Goal: Task Accomplishment & Management: Complete application form

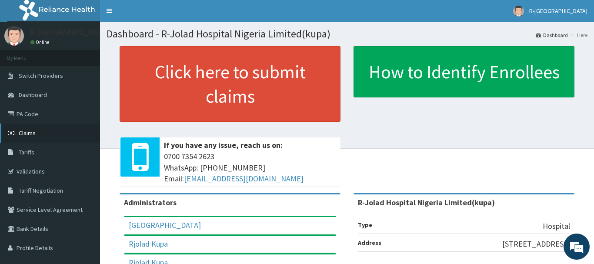
click at [28, 133] on span "Claims" at bounding box center [27, 133] width 17 height 8
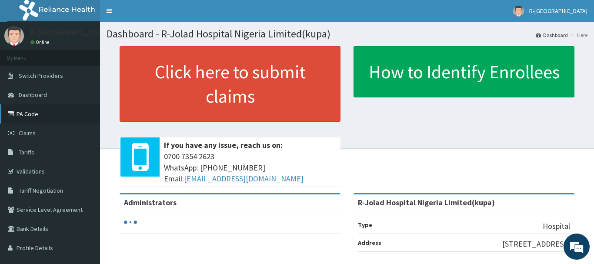
click at [27, 116] on link "PA Code" at bounding box center [50, 113] width 100 height 19
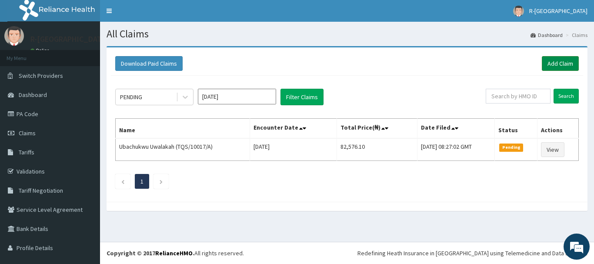
click at [548, 62] on link "Add Claim" at bounding box center [559, 63] width 37 height 15
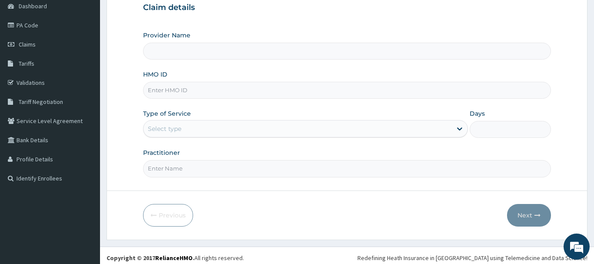
click at [156, 92] on input "HMO ID" at bounding box center [347, 90] width 408 height 17
paste input "SBG/10250/B"
type input "SBG/10250/B"
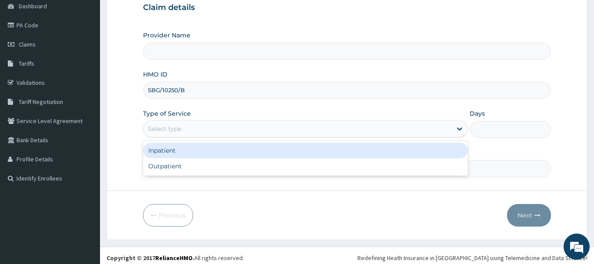
type input "R-Jolad Hospital Nigeria Limited(kupa)"
click at [155, 129] on div "Select type" at bounding box center [164, 128] width 33 height 9
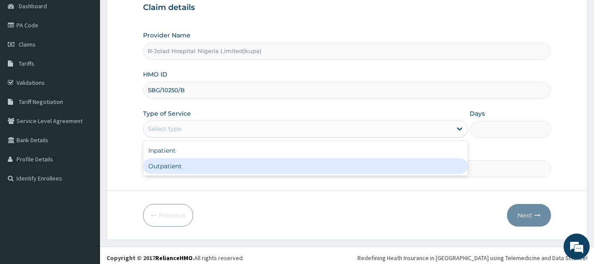
click at [157, 167] on div "Outpatient" at bounding box center [305, 166] width 325 height 16
type input "1"
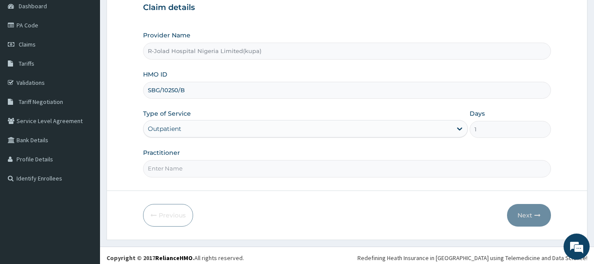
click at [163, 169] on input "Practitioner" at bounding box center [347, 168] width 408 height 17
drag, startPoint x: 162, startPoint y: 169, endPoint x: 162, endPoint y: 164, distance: 5.6
paste input "Elrufai Adike"
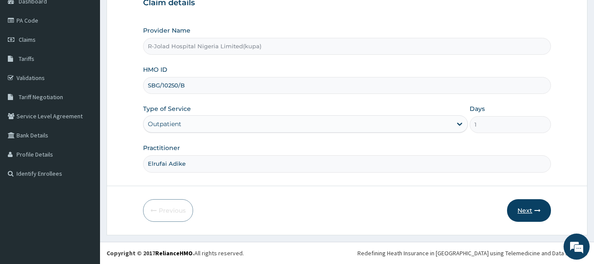
scroll to position [0, 0]
type input "Elrufai Adike"
click at [524, 205] on button "Next" at bounding box center [529, 210] width 44 height 23
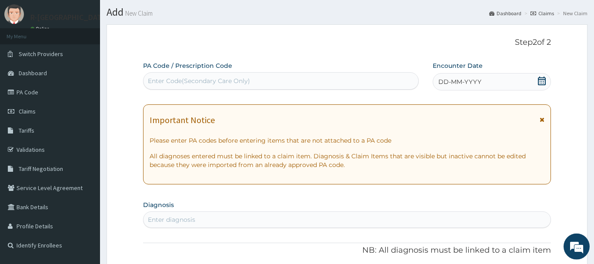
scroll to position [5, 0]
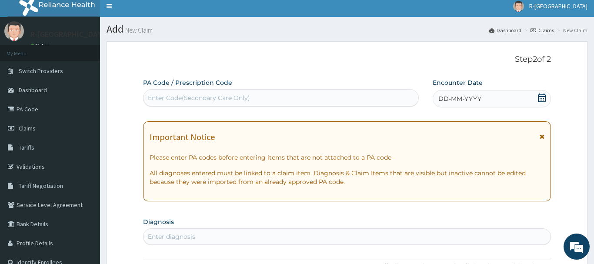
click at [541, 98] on icon at bounding box center [541, 97] width 8 height 9
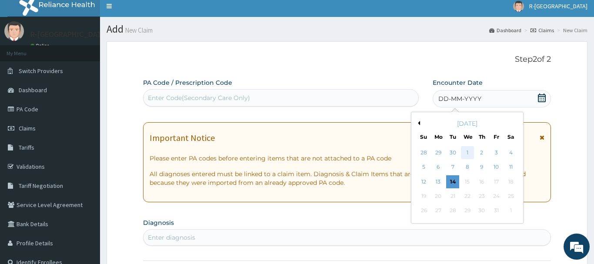
click at [468, 153] on div "1" at bounding box center [467, 152] width 13 height 13
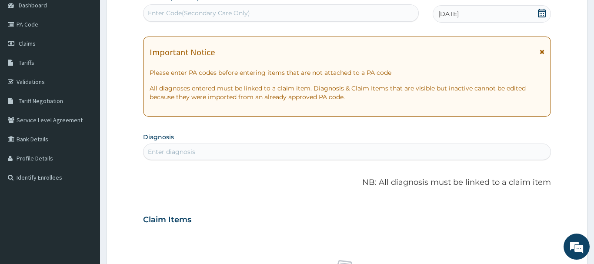
scroll to position [93, 0]
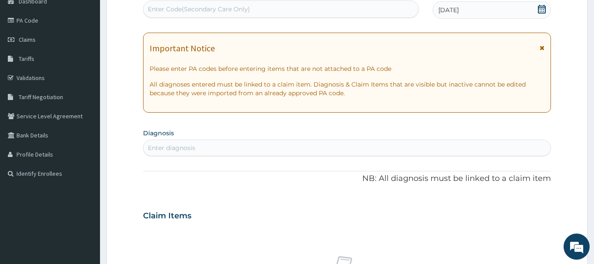
click at [156, 148] on div "Enter diagnosis" at bounding box center [171, 147] width 47 height 9
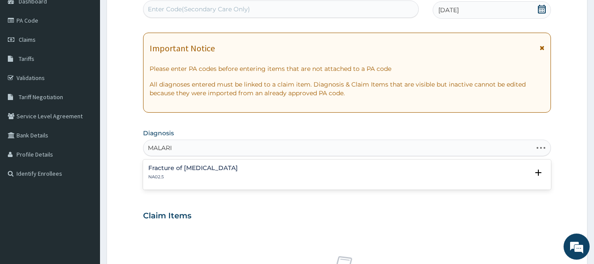
type input "MALARIA"
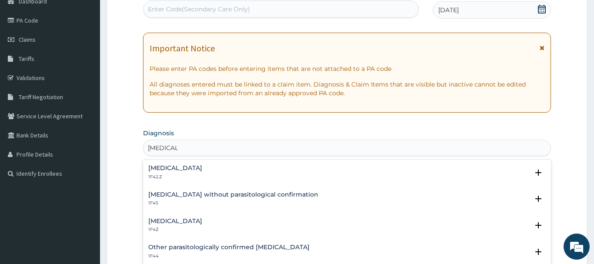
click at [172, 221] on h4 "Malaria, unspecified" at bounding box center [175, 221] width 54 height 7
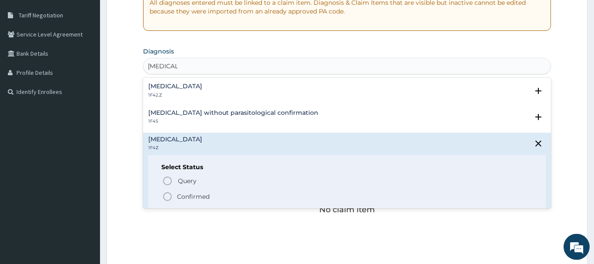
scroll to position [182, 0]
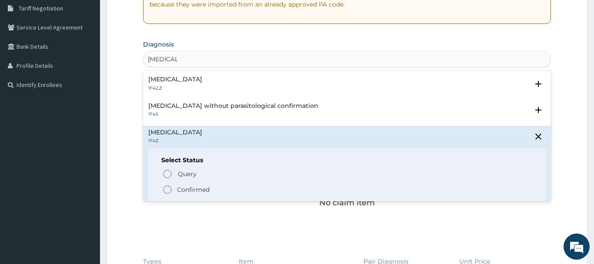
drag, startPoint x: 168, startPoint y: 188, endPoint x: 170, endPoint y: 182, distance: 6.1
click at [167, 188] on icon "status option filled" at bounding box center [167, 189] width 10 height 10
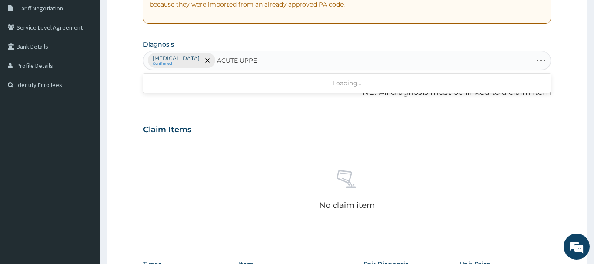
type input "ACUTE UPPER"
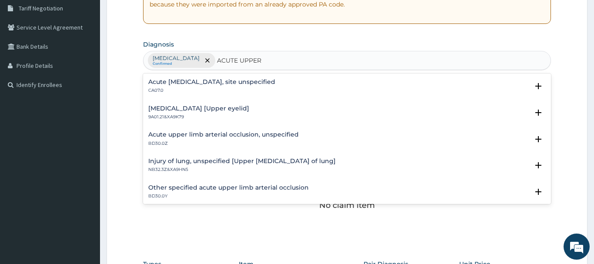
click at [210, 81] on h4 "Acute upper respiratory infection, site unspecified" at bounding box center [211, 82] width 127 height 7
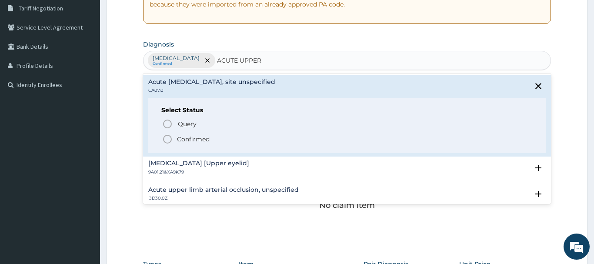
click at [166, 139] on icon "status option filled" at bounding box center [167, 139] width 10 height 10
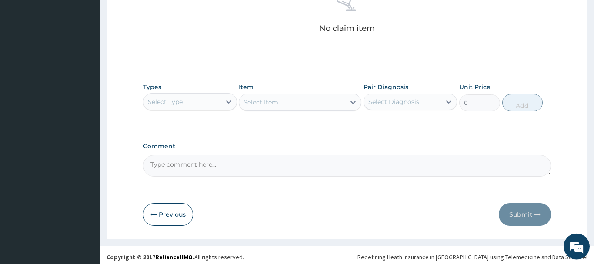
scroll to position [359, 0]
click at [180, 109] on div "Select Type" at bounding box center [190, 101] width 94 height 17
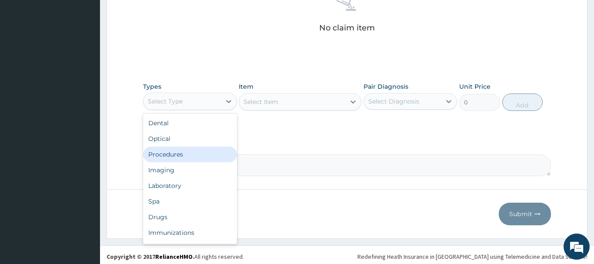
click at [166, 153] on div "Procedures" at bounding box center [190, 154] width 94 height 16
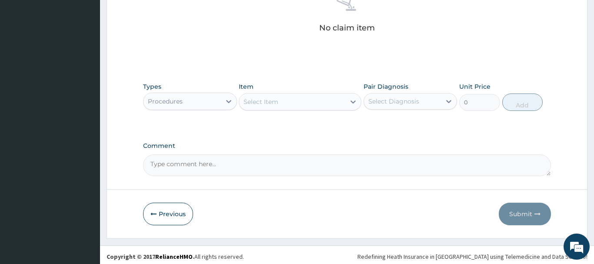
click at [254, 104] on div "Select Item" at bounding box center [260, 101] width 35 height 9
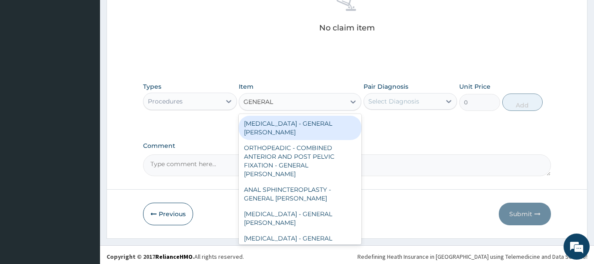
type input "GENERAL C"
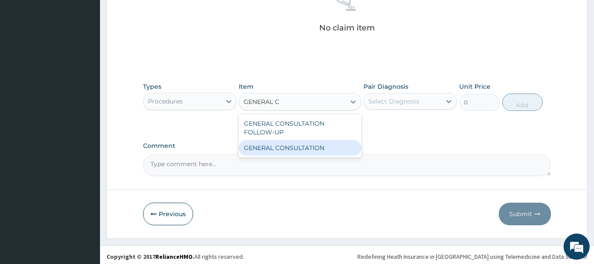
click at [308, 150] on div "GENERAL CONSULTATION" at bounding box center [300, 148] width 123 height 16
type input "6750"
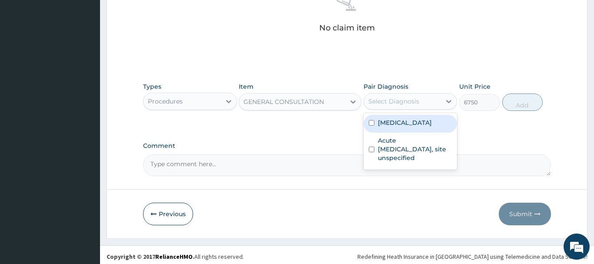
click at [414, 99] on div "Select Diagnosis" at bounding box center [393, 101] width 51 height 9
drag, startPoint x: 403, startPoint y: 123, endPoint x: 415, endPoint y: 121, distance: 11.9
click at [402, 123] on label "[MEDICAL_DATA]" at bounding box center [405, 122] width 54 height 9
checkbox input "true"
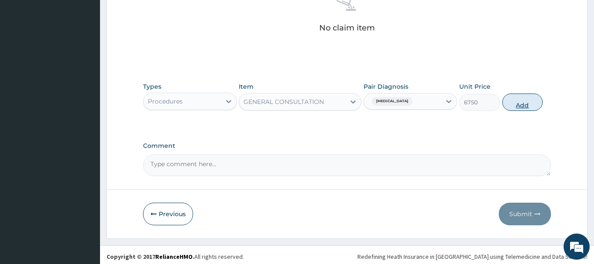
drag, startPoint x: 536, startPoint y: 103, endPoint x: 509, endPoint y: 101, distance: 26.6
click at [534, 103] on button "Add" at bounding box center [522, 101] width 41 height 17
type input "0"
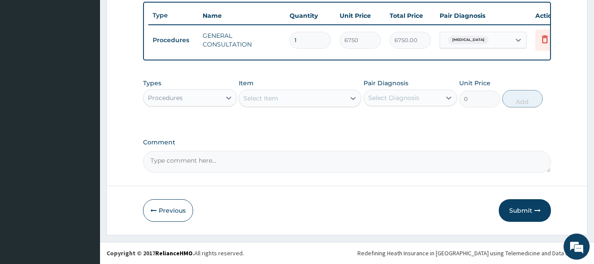
click at [183, 100] on div "Procedures" at bounding box center [181, 98] width 77 height 14
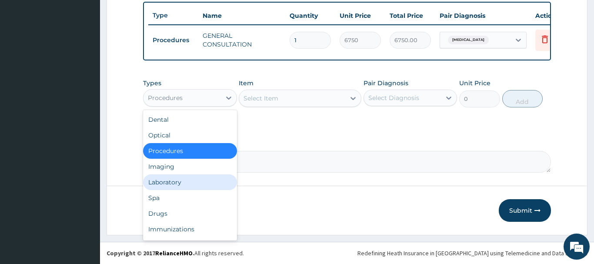
click at [163, 182] on div "Laboratory" at bounding box center [190, 182] width 94 height 16
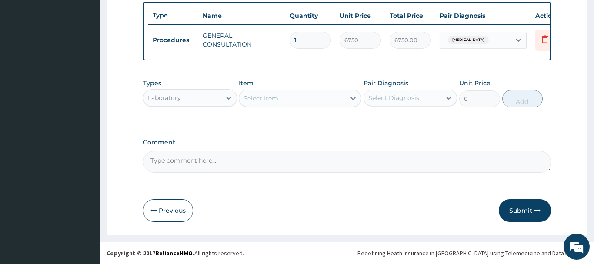
click at [264, 95] on div "Select Item" at bounding box center [260, 98] width 35 height 9
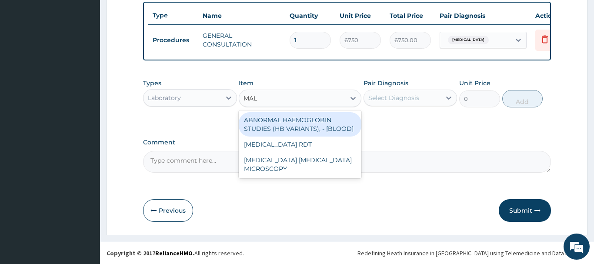
type input "MALA"
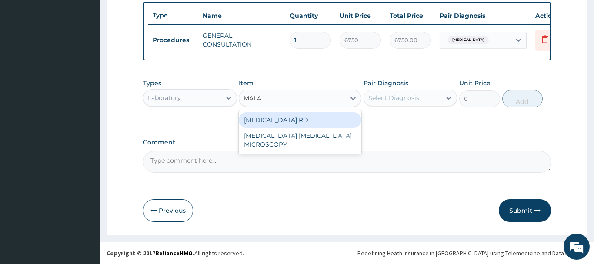
click at [290, 118] on div "MALARIA RDT" at bounding box center [300, 120] width 123 height 16
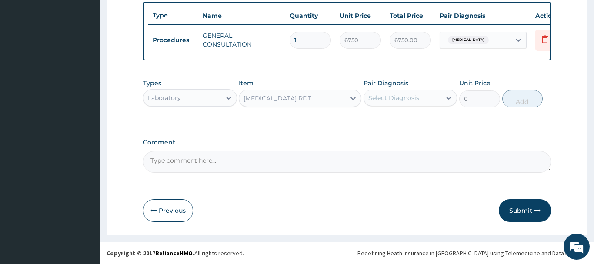
type input "2700"
click at [411, 93] on div "Select Diagnosis" at bounding box center [402, 98] width 77 height 14
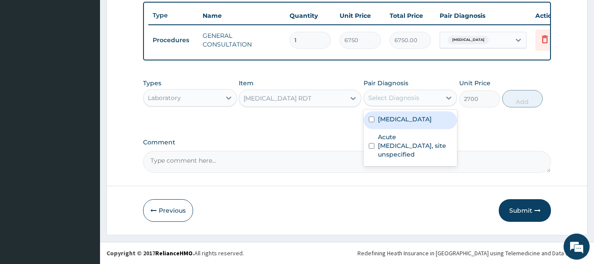
click at [401, 121] on label "Malaria, unspecified" at bounding box center [405, 119] width 54 height 9
checkbox input "true"
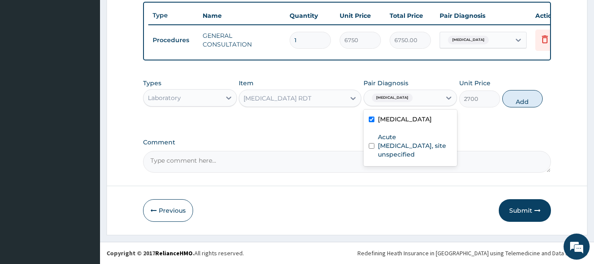
drag, startPoint x: 518, startPoint y: 95, endPoint x: 505, endPoint y: 103, distance: 15.2
click at [517, 95] on button "Add" at bounding box center [522, 98] width 41 height 17
type input "0"
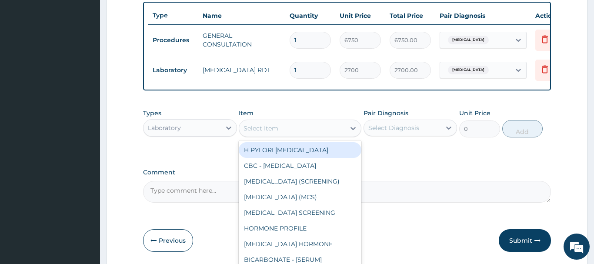
click at [248, 124] on div "Select Item" at bounding box center [260, 128] width 35 height 9
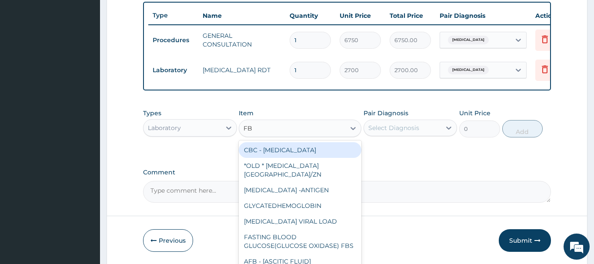
type input "FBC"
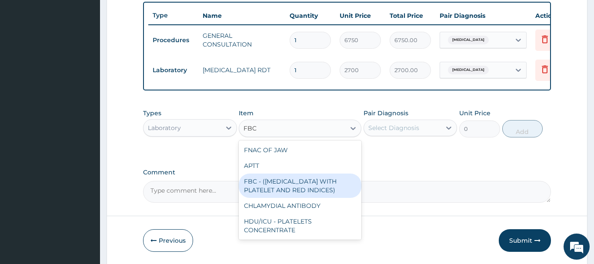
click at [294, 187] on div "FBC - (FULL BLOOD COUNT WITH PLATELET AND RED INDICES)" at bounding box center [300, 185] width 123 height 24
type input "5400"
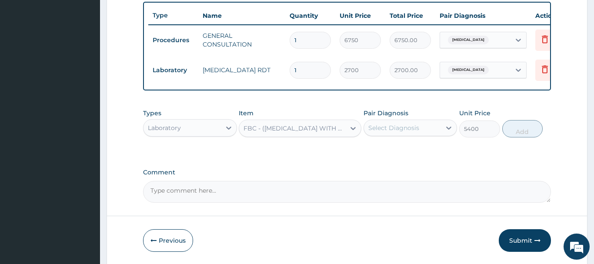
click at [410, 125] on div "Select Diagnosis" at bounding box center [393, 127] width 51 height 9
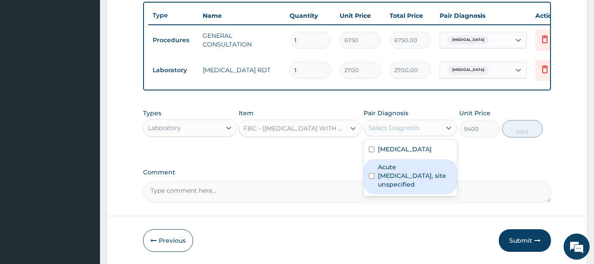
click at [418, 175] on label "Acute upper respiratory infection, site unspecified" at bounding box center [415, 176] width 74 height 26
checkbox input "true"
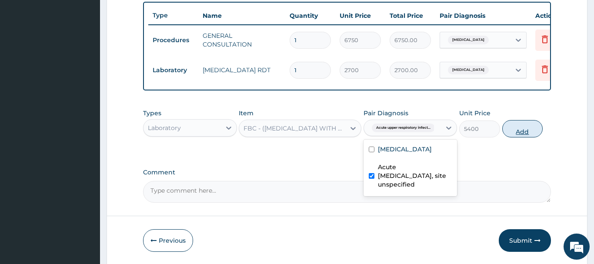
click at [521, 126] on button "Add" at bounding box center [522, 128] width 41 height 17
type input "0"
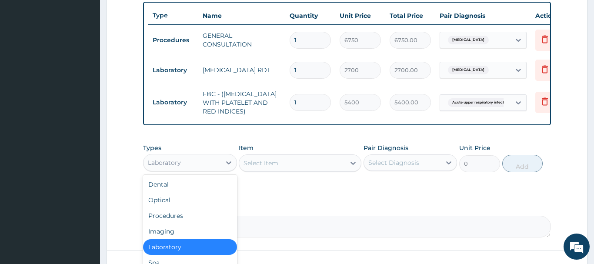
drag, startPoint x: 163, startPoint y: 164, endPoint x: 214, endPoint y: 93, distance: 87.5
click at [164, 163] on div "Laboratory" at bounding box center [164, 162] width 33 height 9
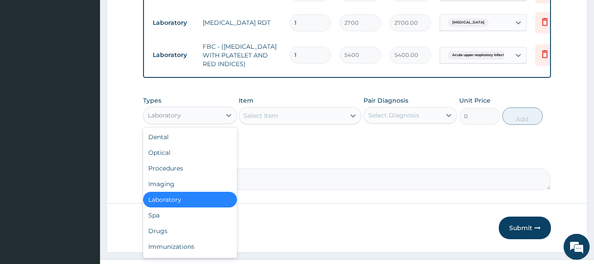
scroll to position [386, 0]
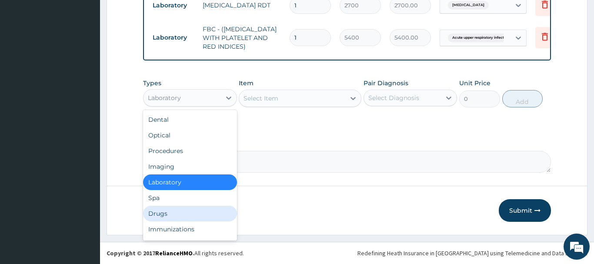
click at [154, 215] on div "Dental Optical Procedures Imaging Laboratory Spa Drugs Immunizations Others Gym" at bounding box center [190, 175] width 94 height 130
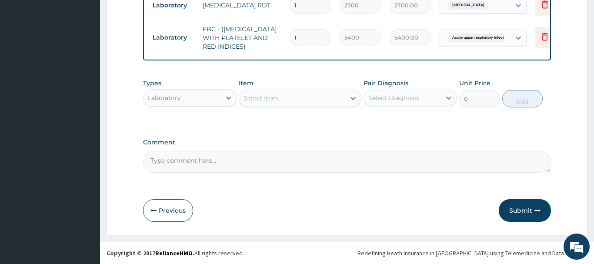
click at [176, 96] on div "Laboratory" at bounding box center [164, 97] width 33 height 9
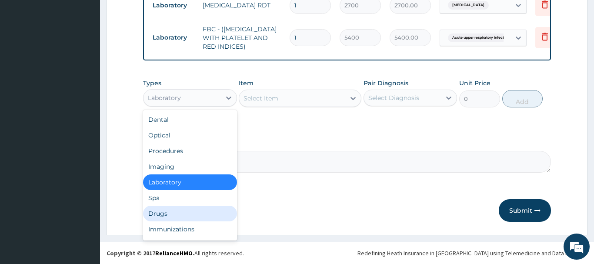
click at [157, 216] on div "Drugs" at bounding box center [190, 214] width 94 height 16
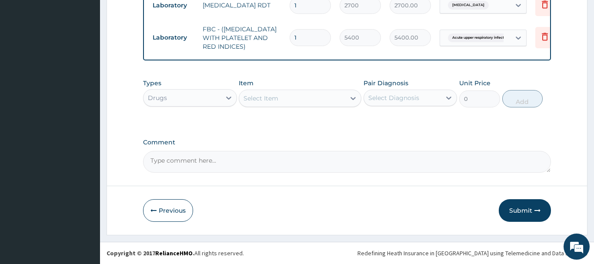
click at [277, 100] on div "Select Item" at bounding box center [260, 98] width 35 height 9
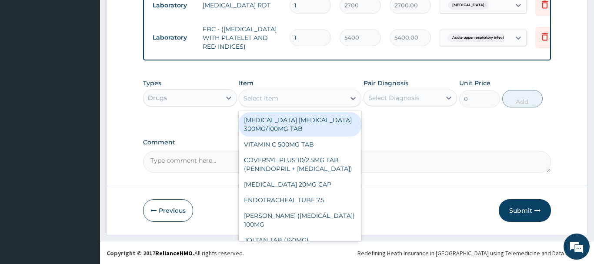
paste input "LEVOCETRIZINE HCL 5MG"
type input "LEVOCETRIZINE HCL 5MG"
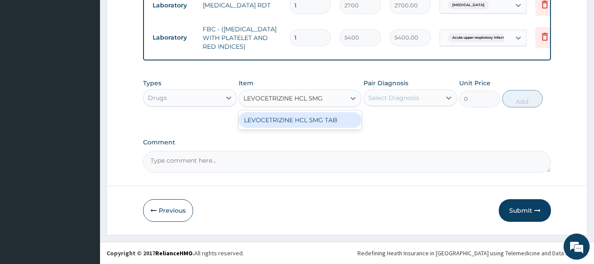
drag, startPoint x: 311, startPoint y: 117, endPoint x: 354, endPoint y: 115, distance: 43.1
click at [313, 118] on div "LEVOCETRIZINE HCL 5MG TAB" at bounding box center [300, 120] width 123 height 16
type input "81.65499877929688"
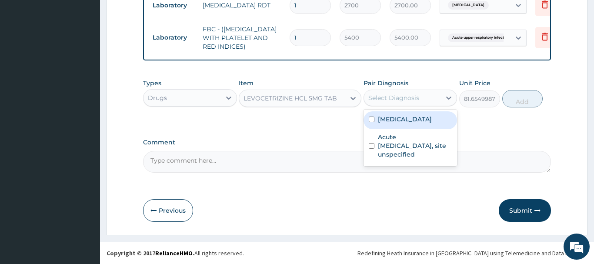
click at [384, 96] on div "Select Diagnosis" at bounding box center [393, 97] width 51 height 9
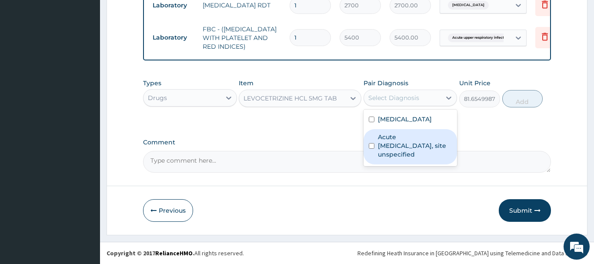
click at [409, 142] on label "Acute upper respiratory infection, site unspecified" at bounding box center [415, 146] width 74 height 26
checkbox input "true"
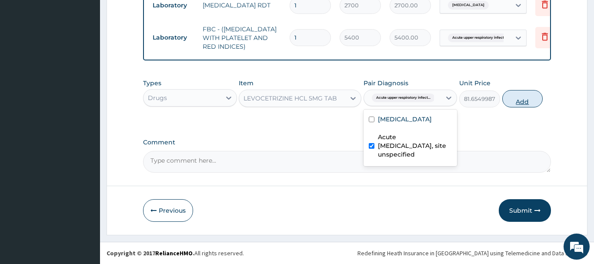
click at [519, 93] on button "Add" at bounding box center [522, 98] width 41 height 17
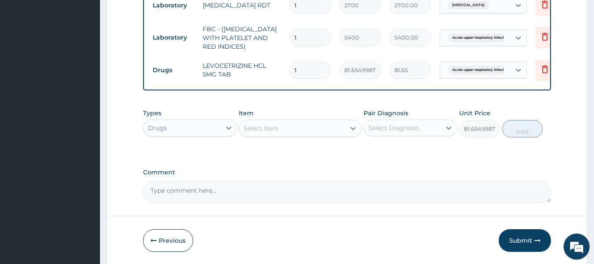
type input "0"
drag, startPoint x: 303, startPoint y: 68, endPoint x: 278, endPoint y: 75, distance: 25.6
click at [289, 75] on input "1" at bounding box center [309, 70] width 41 height 17
type input "3"
type input "244.96"
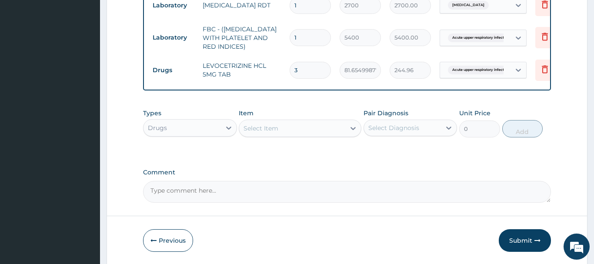
type input "3"
click at [262, 128] on div "Select Item" at bounding box center [260, 128] width 35 height 9
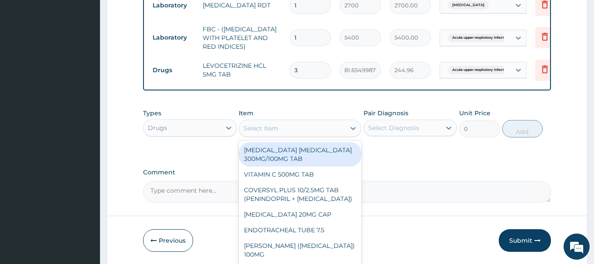
paste input "CEFUROXIME 500MG TAB"
type input "CEFUROXIME 500MG TAB"
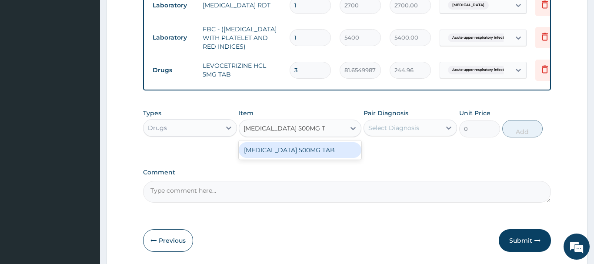
click at [296, 151] on div "CEFUROXIME 500MG TAB" at bounding box center [300, 150] width 123 height 16
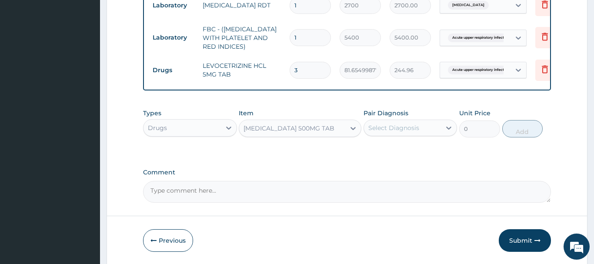
type input "671.125"
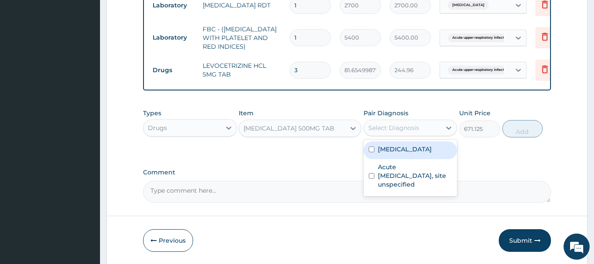
click at [389, 128] on div "Select Diagnosis" at bounding box center [393, 127] width 51 height 9
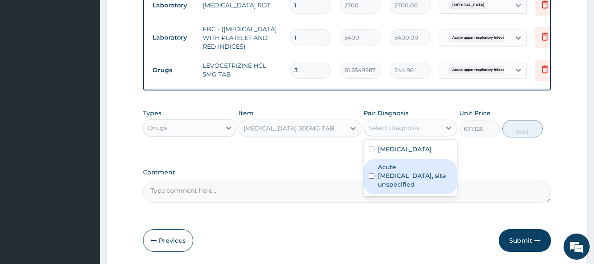
drag, startPoint x: 407, startPoint y: 179, endPoint x: 491, endPoint y: 154, distance: 88.4
click at [408, 179] on label "Acute upper respiratory infection, site unspecified" at bounding box center [415, 176] width 74 height 26
checkbox input "true"
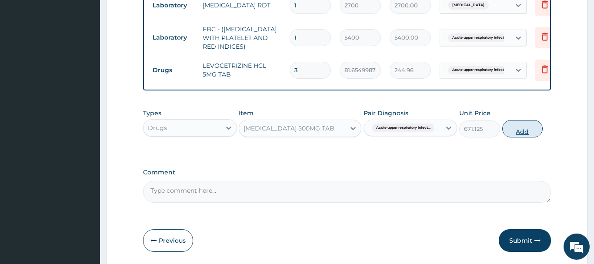
click at [514, 126] on button "Add" at bounding box center [522, 128] width 41 height 17
type input "0"
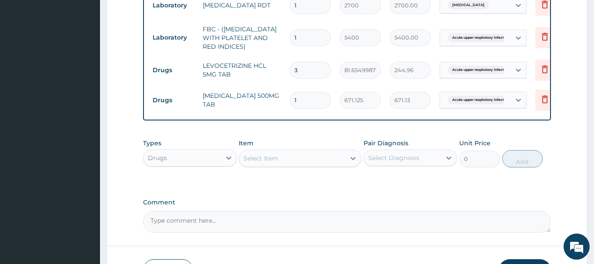
click at [309, 101] on input "1" at bounding box center [309, 100] width 41 height 17
type input "14"
type input "9395.75"
type input "14"
click at [273, 159] on div "Select Item" at bounding box center [260, 158] width 35 height 9
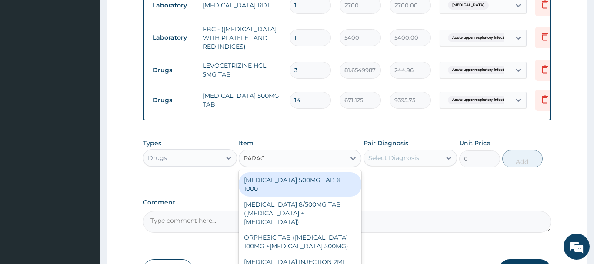
type input "PARACE"
click at [308, 183] on div "PARACETAMOL 500MG TAB X 1000" at bounding box center [300, 184] width 123 height 24
type input "22.39999961853027"
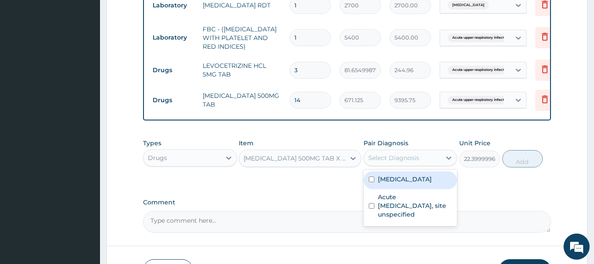
click at [391, 156] on div "Select Diagnosis" at bounding box center [393, 157] width 51 height 9
drag, startPoint x: 397, startPoint y: 177, endPoint x: 410, endPoint y: 174, distance: 13.4
click at [397, 177] on label "Malaria, unspecified" at bounding box center [405, 179] width 54 height 9
checkbox input "true"
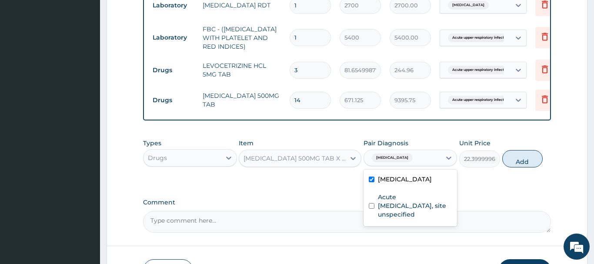
drag, startPoint x: 524, startPoint y: 159, endPoint x: 469, endPoint y: 170, distance: 55.7
click at [524, 159] on button "Add" at bounding box center [522, 158] width 41 height 17
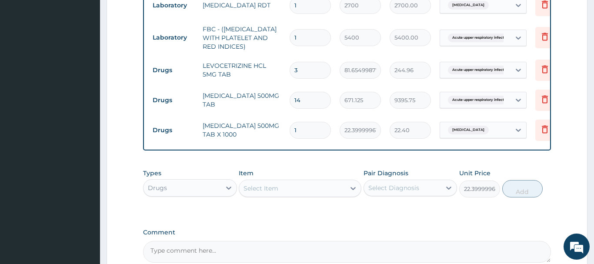
type input "0"
click at [307, 130] on input "1" at bounding box center [309, 130] width 41 height 17
type input "18"
type input "403.20"
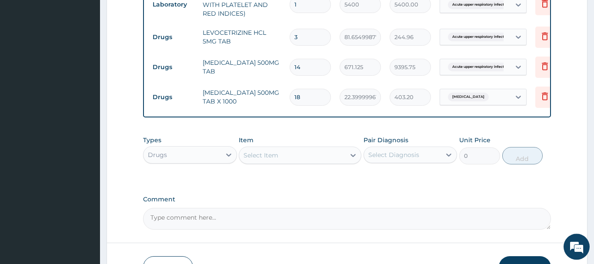
scroll to position [431, 0]
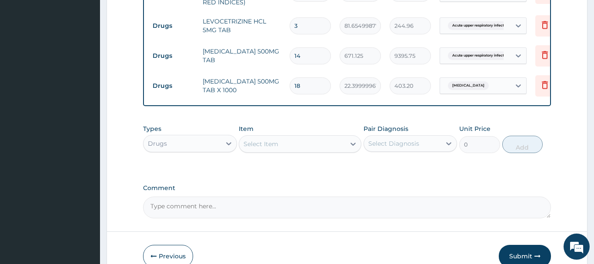
type input "18"
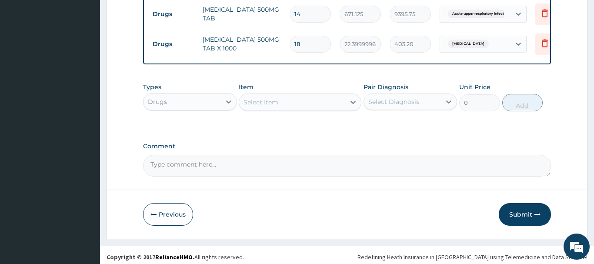
scroll to position [476, 0]
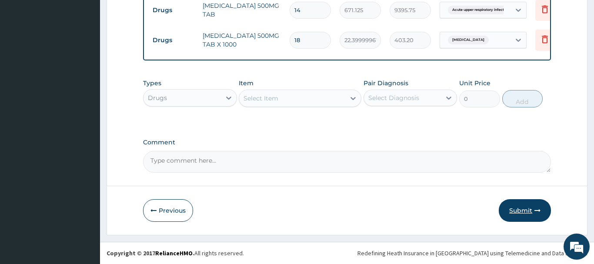
click at [518, 212] on button "Submit" at bounding box center [524, 210] width 52 height 23
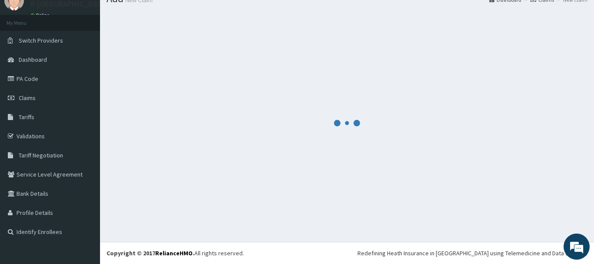
scroll to position [35, 0]
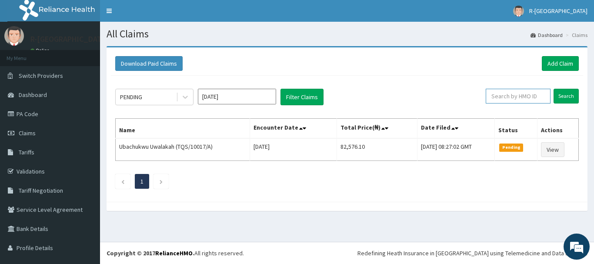
click at [501, 95] on input "text" at bounding box center [517, 96] width 65 height 15
paste input "GSV/12717/A"
type input "GSV/12717/A"
click at [563, 96] on input "Search" at bounding box center [565, 96] width 25 height 15
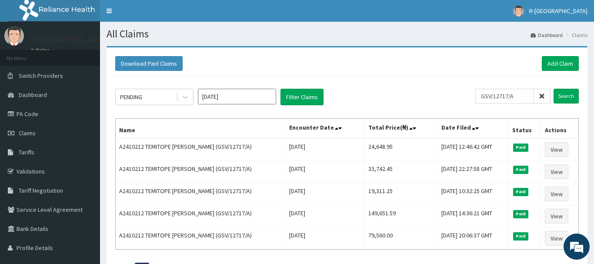
click at [541, 94] on icon at bounding box center [541, 96] width 6 height 6
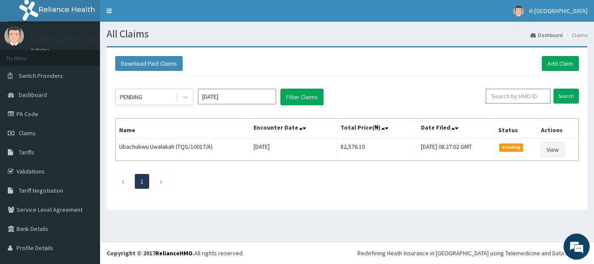
paste input "ITX/10010/A"
click at [570, 95] on input "Search" at bounding box center [565, 96] width 25 height 15
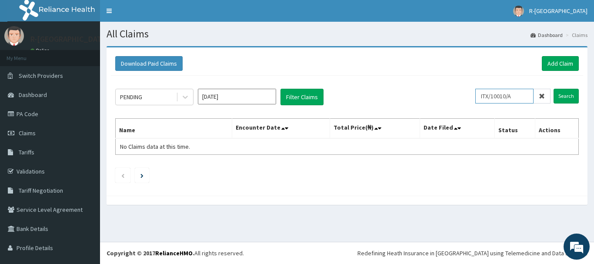
click at [488, 95] on input "ITX/10010/A" at bounding box center [504, 96] width 58 height 15
type input "ITX/10010/A"
click at [563, 99] on input "Search" at bounding box center [565, 96] width 25 height 15
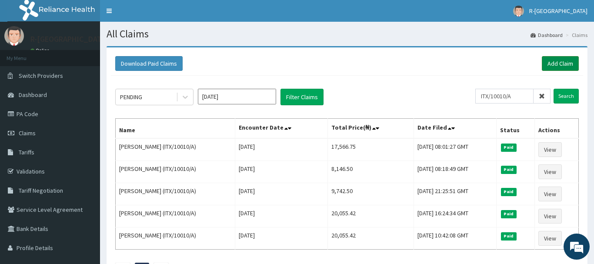
click at [555, 63] on link "Add Claim" at bounding box center [559, 63] width 37 height 15
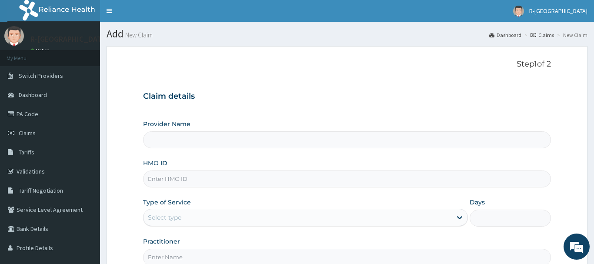
type input "R-Jolad Hospital Nigeria Limited(kupa)"
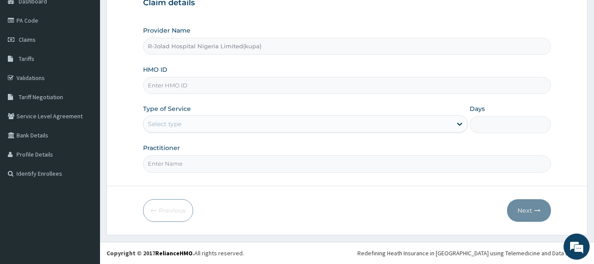
click at [156, 87] on input "HMO ID" at bounding box center [347, 85] width 408 height 17
paste input "ITX/10010/A"
type input "ITX/10010/A"
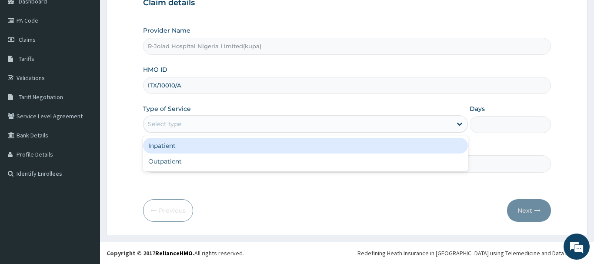
click at [162, 128] on div "Select type" at bounding box center [164, 123] width 33 height 9
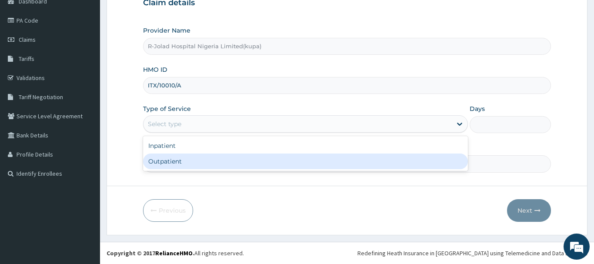
click at [158, 163] on div "Outpatient" at bounding box center [305, 161] width 325 height 16
type input "1"
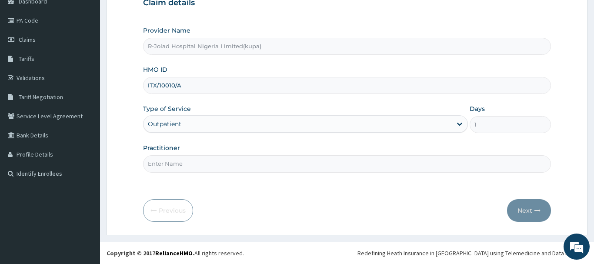
click at [161, 168] on input "Practitioner" at bounding box center [347, 163] width 408 height 17
paste input "MORONKOLA K. RAMON"
type input "MORONKOLA K. RAMON"
click at [519, 206] on button "Next" at bounding box center [529, 210] width 44 height 23
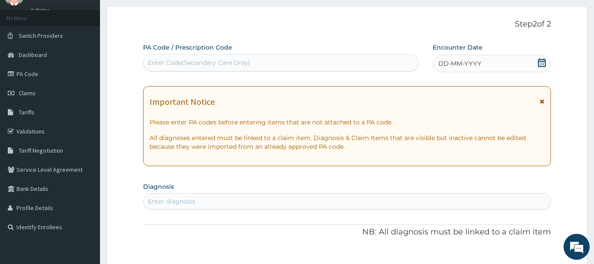
scroll to position [5, 0]
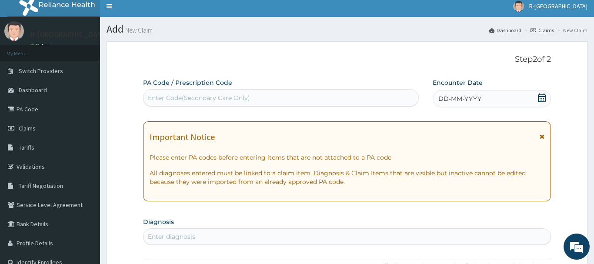
click at [161, 95] on div "Enter Code(Secondary Care Only)" at bounding box center [199, 97] width 102 height 9
paste input "PA/58888D"
type input "PA/58888D"
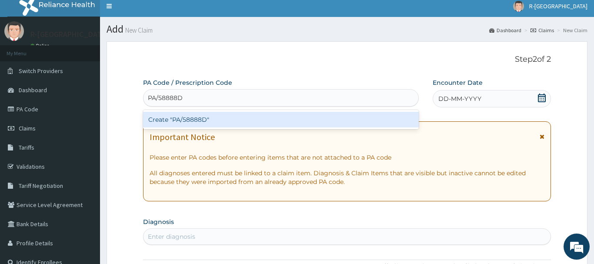
click at [193, 120] on div "Create "PA/58888D"" at bounding box center [280, 120] width 275 height 16
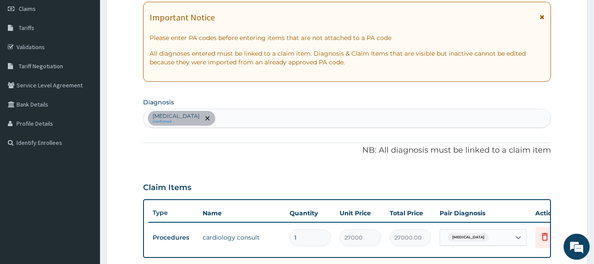
scroll to position [97, 0]
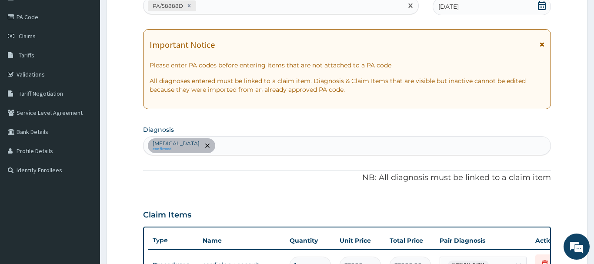
click at [212, 9] on div "PA/58888D" at bounding box center [272, 6] width 259 height 14
paste input "PA/9807AC"
type input "PA/9807AC"
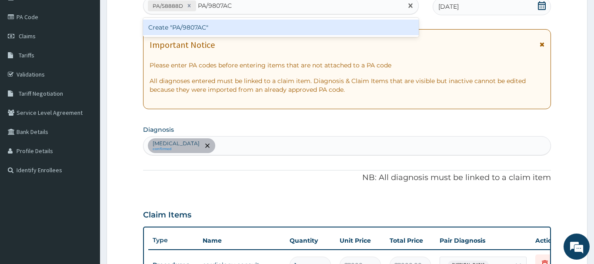
click at [182, 23] on div "Create "PA/9807AC"" at bounding box center [280, 28] width 275 height 16
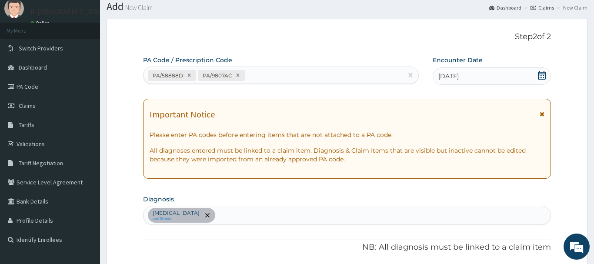
scroll to position [0, 0]
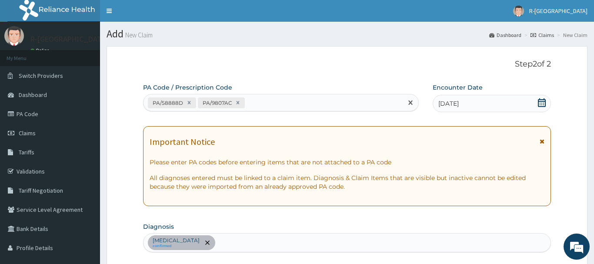
click at [259, 100] on div "PA/58888D PA/9807AC" at bounding box center [272, 103] width 259 height 14
paste input "PA/7FB2FB"
type input "PA/7FB2FB"
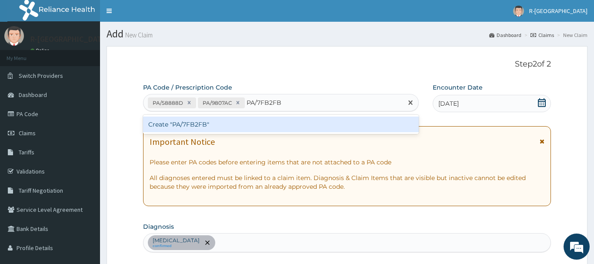
click at [189, 125] on div "Create "PA/7FB2FB"" at bounding box center [280, 124] width 275 height 16
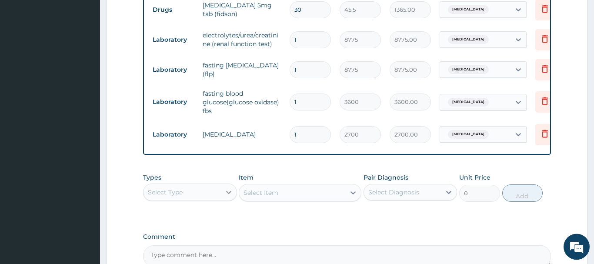
scroll to position [419, 0]
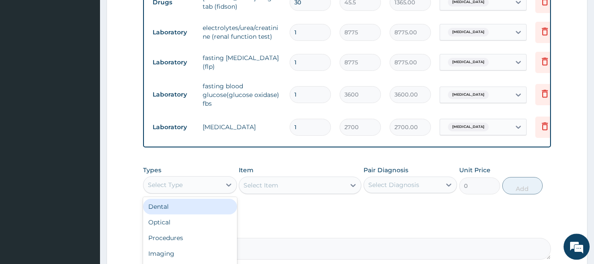
drag, startPoint x: 192, startPoint y: 190, endPoint x: 250, endPoint y: 123, distance: 88.7
click at [192, 190] on div "Select Type" at bounding box center [181, 185] width 77 height 14
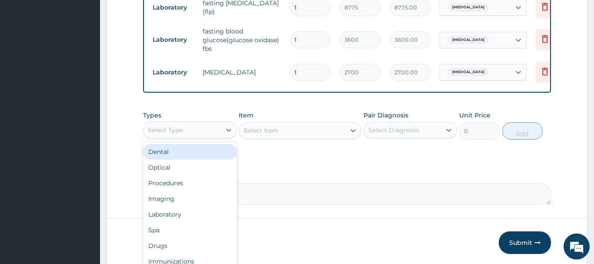
scroll to position [508, 0]
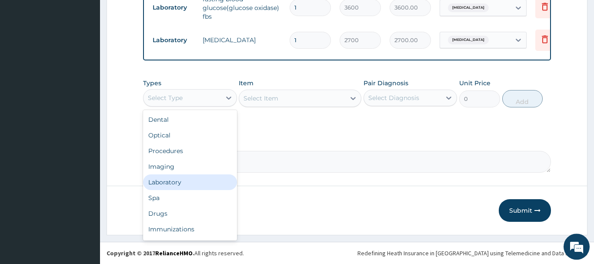
click at [166, 184] on div "Laboratory" at bounding box center [190, 182] width 94 height 16
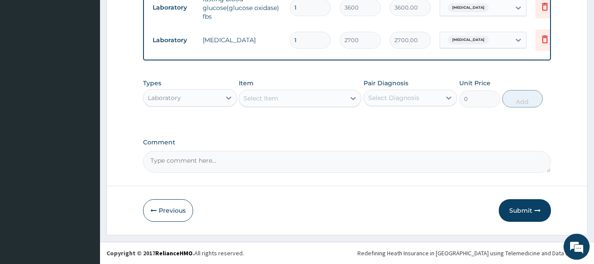
click at [295, 105] on div "Select Item" at bounding box center [292, 98] width 106 height 14
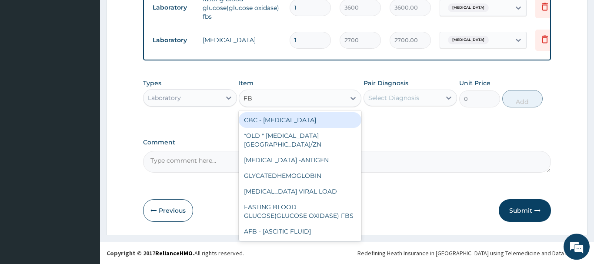
type input "FBC"
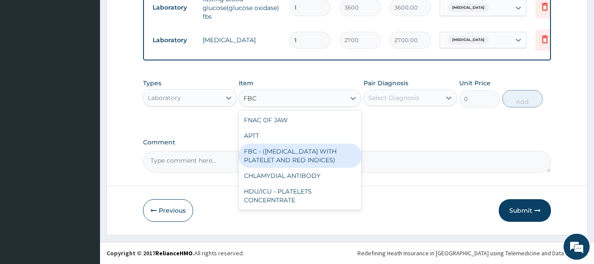
click at [330, 161] on div "FBC - (FULL BLOOD COUNT WITH PLATELET AND RED INDICES)" at bounding box center [300, 155] width 123 height 24
type input "5400"
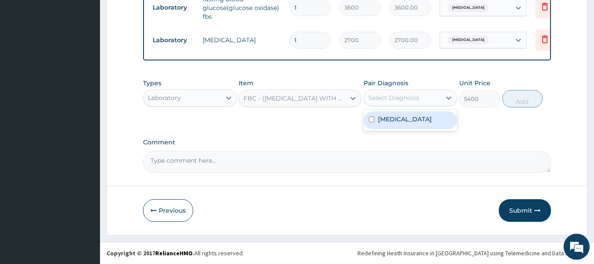
click at [408, 97] on div "Select Diagnosis" at bounding box center [393, 97] width 51 height 9
click at [405, 123] on label "Essential hypertension" at bounding box center [405, 119] width 54 height 9
checkbox input "true"
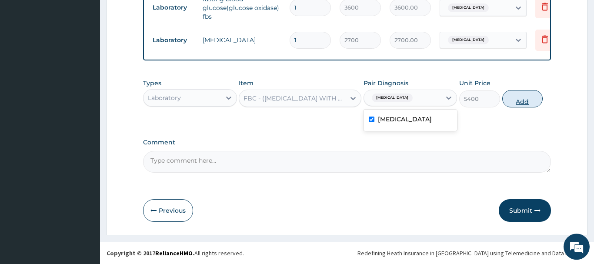
click at [519, 103] on button "Add" at bounding box center [522, 98] width 41 height 17
type input "0"
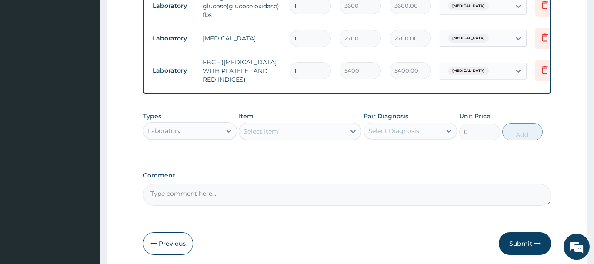
click at [189, 136] on div "Laboratory" at bounding box center [181, 131] width 77 height 14
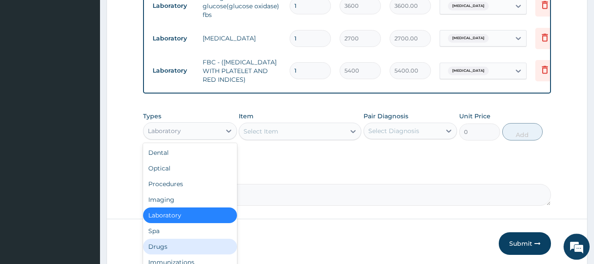
click at [156, 248] on div "Drugs" at bounding box center [190, 247] width 94 height 16
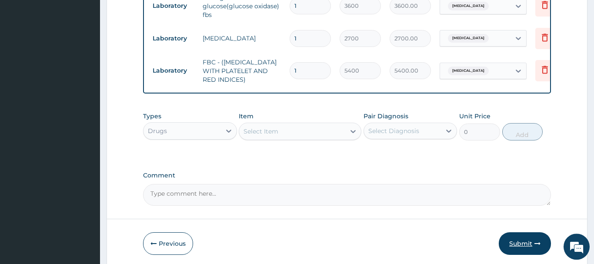
click at [522, 248] on button "Submit" at bounding box center [524, 243] width 52 height 23
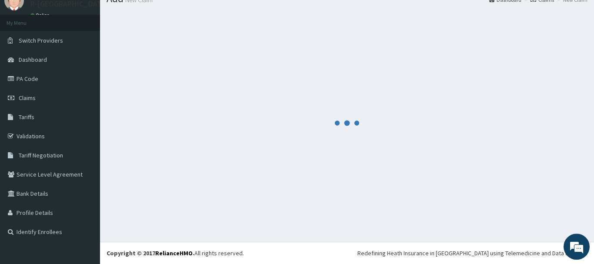
scroll to position [35, 0]
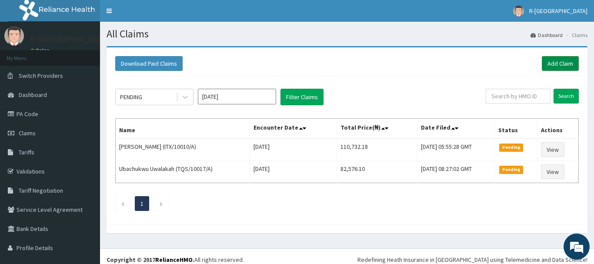
click at [554, 63] on link "Add Claim" at bounding box center [559, 63] width 37 height 15
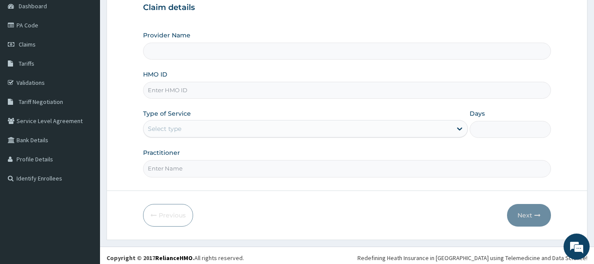
scroll to position [89, 0]
click at [157, 90] on input "HMO ID" at bounding box center [347, 90] width 408 height 17
paste input "PA/7FB2FB"
type input "PA/7FB2FB"
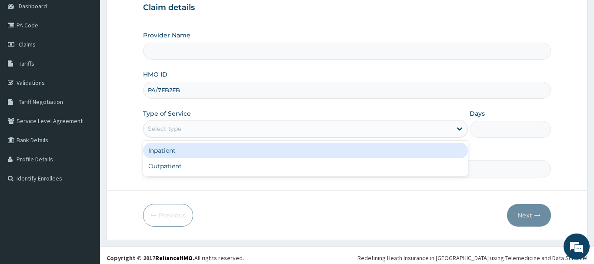
drag, startPoint x: 159, startPoint y: 128, endPoint x: 159, endPoint y: 164, distance: 36.5
click at [159, 131] on div "Select type" at bounding box center [164, 128] width 33 height 9
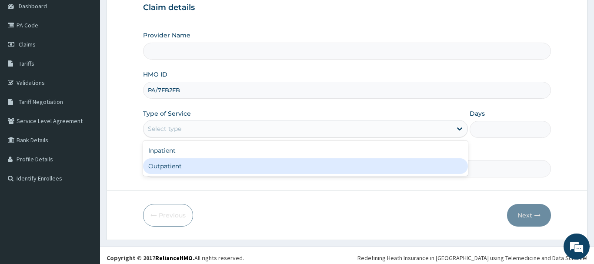
click at [158, 169] on div "Outpatient" at bounding box center [305, 166] width 325 height 16
type input "1"
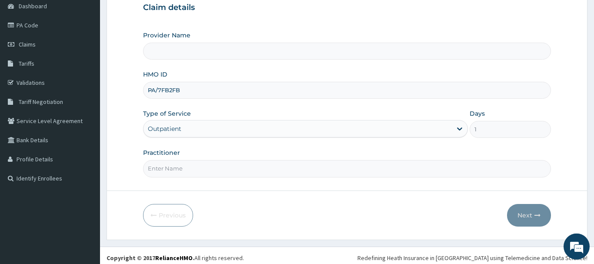
click at [167, 169] on input "Practitioner" at bounding box center [347, 168] width 408 height 17
paste input "Braxton Anaebo"
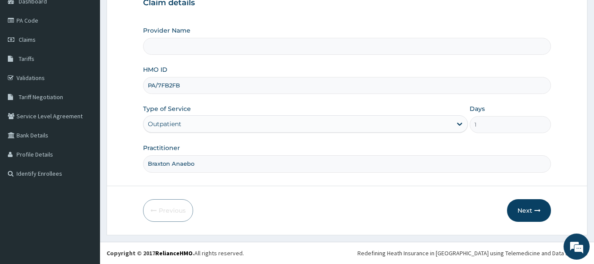
scroll to position [0, 0]
type input "Braxton Anaebo"
click at [523, 210] on button "Next" at bounding box center [529, 210] width 44 height 23
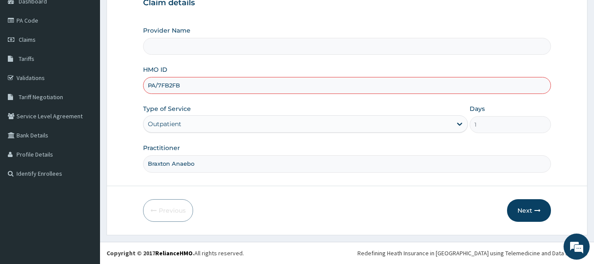
click at [186, 87] on input "PA/7FB2FB" at bounding box center [347, 85] width 408 height 17
type input "P"
type input "R-Jolad Hospital Nigeria Limited(kupa)"
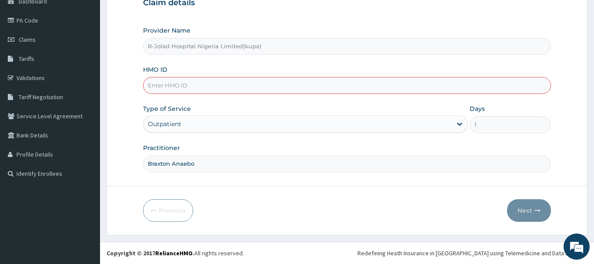
paste input "ITX/10010/A"
type input "ITX/10010/A"
click at [528, 214] on button "Next" at bounding box center [529, 210] width 44 height 23
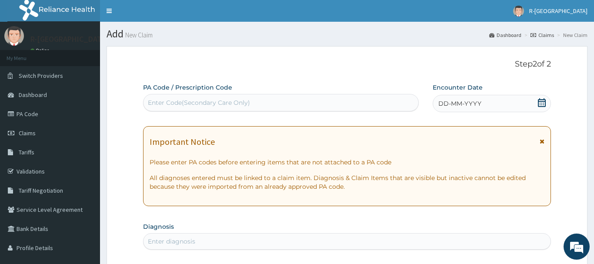
click at [162, 100] on div "Enter Code(Secondary Care Only)" at bounding box center [199, 102] width 102 height 9
paste input "PA/8E5C84"
type input "PA/8E5C84"
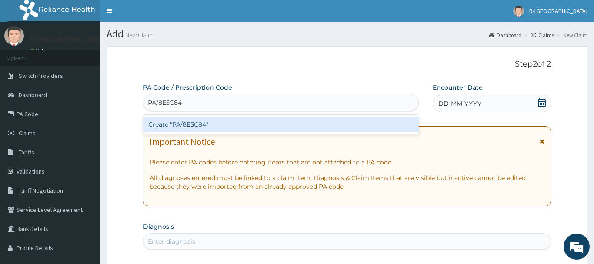
click at [192, 123] on div "Create "PA/8E5C84"" at bounding box center [280, 124] width 275 height 16
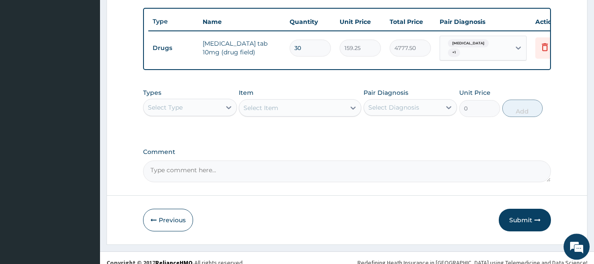
scroll to position [320, 0]
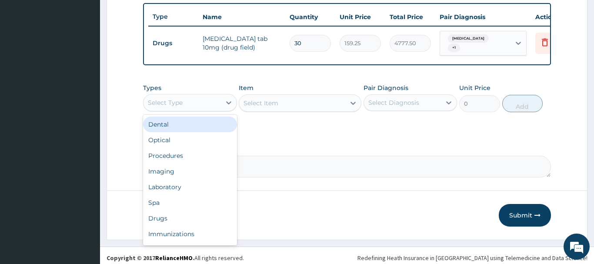
click at [176, 102] on div "Select Type" at bounding box center [165, 102] width 35 height 9
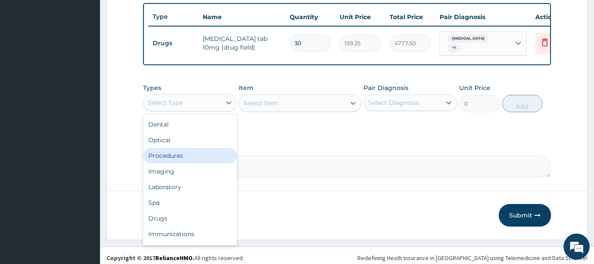
click at [161, 157] on div "Procedures" at bounding box center [190, 156] width 94 height 16
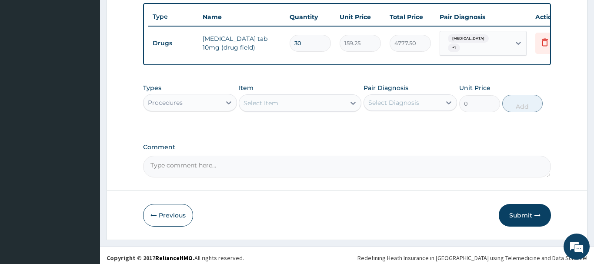
click at [269, 104] on div "Select Item" at bounding box center [260, 103] width 35 height 9
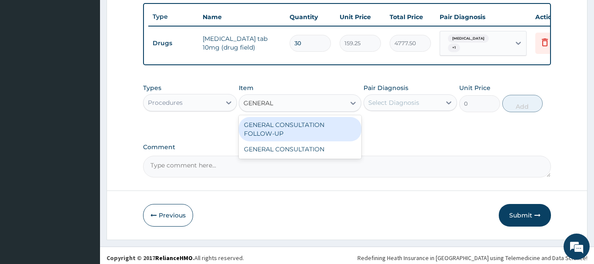
type input "GENERAL C"
drag, startPoint x: 328, startPoint y: 128, endPoint x: 349, endPoint y: 122, distance: 22.0
click at [333, 127] on div "GENERAL CONSULTATION FOLLOW-UP" at bounding box center [300, 129] width 123 height 24
type input "4500"
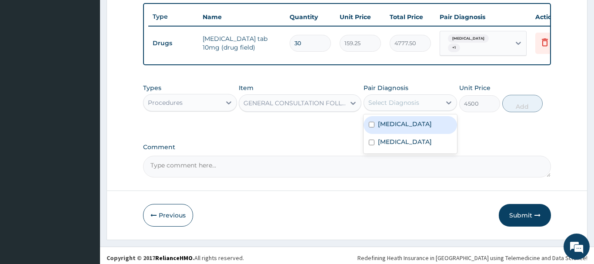
click at [381, 105] on div "Select Diagnosis" at bounding box center [393, 102] width 51 height 9
click at [422, 125] on label "[MEDICAL_DATA]" at bounding box center [405, 123] width 54 height 9
checkbox input "true"
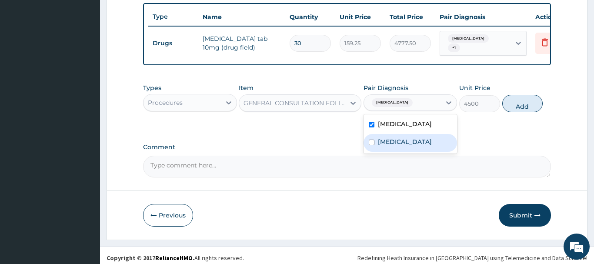
drag, startPoint x: 419, startPoint y: 150, endPoint x: 395, endPoint y: 121, distance: 37.6
click at [419, 146] on label "[MEDICAL_DATA]" at bounding box center [405, 141] width 54 height 9
checkbox input "true"
click at [395, 128] on label "[MEDICAL_DATA]" at bounding box center [405, 123] width 54 height 9
checkbox input "false"
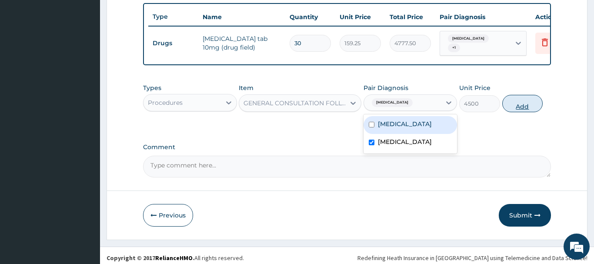
click at [515, 105] on button "Add" at bounding box center [522, 103] width 41 height 17
type input "0"
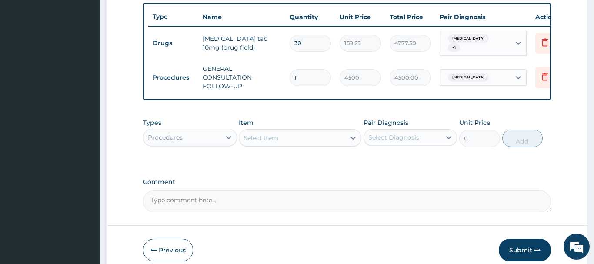
scroll to position [360, 0]
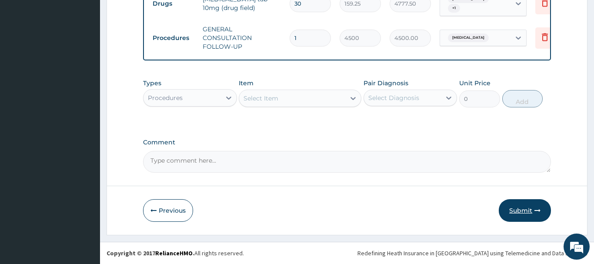
click at [516, 206] on button "Submit" at bounding box center [524, 210] width 52 height 23
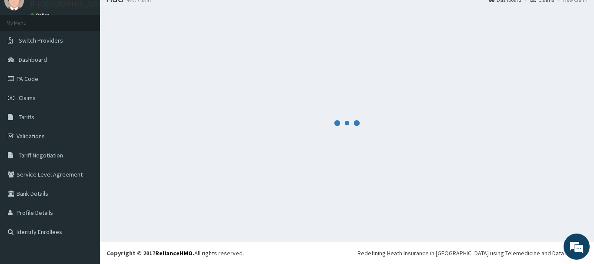
scroll to position [35, 0]
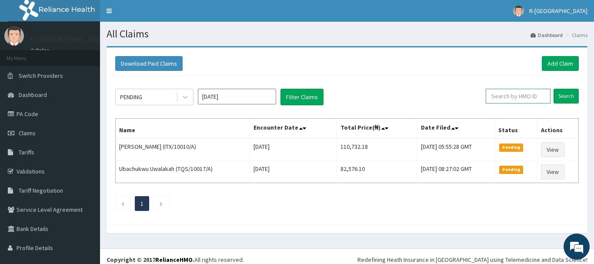
click at [499, 95] on input "text" at bounding box center [517, 96] width 65 height 15
paste input "ITX/10010/A"
type input "ITX/10010/A"
click at [570, 95] on input "Search" at bounding box center [565, 96] width 25 height 15
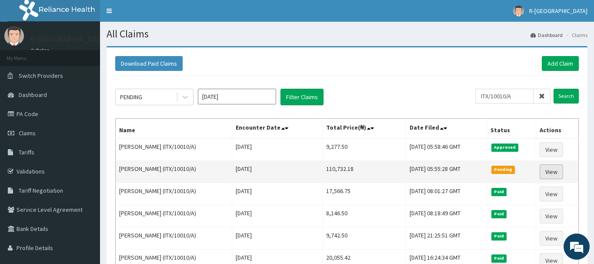
click at [551, 173] on link "View" at bounding box center [550, 171] width 23 height 15
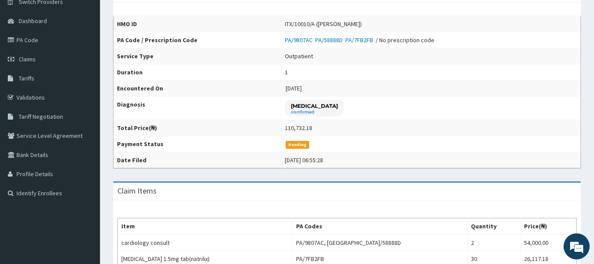
scroll to position [44, 0]
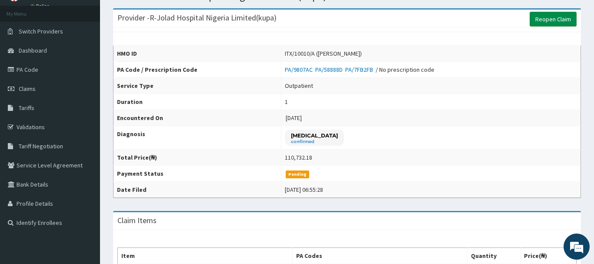
click at [548, 18] on link "Reopen Claim" at bounding box center [552, 19] width 47 height 15
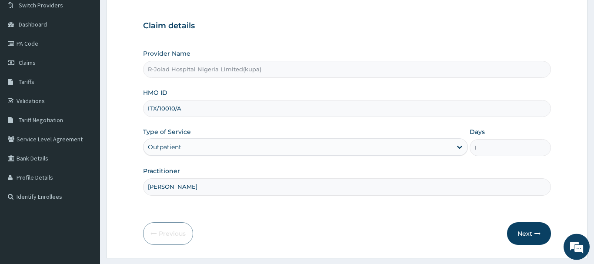
scroll to position [93, 0]
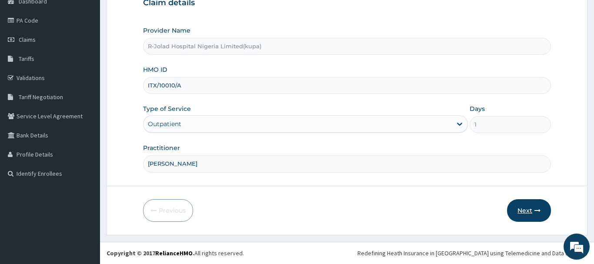
click at [531, 216] on button "Next" at bounding box center [529, 210] width 44 height 23
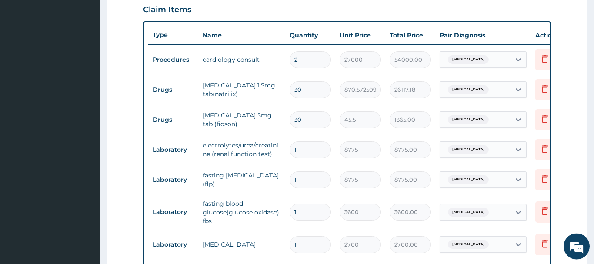
scroll to position [315, 0]
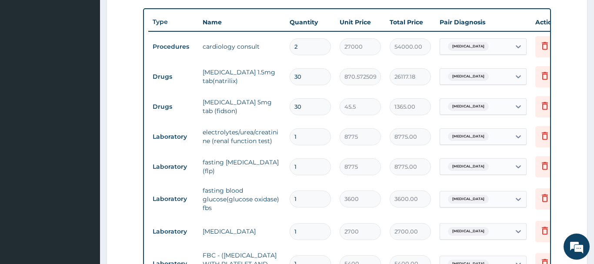
drag, startPoint x: 300, startPoint y: 47, endPoint x: 279, endPoint y: 51, distance: 22.1
click at [289, 51] on input "2" at bounding box center [309, 46] width 41 height 17
type input "1"
type input "27000.00"
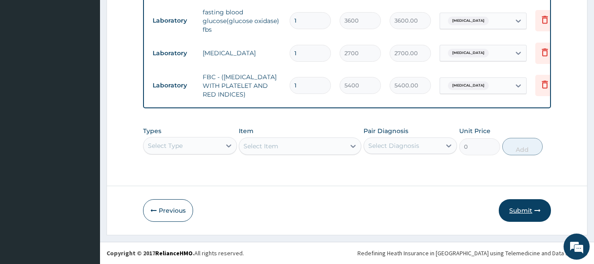
type input "1"
click at [521, 210] on button "Submit" at bounding box center [524, 210] width 52 height 23
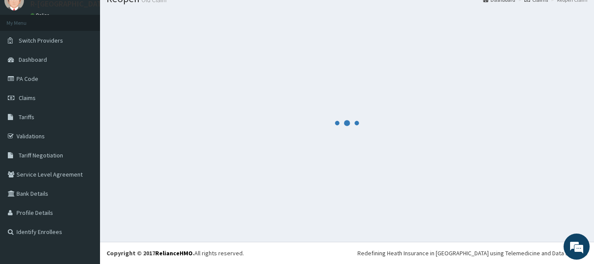
scroll to position [35, 0]
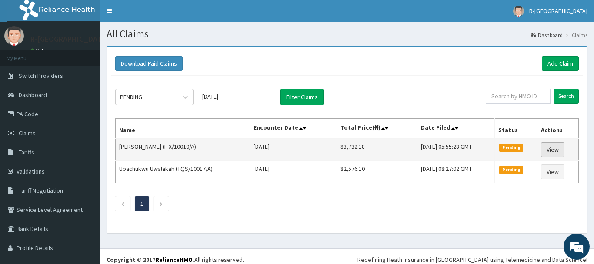
click at [556, 154] on link "View" at bounding box center [552, 149] width 23 height 15
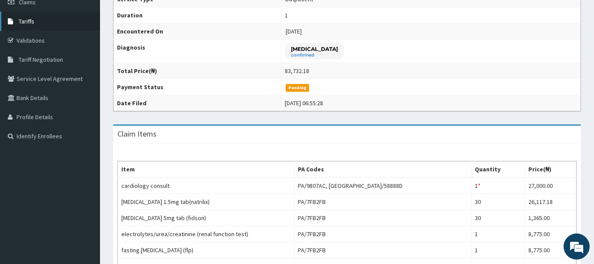
scroll to position [82, 0]
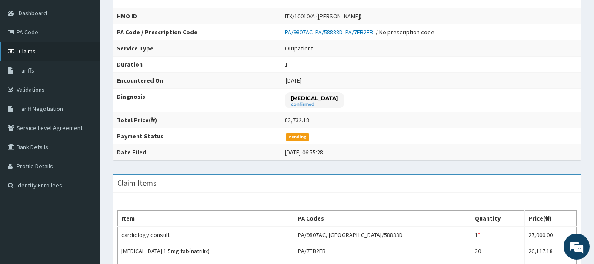
click at [28, 53] on span "Claims" at bounding box center [27, 51] width 17 height 8
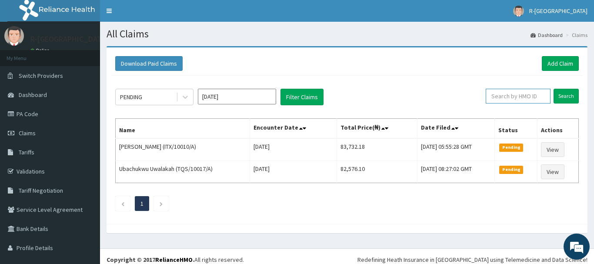
click at [503, 95] on input "text" at bounding box center [517, 96] width 65 height 15
paste input "SBG/10250/A"
type input "SBG/10250/A"
click at [564, 97] on input "Search" at bounding box center [565, 96] width 25 height 15
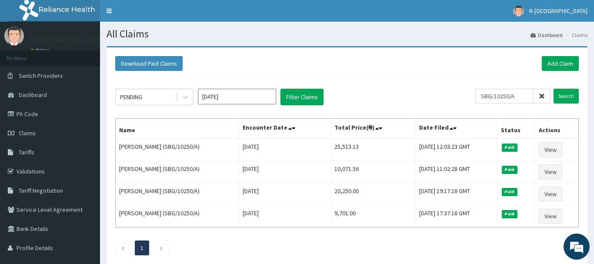
click at [544, 95] on icon at bounding box center [541, 96] width 6 height 6
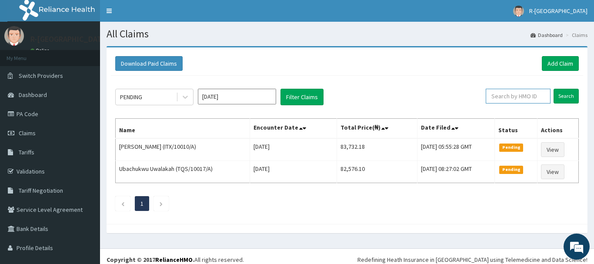
paste input "SBG/10250/B"
type input "SBG/10250/B"
click at [563, 94] on input "Search" at bounding box center [565, 96] width 25 height 15
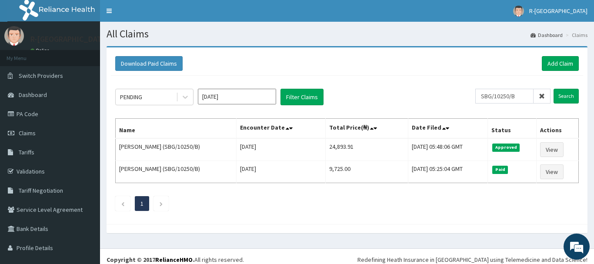
click at [543, 98] on icon at bounding box center [541, 96] width 6 height 6
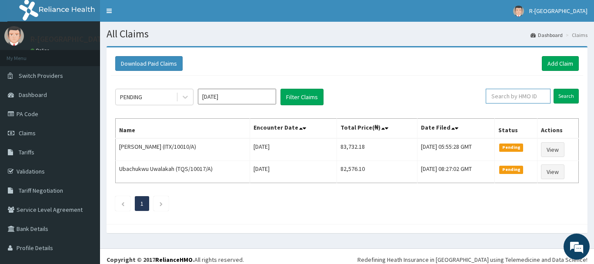
paste input "KER/10122/A"
type input "KER/10122/A"
click at [565, 93] on input "Search" at bounding box center [565, 96] width 25 height 15
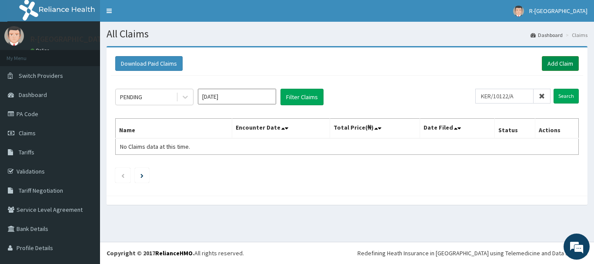
click at [559, 59] on link "Add Claim" at bounding box center [559, 63] width 37 height 15
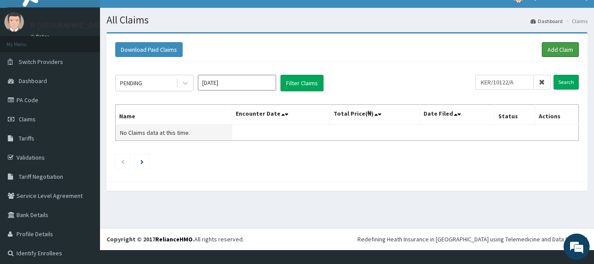
scroll to position [17, 0]
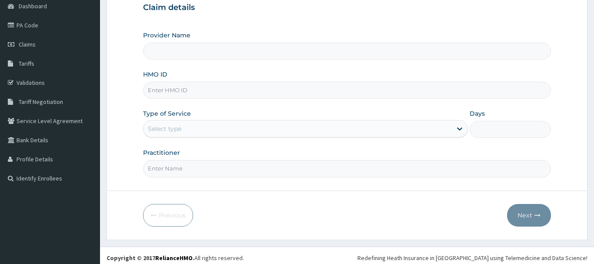
scroll to position [89, 0]
click at [152, 93] on input "HMO ID" at bounding box center [347, 90] width 408 height 17
paste input "KER/10122/A"
type input "KER/10122/A"
type input "R-Jolad Hospital Nigeria Limited(kupa)"
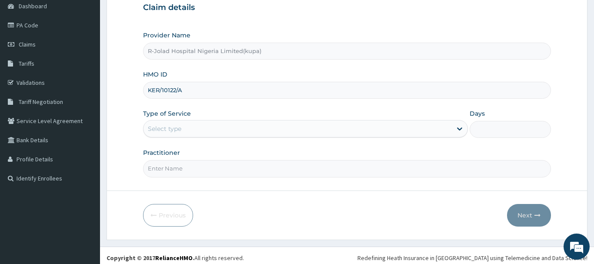
type input "KER/10122/A"
click at [153, 131] on div "Select type" at bounding box center [164, 128] width 33 height 9
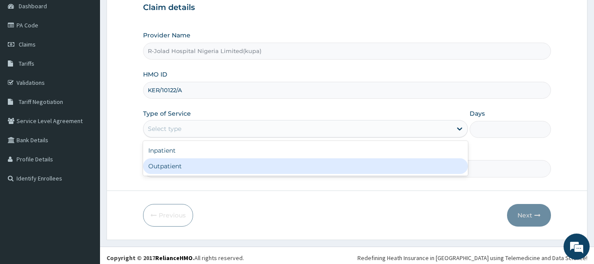
click at [161, 168] on div "Outpatient" at bounding box center [305, 166] width 325 height 16
type input "1"
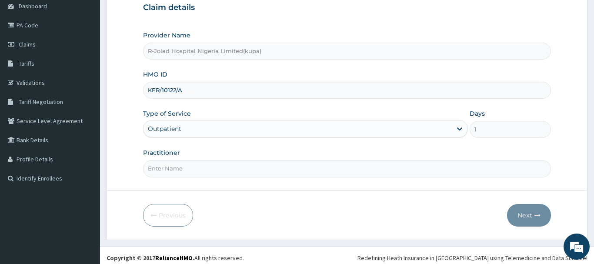
click at [161, 168] on input "Practitioner" at bounding box center [347, 168] width 408 height 17
paste input "Sandra Barovbe"
type input "Sandra Barovbe"
click at [521, 211] on button "Next" at bounding box center [529, 215] width 44 height 23
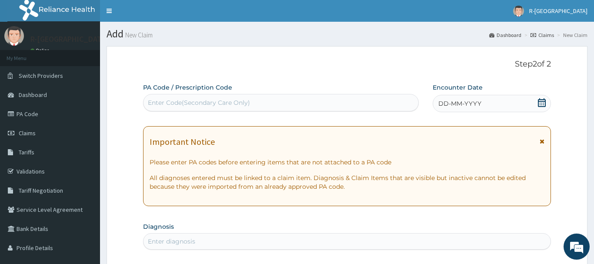
click at [543, 103] on icon at bounding box center [541, 102] width 8 height 9
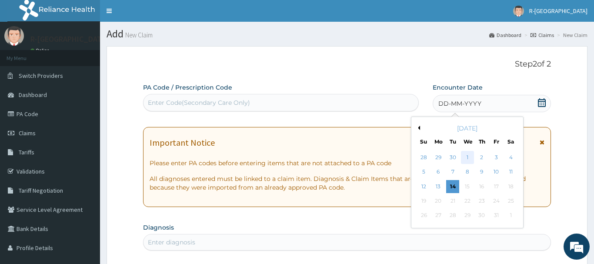
click at [468, 156] on div "1" at bounding box center [467, 157] width 13 height 13
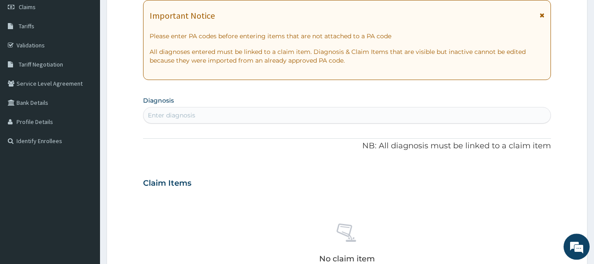
scroll to position [133, 0]
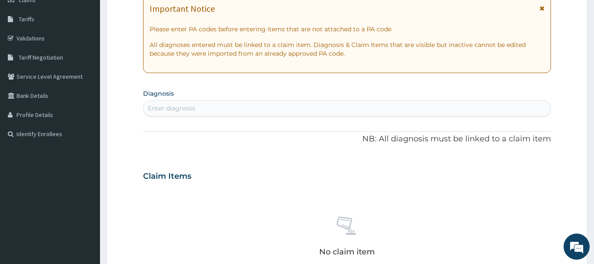
click at [158, 114] on div "Enter diagnosis" at bounding box center [346, 108] width 407 height 14
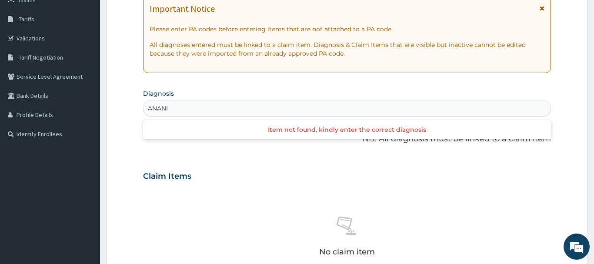
type input "ANANI"
type input "ANAEM"
type input "ESSENTIAL"
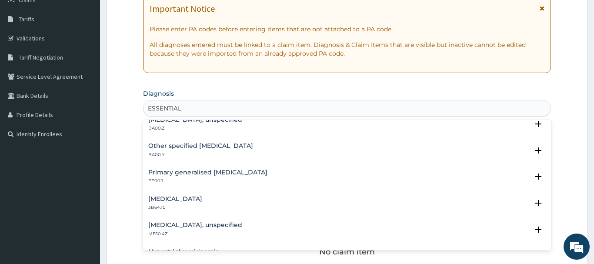
scroll to position [94, 0]
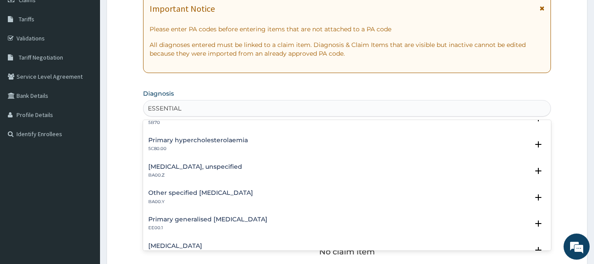
click at [202, 170] on h4 "Essential hypertension, unspecified" at bounding box center [195, 166] width 94 height 7
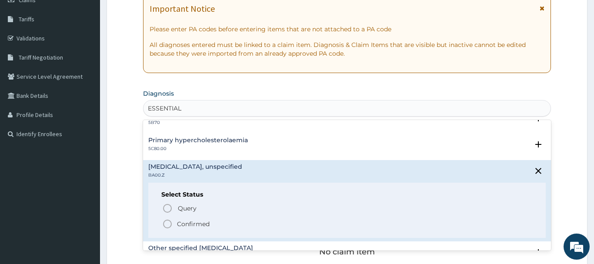
click at [166, 222] on icon "status option filled" at bounding box center [167, 224] width 10 height 10
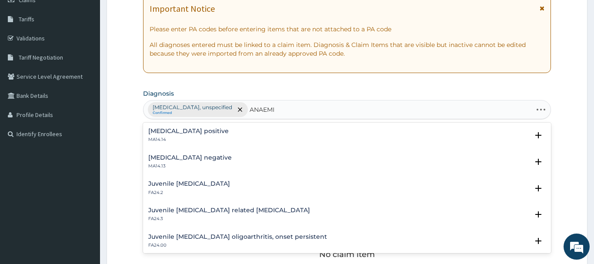
type input "ANAEMIA"
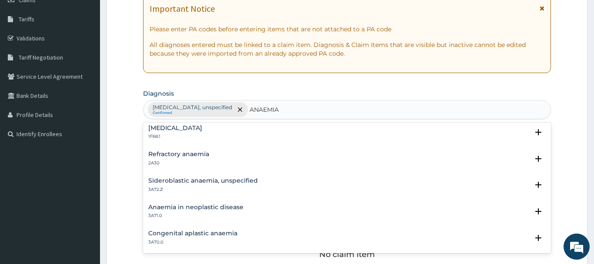
scroll to position [141, 0]
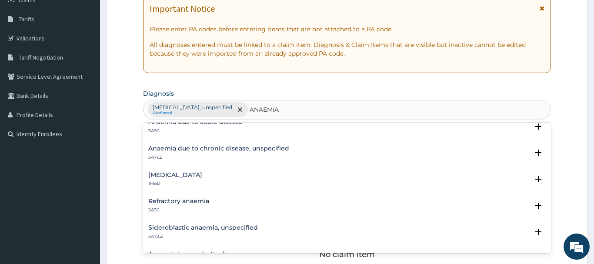
click at [175, 149] on h4 "Anaemia due to chronic disease, unspecified" at bounding box center [218, 148] width 141 height 7
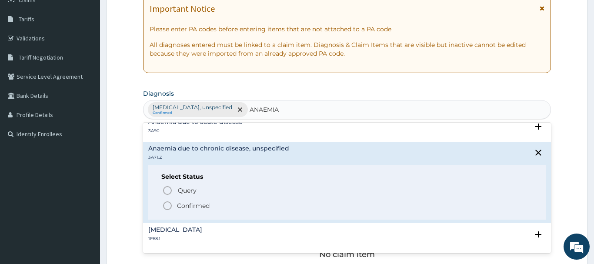
click at [166, 206] on icon "status option filled" at bounding box center [167, 205] width 10 height 10
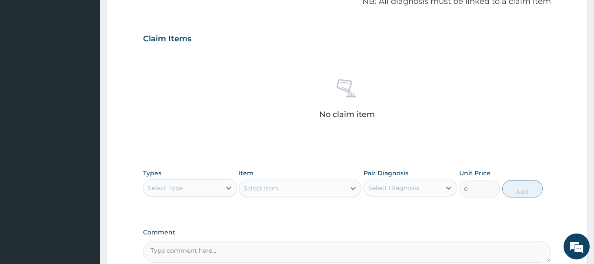
scroll to position [310, 0]
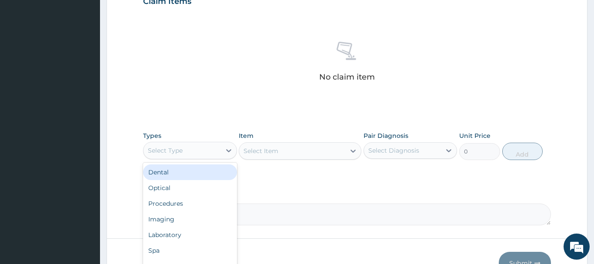
drag, startPoint x: 163, startPoint y: 148, endPoint x: 166, endPoint y: 184, distance: 36.2
click at [163, 149] on div "Select Type" at bounding box center [165, 150] width 35 height 9
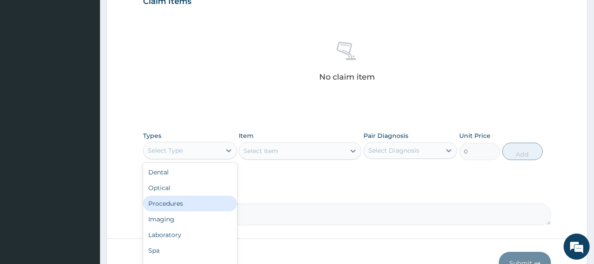
click at [166, 205] on div "Procedures" at bounding box center [190, 204] width 94 height 16
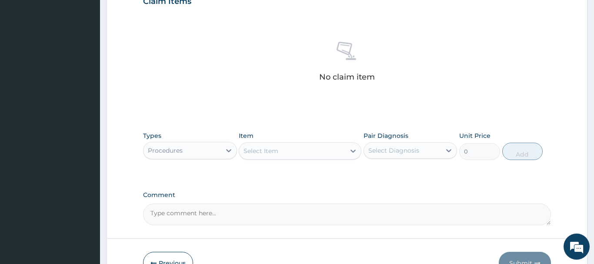
click at [255, 156] on div "Select Item" at bounding box center [292, 151] width 106 height 14
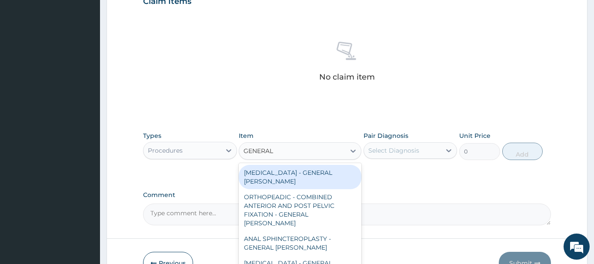
type input "GENERAL C"
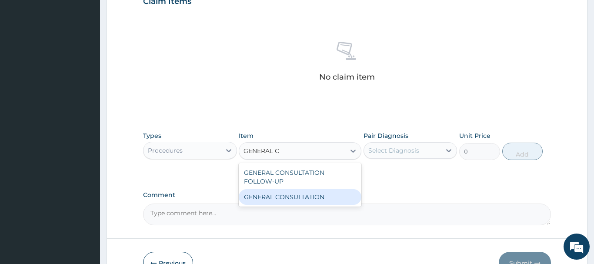
click at [311, 199] on div "GENERAL CONSULTATION" at bounding box center [300, 197] width 123 height 16
type input "6750"
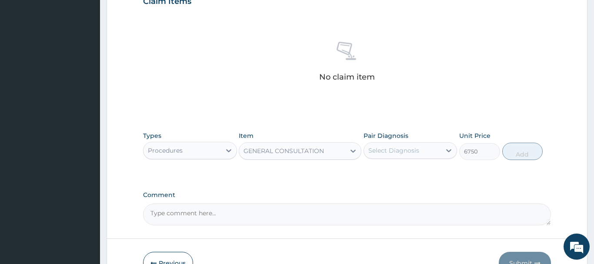
click at [382, 152] on div "Select Diagnosis" at bounding box center [393, 150] width 51 height 9
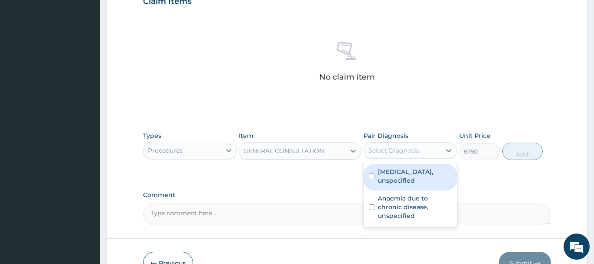
drag, startPoint x: 407, startPoint y: 181, endPoint x: 426, endPoint y: 179, distance: 19.2
click at [408, 181] on label "Essential hypertension, unspecified" at bounding box center [415, 175] width 74 height 17
checkbox input "true"
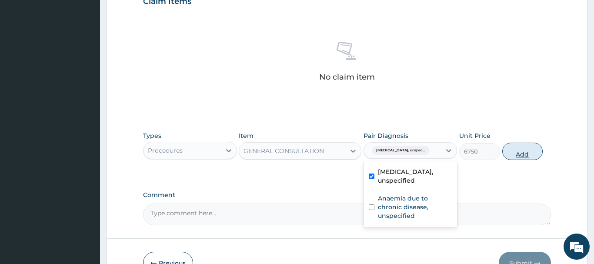
click at [520, 153] on button "Add" at bounding box center [522, 151] width 41 height 17
type input "0"
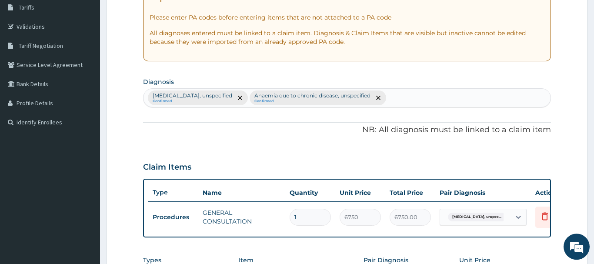
scroll to position [89, 0]
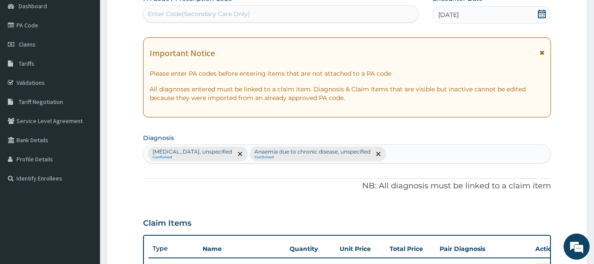
click at [167, 20] on div "Enter Code(Secondary Care Only)" at bounding box center [280, 14] width 275 height 14
paste input "PA/684377"
type input "PA/684377"
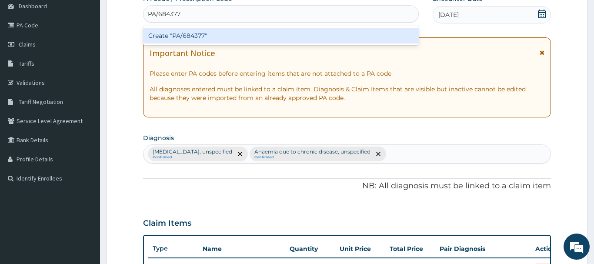
click at [183, 32] on div "Create "PA/684377"" at bounding box center [280, 36] width 275 height 16
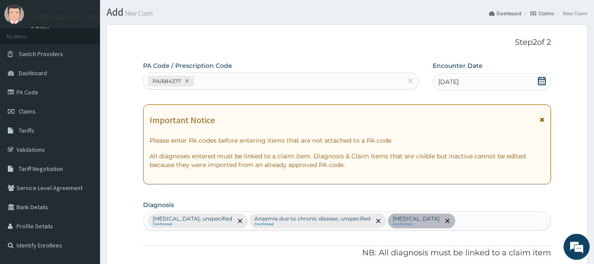
scroll to position [0, 0]
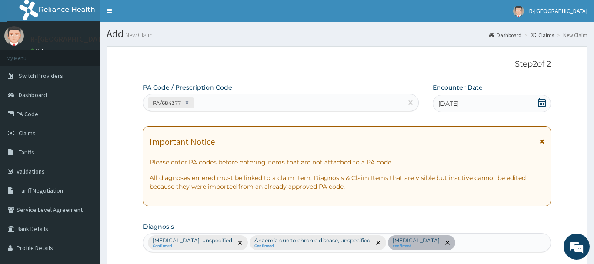
click at [207, 102] on div "PA/684377" at bounding box center [272, 103] width 259 height 14
paste input "PA/A3F58D"
type input "PA/A3F58D"
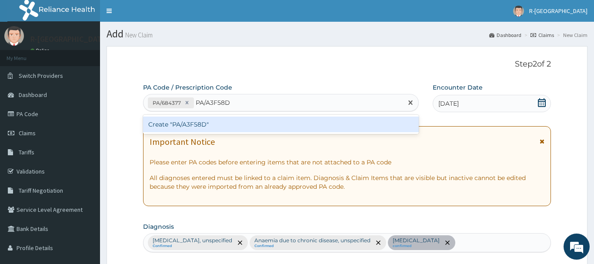
click at [177, 116] on div "Create "PA/A3F58D"" at bounding box center [280, 124] width 275 height 19
click at [191, 125] on div "Create "PA/A3F58D"" at bounding box center [280, 124] width 275 height 16
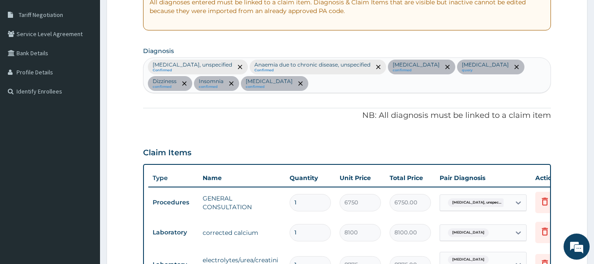
scroll to position [87, 0]
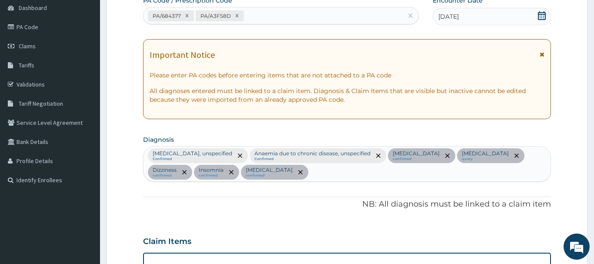
click at [255, 17] on div "PA/684377 PA/A3F58D" at bounding box center [272, 16] width 259 height 14
paste input "PA/F69174"
type input "PA/F69174"
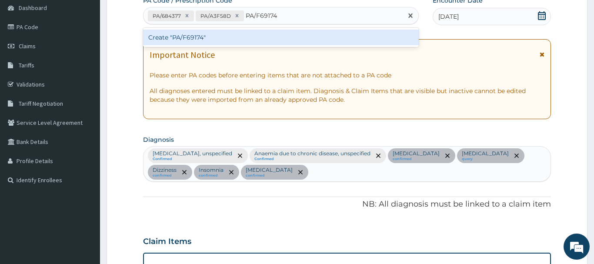
click at [187, 36] on div "Create "PA/F69174"" at bounding box center [280, 38] width 275 height 16
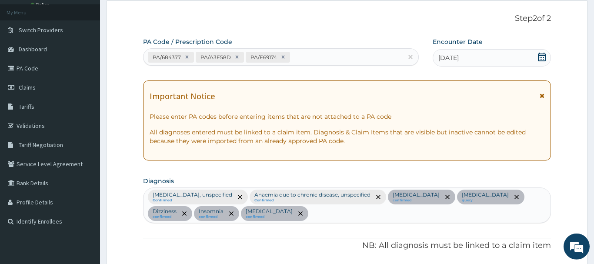
scroll to position [0, 0]
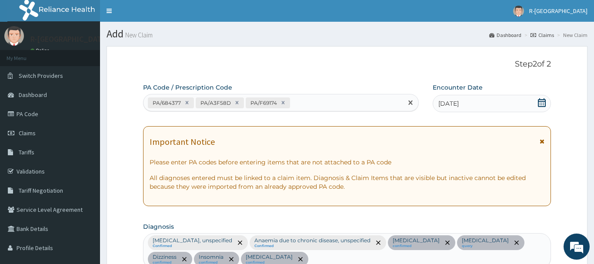
click at [307, 103] on div "PA/684377 PA/A3F58D PA/F69174" at bounding box center [272, 103] width 259 height 14
paste input "PA/DB9E69"
type input "PA/DB9E69"
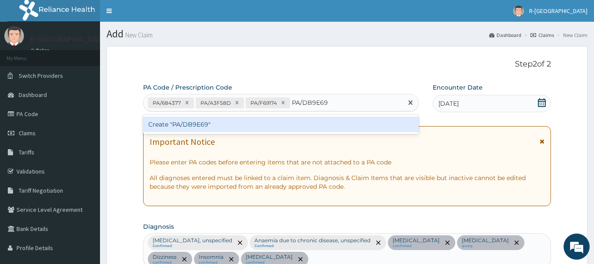
click at [196, 125] on div "Create "PA/DB9E69"" at bounding box center [280, 124] width 275 height 16
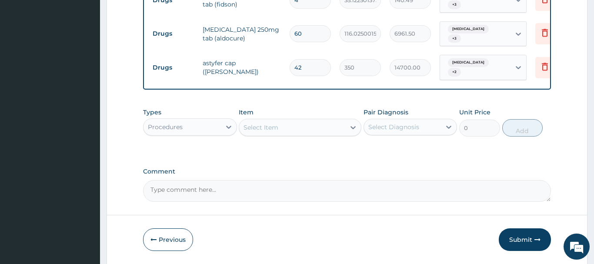
scroll to position [587, 0]
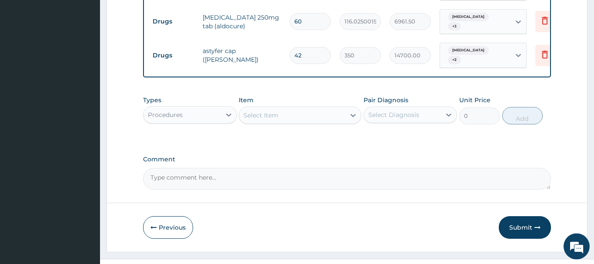
click at [268, 111] on div "Select Item" at bounding box center [260, 115] width 35 height 9
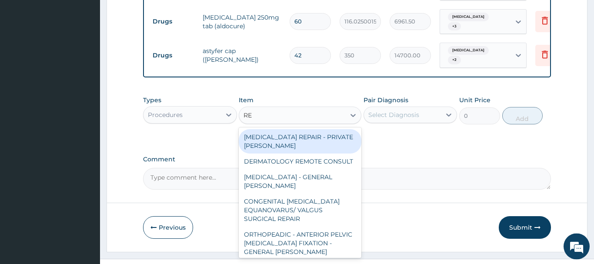
type input "REG"
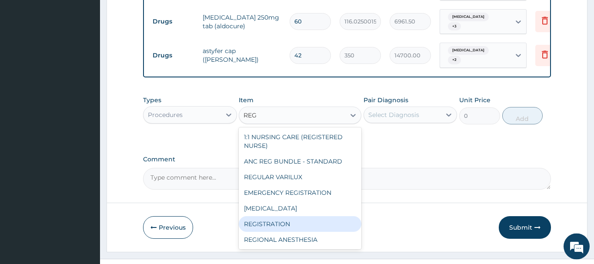
drag, startPoint x: 270, startPoint y: 213, endPoint x: 271, endPoint y: 204, distance: 9.2
click at [271, 216] on div "REGISTRATION" at bounding box center [300, 224] width 123 height 16
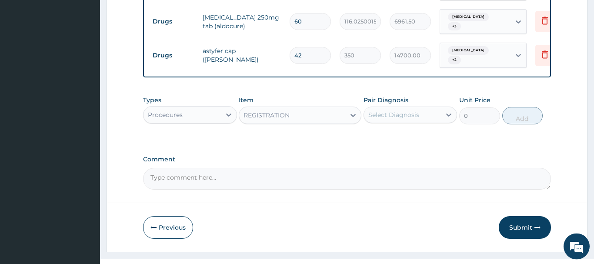
type input "6750"
click at [413, 110] on div "Select Diagnosis" at bounding box center [393, 114] width 51 height 9
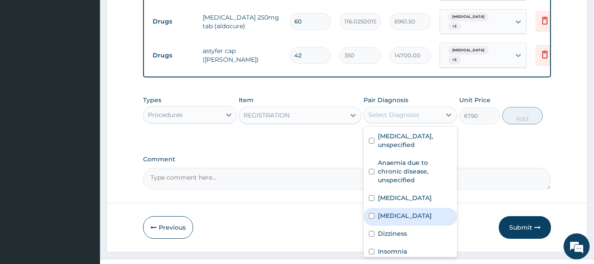
click at [392, 211] on label "Anemia" at bounding box center [405, 215] width 54 height 9
checkbox input "true"
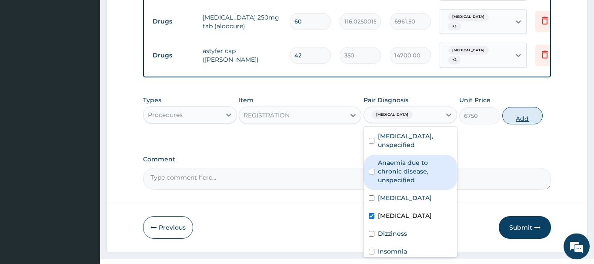
click at [529, 107] on button "Add" at bounding box center [522, 115] width 41 height 17
type input "0"
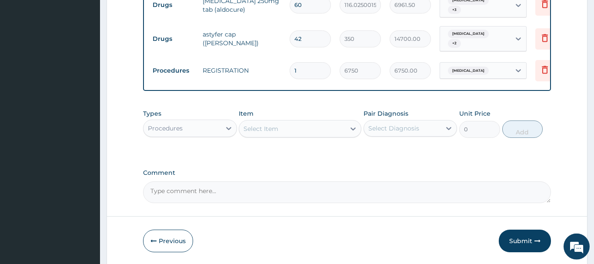
scroll to position [620, 0]
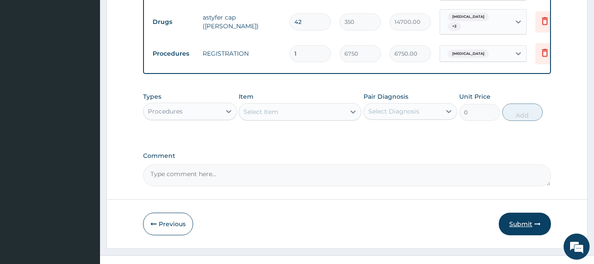
click at [519, 216] on button "Submit" at bounding box center [524, 223] width 52 height 23
click at [523, 212] on button "Submit" at bounding box center [524, 223] width 52 height 23
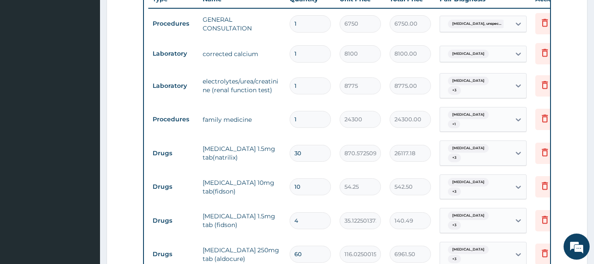
scroll to position [221, 0]
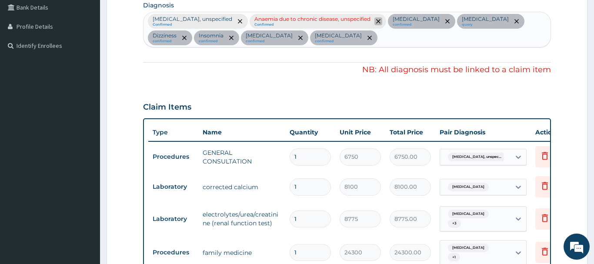
click at [382, 19] on span "remove selection option" at bounding box center [378, 21] width 8 height 8
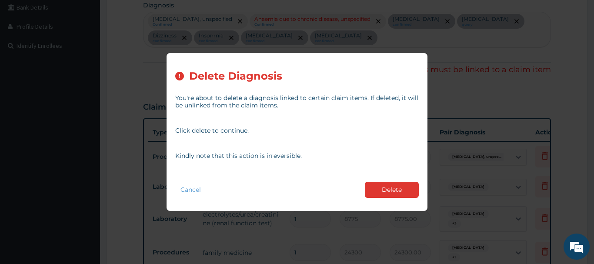
drag, startPoint x: 405, startPoint y: 189, endPoint x: 404, endPoint y: 185, distance: 4.5
click at [405, 190] on button "Delete" at bounding box center [392, 190] width 54 height 16
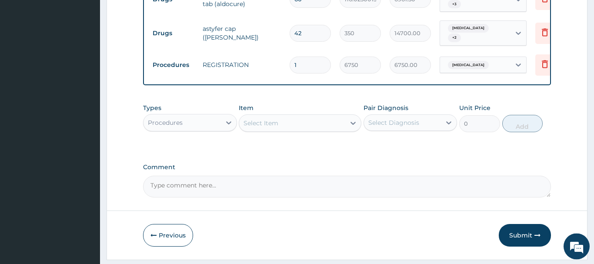
scroll to position [620, 0]
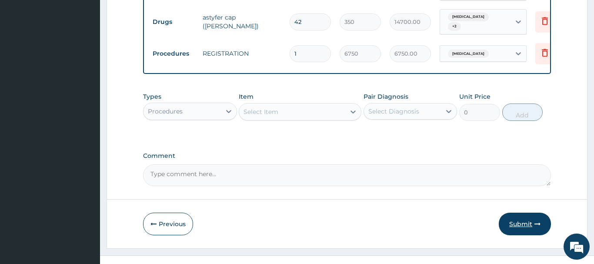
click at [514, 214] on button "Submit" at bounding box center [524, 223] width 52 height 23
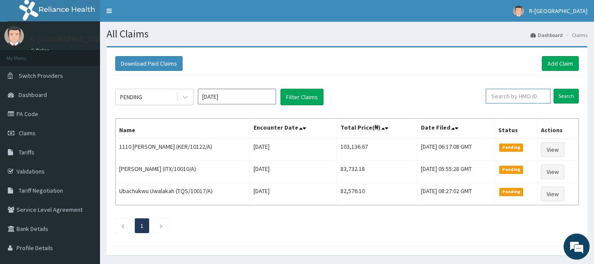
click at [497, 99] on input "text" at bounding box center [517, 96] width 65 height 15
paste input "KER/10122/A"
type input "KER/10122/A"
click at [559, 96] on input "Search" at bounding box center [565, 96] width 25 height 15
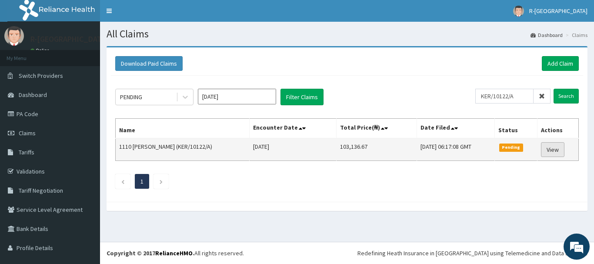
click at [554, 153] on link "View" at bounding box center [552, 149] width 23 height 15
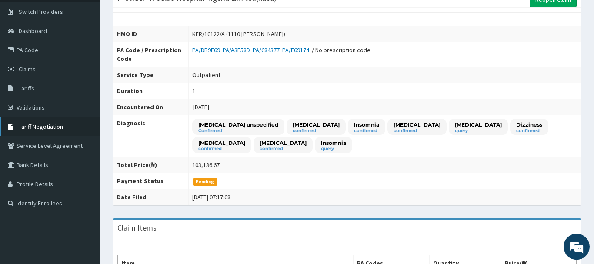
scroll to position [44, 0]
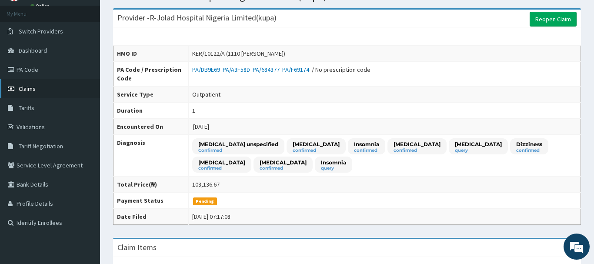
click at [34, 90] on span "Claims" at bounding box center [27, 89] width 17 height 8
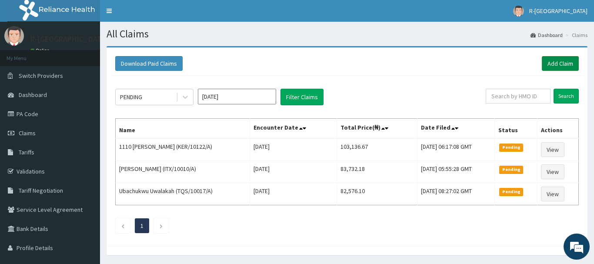
click at [563, 62] on link "Add Claim" at bounding box center [559, 63] width 37 height 15
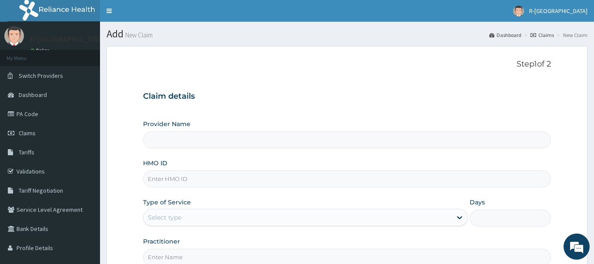
type input "R-Jolad Hospital Nigeria Limited(kupa)"
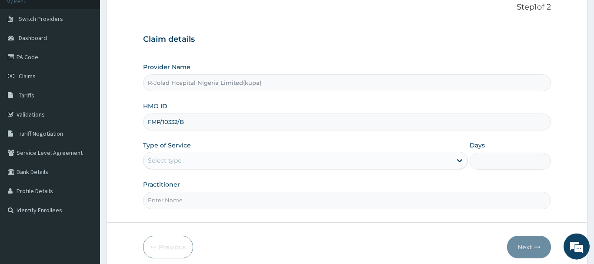
scroll to position [89, 0]
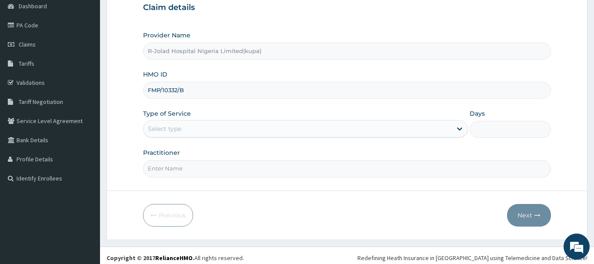
type input "FMP/10332/B"
click at [162, 129] on div "Select type" at bounding box center [164, 128] width 33 height 9
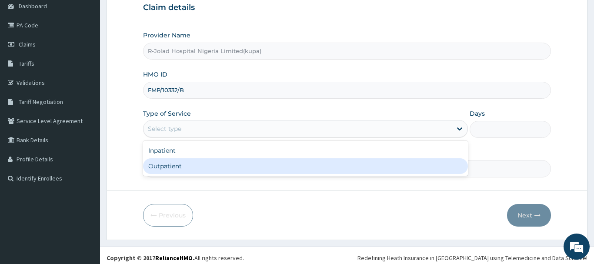
click at [162, 169] on div "Outpatient" at bounding box center [305, 166] width 325 height 16
type input "1"
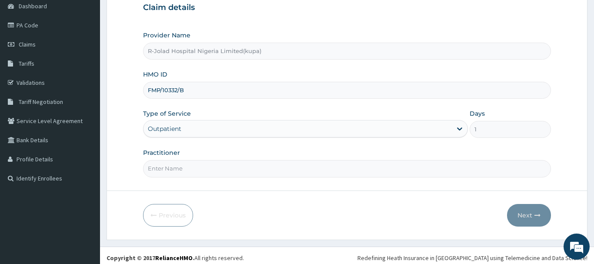
click at [161, 156] on label "Practitioner" at bounding box center [161, 152] width 37 height 9
click at [161, 160] on input "Practitioner" at bounding box center [347, 168] width 408 height 17
click at [162, 174] on input "Practitioner" at bounding box center [347, 168] width 408 height 17
paste input "[PERSON_NAME]"
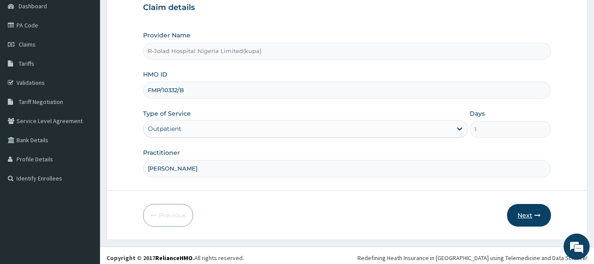
type input "[PERSON_NAME]"
click at [528, 216] on button "Next" at bounding box center [529, 215] width 44 height 23
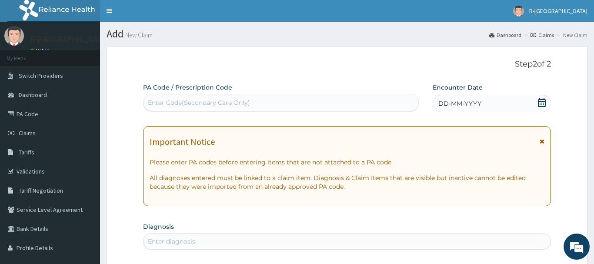
click at [541, 103] on icon at bounding box center [541, 102] width 9 height 9
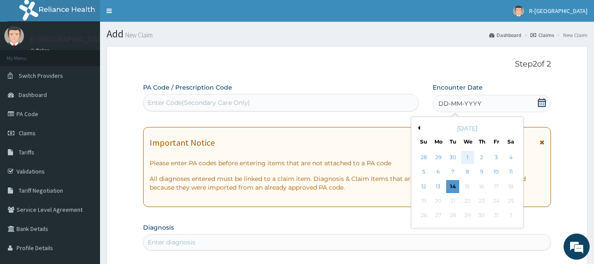
click at [467, 157] on div "1" at bounding box center [467, 157] width 13 height 13
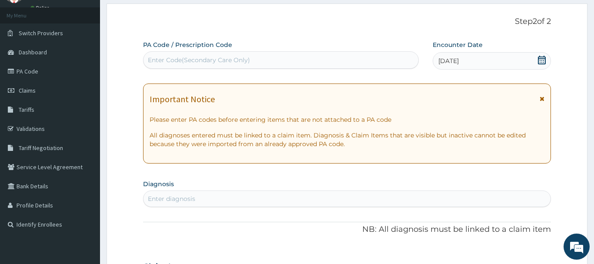
scroll to position [89, 0]
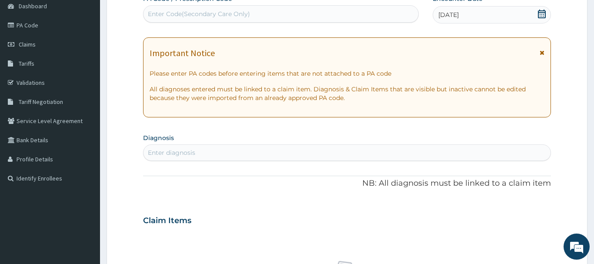
click at [151, 153] on div "Enter diagnosis" at bounding box center [171, 152] width 47 height 9
type input "ACUTE UPPER"
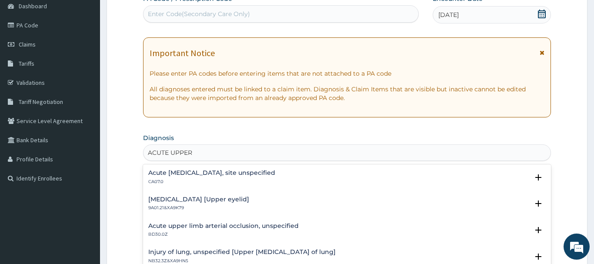
click at [196, 176] on h4 "Acute upper respiratory infection, site unspecified" at bounding box center [211, 172] width 127 height 7
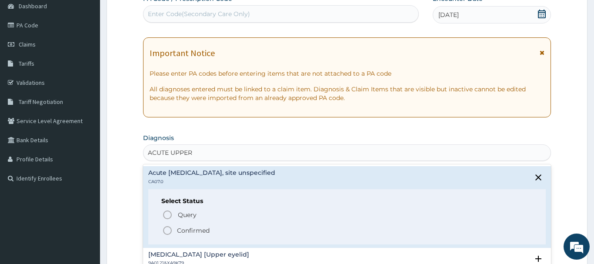
click at [169, 228] on icon "status option filled" at bounding box center [167, 230] width 10 height 10
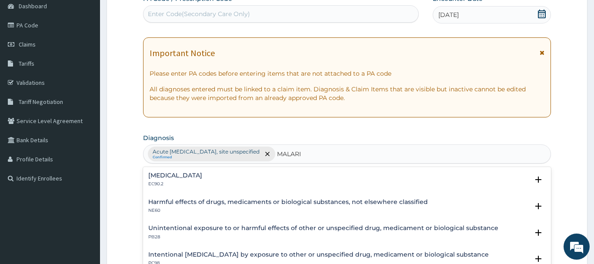
type input "MALARIA"
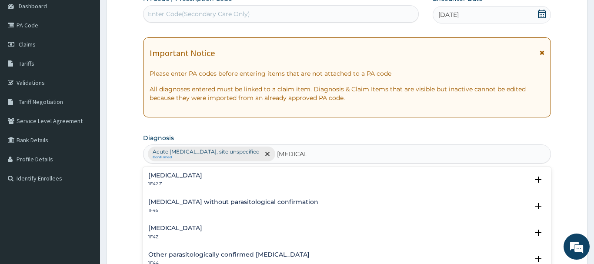
click at [164, 231] on h4 "Malaria, unspecified" at bounding box center [175, 228] width 54 height 7
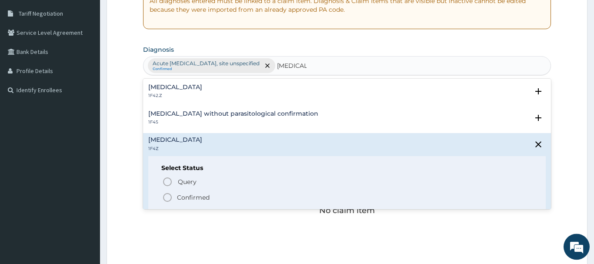
scroll to position [177, 0]
click at [165, 199] on icon "status option filled" at bounding box center [167, 197] width 10 height 10
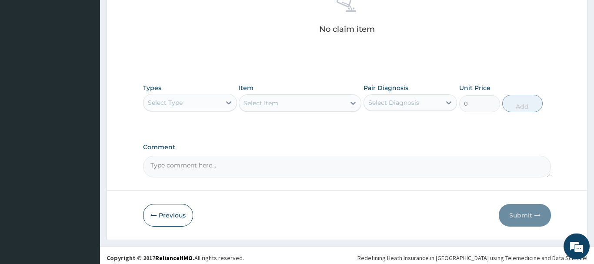
scroll to position [363, 0]
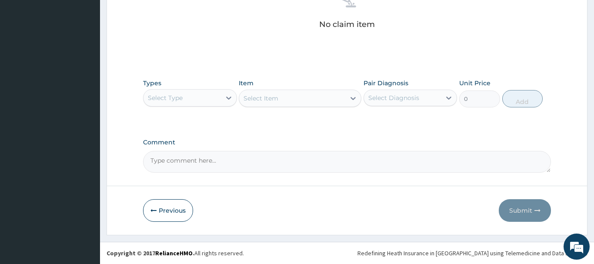
click at [184, 100] on div "Select Type" at bounding box center [181, 98] width 77 height 14
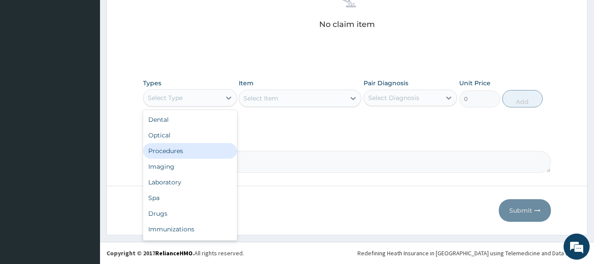
click at [167, 150] on div "Procedures" at bounding box center [190, 151] width 94 height 16
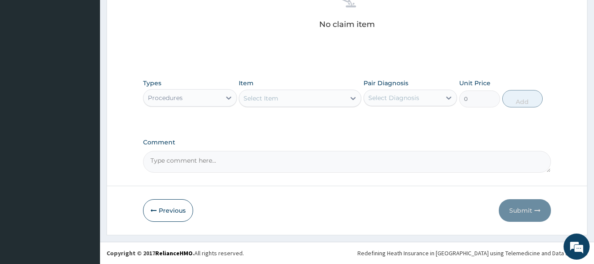
click at [254, 101] on div "Select Item" at bounding box center [260, 98] width 35 height 9
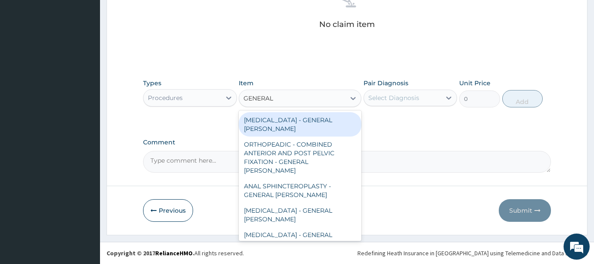
type input "GENERAL C"
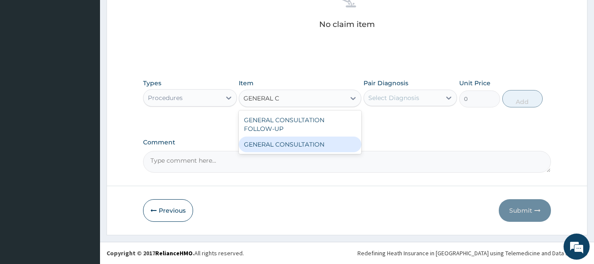
click at [312, 143] on div "GENERAL CONSULTATION" at bounding box center [300, 144] width 123 height 16
type input "6750"
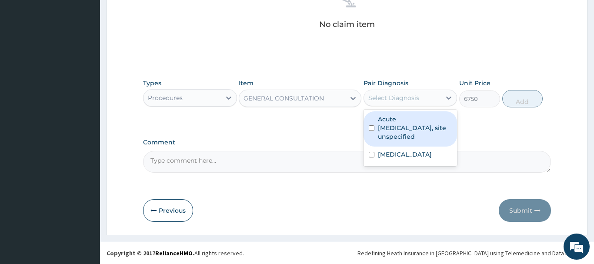
click at [406, 98] on div "Select Diagnosis" at bounding box center [393, 97] width 51 height 9
click at [401, 122] on label "Acute upper respiratory infection, site unspecified" at bounding box center [415, 128] width 74 height 26
checkbox input "true"
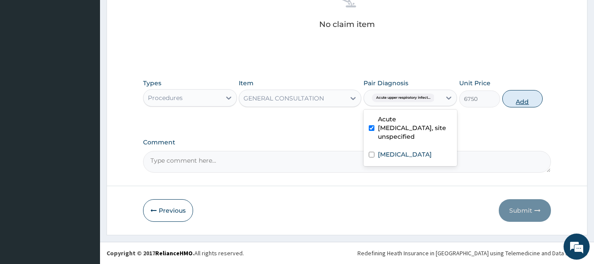
click at [511, 97] on button "Add" at bounding box center [522, 98] width 41 height 17
type input "0"
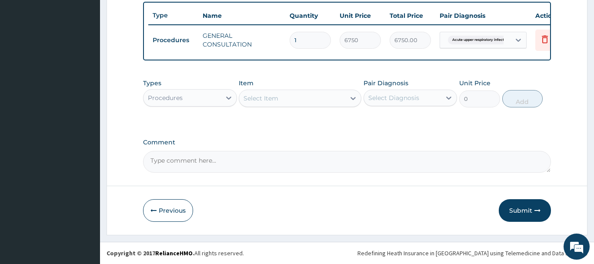
scroll to position [322, 0]
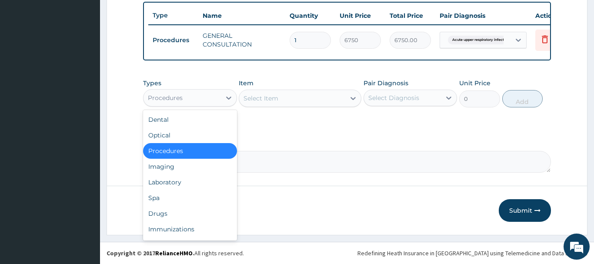
click at [171, 96] on div "Procedures" at bounding box center [165, 97] width 35 height 9
click at [163, 184] on div "Laboratory" at bounding box center [190, 182] width 94 height 16
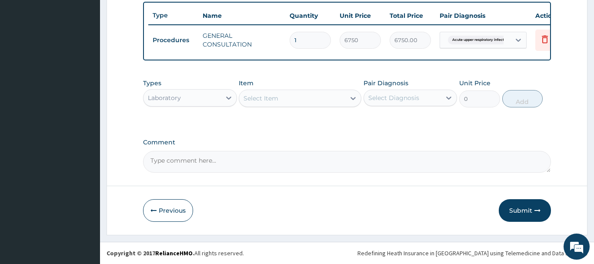
click at [247, 99] on div "Select Item" at bounding box center [260, 98] width 35 height 9
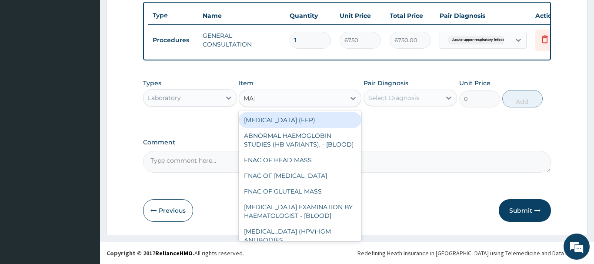
type input "MALA"
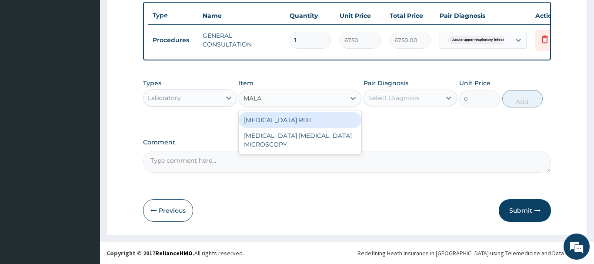
drag, startPoint x: 308, startPoint y: 119, endPoint x: 342, endPoint y: 113, distance: 35.2
click at [309, 119] on div "MALARIA RDT" at bounding box center [300, 120] width 123 height 16
type input "2700"
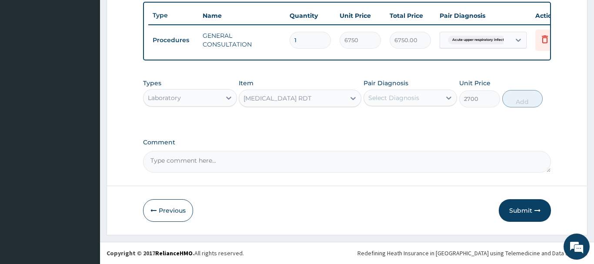
click at [384, 99] on div "Select Diagnosis" at bounding box center [393, 97] width 51 height 9
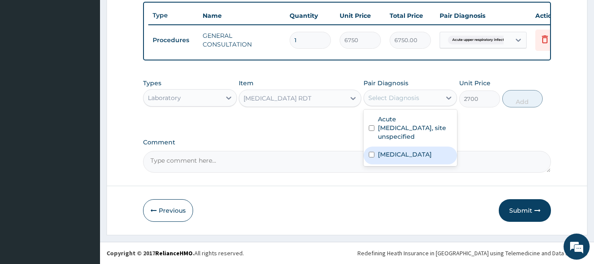
click at [415, 151] on label "Malaria, unspecified" at bounding box center [405, 154] width 54 height 9
checkbox input "true"
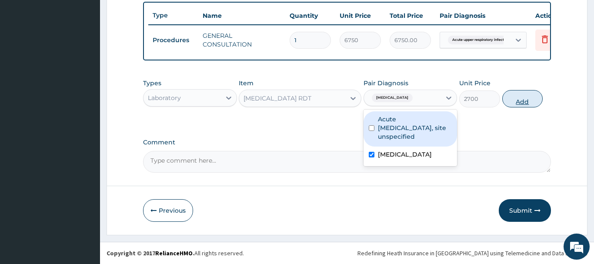
click at [517, 100] on button "Add" at bounding box center [522, 98] width 41 height 17
type input "0"
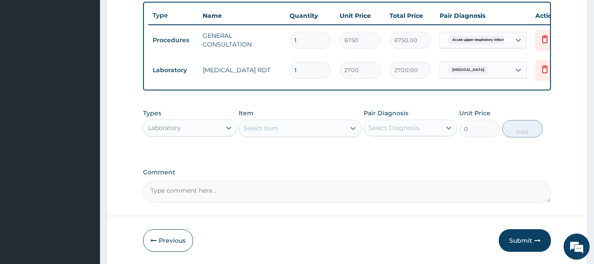
click at [294, 133] on div "Select Item" at bounding box center [292, 128] width 106 height 14
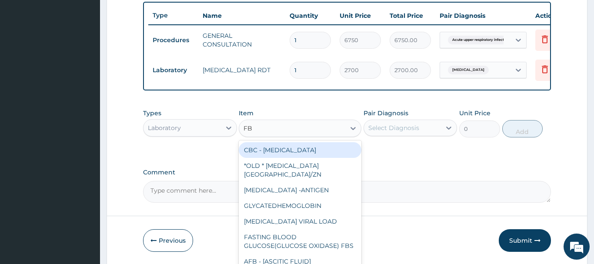
type input "FBC"
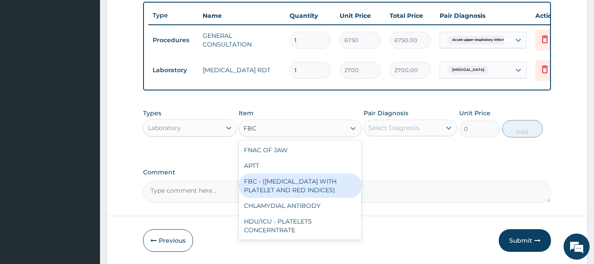
click at [315, 183] on div "FBC - (FULL BLOOD COUNT WITH PLATELET AND RED INDICES)" at bounding box center [300, 185] width 123 height 24
type input "5400"
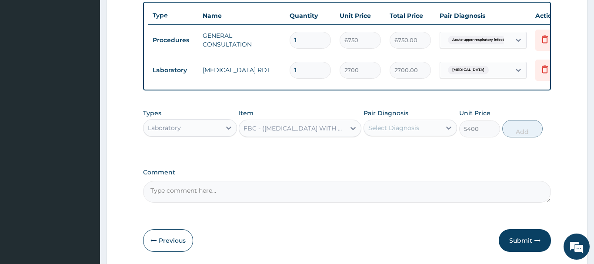
click at [398, 126] on div "Select Diagnosis" at bounding box center [393, 127] width 51 height 9
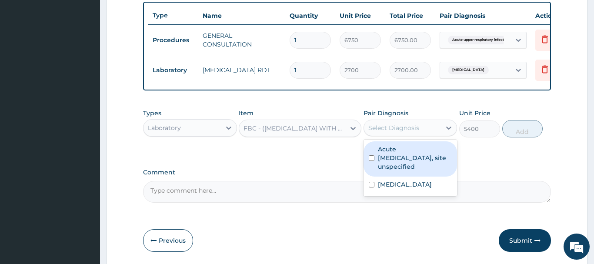
click at [402, 160] on label "Acute upper respiratory infection, site unspecified" at bounding box center [415, 158] width 74 height 26
checkbox input "true"
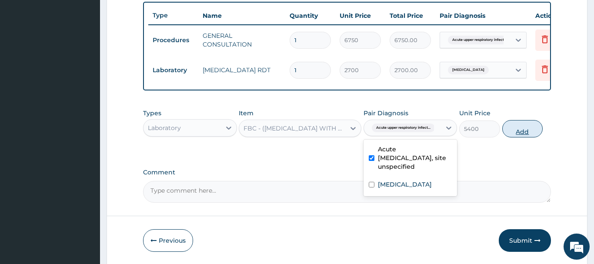
click at [522, 126] on button "Add" at bounding box center [522, 128] width 41 height 17
type input "0"
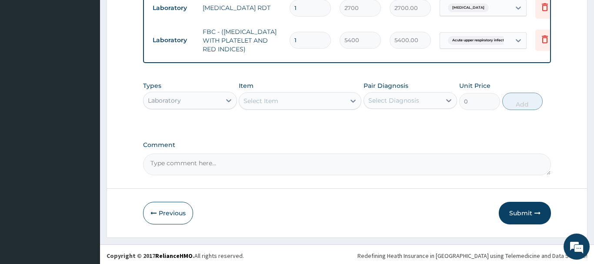
scroll to position [386, 0]
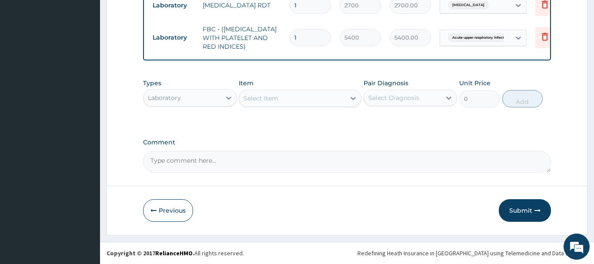
click at [166, 93] on div "Laboratory" at bounding box center [164, 97] width 33 height 9
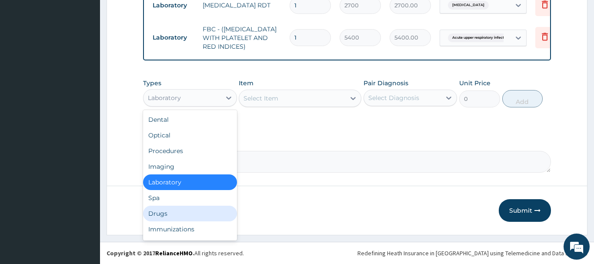
click at [159, 212] on div "Drugs" at bounding box center [190, 214] width 94 height 16
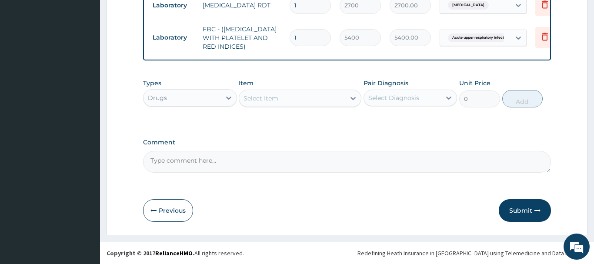
click at [245, 99] on div "Select Item" at bounding box center [260, 98] width 35 height 9
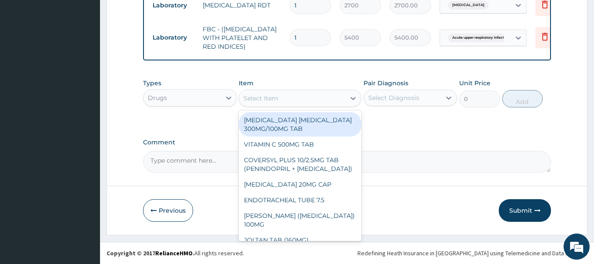
paste input "CAMOSUNATE 7-13 YEARS"
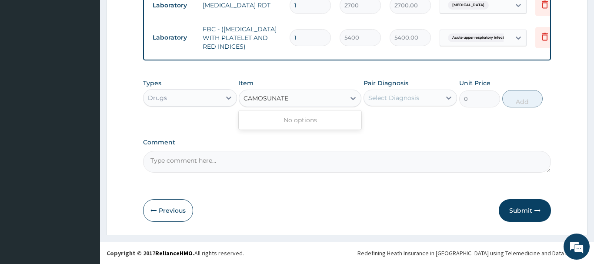
type input "CAMOSUNATE"
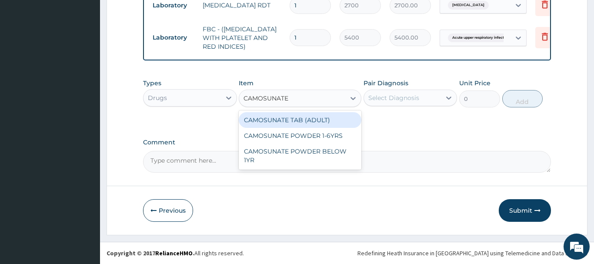
click at [289, 124] on div "CAMOSUNATE TAB (ADULT)" at bounding box center [300, 120] width 123 height 16
type input "360.2007446289062"
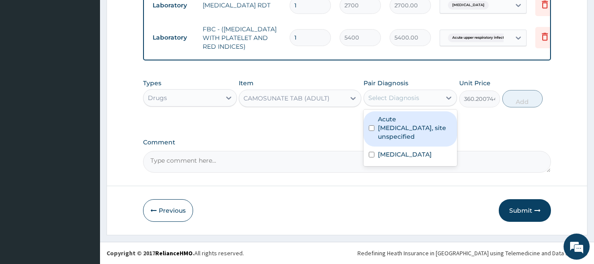
click at [421, 101] on div "Select Diagnosis" at bounding box center [402, 98] width 77 height 14
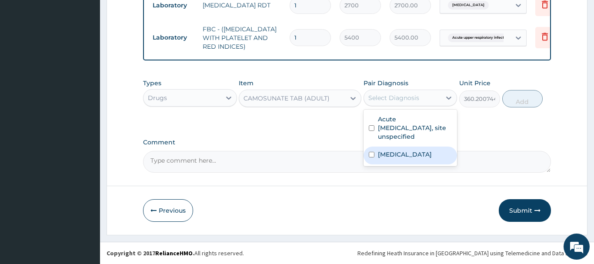
click at [400, 158] on label "Malaria, unspecified" at bounding box center [405, 154] width 54 height 9
checkbox input "true"
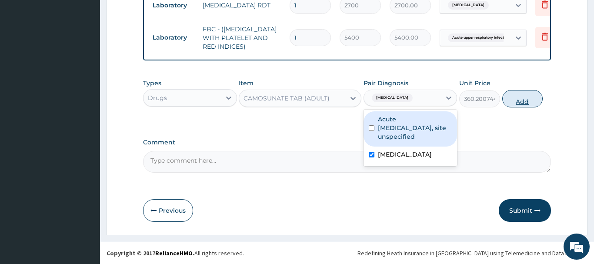
click at [512, 96] on button "Add" at bounding box center [522, 98] width 41 height 17
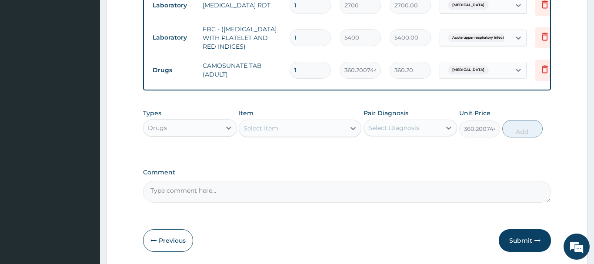
type input "0"
click at [255, 129] on div "Select Item" at bounding box center [260, 128] width 35 height 9
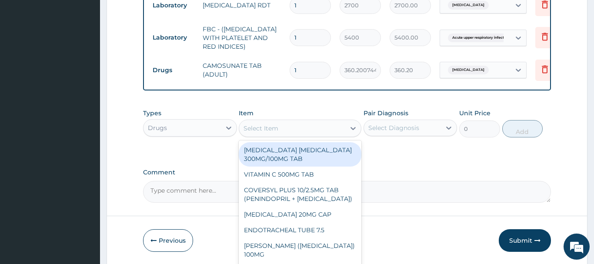
paste input "PARACETAMOL 500MG TAB"
type input "PARACETAMOL 500MG TAB"
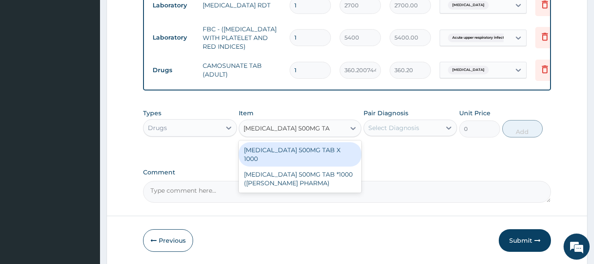
click at [304, 153] on div "PARACETAMOL 500MG TAB X 1000" at bounding box center [300, 154] width 123 height 24
type input "22.39999961853027"
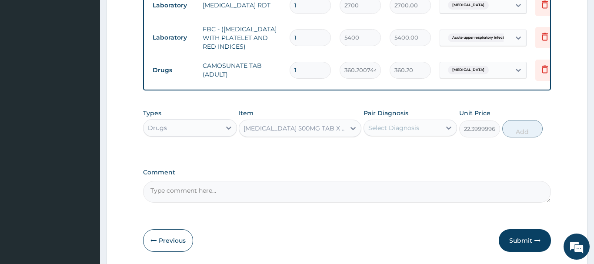
click at [389, 134] on div "Select Diagnosis" at bounding box center [402, 128] width 77 height 14
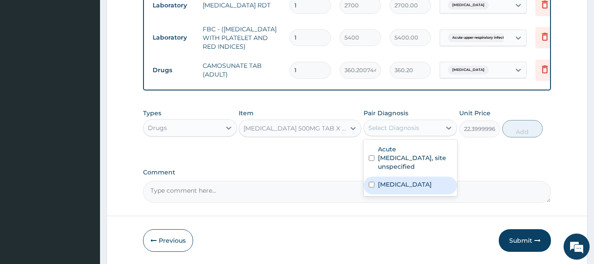
click at [398, 188] on label "Malaria, unspecified" at bounding box center [405, 184] width 54 height 9
checkbox input "true"
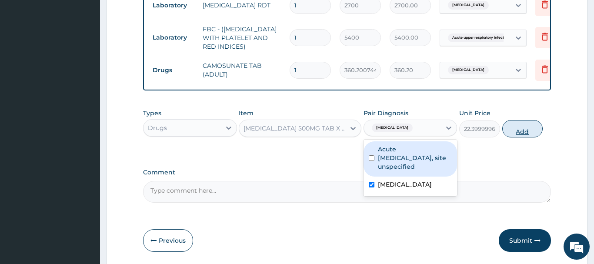
click at [521, 128] on button "Add" at bounding box center [522, 128] width 41 height 17
type input "0"
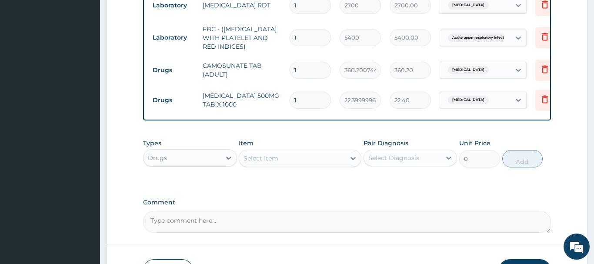
drag, startPoint x: 301, startPoint y: 101, endPoint x: 287, endPoint y: 105, distance: 14.0
click at [289, 104] on input "1" at bounding box center [309, 100] width 41 height 17
type input "9"
type input "201.60"
type input "9"
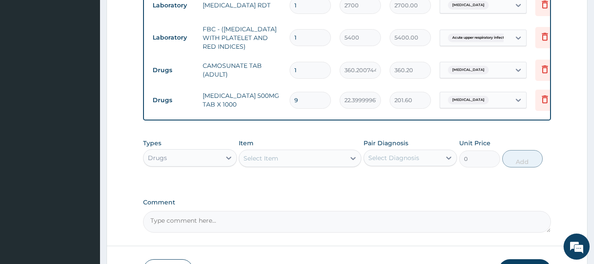
drag, startPoint x: 297, startPoint y: 69, endPoint x: 274, endPoint y: 76, distance: 24.7
click at [289, 76] on input "1" at bounding box center [309, 70] width 41 height 17
type input "3"
type input "1080.60"
type input "3"
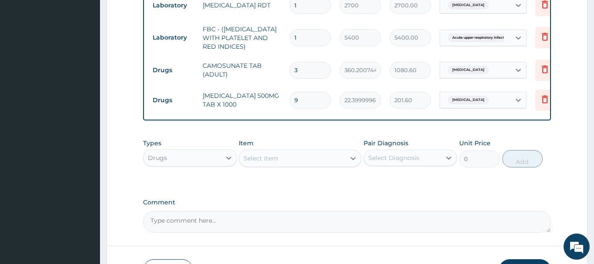
click at [240, 158] on div "Select Item" at bounding box center [292, 158] width 106 height 14
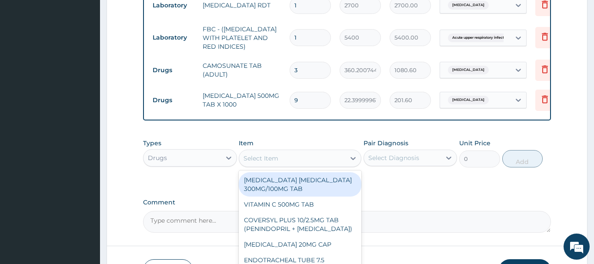
paste input "Loratidine Syrup"
type input "Loratidine Syrup"
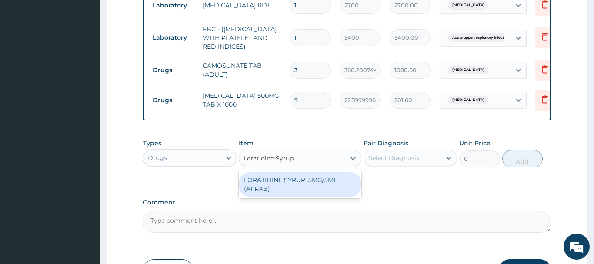
drag, startPoint x: 326, startPoint y: 179, endPoint x: 342, endPoint y: 179, distance: 15.6
click at [327, 179] on div "LORATIDINE SYRUP, 5MG/5ML (AFRAB)" at bounding box center [300, 184] width 123 height 24
type input "1706.25"
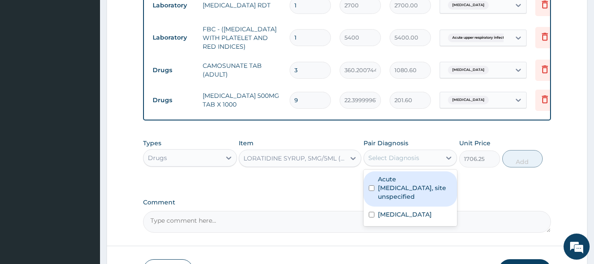
drag, startPoint x: 385, startPoint y: 158, endPoint x: 391, endPoint y: 189, distance: 31.4
click at [385, 160] on div "Select Diagnosis" at bounding box center [393, 157] width 51 height 9
drag, startPoint x: 391, startPoint y: 192, endPoint x: 428, endPoint y: 186, distance: 37.8
click at [395, 192] on label "Acute upper respiratory infection, site unspecified" at bounding box center [415, 188] width 74 height 26
checkbox input "true"
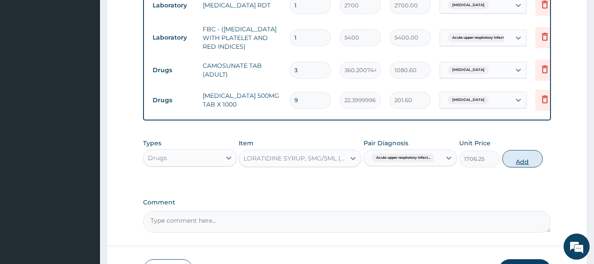
click at [515, 164] on button "Add" at bounding box center [522, 158] width 41 height 17
type input "0"
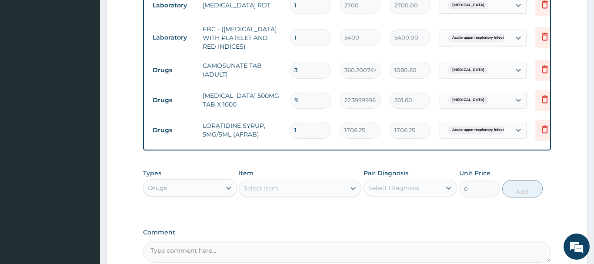
scroll to position [431, 0]
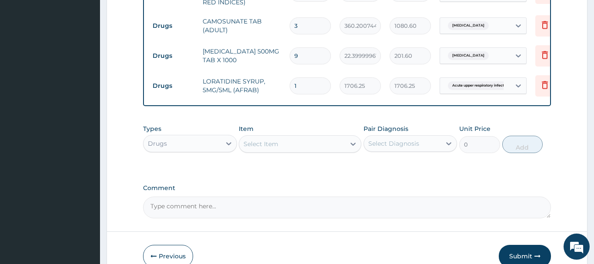
click at [256, 141] on div "Select Item" at bounding box center [260, 143] width 35 height 9
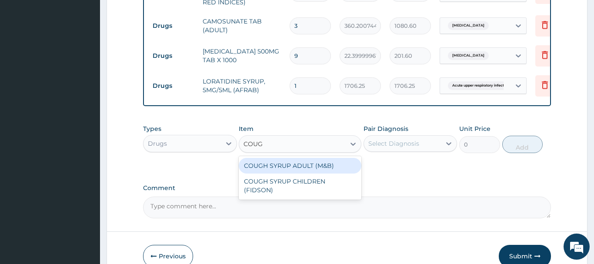
type input "COUGH"
click at [321, 163] on div "COUGH SYRUP ADULT (M&B)" at bounding box center [300, 166] width 123 height 16
type input "1312.5"
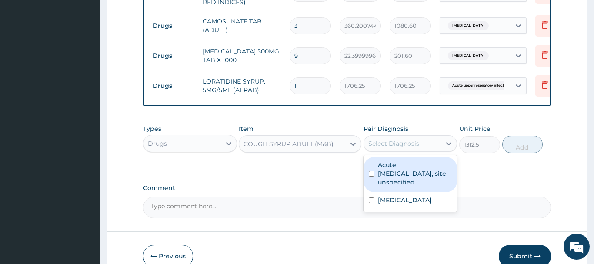
click at [403, 144] on div "Select Diagnosis" at bounding box center [393, 143] width 51 height 9
click at [403, 177] on label "Acute upper respiratory infection, site unspecified" at bounding box center [415, 173] width 74 height 26
checkbox input "true"
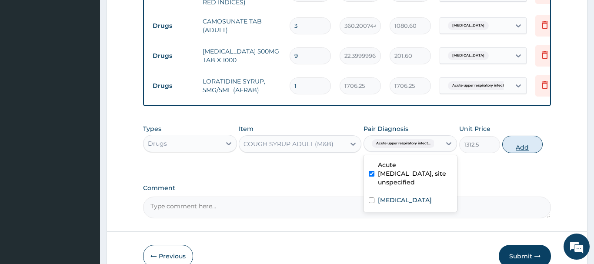
click at [514, 143] on button "Add" at bounding box center [522, 144] width 41 height 17
type input "0"
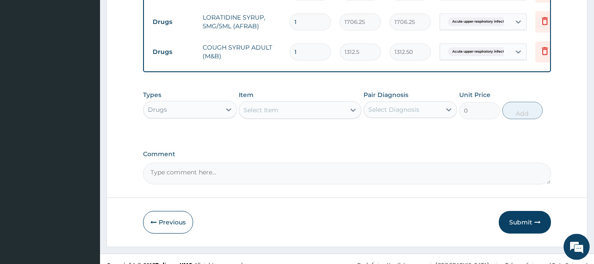
scroll to position [506, 0]
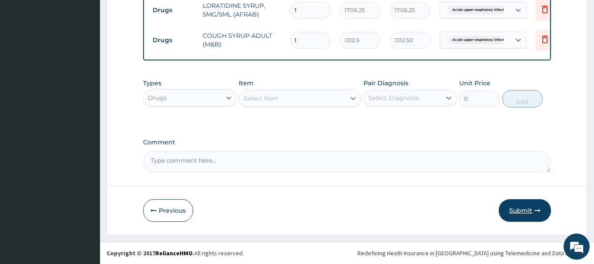
click at [531, 211] on button "Submit" at bounding box center [524, 210] width 52 height 23
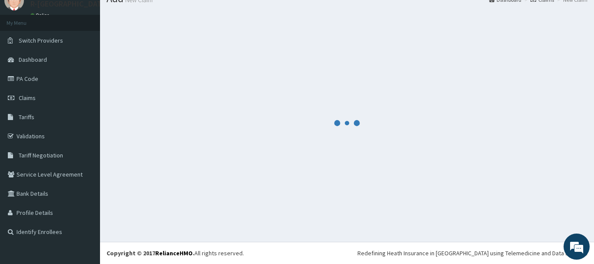
scroll to position [35, 0]
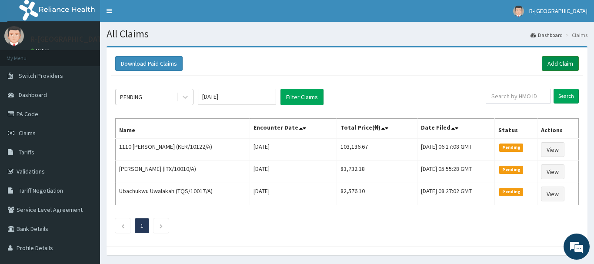
click at [561, 62] on link "Add Claim" at bounding box center [559, 63] width 37 height 15
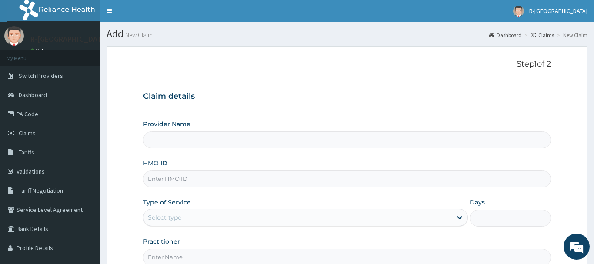
paste input "ISW/10535/A"
type input "ISW/10535/A"
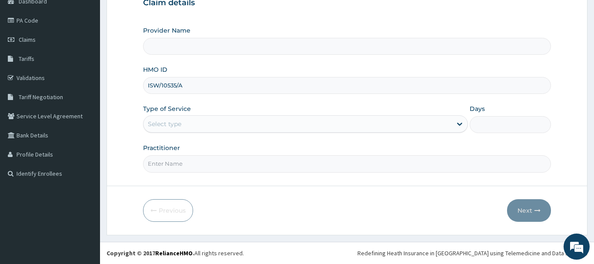
type input "R-Jolad Hospital Nigeria Limited(kupa)"
type input "ISW/10535/A"
drag, startPoint x: 157, startPoint y: 126, endPoint x: 159, endPoint y: 134, distance: 8.4
click at [157, 126] on div "Select type" at bounding box center [164, 123] width 33 height 9
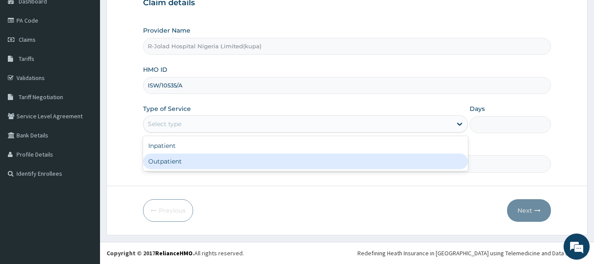
click at [163, 163] on div "Outpatient" at bounding box center [305, 161] width 325 height 16
type input "1"
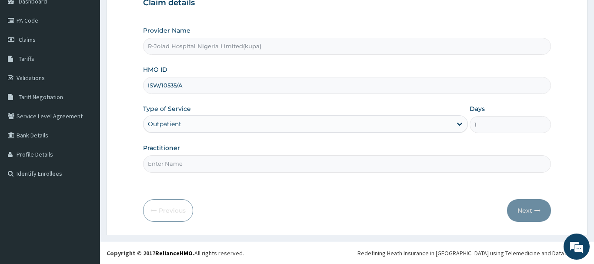
click at [160, 167] on input "Practitioner" at bounding box center [347, 163] width 408 height 17
paste input "[PERSON_NAME]"
type input "[PERSON_NAME]"
click at [521, 209] on button "Next" at bounding box center [529, 210] width 44 height 23
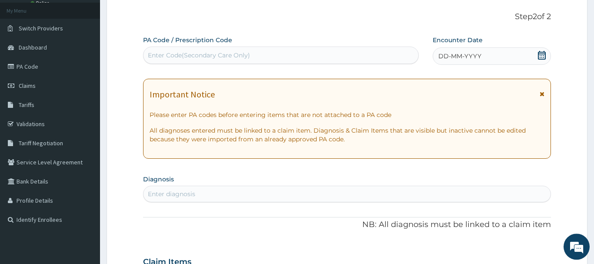
scroll to position [5, 0]
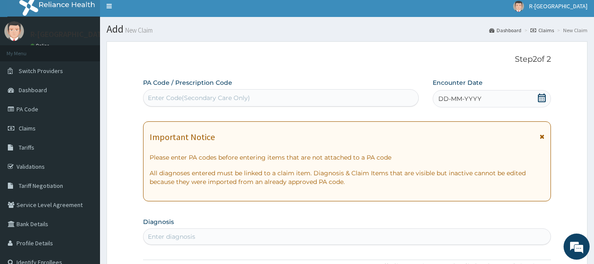
click at [158, 94] on div "Enter Code(Secondary Care Only)" at bounding box center [199, 97] width 102 height 9
paste input "PA/D8F524"
type input "PA/D8F524"
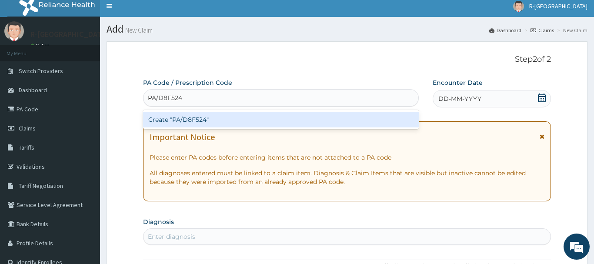
click at [188, 119] on div "Create "PA/D8F524"" at bounding box center [280, 120] width 275 height 16
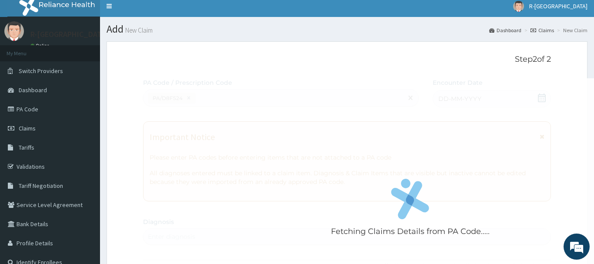
scroll to position [230, 0]
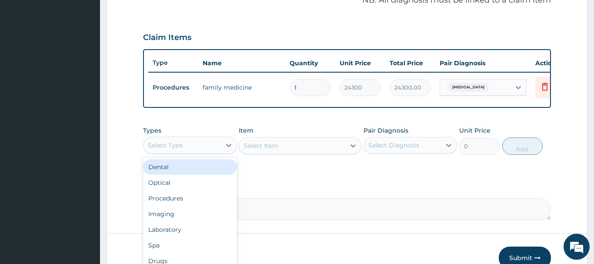
click at [171, 145] on div "option Dental focused, 1 of 10. 10 results available. Use Up and Down to choose…" at bounding box center [190, 144] width 94 height 17
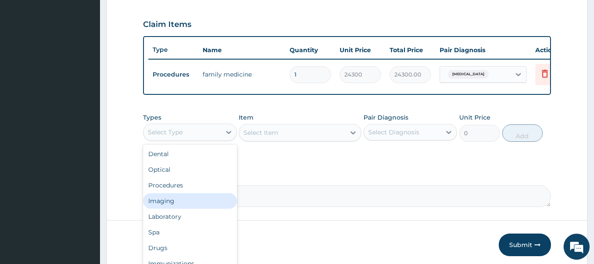
scroll to position [30, 0]
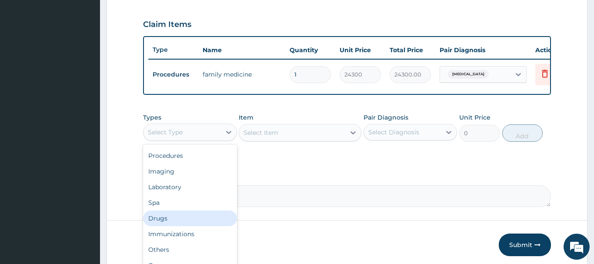
click at [158, 224] on div "Drugs" at bounding box center [190, 218] width 94 height 16
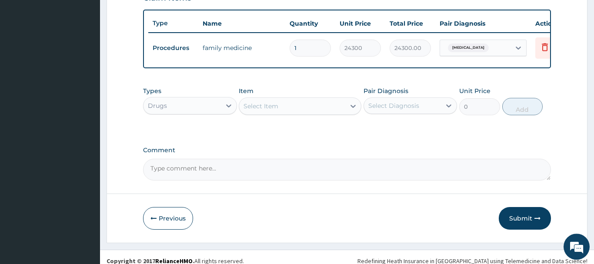
scroll to position [322, 0]
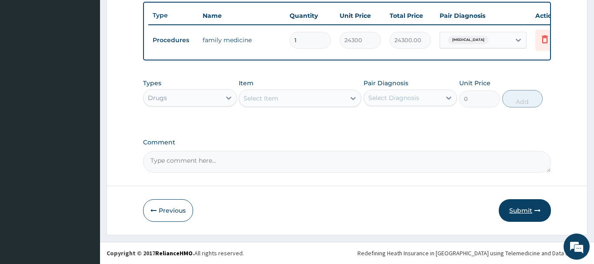
click at [521, 206] on button "Submit" at bounding box center [524, 210] width 52 height 23
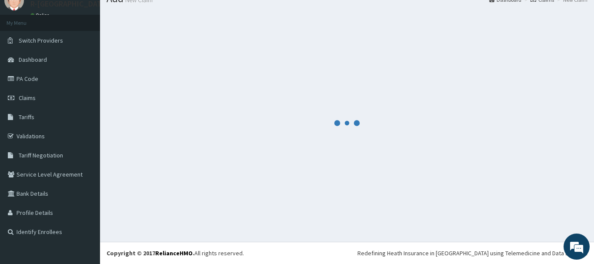
scroll to position [35, 0]
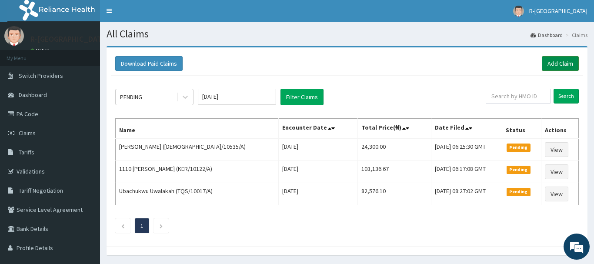
click at [550, 64] on link "Add Claim" at bounding box center [559, 63] width 37 height 15
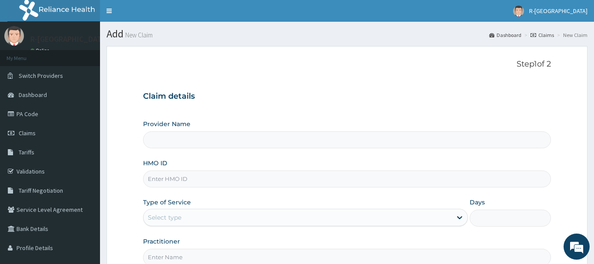
paste input "CHL/10258/D"
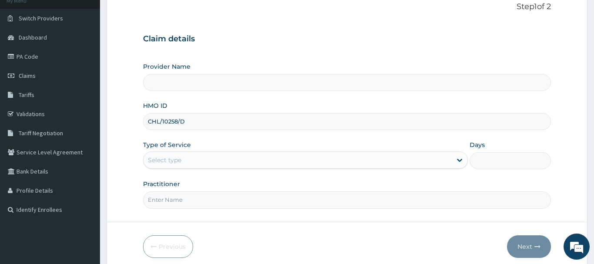
scroll to position [93, 0]
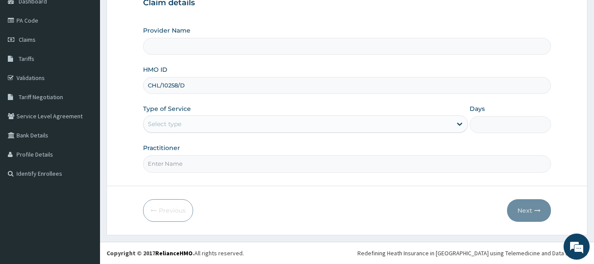
type input "CHL/10258/D"
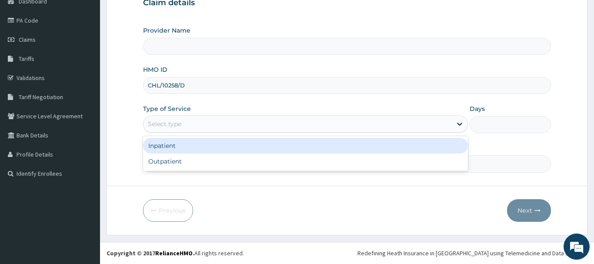
drag, startPoint x: 162, startPoint y: 125, endPoint x: 167, endPoint y: 156, distance: 31.6
click at [162, 127] on div "Select type" at bounding box center [164, 123] width 33 height 9
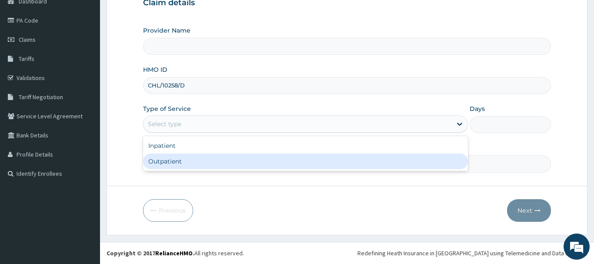
click at [163, 164] on div "Outpatient" at bounding box center [305, 161] width 325 height 16
type input "1"
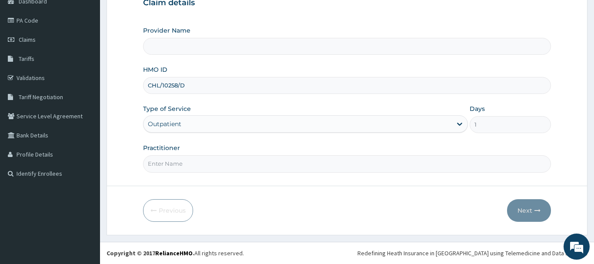
drag, startPoint x: 162, startPoint y: 166, endPoint x: 153, endPoint y: 169, distance: 9.2
click at [161, 167] on input "Practitioner" at bounding box center [347, 163] width 408 height 17
type input "R-Jolad Hospital Nigeria Limited(kupa)"
paste input "Sandra Barovbe"
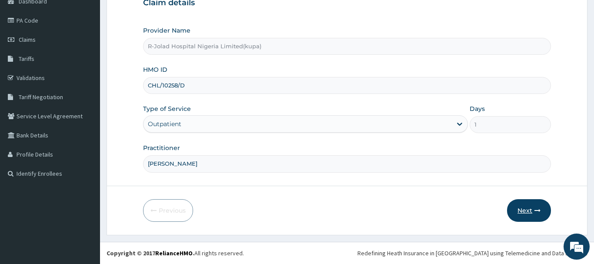
type input "Sandra Barovbe"
click at [533, 207] on button "Next" at bounding box center [529, 210] width 44 height 23
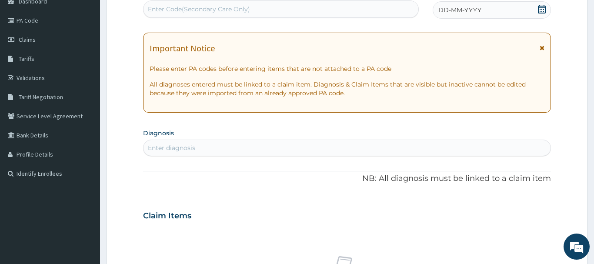
click at [161, 152] on div "Enter diagnosis" at bounding box center [171, 147] width 47 height 9
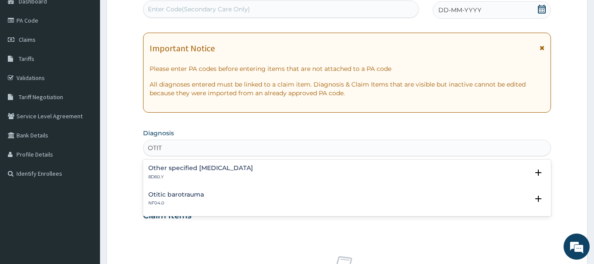
type input "OTITI"
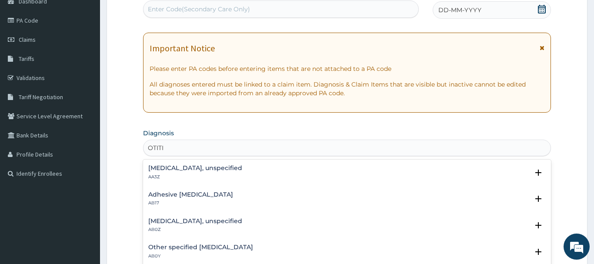
drag, startPoint x: 191, startPoint y: 169, endPoint x: 231, endPoint y: 119, distance: 64.3
click at [192, 169] on h4 "Otitis externa, unspecified" at bounding box center [195, 168] width 94 height 7
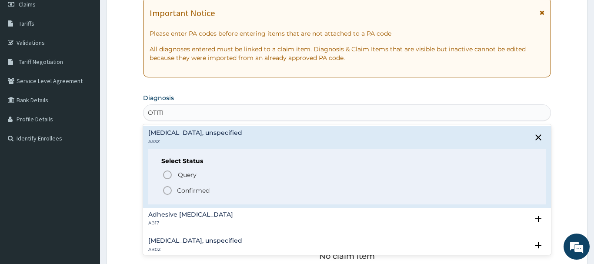
scroll to position [138, 0]
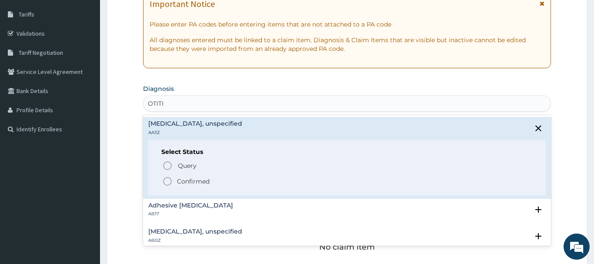
drag, startPoint x: 170, startPoint y: 182, endPoint x: 176, endPoint y: 172, distance: 11.7
click at [170, 182] on icon "status option filled" at bounding box center [167, 181] width 10 height 10
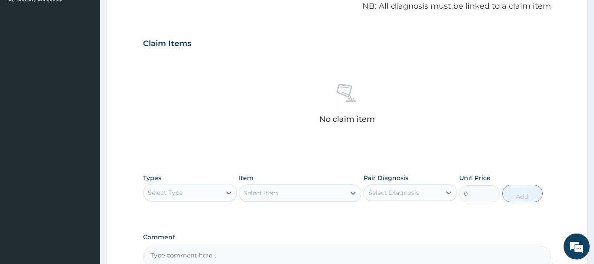
scroll to position [271, 0]
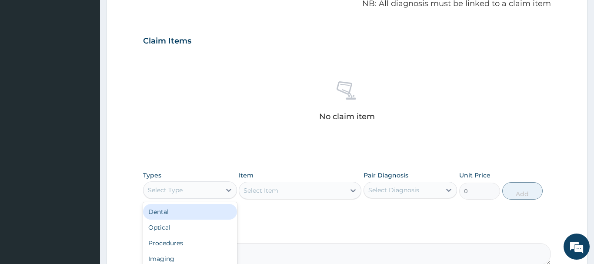
drag, startPoint x: 169, startPoint y: 188, endPoint x: 168, endPoint y: 223, distance: 35.6
click at [169, 188] on div "Select Type" at bounding box center [165, 190] width 35 height 9
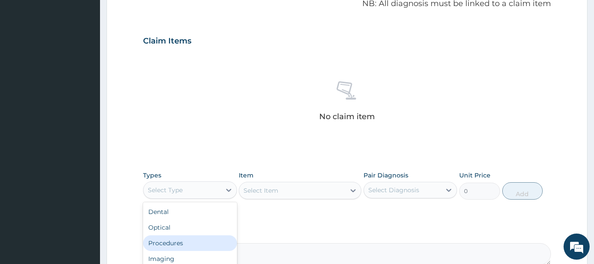
click at [161, 242] on div "Procedures" at bounding box center [190, 243] width 94 height 16
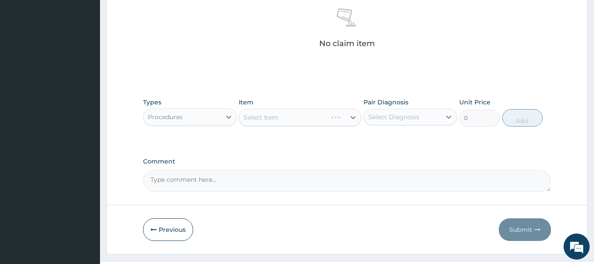
scroll to position [363, 0]
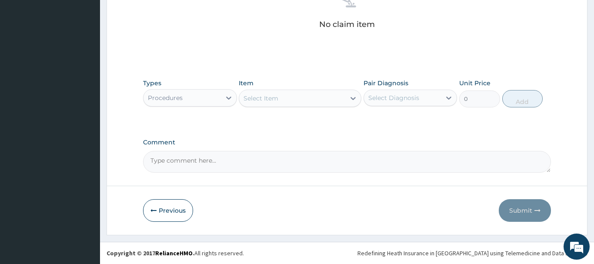
click at [247, 100] on div "Select Item" at bounding box center [260, 98] width 35 height 9
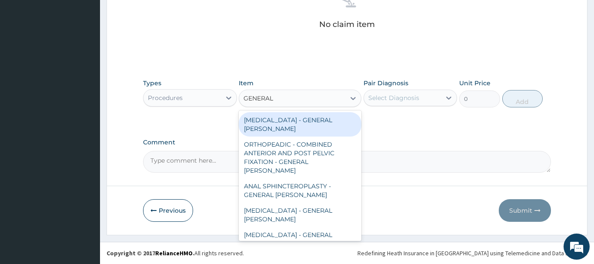
type input "GENERAL C"
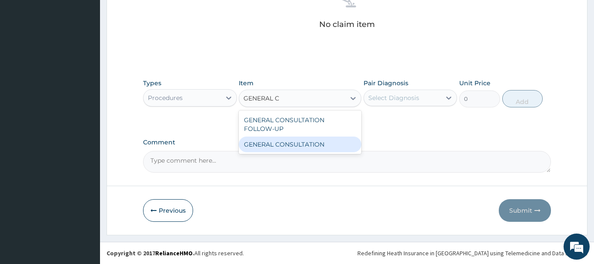
click at [299, 144] on div "GENERAL CONSULTATION" at bounding box center [300, 144] width 123 height 16
type input "6750"
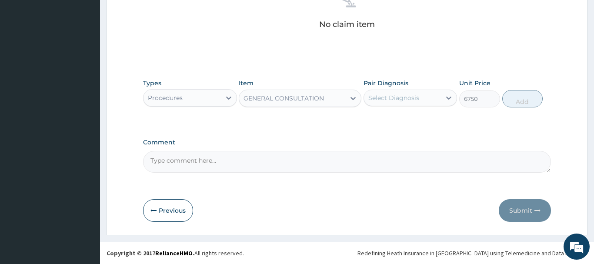
click at [407, 99] on div "Select Diagnosis" at bounding box center [393, 97] width 51 height 9
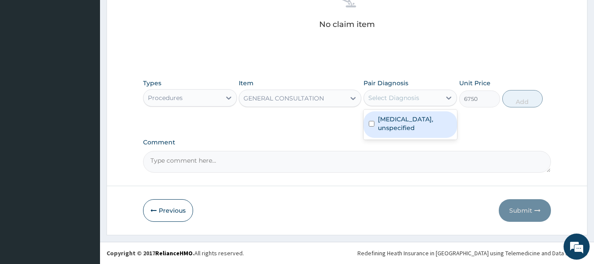
click at [400, 127] on label "Otitis externa, unspecified" at bounding box center [415, 123] width 74 height 17
checkbox input "true"
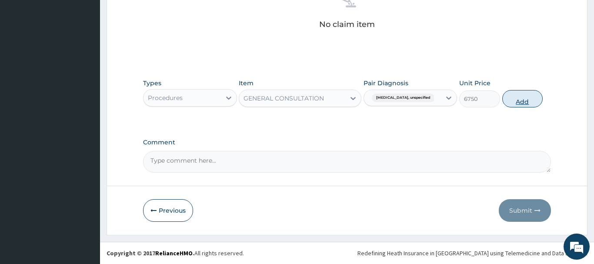
click at [532, 100] on button "Add" at bounding box center [522, 98] width 41 height 17
type input "0"
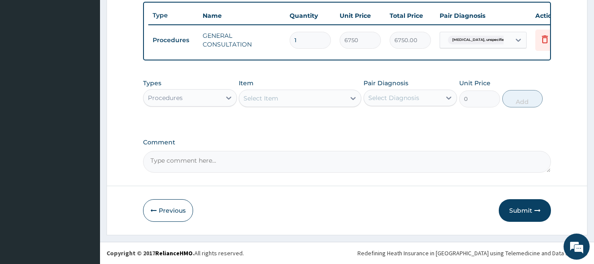
drag, startPoint x: 159, startPoint y: 97, endPoint x: 159, endPoint y: 103, distance: 5.7
click at [159, 103] on div "Procedures" at bounding box center [181, 98] width 77 height 14
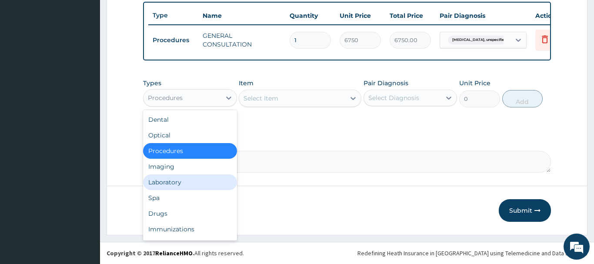
click at [159, 180] on div "Laboratory" at bounding box center [190, 182] width 94 height 16
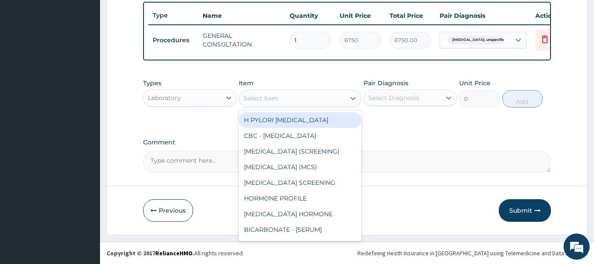
click at [276, 98] on div "Select Item" at bounding box center [260, 98] width 35 height 9
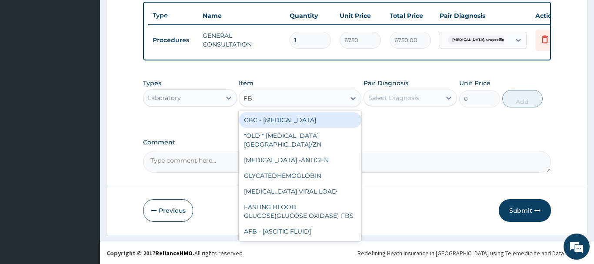
type input "FBC"
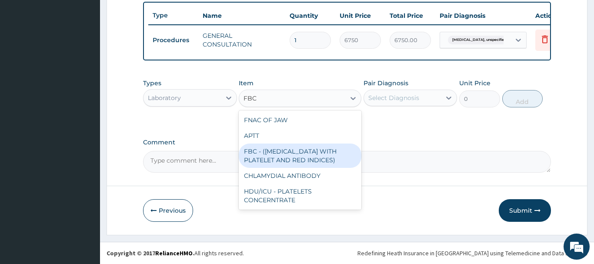
drag, startPoint x: 315, startPoint y: 151, endPoint x: 368, endPoint y: 139, distance: 54.4
click at [318, 151] on div "FBC - ([MEDICAL_DATA] WITH PLATELET AND RED INDICES)" at bounding box center [300, 155] width 123 height 24
type input "5400"
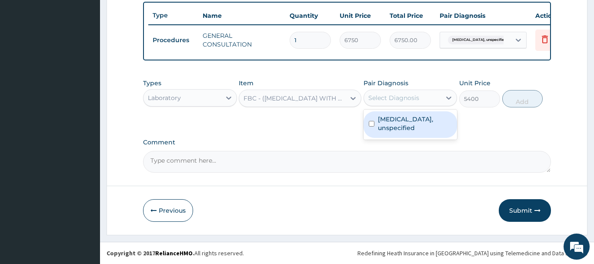
click at [405, 98] on div "Select Diagnosis" at bounding box center [393, 97] width 51 height 9
drag, startPoint x: 405, startPoint y: 129, endPoint x: 453, endPoint y: 125, distance: 47.6
click at [406, 129] on label "Otitis externa, unspecified" at bounding box center [415, 123] width 74 height 17
checkbox input "true"
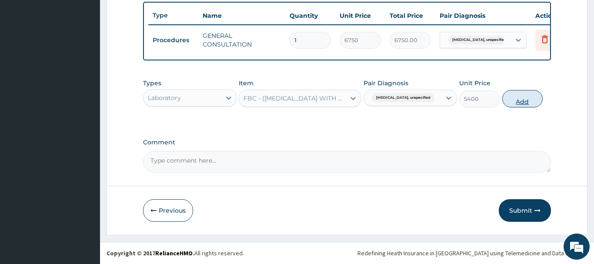
click at [530, 98] on button "Add" at bounding box center [522, 98] width 41 height 17
type input "0"
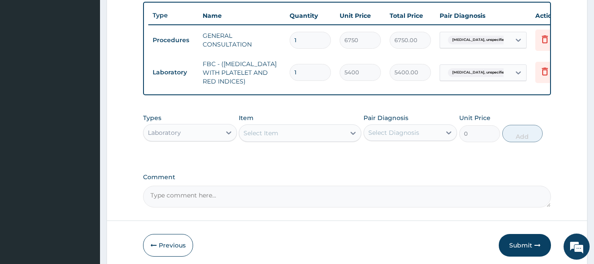
drag, startPoint x: 182, startPoint y: 132, endPoint x: 227, endPoint y: 90, distance: 61.8
click at [182, 132] on div "Laboratory" at bounding box center [181, 133] width 77 height 14
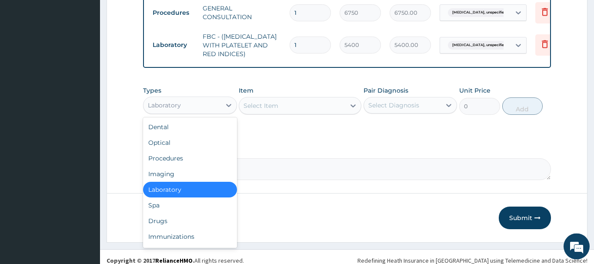
scroll to position [356, 0]
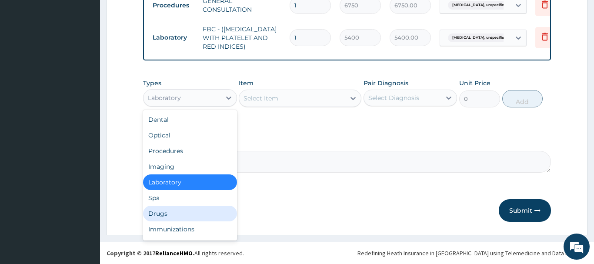
click at [159, 214] on div "Drugs" at bounding box center [190, 214] width 94 height 16
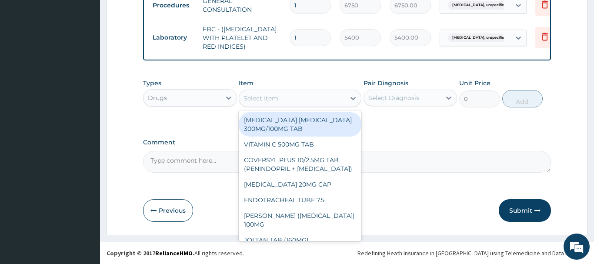
click at [275, 103] on div "Select Item" at bounding box center [292, 98] width 106 height 14
paste input "CEFUROXIME 125MG/5ML SUS"
type input "CEFUROXIME 125MG/5ML SUS"
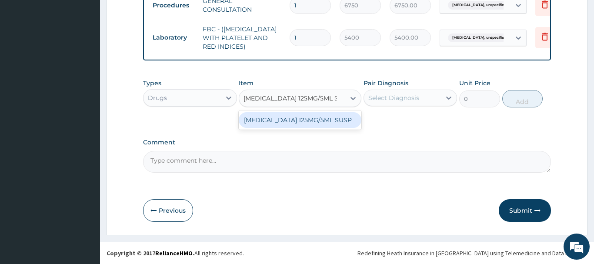
drag, startPoint x: 319, startPoint y: 118, endPoint x: 358, endPoint y: 111, distance: 40.1
click at [321, 118] on div "CEFUROXIME 125MG/5ML SUSP" at bounding box center [300, 120] width 123 height 16
type input "5687.5"
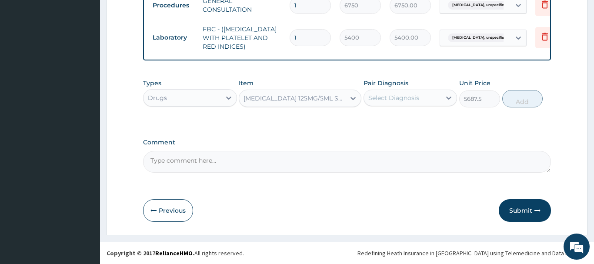
click at [388, 100] on div "Select Diagnosis" at bounding box center [393, 97] width 51 height 9
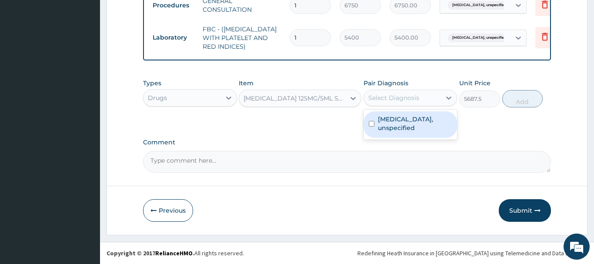
drag, startPoint x: 393, startPoint y: 127, endPoint x: 463, endPoint y: 119, distance: 70.4
click at [400, 128] on label "Otitis externa, unspecified" at bounding box center [415, 123] width 74 height 17
checkbox input "true"
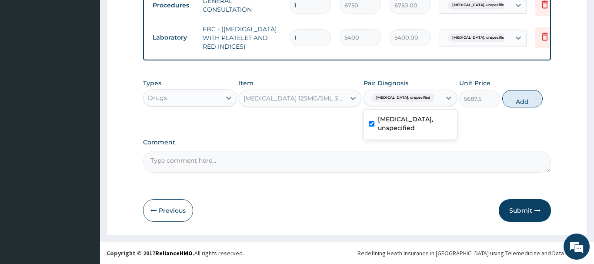
click at [517, 100] on button "Add" at bounding box center [522, 98] width 41 height 17
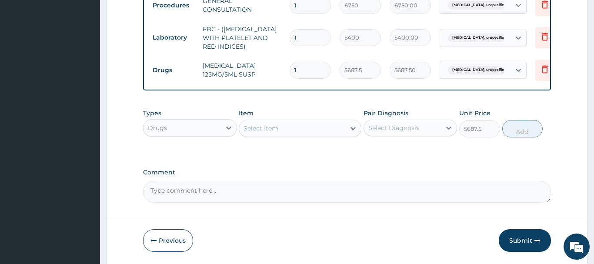
type input "0"
click at [255, 131] on div "Select Item" at bounding box center [260, 128] width 35 height 9
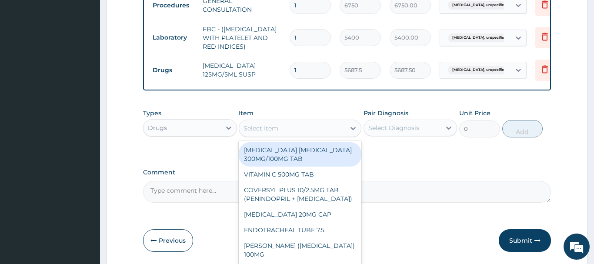
paste input "IBUPROFEN SUSP (FIDS"
type input "IBUPROFEN SUSP (FIDS"
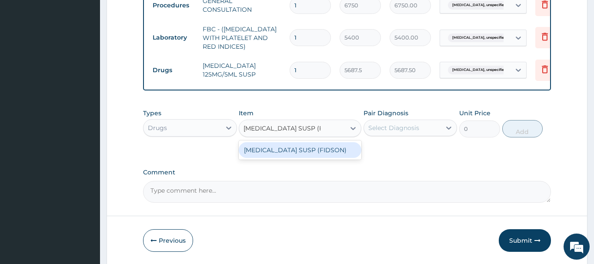
drag, startPoint x: 294, startPoint y: 149, endPoint x: 338, endPoint y: 151, distance: 44.4
click at [295, 149] on div "IBUPROFEN SUSP (FIDSON)" at bounding box center [300, 150] width 123 height 16
type input "1376.375"
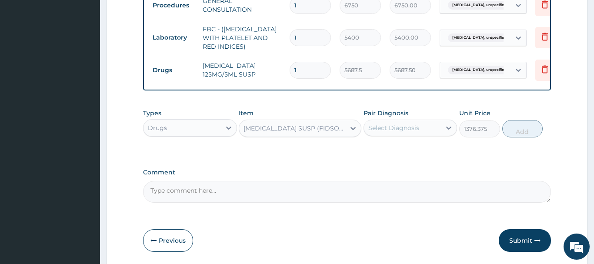
click at [405, 127] on div "Select Diagnosis" at bounding box center [393, 127] width 51 height 9
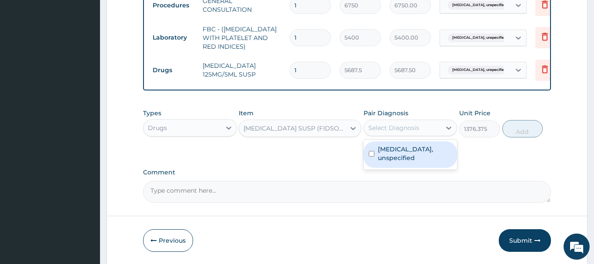
drag, startPoint x: 409, startPoint y: 160, endPoint x: 495, endPoint y: 146, distance: 87.1
click at [418, 160] on label "Otitis externa, unspecified" at bounding box center [415, 153] width 74 height 17
checkbox input "true"
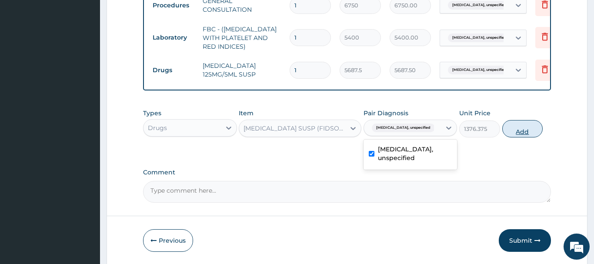
click at [523, 136] on button "Add" at bounding box center [522, 128] width 41 height 17
type input "0"
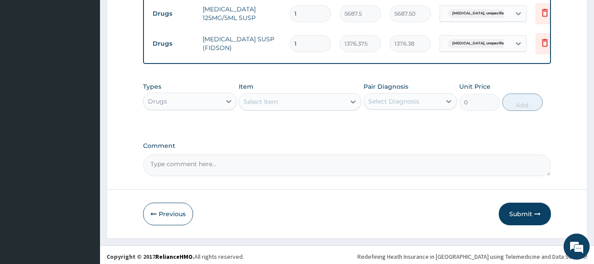
scroll to position [416, 0]
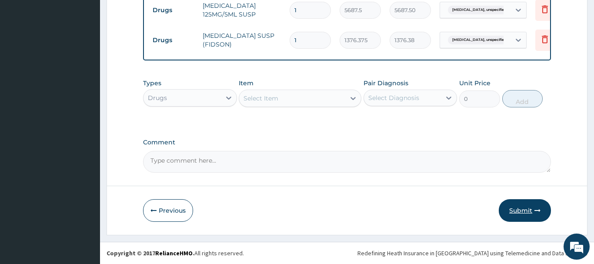
click at [511, 211] on button "Submit" at bounding box center [524, 210] width 52 height 23
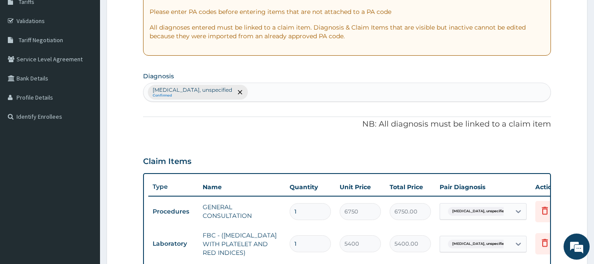
scroll to position [17, 0]
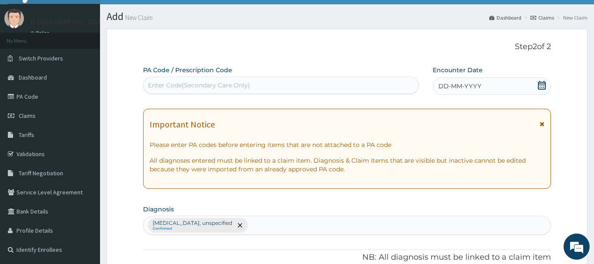
click at [540, 85] on icon at bounding box center [541, 85] width 8 height 9
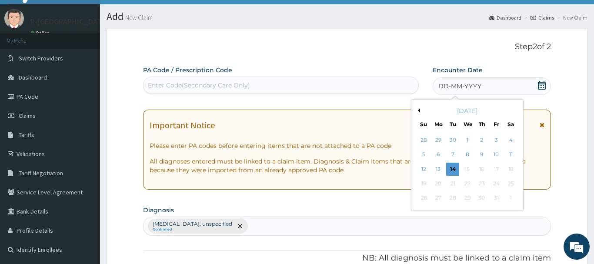
drag, startPoint x: 468, startPoint y: 140, endPoint x: 334, endPoint y: 96, distance: 141.5
click at [469, 140] on div "1" at bounding box center [467, 139] width 13 height 13
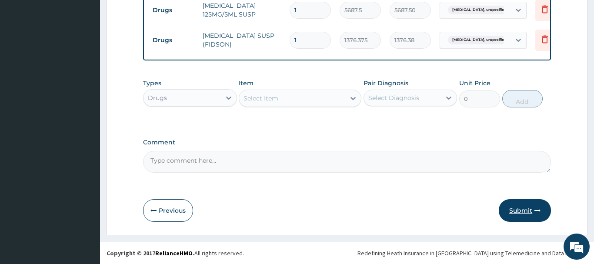
click at [521, 206] on button "Submit" at bounding box center [524, 210] width 52 height 23
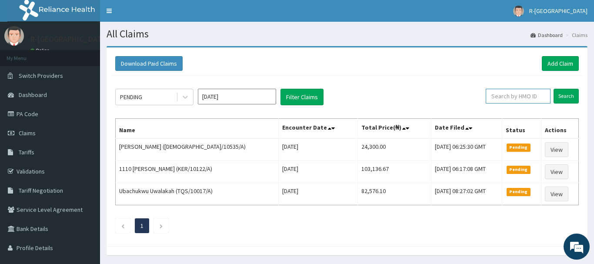
click at [499, 98] on input "text" at bounding box center [517, 96] width 65 height 15
paste input "ISW/10535/A"
type input "ISW/10535/A"
click at [572, 95] on input "Search" at bounding box center [565, 96] width 25 height 15
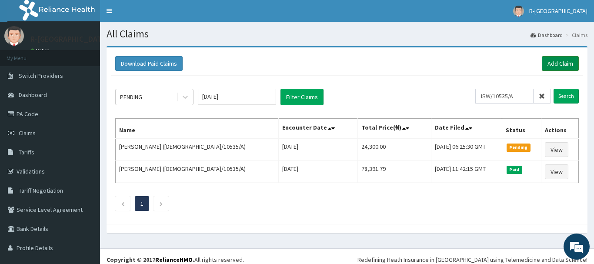
click at [560, 62] on link "Add Claim" at bounding box center [559, 63] width 37 height 15
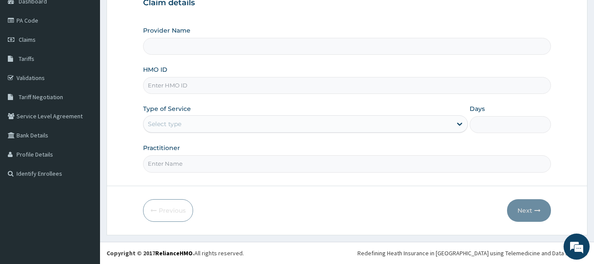
click at [154, 87] on input "HMO ID" at bounding box center [347, 85] width 408 height 17
type input "R-Jolad Hospital Nigeria Limited(kupa)"
paste input "ISW/10535/A"
type input "ISW/10535/A"
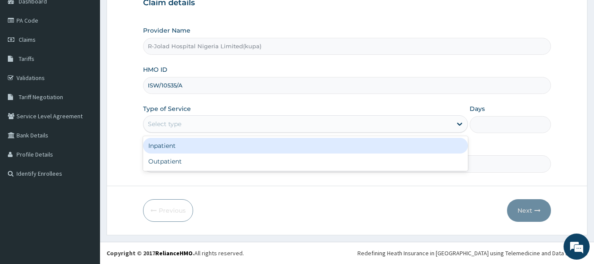
click at [163, 126] on div "Select type" at bounding box center [164, 123] width 33 height 9
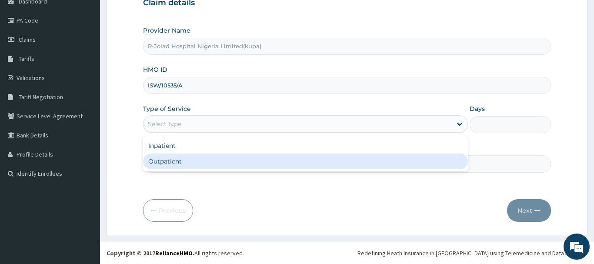
click at [165, 163] on div "Outpatient" at bounding box center [305, 161] width 325 height 16
type input "1"
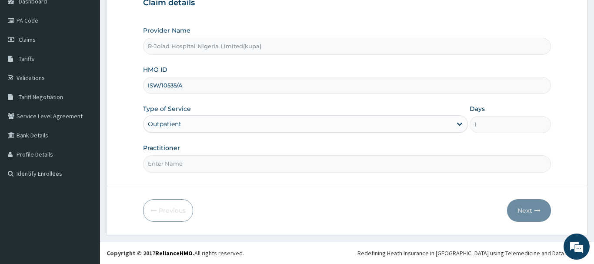
click at [164, 166] on input "Practitioner" at bounding box center [347, 163] width 408 height 17
paste input "[PERSON_NAME]"
type input "[PERSON_NAME]"
drag, startPoint x: 530, startPoint y: 209, endPoint x: 524, endPoint y: 207, distance: 5.4
click at [524, 207] on button "Next" at bounding box center [529, 210] width 44 height 23
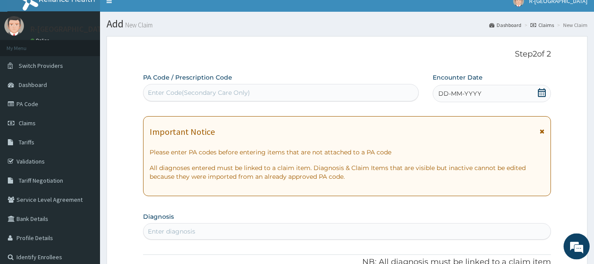
scroll to position [0, 0]
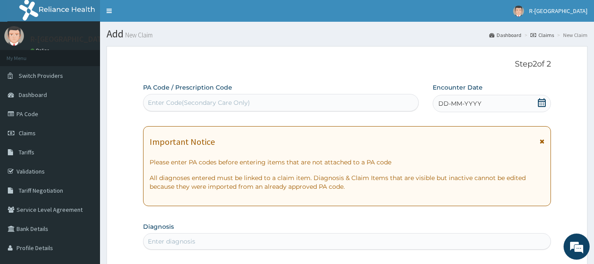
click at [543, 100] on icon at bounding box center [541, 102] width 9 height 9
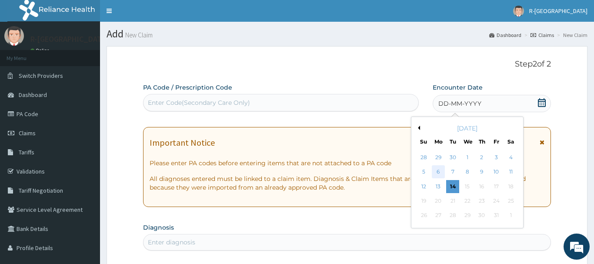
click at [438, 171] on div "6" at bounding box center [437, 172] width 13 height 13
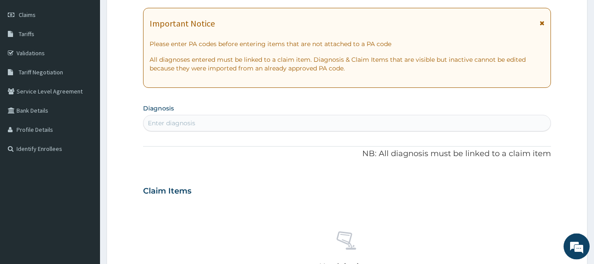
scroll to position [177, 0]
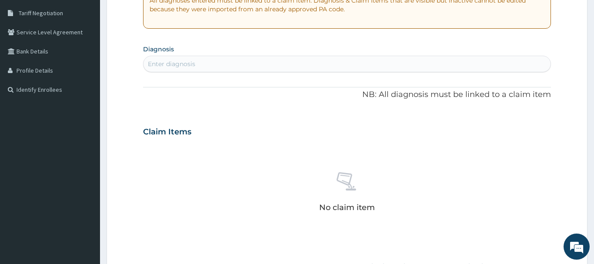
click at [168, 66] on div "Enter diagnosis" at bounding box center [171, 64] width 47 height 9
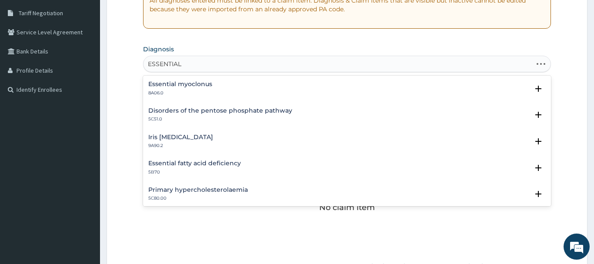
type input "ESSENTIAL"
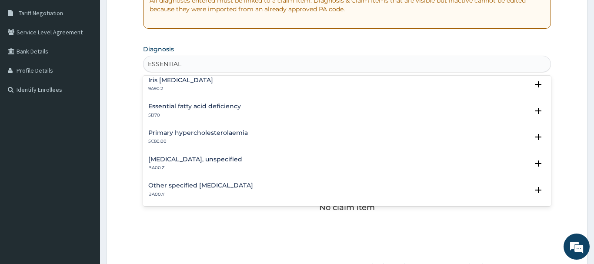
scroll to position [94, 0]
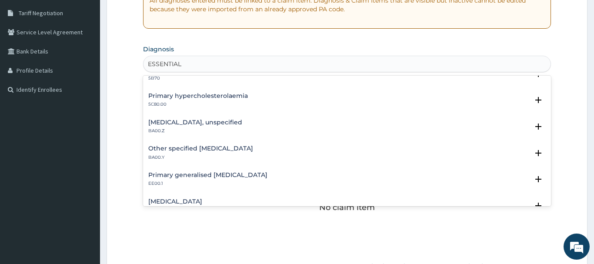
click at [186, 123] on h4 "[MEDICAL_DATA], unspecified" at bounding box center [195, 122] width 94 height 7
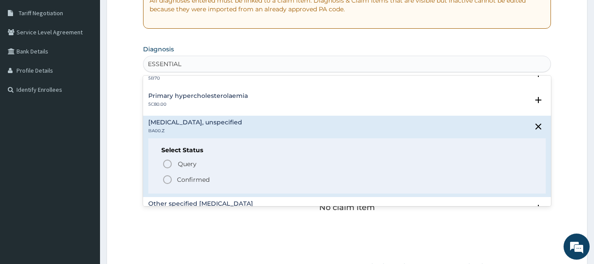
drag, startPoint x: 166, startPoint y: 180, endPoint x: 173, endPoint y: 164, distance: 17.2
click at [167, 179] on icon "status option filled" at bounding box center [167, 179] width 10 height 10
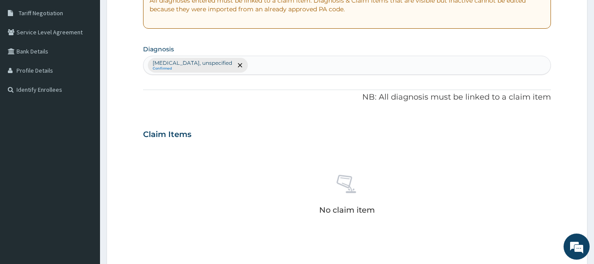
scroll to position [310, 0]
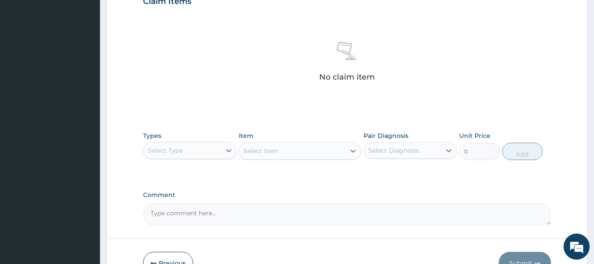
click at [168, 149] on div "Select Type" at bounding box center [165, 150] width 35 height 9
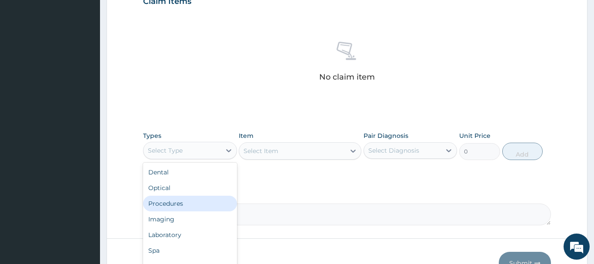
click at [172, 204] on div "Procedures" at bounding box center [190, 204] width 94 height 16
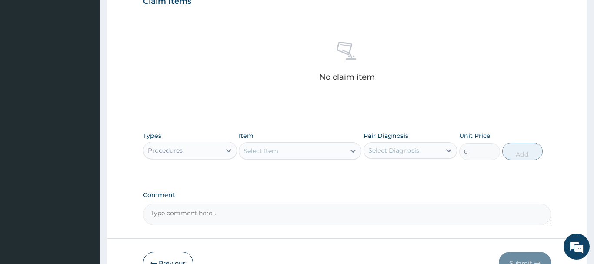
click at [270, 151] on div "Select Item" at bounding box center [260, 150] width 35 height 9
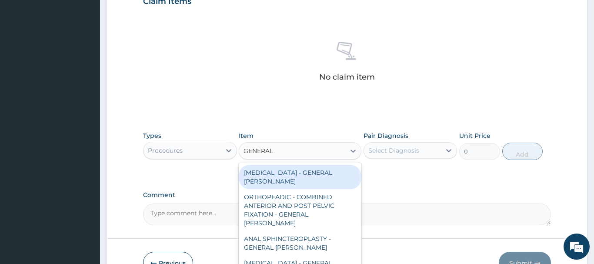
type input "GENERAL C"
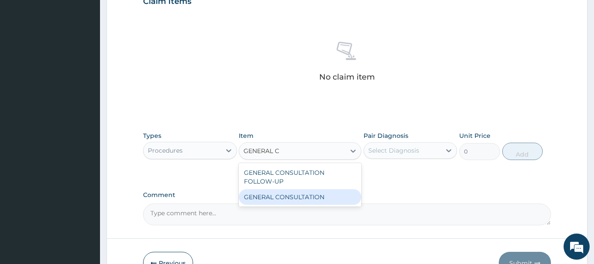
drag, startPoint x: 322, startPoint y: 199, endPoint x: 345, endPoint y: 191, distance: 24.6
click at [324, 199] on div "GENERAL CONSULTATION" at bounding box center [300, 197] width 123 height 16
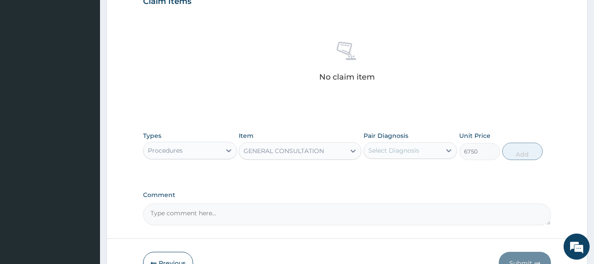
type input "6750"
click at [396, 151] on div "Select Diagnosis" at bounding box center [393, 150] width 51 height 9
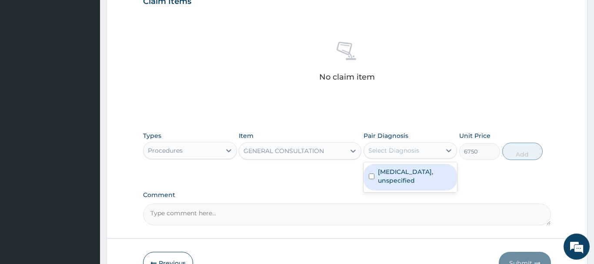
drag, startPoint x: 408, startPoint y: 171, endPoint x: 464, endPoint y: 162, distance: 57.2
click at [418, 171] on label "[MEDICAL_DATA], unspecified" at bounding box center [415, 175] width 74 height 17
checkbox input "true"
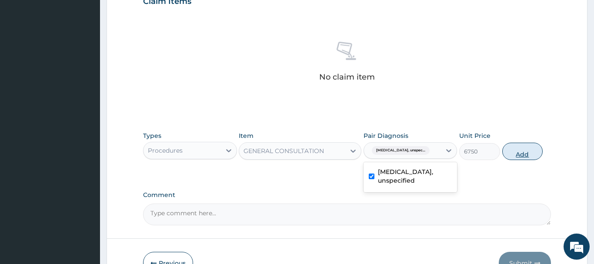
click at [512, 147] on button "Add" at bounding box center [522, 151] width 41 height 17
type input "0"
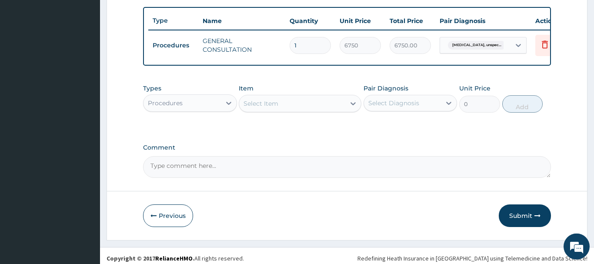
scroll to position [322, 0]
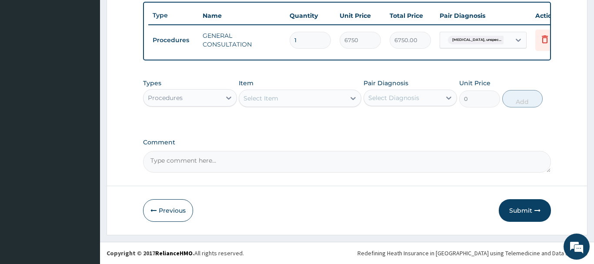
click at [533, 212] on button "Submit" at bounding box center [524, 210] width 52 height 23
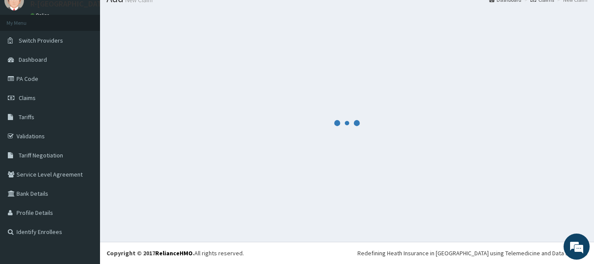
scroll to position [35, 0]
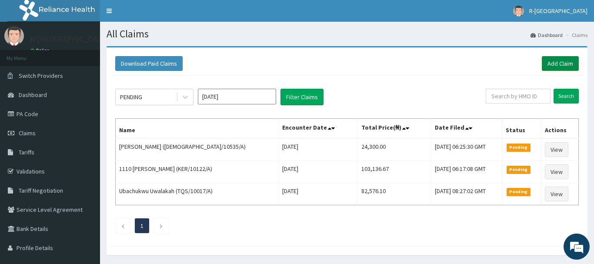
click at [558, 60] on link "Add Claim" at bounding box center [559, 63] width 37 height 15
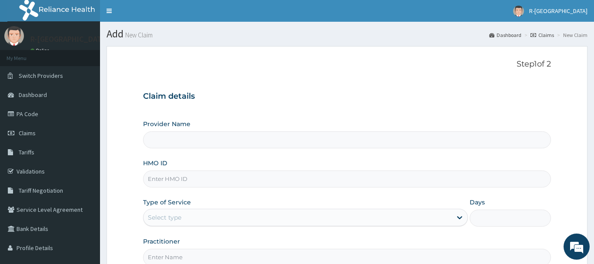
scroll to position [89, 0]
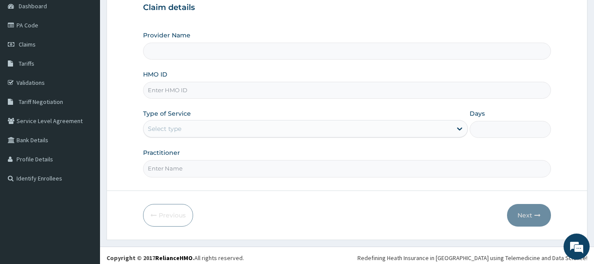
click at [155, 90] on input "HMO ID" at bounding box center [347, 90] width 408 height 17
type input "R-Jolad Hospital Nigeria Limited(kupa)"
paste input "GCE/10061/B"
type input "GCE/10061/B"
click at [152, 128] on div "Select type" at bounding box center [164, 128] width 33 height 9
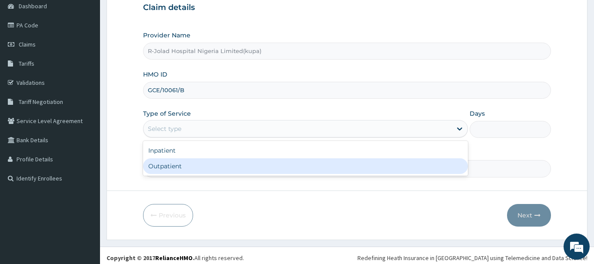
click at [160, 170] on div "Outpatient" at bounding box center [305, 166] width 325 height 16
type input "1"
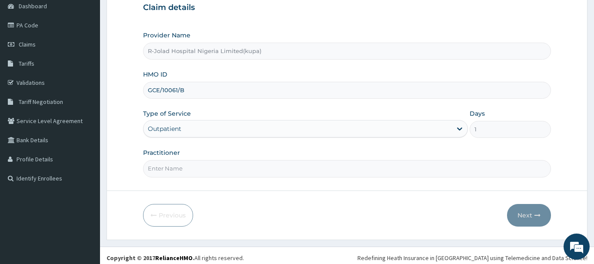
click at [163, 176] on input "Practitioner" at bounding box center [347, 168] width 408 height 17
paste input "[PERSON_NAME]"
type input "[PERSON_NAME]"
click at [522, 212] on button "Next" at bounding box center [529, 215] width 44 height 23
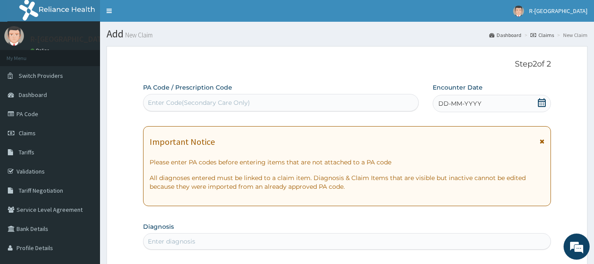
click at [541, 103] on icon at bounding box center [541, 102] width 8 height 9
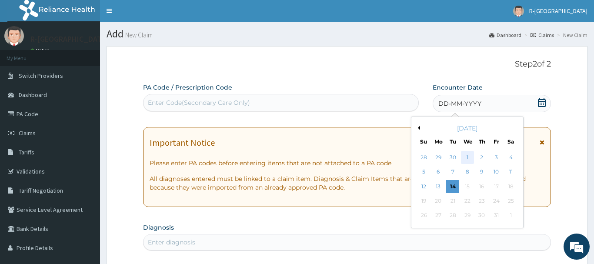
click at [465, 159] on div "1" at bounding box center [467, 157] width 13 height 13
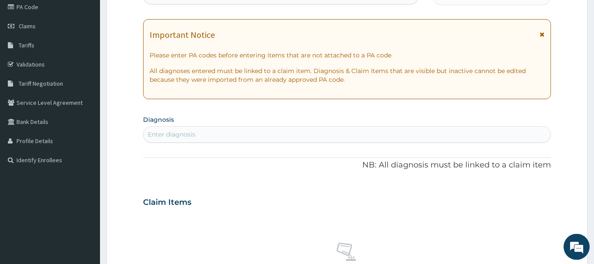
scroll to position [133, 0]
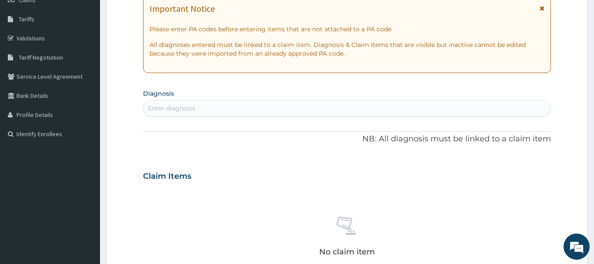
click at [158, 108] on div "Enter diagnosis" at bounding box center [171, 108] width 47 height 9
click at [153, 112] on div "Enter diagnosis" at bounding box center [171, 108] width 47 height 9
type input "URINARY TRACT"
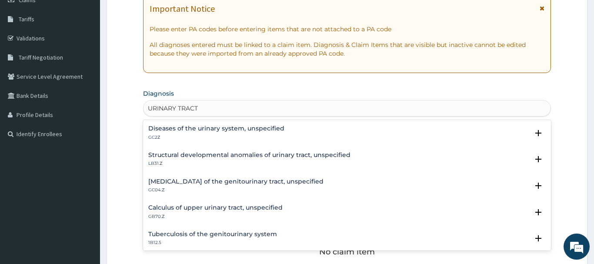
click at [235, 127] on h4 "Diseases of the urinary system, unspecified" at bounding box center [216, 128] width 136 height 7
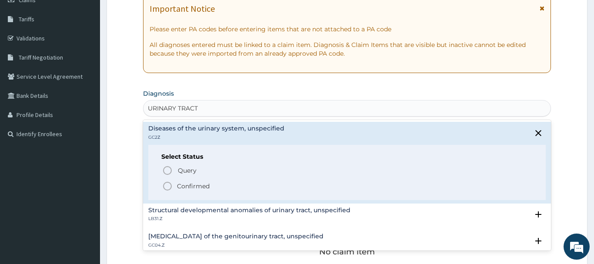
drag, startPoint x: 164, startPoint y: 185, endPoint x: 169, endPoint y: 182, distance: 5.6
click at [166, 184] on icon "status option filled" at bounding box center [167, 186] width 10 height 10
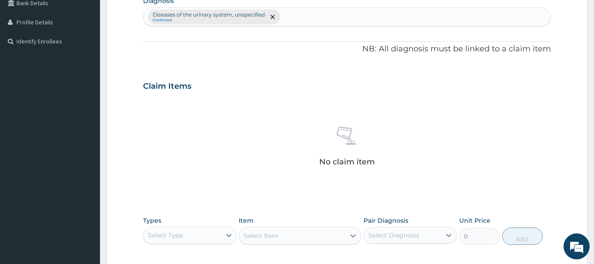
scroll to position [310, 0]
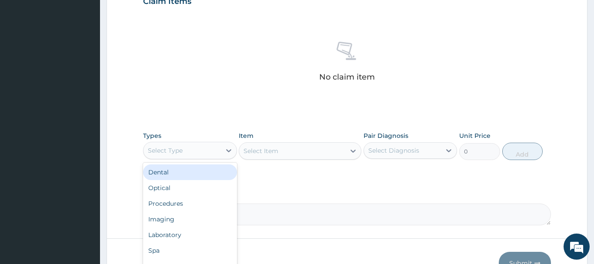
drag, startPoint x: 176, startPoint y: 147, endPoint x: 176, endPoint y: 175, distance: 27.4
click at [176, 148] on div "Select Type" at bounding box center [165, 150] width 35 height 9
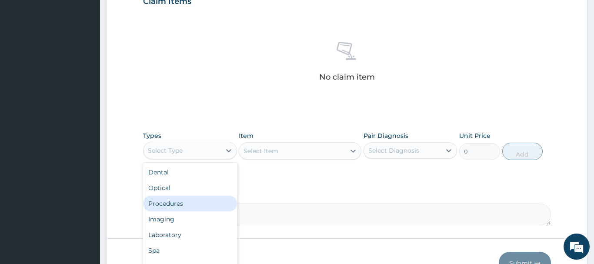
click at [171, 205] on div "Procedures" at bounding box center [190, 204] width 94 height 16
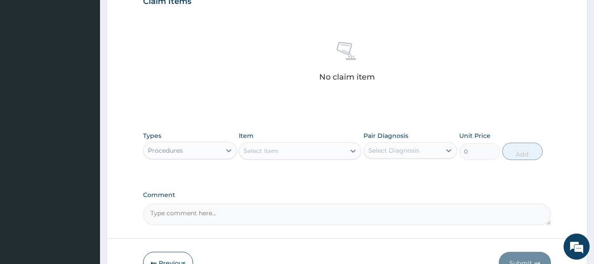
click at [264, 152] on div "Select Item" at bounding box center [260, 150] width 35 height 9
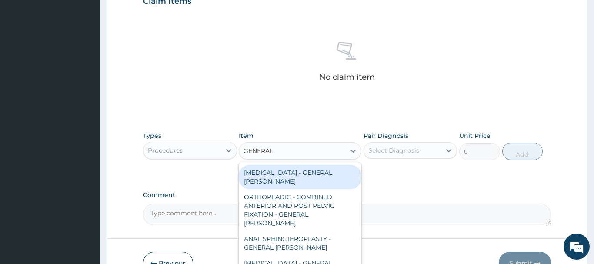
type input "GENERAL C"
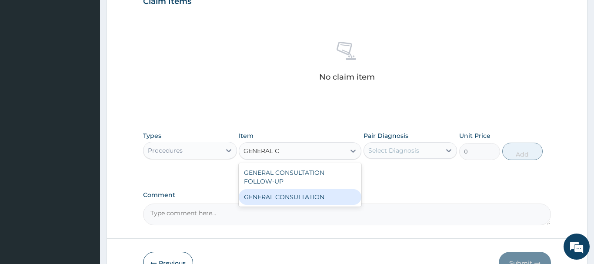
click at [316, 196] on div "GENERAL CONSULTATION" at bounding box center [300, 197] width 123 height 16
type input "6750"
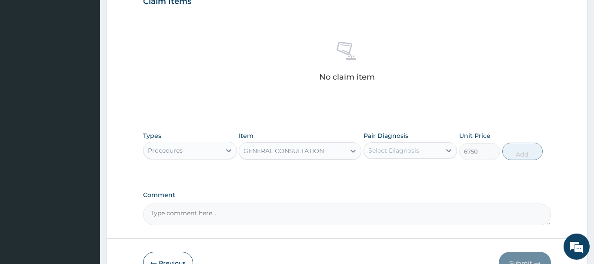
click at [413, 150] on div "Select Diagnosis" at bounding box center [393, 150] width 51 height 9
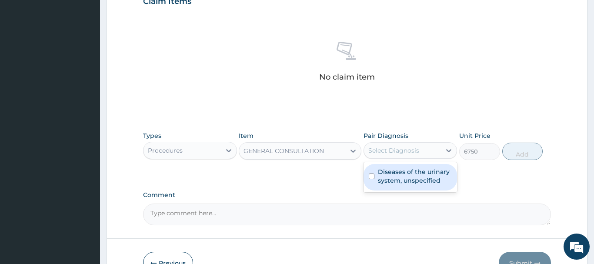
click at [393, 178] on label "Diseases of the urinary system, unspecified" at bounding box center [415, 175] width 74 height 17
checkbox input "true"
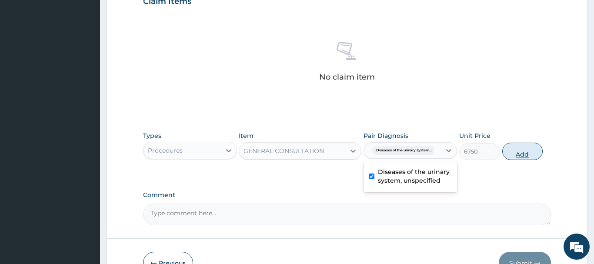
click at [516, 150] on button "Add" at bounding box center [522, 151] width 41 height 17
type input "0"
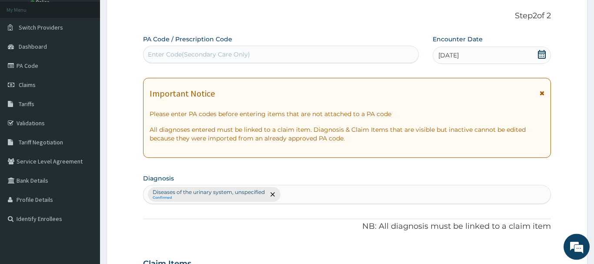
scroll to position [44, 0]
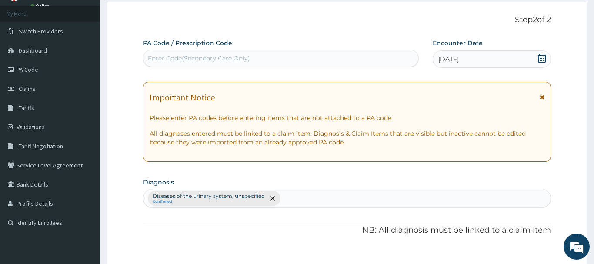
click at [163, 56] on div "Enter Code(Secondary Care Only)" at bounding box center [199, 58] width 102 height 9
paste input "PA/9A35B3"
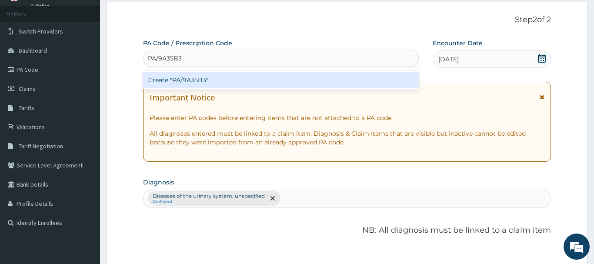
type input "PA/9A35B3"
click at [196, 79] on div "Create "PA/9A35B3"" at bounding box center [280, 80] width 275 height 16
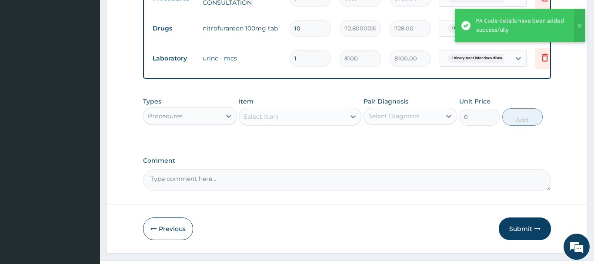
scroll to position [378, 0]
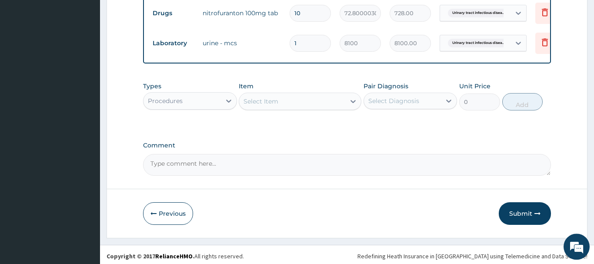
click at [176, 105] on div "Procedures" at bounding box center [165, 100] width 35 height 9
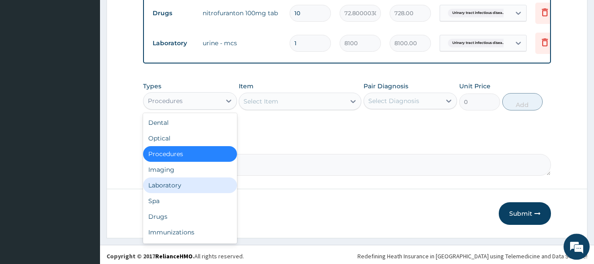
click at [158, 185] on div "Laboratory" at bounding box center [190, 185] width 94 height 16
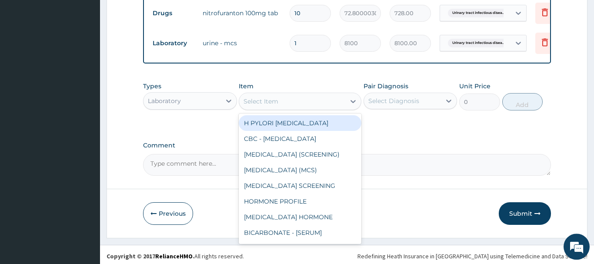
click at [256, 104] on div "Select Item" at bounding box center [260, 101] width 35 height 9
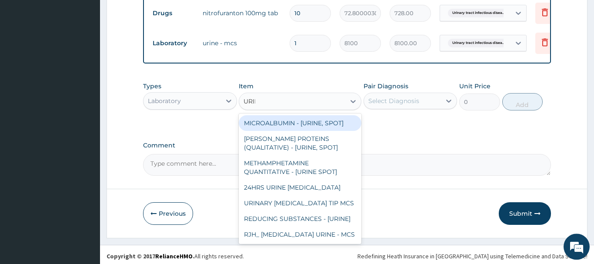
type input "URINA"
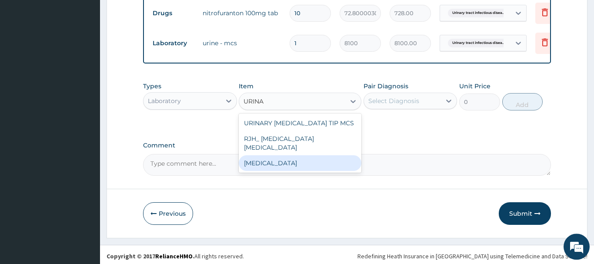
click at [273, 155] on div "[MEDICAL_DATA]" at bounding box center [300, 163] width 123 height 16
type input "2700"
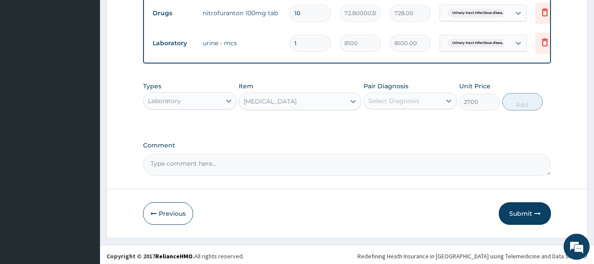
click at [401, 104] on div "Select Diagnosis" at bounding box center [393, 100] width 51 height 9
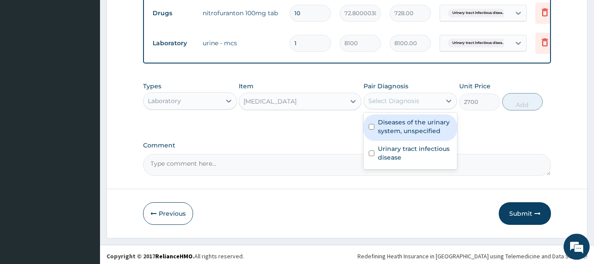
click at [409, 133] on label "Diseases of the urinary system, unspecified" at bounding box center [415, 126] width 74 height 17
checkbox input "true"
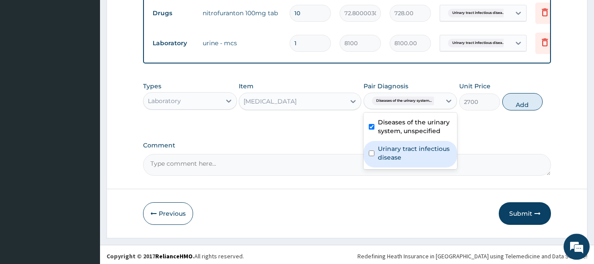
click at [410, 147] on label "Urinary tract infectious disease" at bounding box center [415, 152] width 74 height 17
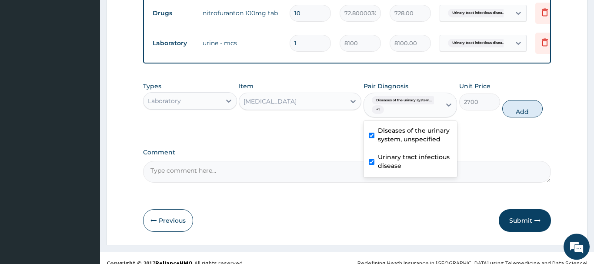
checkbox input "true"
click at [520, 111] on button "Add" at bounding box center [522, 108] width 41 height 17
type input "0"
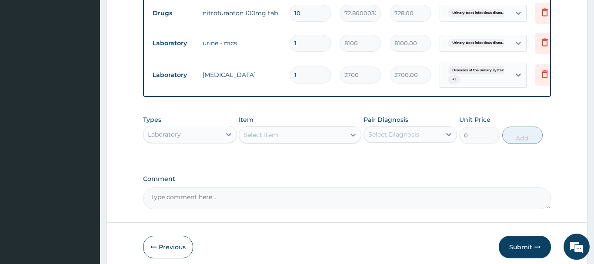
drag, startPoint x: 174, startPoint y: 134, endPoint x: 180, endPoint y: 129, distance: 8.3
click at [176, 132] on div "Laboratory" at bounding box center [164, 134] width 33 height 9
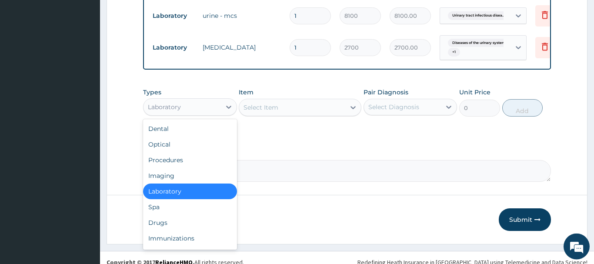
scroll to position [415, 0]
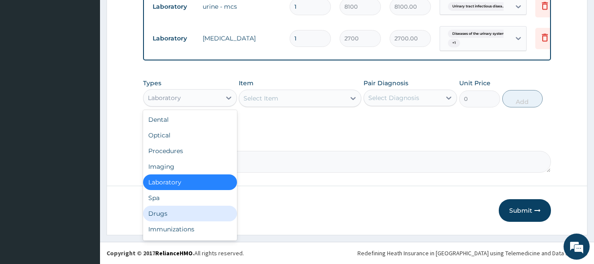
drag, startPoint x: 156, startPoint y: 214, endPoint x: 143, endPoint y: 214, distance: 13.5
click at [154, 214] on div "Drugs" at bounding box center [190, 214] width 94 height 16
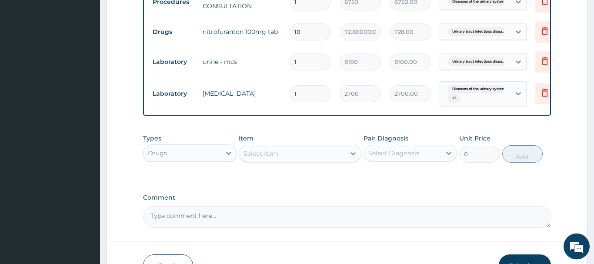
scroll to position [282, 0]
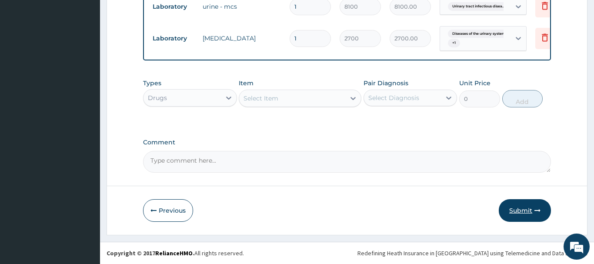
click at [529, 213] on button "Submit" at bounding box center [524, 210] width 52 height 23
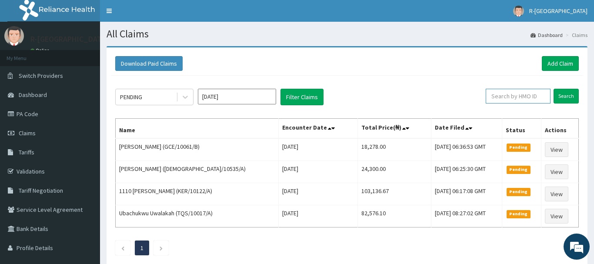
click at [498, 97] on input "text" at bounding box center [517, 96] width 65 height 15
paste input "GCE/10061/B"
type input "GCE/10061/B"
click at [560, 96] on input "Search" at bounding box center [565, 96] width 25 height 15
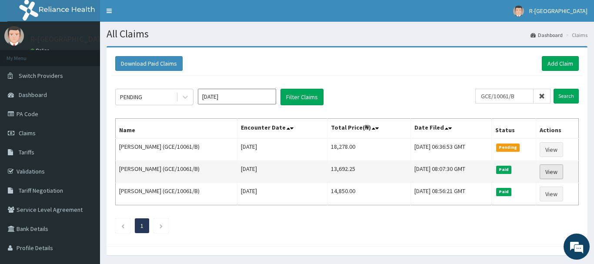
click at [557, 171] on link "View" at bounding box center [550, 171] width 23 height 15
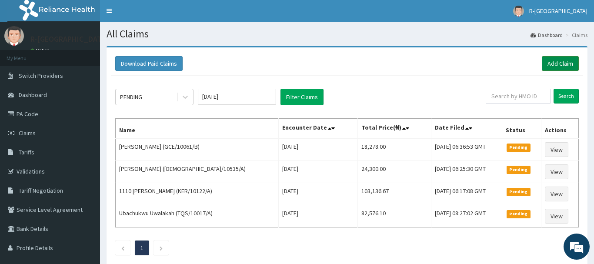
click at [557, 60] on link "Add Claim" at bounding box center [559, 63] width 37 height 15
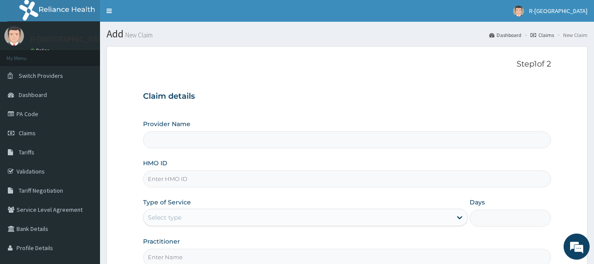
type input "R-Jolad Hospital Nigeria Limited(kupa)"
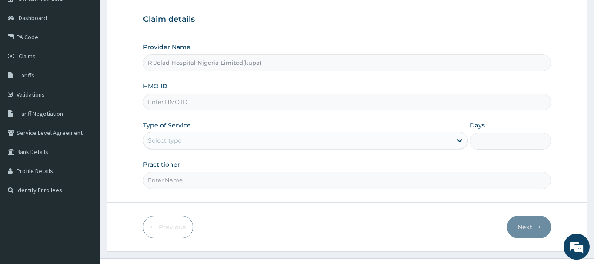
scroll to position [89, 0]
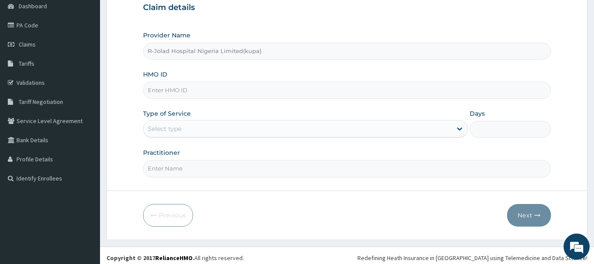
click at [175, 93] on input "HMO ID" at bounding box center [347, 90] width 408 height 17
paste input "CHL/10874/C"
type input "CHL/10874/C"
click at [162, 133] on div "Select type" at bounding box center [297, 129] width 309 height 14
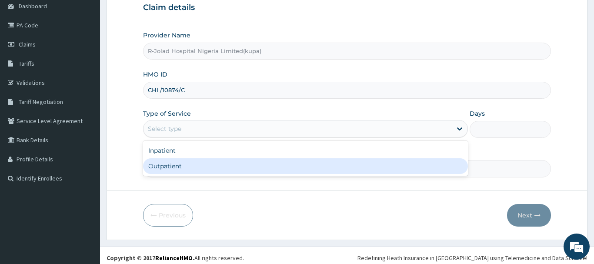
click at [158, 170] on div "Outpatient" at bounding box center [305, 166] width 325 height 16
type input "1"
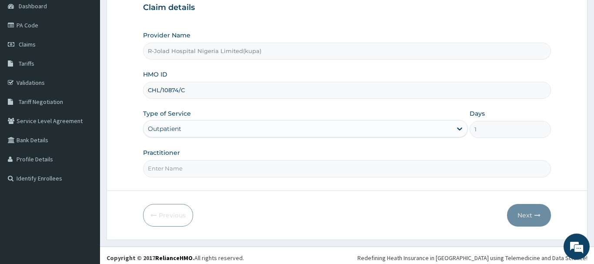
click at [162, 171] on input "Practitioner" at bounding box center [347, 168] width 408 height 17
paste input "Elrufai Adike"
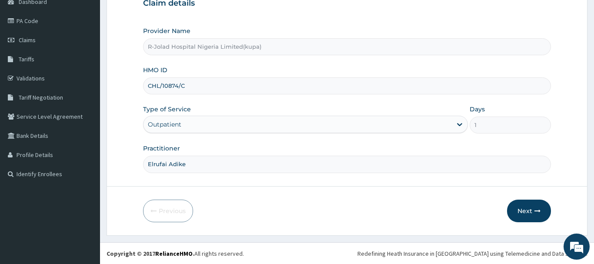
scroll to position [93, 0]
type input "Elrufai Adike"
click at [527, 210] on button "Next" at bounding box center [529, 210] width 44 height 23
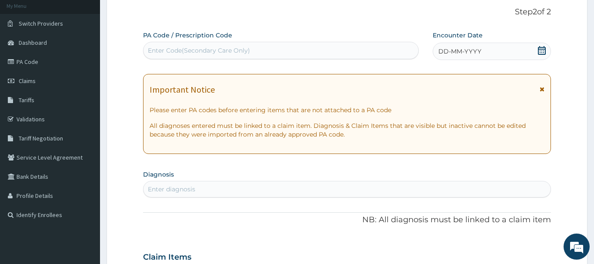
scroll to position [5, 0]
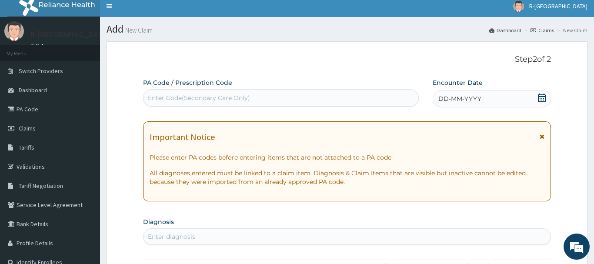
click at [541, 94] on icon at bounding box center [541, 97] width 9 height 9
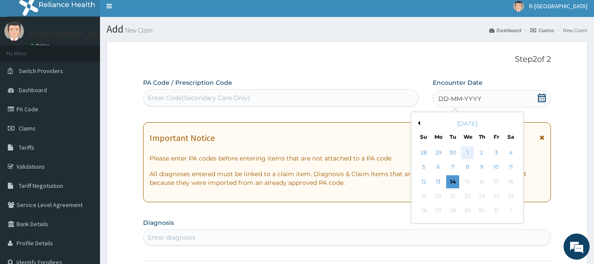
click at [467, 153] on div "1" at bounding box center [467, 152] width 13 height 13
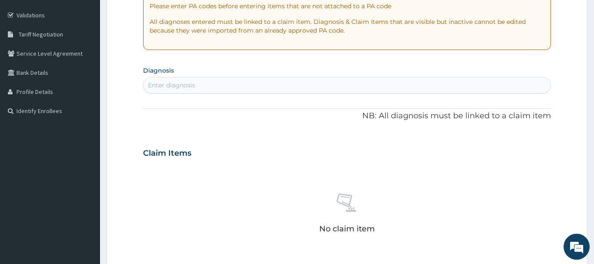
scroll to position [182, 0]
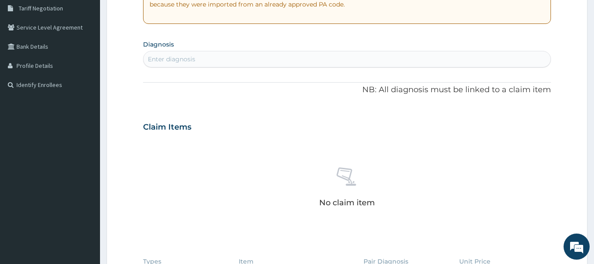
click at [177, 62] on div "Enter diagnosis" at bounding box center [171, 59] width 47 height 9
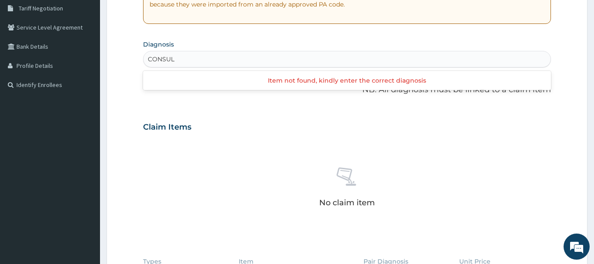
type input "CONSULT"
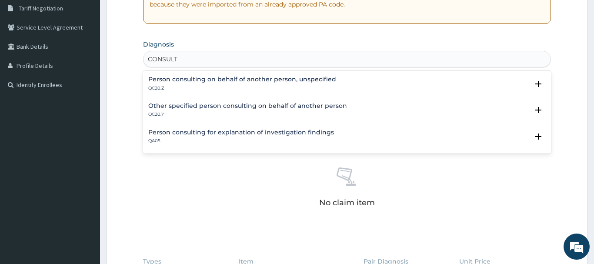
click at [241, 132] on h4 "Person consulting for explanation of investigation findings" at bounding box center [241, 132] width 186 height 7
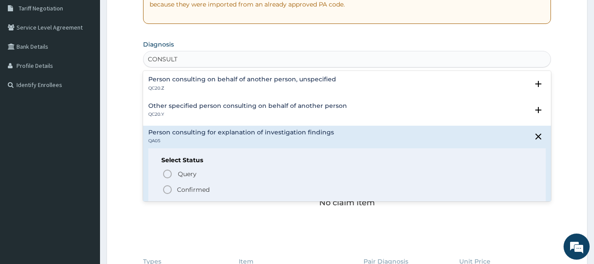
drag, startPoint x: 167, startPoint y: 189, endPoint x: 172, endPoint y: 187, distance: 5.5
click at [167, 189] on icon "status option filled" at bounding box center [167, 189] width 10 height 10
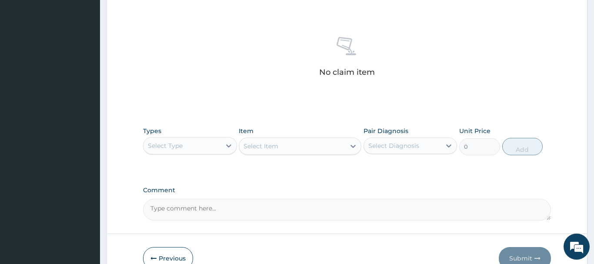
scroll to position [363, 0]
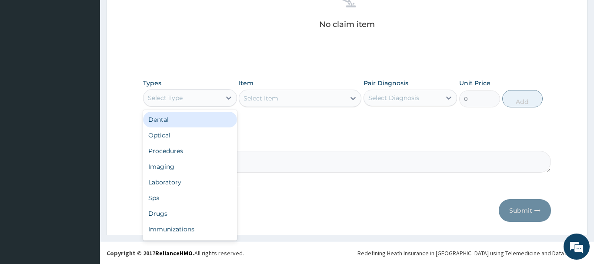
click at [179, 102] on div "Select Type" at bounding box center [181, 98] width 77 height 14
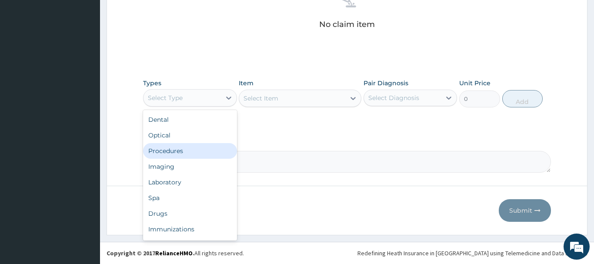
click at [169, 152] on div "Procedures" at bounding box center [190, 151] width 94 height 16
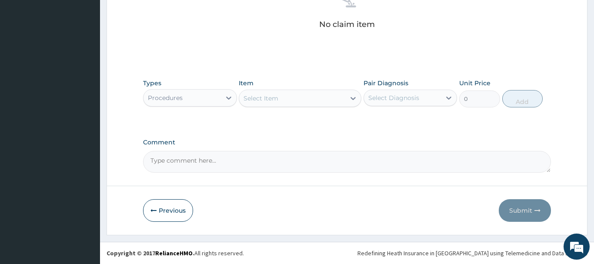
click at [256, 99] on div "Select Item" at bounding box center [260, 98] width 35 height 9
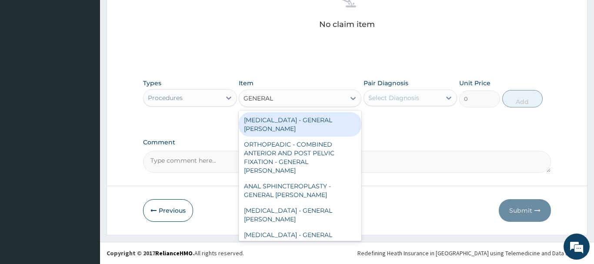
type input "GENERAL C"
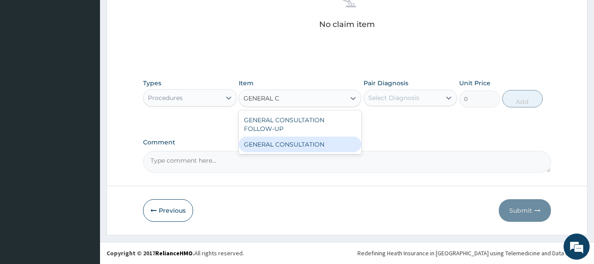
drag, startPoint x: 322, startPoint y: 144, endPoint x: 352, endPoint y: 130, distance: 32.3
click at [323, 144] on div "GENERAL CONSULTATION" at bounding box center [300, 144] width 123 height 16
type input "6750"
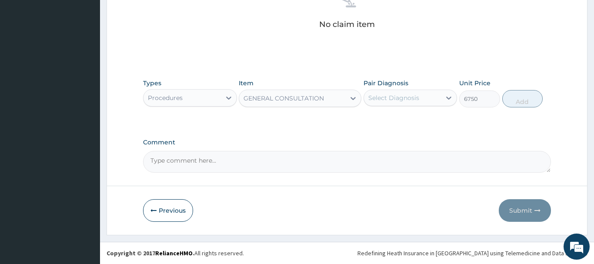
click at [396, 100] on div "Select Diagnosis" at bounding box center [393, 97] width 51 height 9
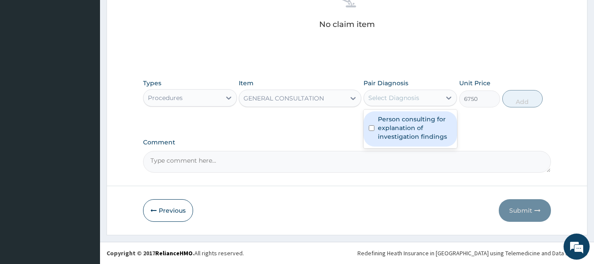
click at [405, 123] on label "Person consulting for explanation of investigation findings" at bounding box center [415, 128] width 74 height 26
checkbox input "true"
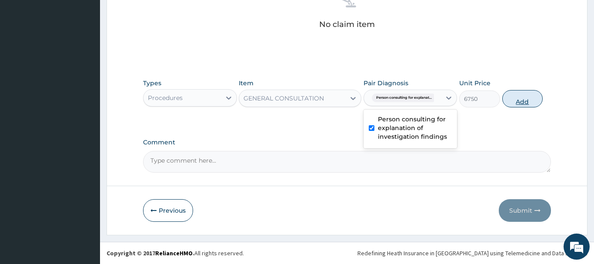
click at [512, 101] on button "Add" at bounding box center [522, 98] width 41 height 17
type input "0"
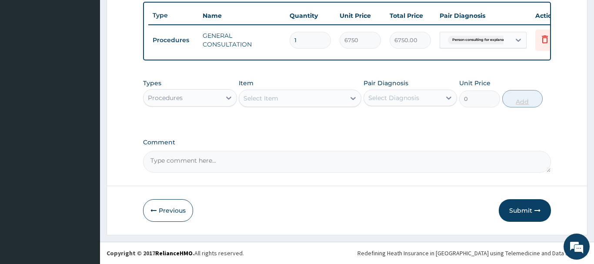
scroll to position [322, 0]
click at [520, 209] on button "Submit" at bounding box center [524, 210] width 52 height 23
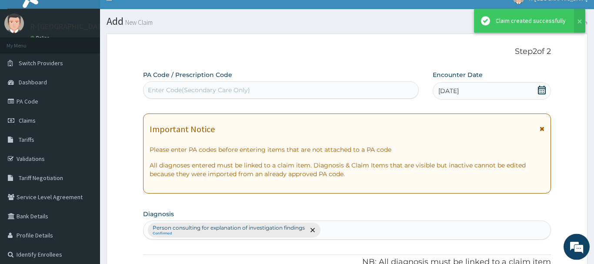
scroll to position [0, 0]
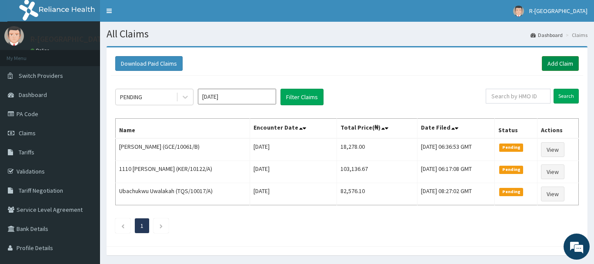
click at [550, 62] on link "Add Claim" at bounding box center [559, 63] width 37 height 15
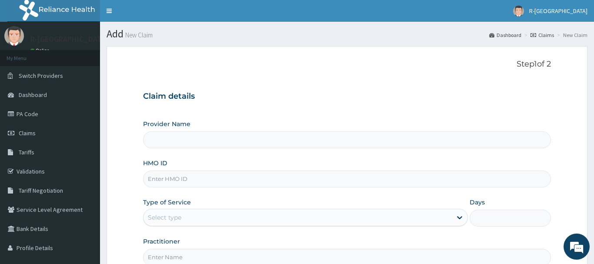
type input "R-Jolad Hospital Nigeria Limited(kupa)"
paste input "BHT/10004/E"
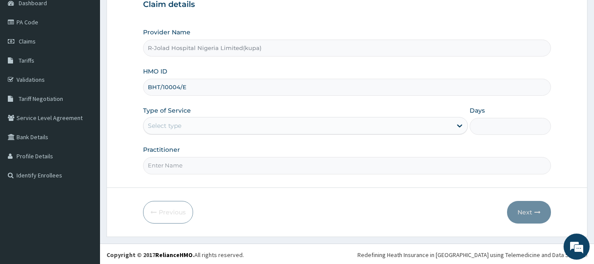
scroll to position [93, 0]
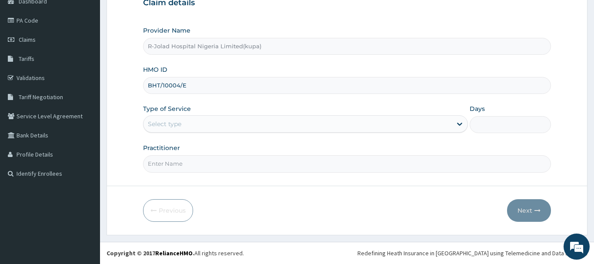
type input "BHT/10004/E"
click at [166, 124] on div "Select type" at bounding box center [164, 123] width 33 height 9
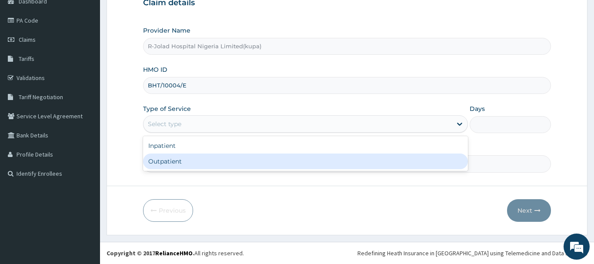
click at [155, 165] on div "Outpatient" at bounding box center [305, 161] width 325 height 16
type input "1"
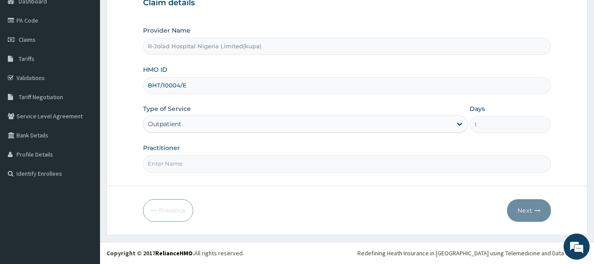
click at [158, 166] on input "Practitioner" at bounding box center [347, 163] width 408 height 17
paste input "[PERSON_NAME]"
type input "[PERSON_NAME]"
click at [531, 209] on button "Next" at bounding box center [529, 210] width 44 height 23
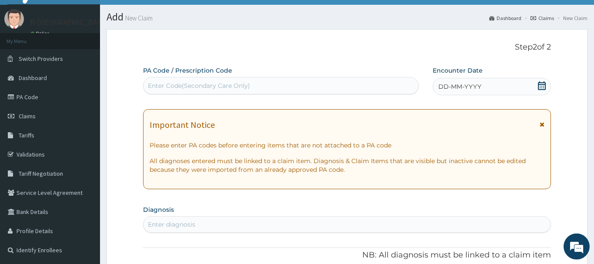
scroll to position [5, 0]
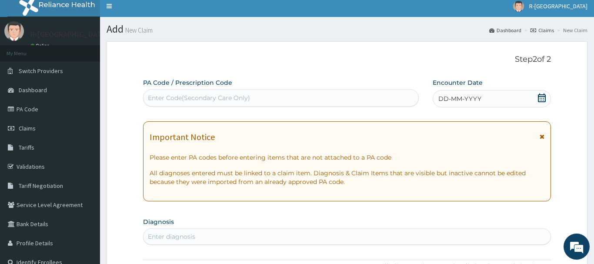
click at [541, 96] on icon at bounding box center [541, 97] width 8 height 9
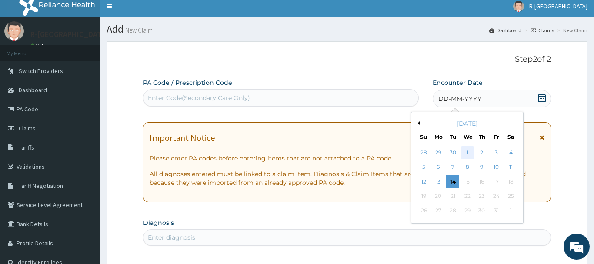
click at [467, 152] on div "1" at bounding box center [467, 152] width 13 height 13
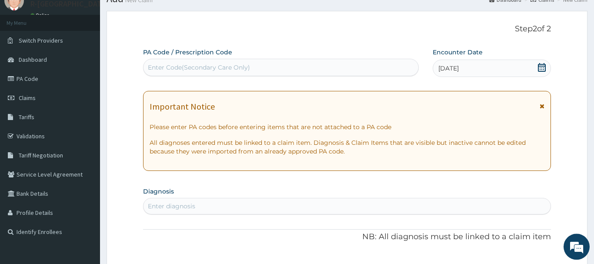
scroll to position [49, 0]
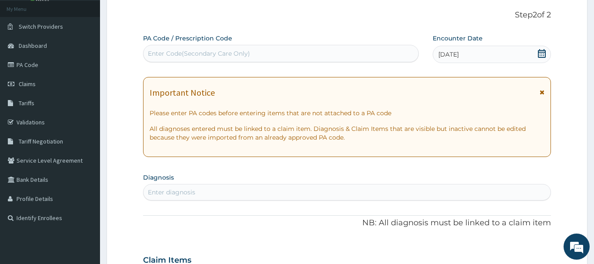
click at [158, 192] on div "Enter diagnosis" at bounding box center [171, 192] width 47 height 9
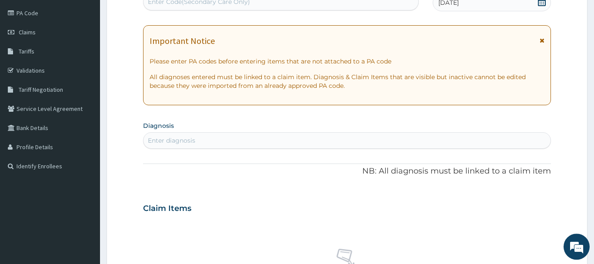
scroll to position [138, 0]
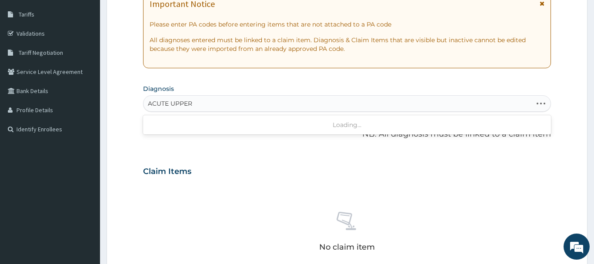
type input "ACUTE UPPER"
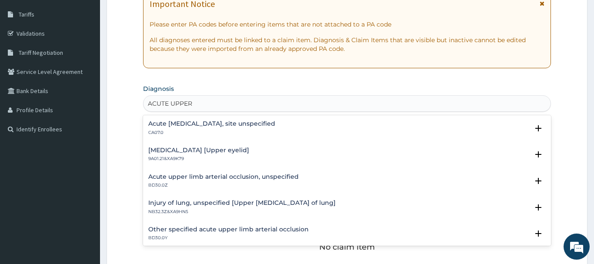
click at [212, 122] on h4 "Acute [MEDICAL_DATA], site unspecified" at bounding box center [211, 123] width 127 height 7
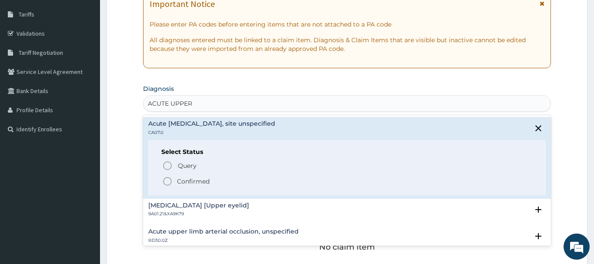
click at [169, 183] on icon "status option filled" at bounding box center [167, 181] width 10 height 10
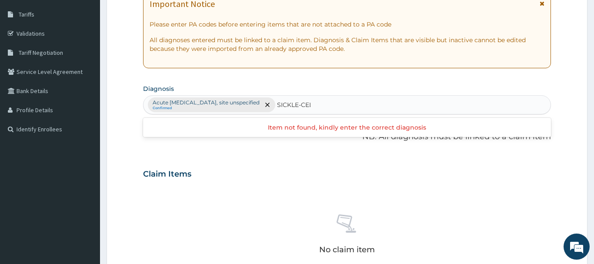
type input "SICKLE-CELL"
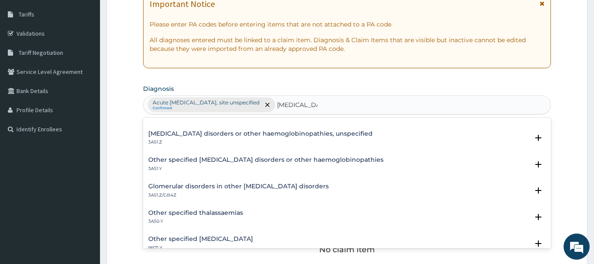
scroll to position [82, 0]
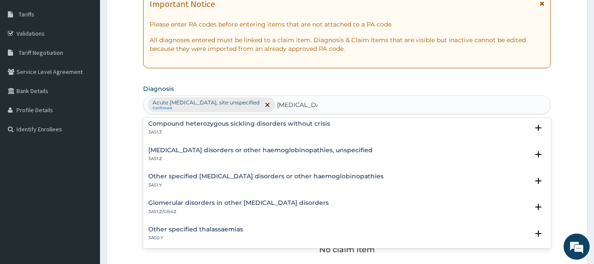
click at [303, 178] on h4 "Other specified sickle cell disorders or other haemoglobinopathies" at bounding box center [265, 176] width 235 height 7
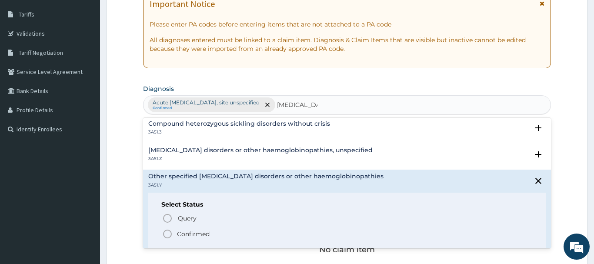
drag, startPoint x: 166, startPoint y: 232, endPoint x: 173, endPoint y: 223, distance: 11.0
click at [169, 231] on icon "status option filled" at bounding box center [167, 234] width 10 height 10
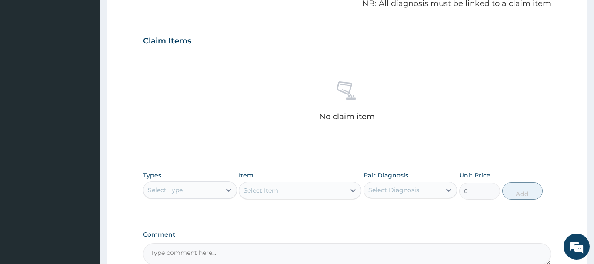
scroll to position [363, 0]
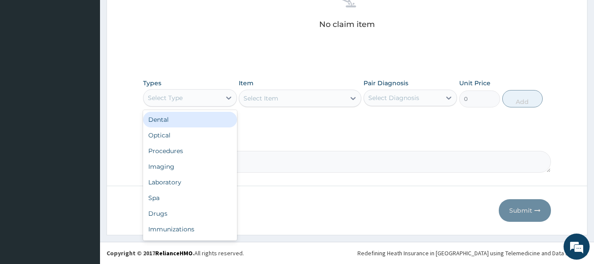
click at [190, 101] on div "Select Type" at bounding box center [181, 98] width 77 height 14
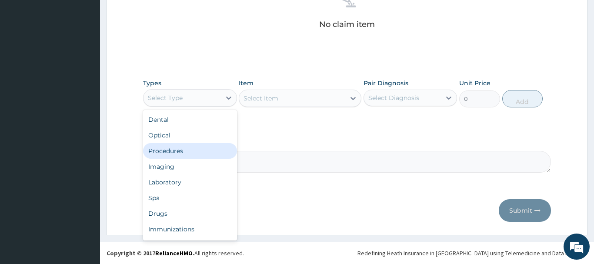
drag, startPoint x: 174, startPoint y: 149, endPoint x: 168, endPoint y: 151, distance: 6.2
click at [173, 150] on div "Procedures" at bounding box center [190, 151] width 94 height 16
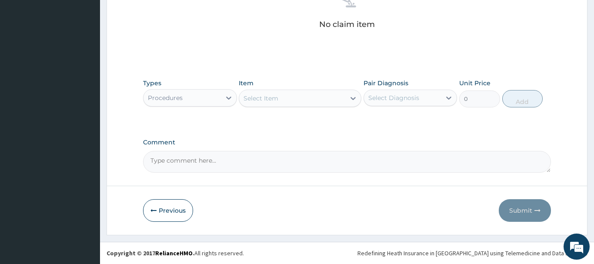
click at [271, 100] on div "Select Item" at bounding box center [260, 98] width 35 height 9
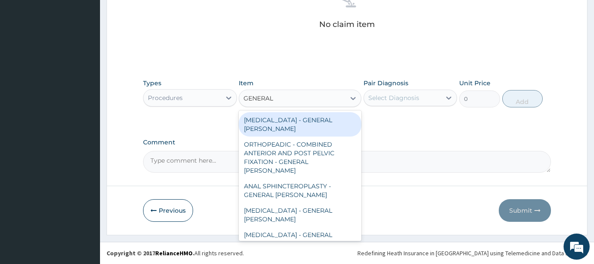
type input "GENERAL C"
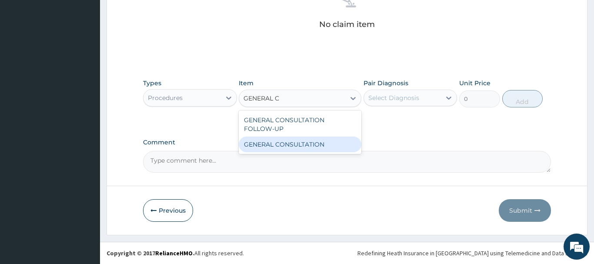
drag, startPoint x: 332, startPoint y: 149, endPoint x: 337, endPoint y: 141, distance: 10.1
click at [332, 149] on div "GENERAL CONSULTATION" at bounding box center [300, 144] width 123 height 16
type input "6750"
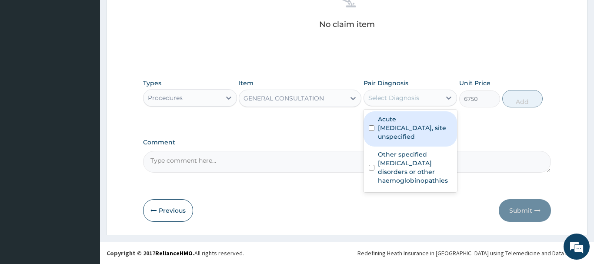
click at [384, 99] on div "Select Diagnosis" at bounding box center [393, 97] width 51 height 9
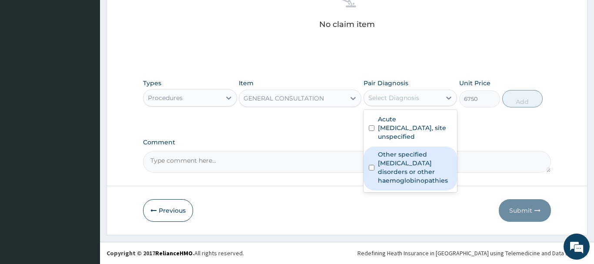
click at [414, 171] on label "Other specified sickle cell disorders or other haemoglobinopathies" at bounding box center [415, 167] width 74 height 35
checkbox input "true"
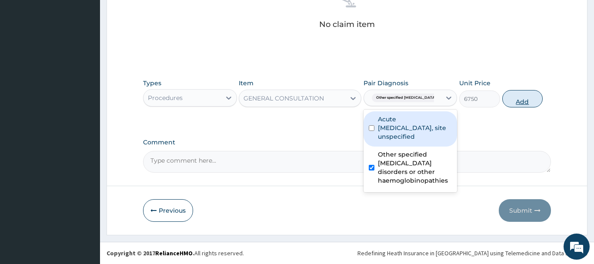
click at [511, 97] on button "Add" at bounding box center [522, 98] width 41 height 17
type input "0"
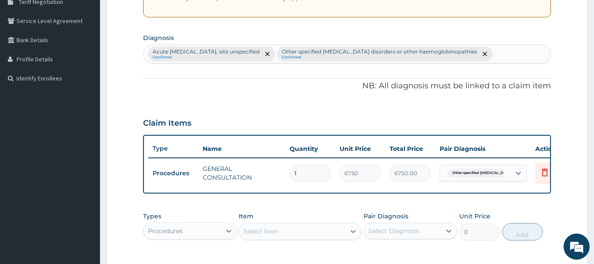
scroll to position [56, 0]
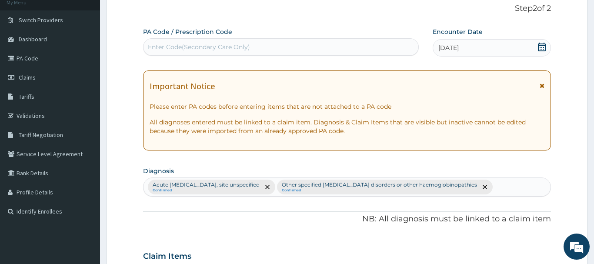
click at [200, 47] on div "Enter Code(Secondary Care Only)" at bounding box center [199, 47] width 102 height 9
paste input "PA/1A0E8E"
type input "PA/1A0E8E"
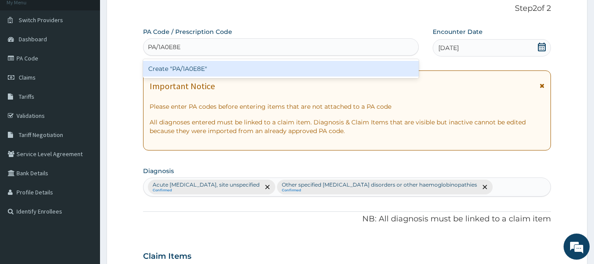
click at [195, 70] on div "Create "PA/1A0E8E"" at bounding box center [280, 69] width 275 height 16
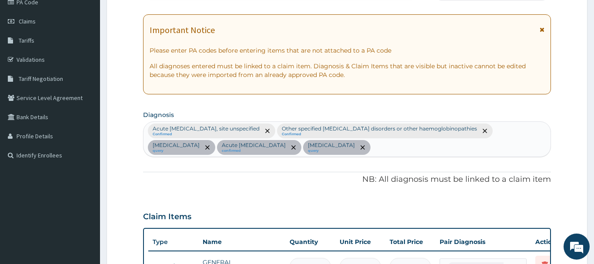
scroll to position [0, 0]
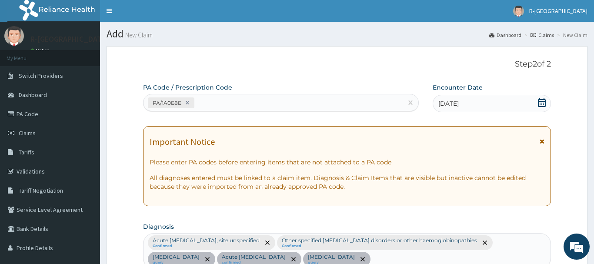
click at [222, 105] on div "PA/1A0E8E" at bounding box center [272, 103] width 259 height 14
paste input "PA/89EAA3"
type input "PA/89EAA3"
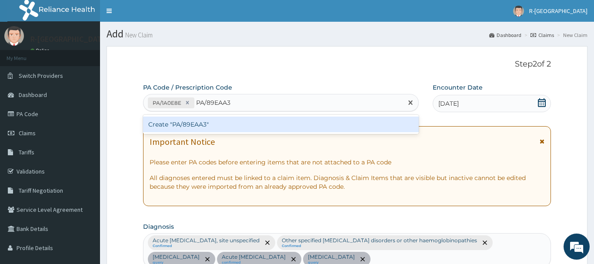
click at [192, 124] on div "Create "PA/89EAA3"" at bounding box center [280, 124] width 275 height 16
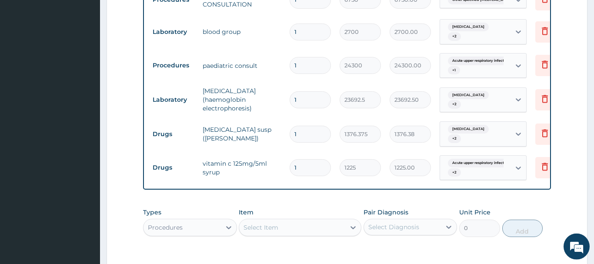
scroll to position [401, 0]
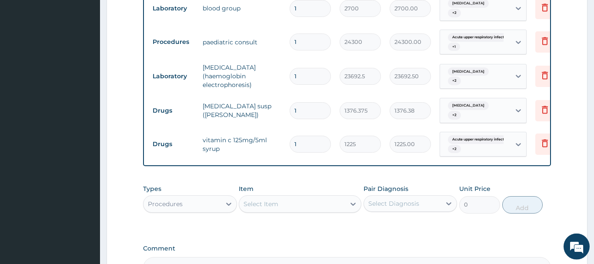
click at [178, 199] on div "Procedures" at bounding box center [165, 203] width 35 height 9
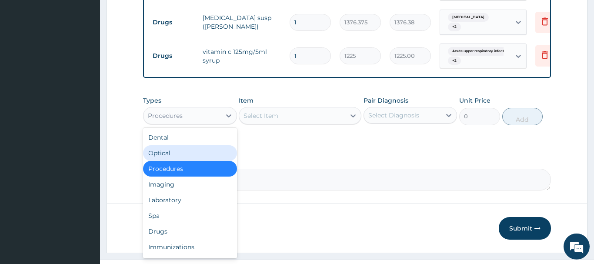
scroll to position [490, 0]
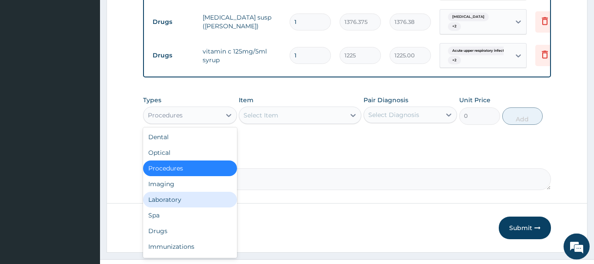
click at [161, 192] on div "Laboratory" at bounding box center [190, 200] width 94 height 16
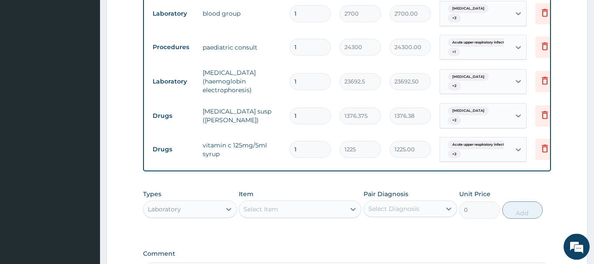
scroll to position [446, 0]
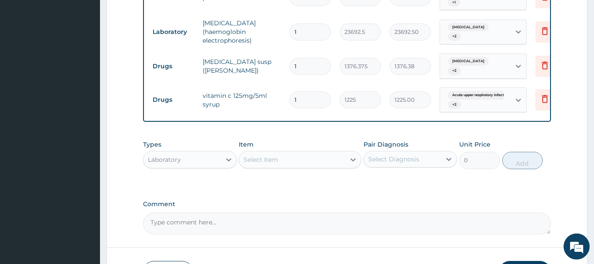
click at [271, 155] on div "Select Item" at bounding box center [260, 159] width 35 height 9
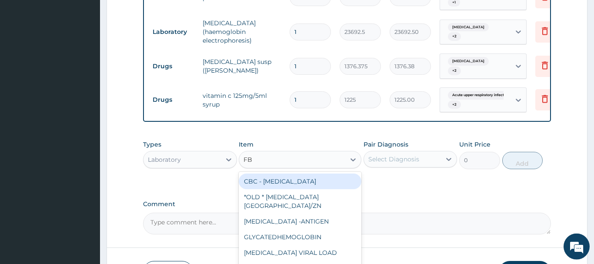
type input "FBC"
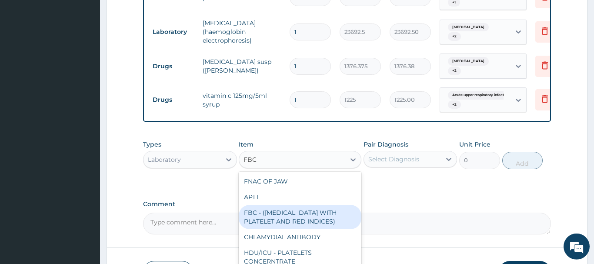
click at [305, 206] on div "FBC - (FULL BLOOD COUNT WITH PLATELET AND RED INDICES)" at bounding box center [300, 217] width 123 height 24
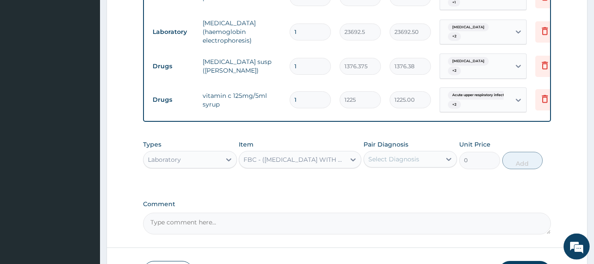
type input "5400"
click at [402, 152] on div "Select Diagnosis" at bounding box center [402, 159] width 77 height 14
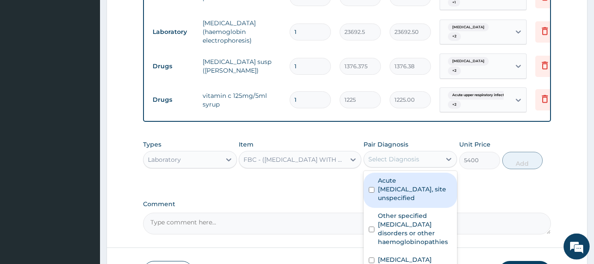
click at [403, 183] on label "Acute upper respiratory infection, site unspecified" at bounding box center [415, 189] width 74 height 26
checkbox input "true"
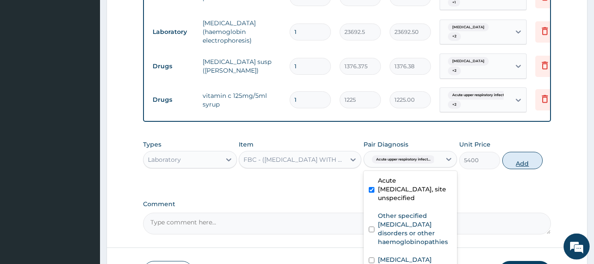
click at [526, 152] on button "Add" at bounding box center [522, 160] width 41 height 17
type input "0"
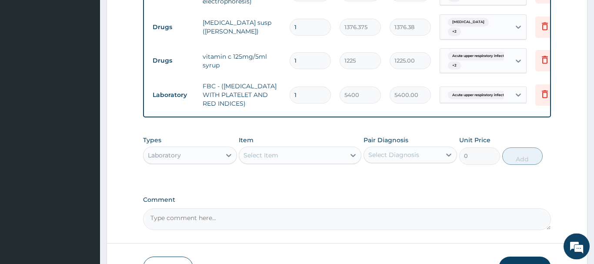
scroll to position [530, 0]
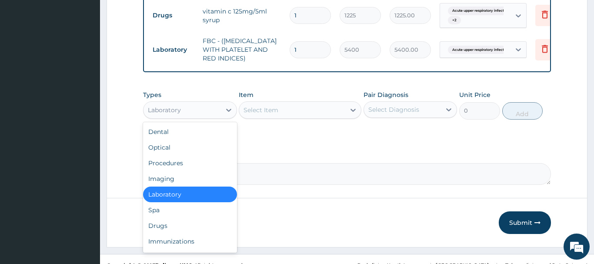
click at [174, 106] on div "Laboratory" at bounding box center [164, 110] width 33 height 9
click at [159, 218] on div "Drugs" at bounding box center [190, 226] width 94 height 16
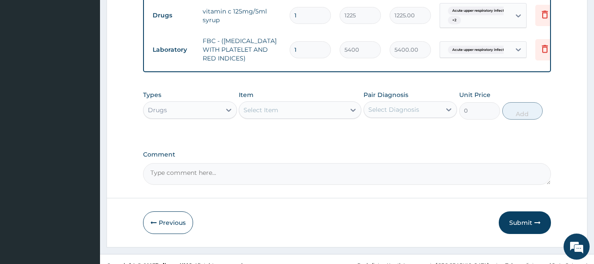
click at [268, 106] on div "Select Item" at bounding box center [260, 110] width 35 height 9
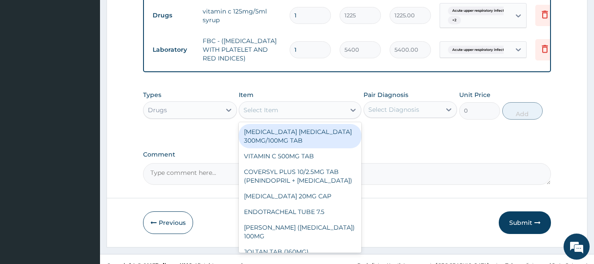
paste input "CHLORPHENIRAMINE SYRUP"
type input "CHLORPHENIRAMINE SYRUP"
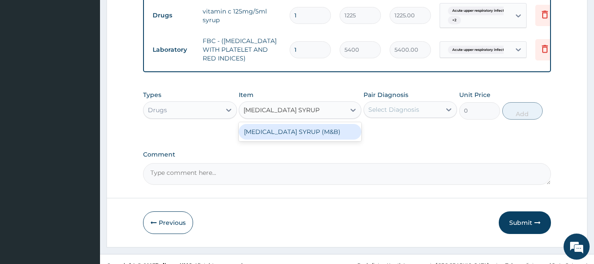
click at [307, 124] on div "CHLORPHENIRAMINE SYRUP (M&B)" at bounding box center [300, 132] width 123 height 16
type input "962.5"
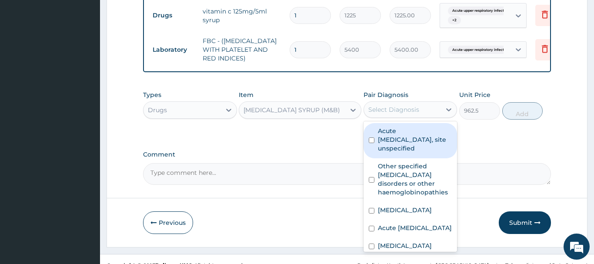
click at [386, 105] on div "Select Diagnosis" at bounding box center [393, 109] width 51 height 9
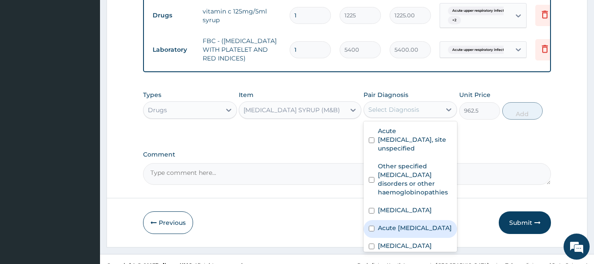
click at [408, 223] on label "Acute upper respiratory infection" at bounding box center [415, 227] width 74 height 9
checkbox input "true"
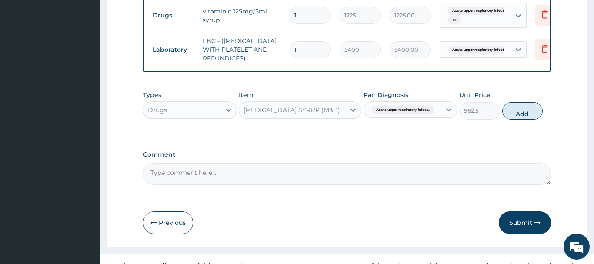
click at [528, 102] on button "Add" at bounding box center [522, 110] width 41 height 17
type input "0"
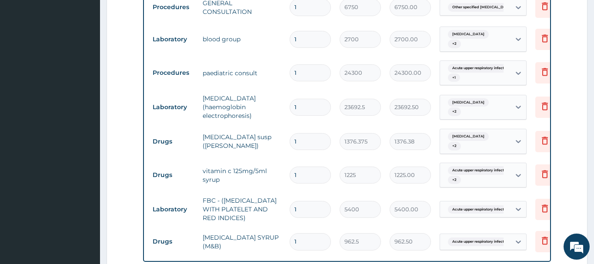
scroll to position [353, 0]
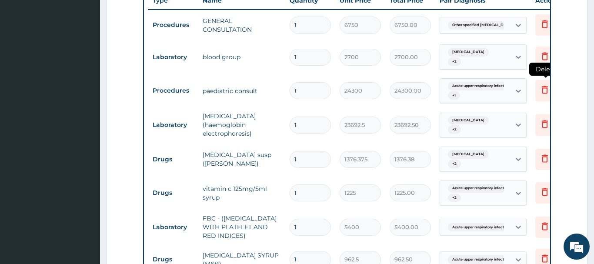
click at [541, 85] on icon at bounding box center [544, 89] width 10 height 10
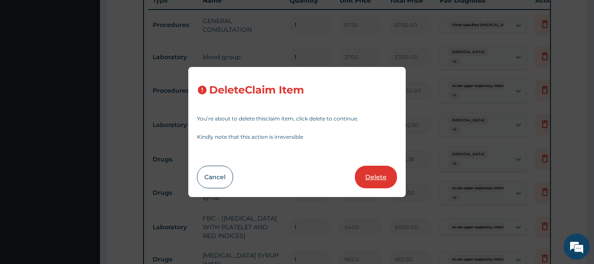
click at [374, 178] on button "Delete" at bounding box center [376, 177] width 42 height 23
type input "23692.5"
type input "23692.50"
type input "1376.375"
type input "1376.38"
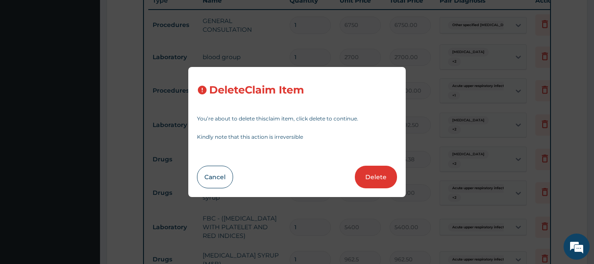
type input "1225"
type input "1225.00"
type input "5400"
type input "5400.00"
type input "962.5"
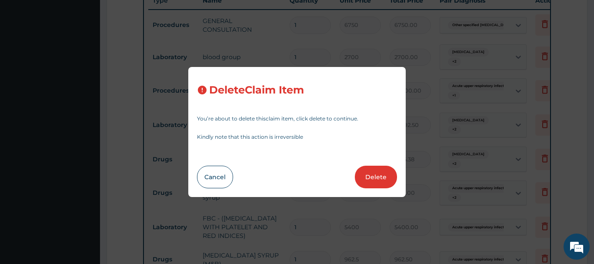
type input "962.50"
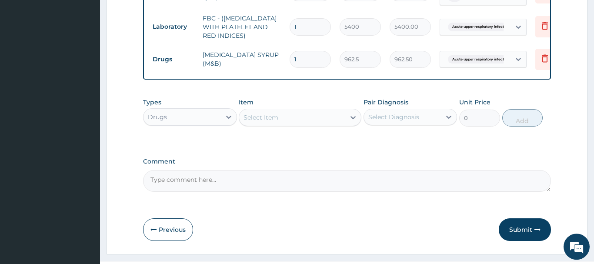
scroll to position [526, 0]
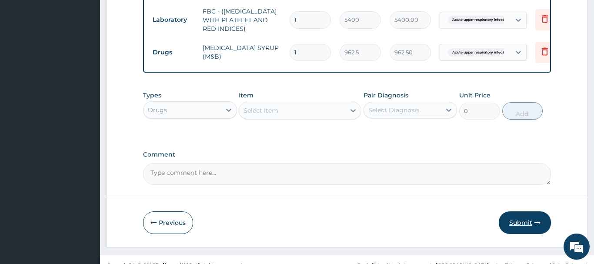
click at [513, 212] on button "Submit" at bounding box center [524, 222] width 52 height 23
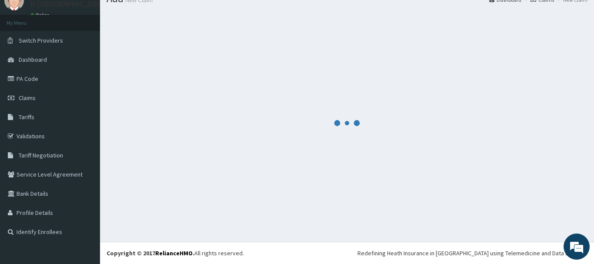
scroll to position [35, 0]
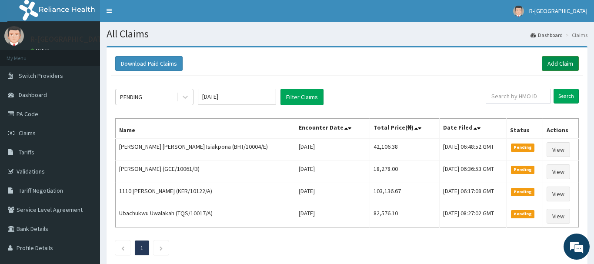
click at [563, 66] on link "Add Claim" at bounding box center [559, 63] width 37 height 15
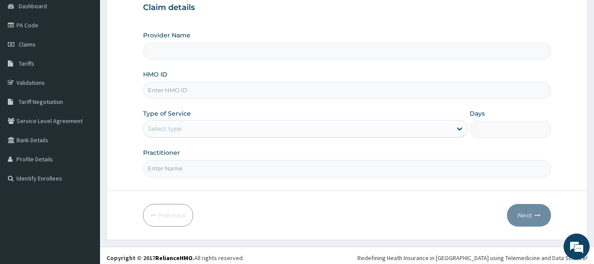
click at [159, 94] on input "HMO ID" at bounding box center [347, 90] width 408 height 17
paste input "BHT/10004/C"
type input "BHT/10004/C"
type input "R-Jolad Hospital Nigeria Limited(kupa)"
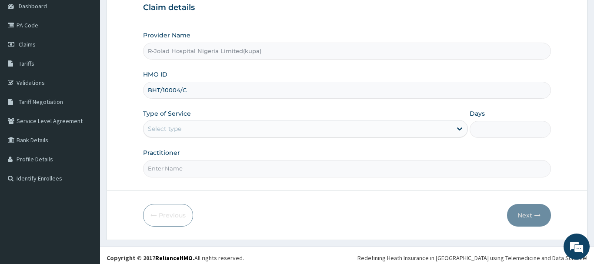
type input "BHT/10004/C"
click at [163, 132] on div "Select type" at bounding box center [164, 128] width 33 height 9
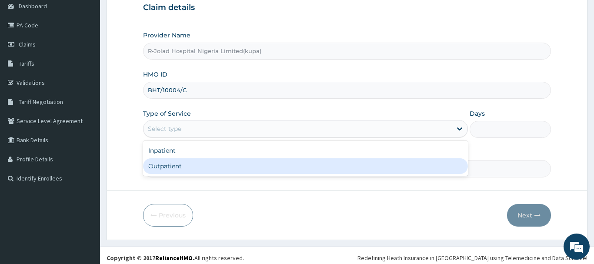
drag, startPoint x: 163, startPoint y: 166, endPoint x: 163, endPoint y: 172, distance: 6.6
click at [163, 167] on div "Outpatient" at bounding box center [305, 166] width 325 height 16
type input "1"
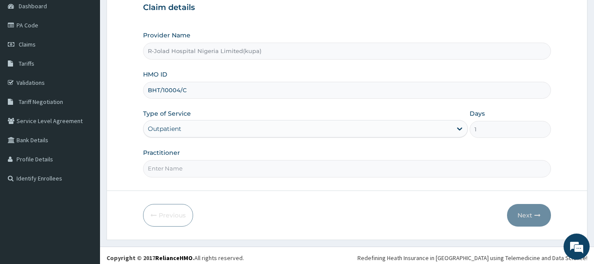
click at [163, 173] on input "Practitioner" at bounding box center [347, 168] width 408 height 17
paste input "Sandra Barovbe"
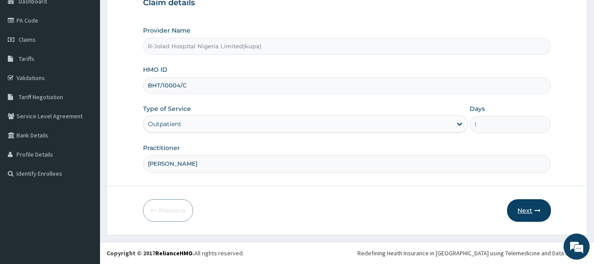
scroll to position [0, 0]
type input "Sandra Barovbe"
click at [516, 212] on button "Next" at bounding box center [529, 210] width 44 height 23
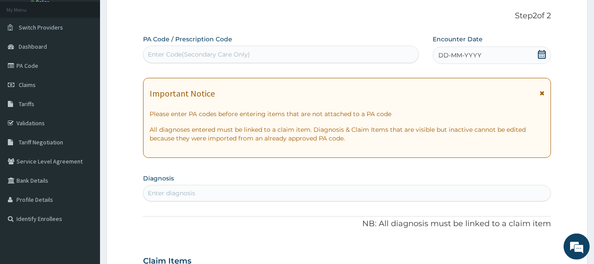
scroll to position [5, 0]
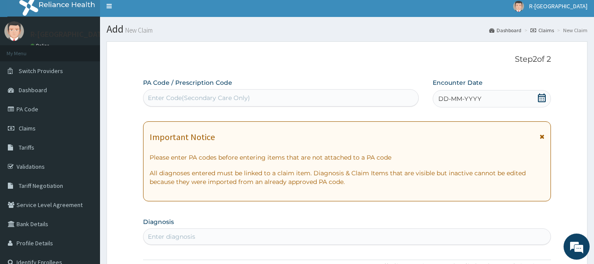
click at [538, 94] on icon at bounding box center [541, 97] width 9 height 9
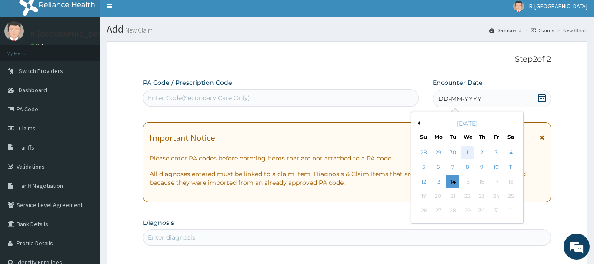
drag, startPoint x: 469, startPoint y: 153, endPoint x: 384, endPoint y: 103, distance: 98.3
click at [470, 153] on div "1" at bounding box center [467, 152] width 13 height 13
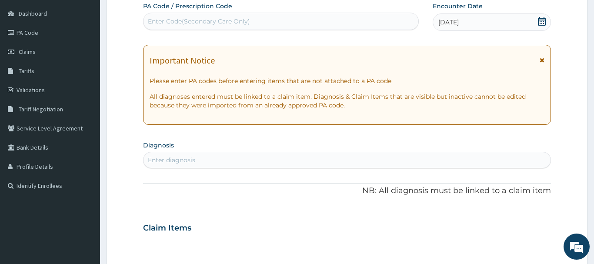
scroll to position [93, 0]
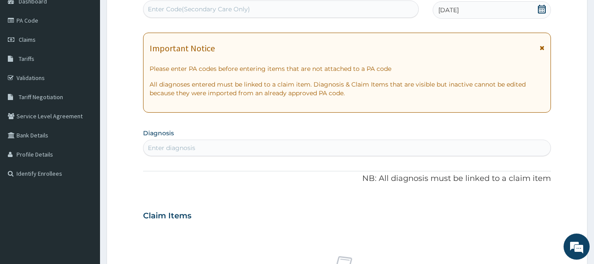
click at [160, 145] on div "Enter diagnosis" at bounding box center [171, 147] width 47 height 9
click at [156, 153] on div "Enter diagnosis" at bounding box center [346, 148] width 407 height 14
type input "ACUTE UPPER"
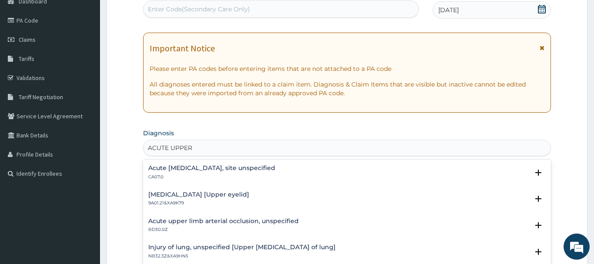
click at [192, 171] on h4 "Acute upper respiratory infection, site unspecified" at bounding box center [211, 168] width 127 height 7
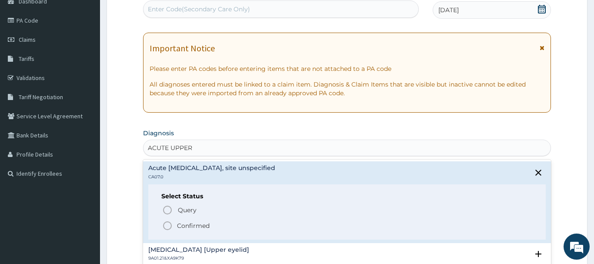
drag, startPoint x: 169, startPoint y: 223, endPoint x: 206, endPoint y: 199, distance: 44.5
click at [169, 223] on icon "status option filled" at bounding box center [167, 225] width 10 height 10
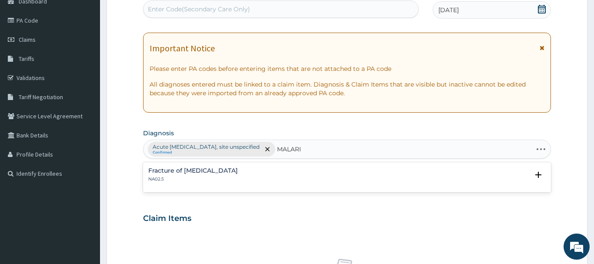
type input "MALARIA"
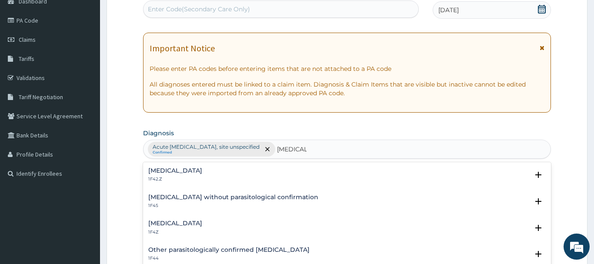
drag, startPoint x: 157, startPoint y: 225, endPoint x: 206, endPoint y: 154, distance: 85.7
click at [158, 225] on h4 "Malaria, unspecified" at bounding box center [175, 223] width 54 height 7
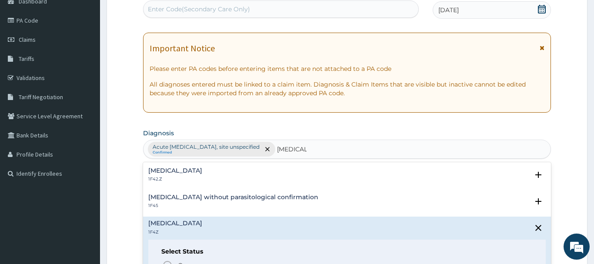
scroll to position [138, 0]
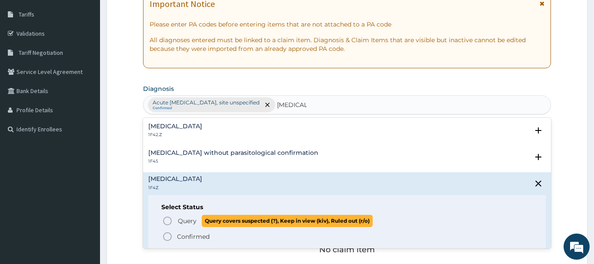
click at [169, 221] on icon "status option query" at bounding box center [167, 221] width 10 height 10
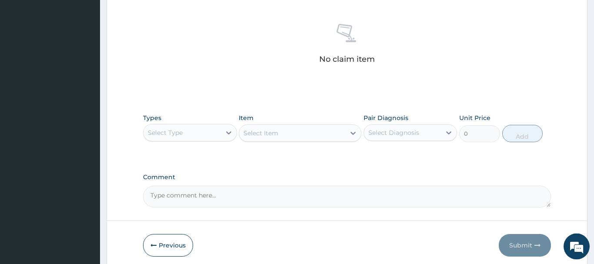
scroll to position [359, 0]
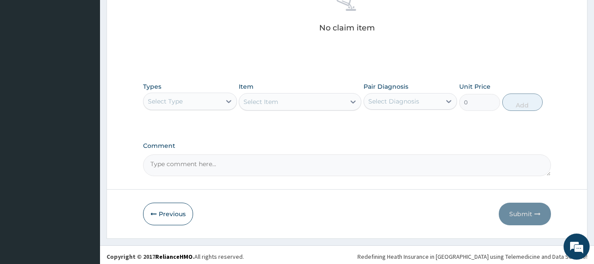
click at [184, 104] on div "Select Type" at bounding box center [181, 101] width 77 height 14
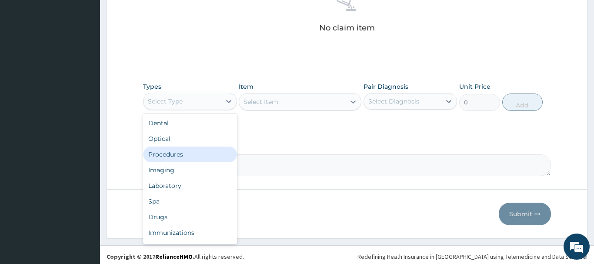
click at [181, 152] on div "Procedures" at bounding box center [190, 154] width 94 height 16
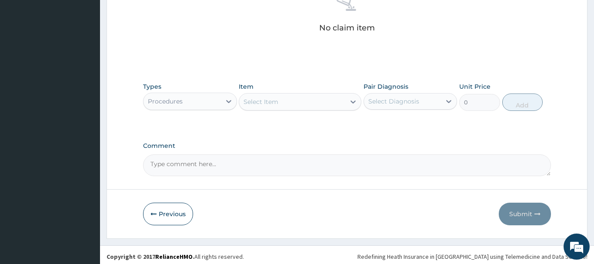
click at [272, 100] on div "Select Item" at bounding box center [260, 101] width 35 height 9
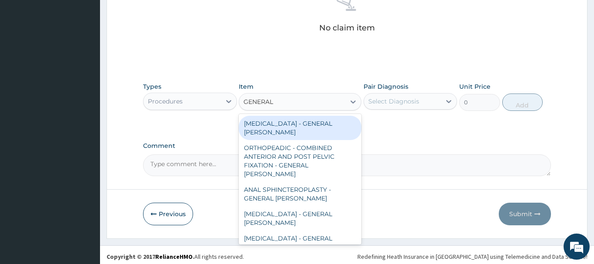
type input "GENERAL C"
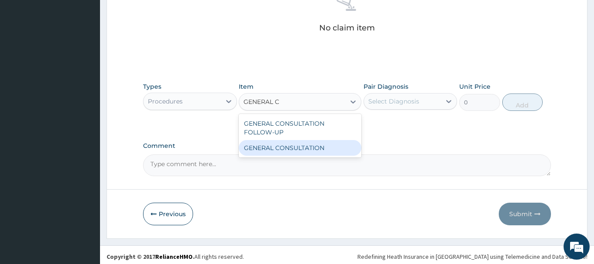
click at [323, 149] on div "GENERAL CONSULTATION" at bounding box center [300, 148] width 123 height 16
type input "6750"
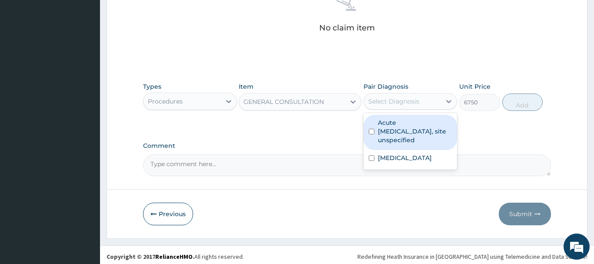
drag, startPoint x: 402, startPoint y: 100, endPoint x: 393, endPoint y: 134, distance: 34.8
click at [402, 100] on div "Select Diagnosis" at bounding box center [393, 101] width 51 height 9
drag, startPoint x: 392, startPoint y: 135, endPoint x: 414, endPoint y: 136, distance: 21.7
click at [398, 135] on label "Acute upper respiratory infection, site unspecified" at bounding box center [415, 131] width 74 height 26
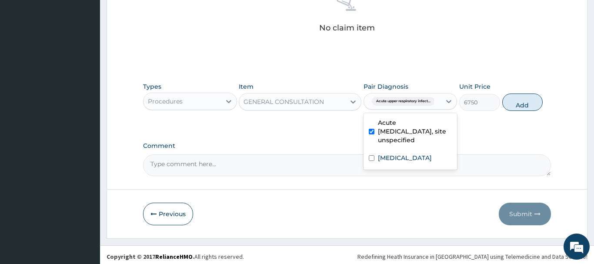
checkbox input "true"
drag, startPoint x: 515, startPoint y: 100, endPoint x: 494, endPoint y: 114, distance: 25.7
click at [513, 100] on button "Add" at bounding box center [522, 101] width 41 height 17
type input "0"
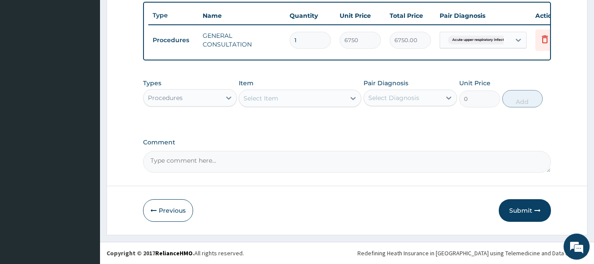
scroll to position [322, 0]
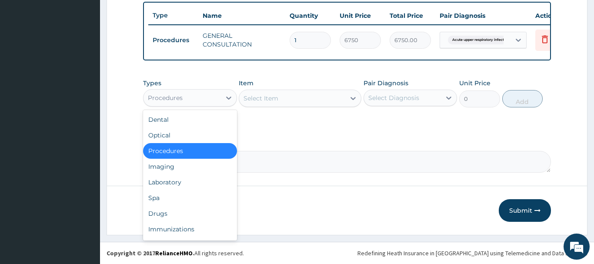
click at [175, 98] on div "Procedures" at bounding box center [165, 97] width 35 height 9
click at [157, 183] on div "Laboratory" at bounding box center [190, 182] width 94 height 16
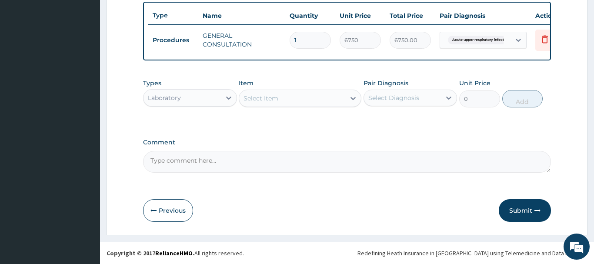
click at [246, 97] on div "Select Item" at bounding box center [260, 98] width 35 height 9
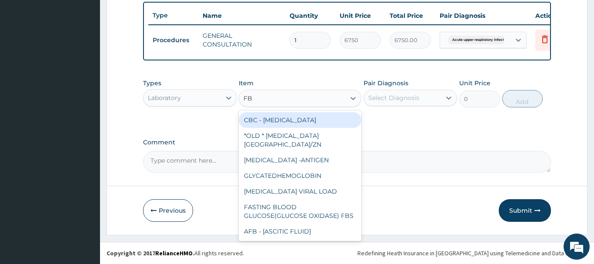
type input "FBC"
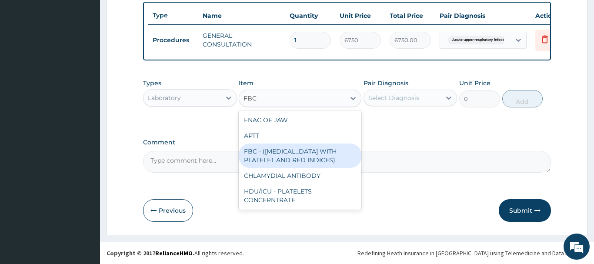
drag, startPoint x: 303, startPoint y: 156, endPoint x: 357, endPoint y: 136, distance: 58.0
click at [308, 156] on div "FBC - ([MEDICAL_DATA] WITH PLATELET AND RED INDICES)" at bounding box center [300, 155] width 123 height 24
type input "5400"
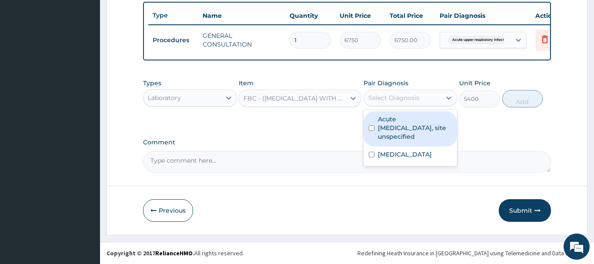
click at [406, 100] on div "Select Diagnosis" at bounding box center [393, 97] width 51 height 9
drag, startPoint x: 406, startPoint y: 127, endPoint x: 420, endPoint y: 129, distance: 14.4
click at [406, 128] on label "Acute upper respiratory infection, site unspecified" at bounding box center [415, 128] width 74 height 26
checkbox input "true"
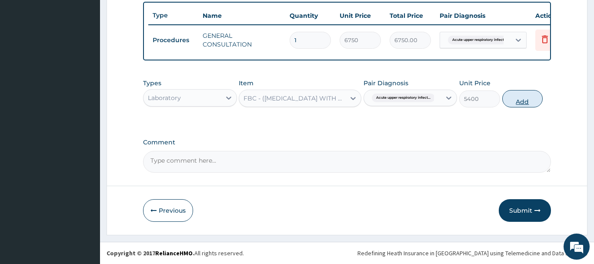
click at [523, 101] on button "Add" at bounding box center [522, 98] width 41 height 17
type input "0"
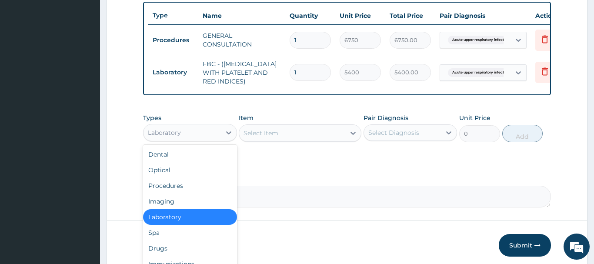
drag, startPoint x: 158, startPoint y: 133, endPoint x: 158, endPoint y: 189, distance: 55.6
click at [158, 137] on div "Laboratory" at bounding box center [181, 133] width 77 height 14
click at [159, 248] on div "Drugs" at bounding box center [190, 248] width 94 height 16
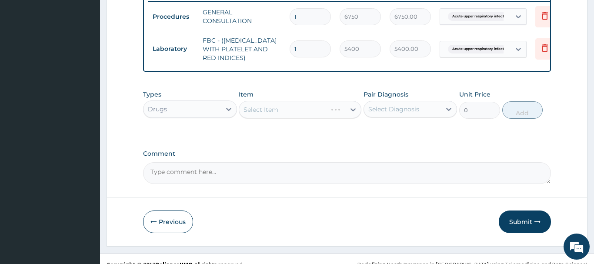
scroll to position [356, 0]
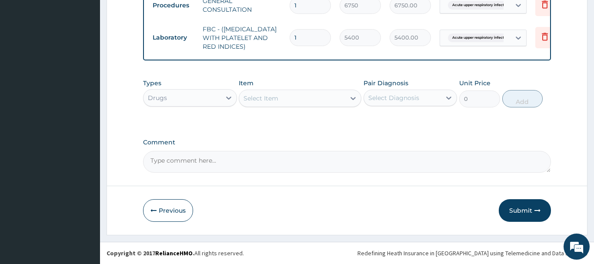
click at [250, 99] on div "Select Item" at bounding box center [260, 98] width 35 height 9
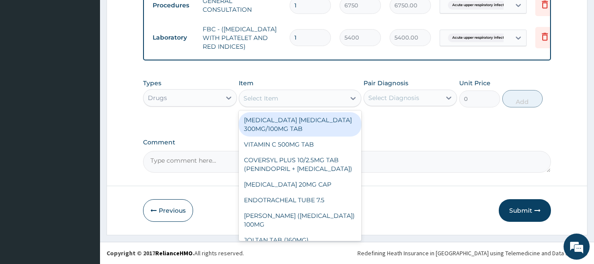
paste input "VITAMIN C 100MG TAB *1000"
type input "VITAMIN C 100MG TAB *1000"
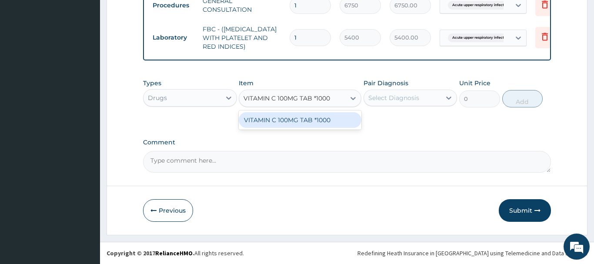
click at [292, 119] on div "VITAMIN C 100MG TAB *1000" at bounding box center [300, 120] width 123 height 16
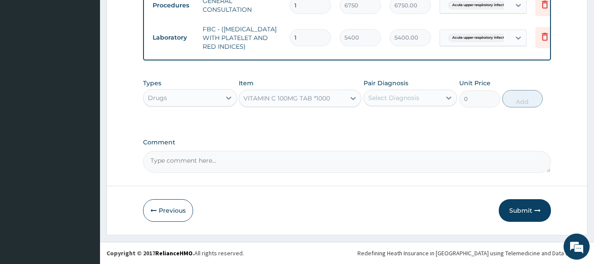
type input "5.820000171661377"
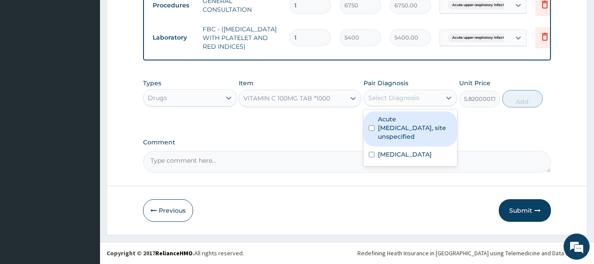
drag, startPoint x: 401, startPoint y: 99, endPoint x: 404, endPoint y: 119, distance: 21.0
click at [402, 105] on div "Select Diagnosis" at bounding box center [410, 98] width 94 height 17
drag, startPoint x: 404, startPoint y: 129, endPoint x: 410, endPoint y: 126, distance: 6.6
click at [404, 129] on label "Acute upper respiratory infection, site unspecified" at bounding box center [415, 128] width 74 height 26
checkbox input "true"
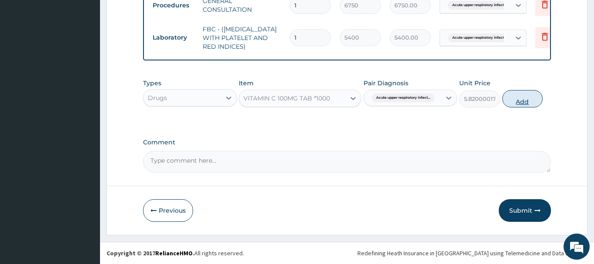
drag, startPoint x: 533, startPoint y: 98, endPoint x: 363, endPoint y: 107, distance: 170.1
click at [531, 98] on button "Add" at bounding box center [522, 98] width 41 height 17
type input "0"
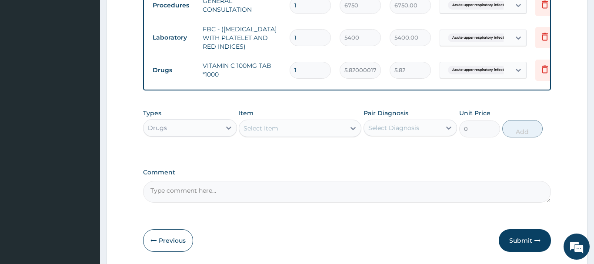
type input "15"
type input "87.30"
type input "15"
click at [254, 133] on div "Select Item" at bounding box center [292, 128] width 106 height 14
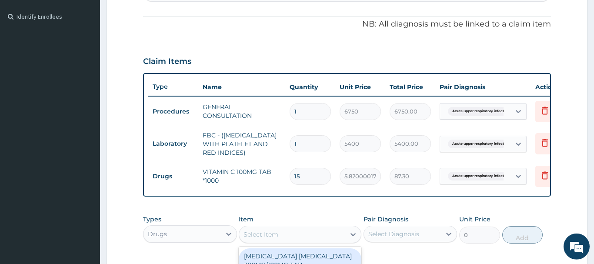
scroll to position [223, 0]
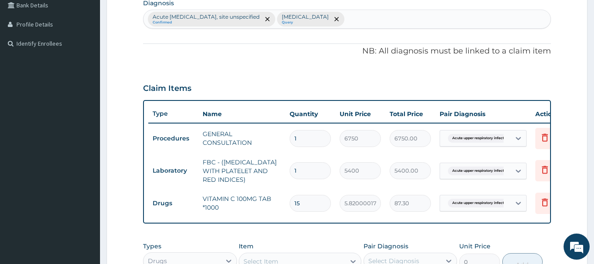
click at [342, 15] on div at bounding box center [336, 19] width 12 height 14
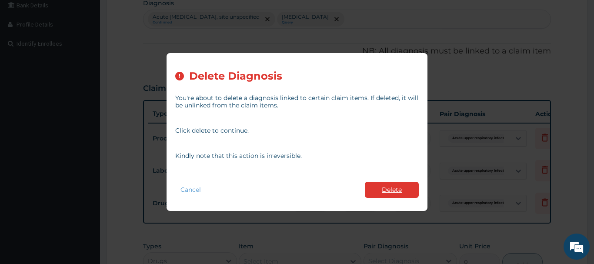
click at [379, 187] on button "Delete" at bounding box center [392, 190] width 54 height 16
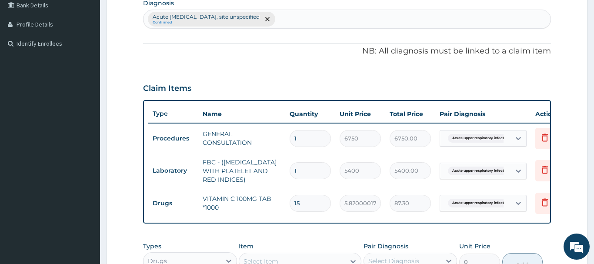
click at [302, 16] on div "Acute upper respiratory infection, site unspecified Confirmed" at bounding box center [346, 19] width 407 height 18
type input "COUGH"
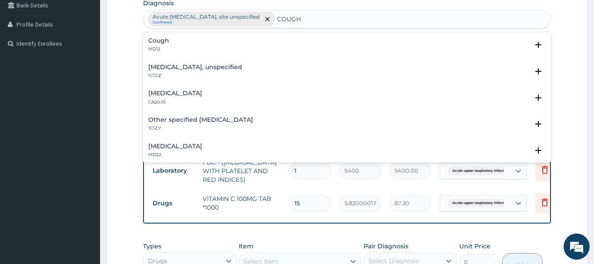
click at [168, 43] on h4 "Cough" at bounding box center [158, 40] width 21 height 7
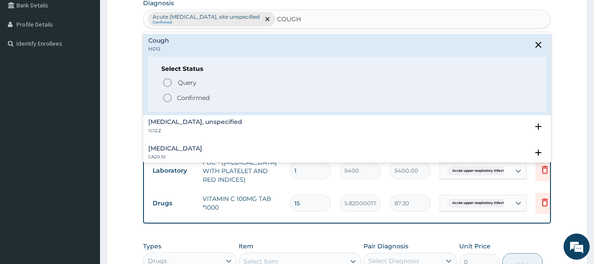
click at [169, 97] on icon "status option filled" at bounding box center [167, 98] width 10 height 10
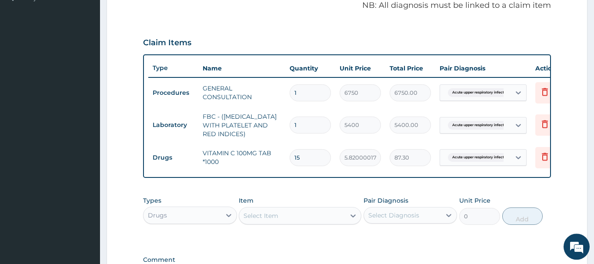
scroll to position [386, 0]
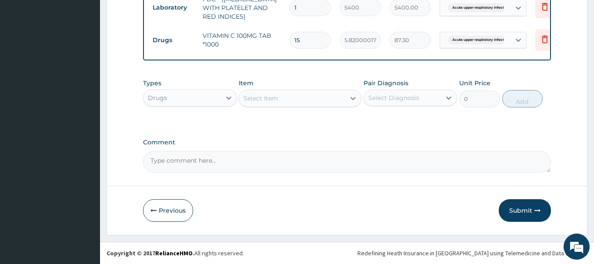
click at [263, 100] on div "Select Item" at bounding box center [260, 98] width 35 height 9
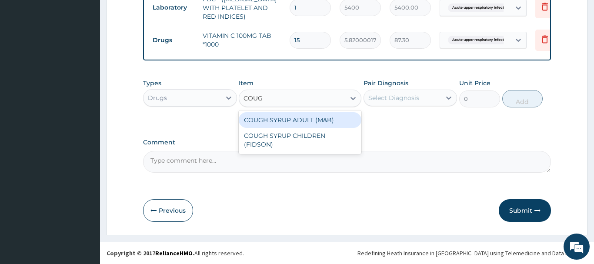
type input "COUGH"
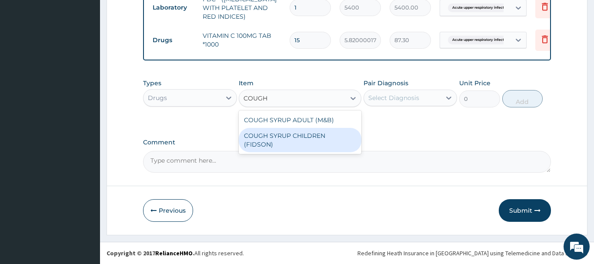
drag, startPoint x: 342, startPoint y: 136, endPoint x: 349, endPoint y: 135, distance: 7.1
click at [343, 136] on div "COUGH SYRUP CHILDREN (FIDSON)" at bounding box center [300, 140] width 123 height 24
type input "1312.5"
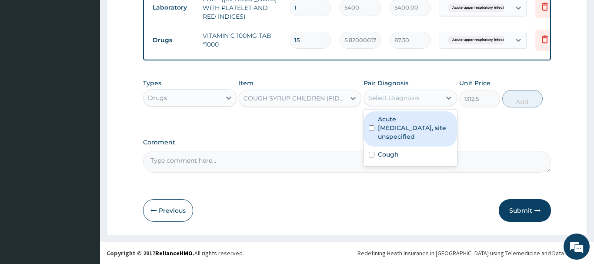
drag, startPoint x: 414, startPoint y: 95, endPoint x: 414, endPoint y: 140, distance: 45.2
click at [415, 101] on div "Select Diagnosis" at bounding box center [393, 97] width 51 height 9
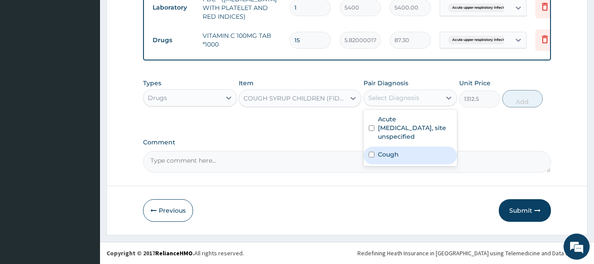
drag, startPoint x: 410, startPoint y: 158, endPoint x: 446, endPoint y: 137, distance: 41.4
click at [412, 158] on div "Cough" at bounding box center [410, 155] width 94 height 18
checkbox input "true"
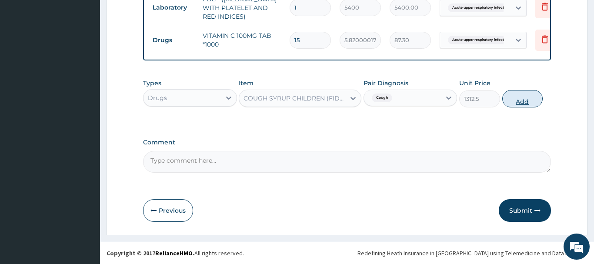
click at [514, 98] on button "Add" at bounding box center [522, 98] width 41 height 17
type input "0"
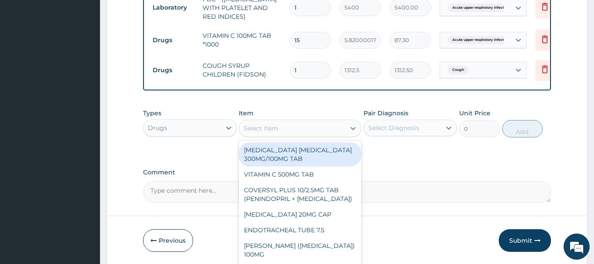
click at [254, 125] on div "Select Item" at bounding box center [260, 128] width 35 height 9
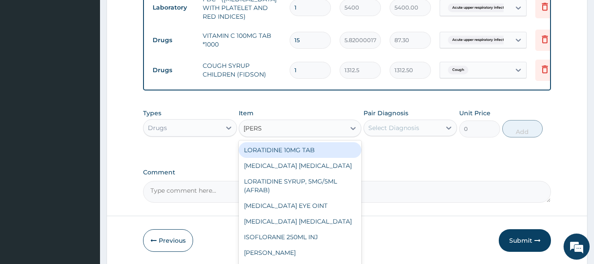
type input "LORAT"
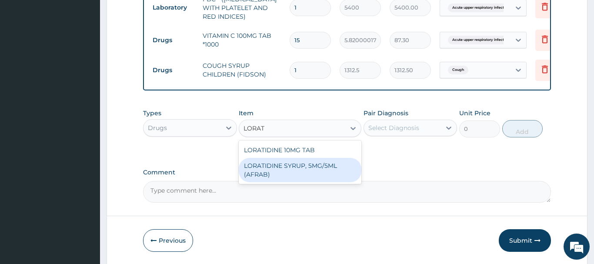
drag, startPoint x: 313, startPoint y: 166, endPoint x: 335, endPoint y: 166, distance: 21.3
click at [318, 166] on div "LORATIDINE SYRUP, 5MG/5ML (AFRAB)" at bounding box center [300, 170] width 123 height 24
type input "1706.25"
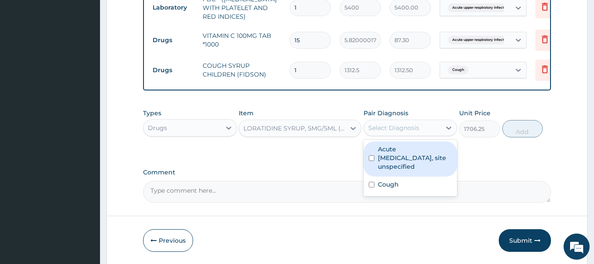
drag, startPoint x: 399, startPoint y: 126, endPoint x: 410, endPoint y: 163, distance: 38.5
click at [401, 129] on div "Select Diagnosis" at bounding box center [393, 127] width 51 height 9
drag, startPoint x: 411, startPoint y: 163, endPoint x: 418, endPoint y: 162, distance: 7.0
click at [412, 163] on label "Acute upper respiratory infection, site unspecified" at bounding box center [415, 158] width 74 height 26
checkbox input "true"
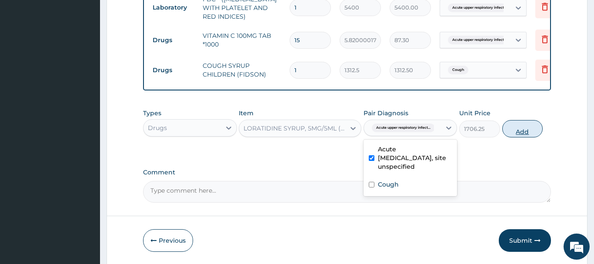
click at [524, 127] on button "Add" at bounding box center [522, 128] width 41 height 17
type input "0"
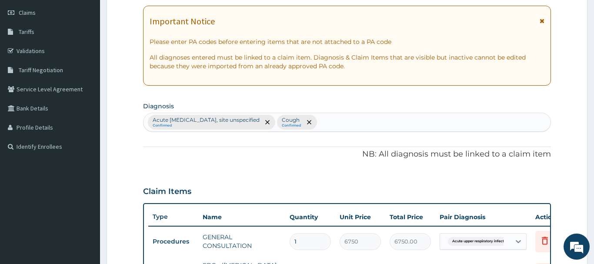
scroll to position [0, 0]
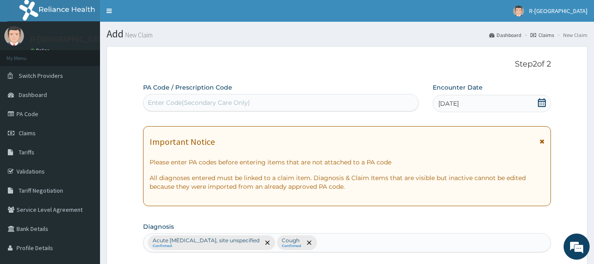
click at [162, 102] on div "Enter Code(Secondary Care Only)" at bounding box center [199, 102] width 102 height 9
paste input "PA/2EAF85"
type input "PA/2EAF85"
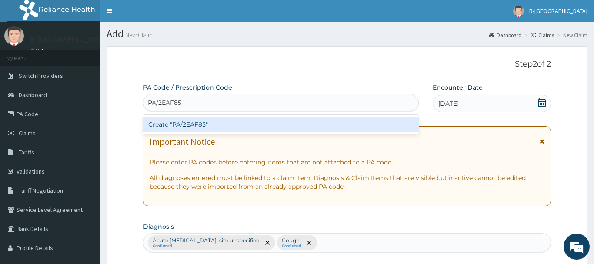
click at [197, 123] on div "Create "PA/2EAF85"" at bounding box center [280, 124] width 275 height 16
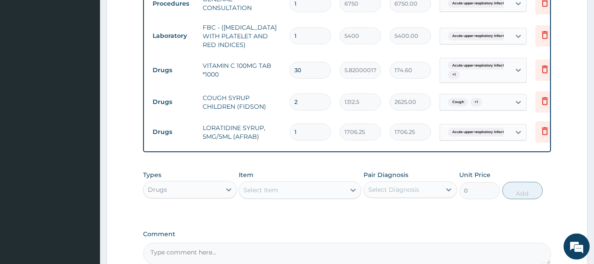
scroll to position [314, 0]
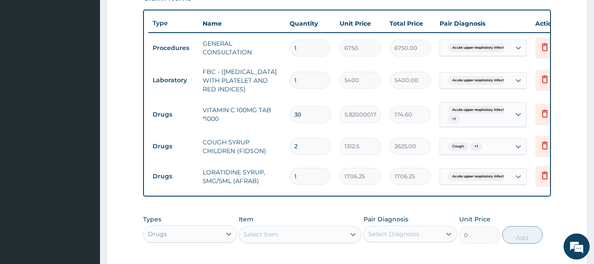
drag, startPoint x: 308, startPoint y: 115, endPoint x: 273, endPoint y: 121, distance: 35.4
click at [289, 121] on input "30" at bounding box center [309, 114] width 41 height 17
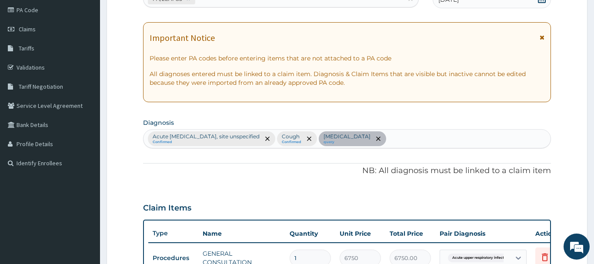
scroll to position [92, 0]
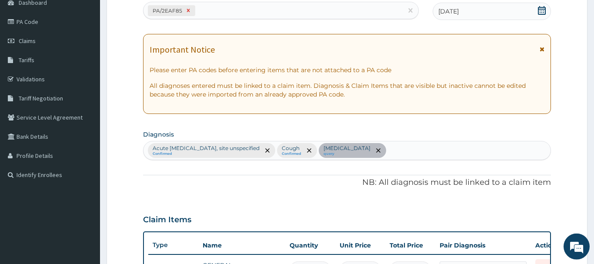
click at [188, 11] on icon at bounding box center [188, 10] width 3 height 3
type input "15"
type input "87.30"
type input "1"
type input "1312.50"
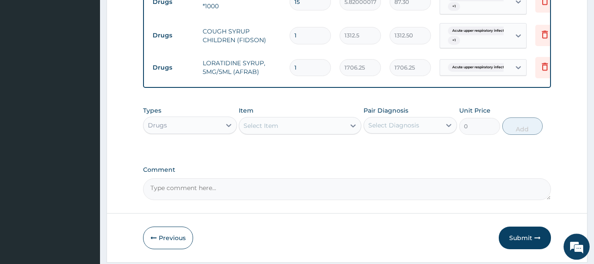
scroll to position [454, 0]
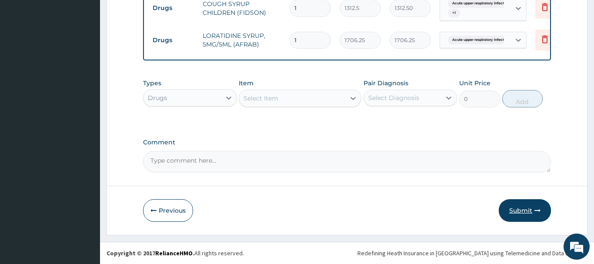
click at [523, 210] on button "Submit" at bounding box center [524, 210] width 52 height 23
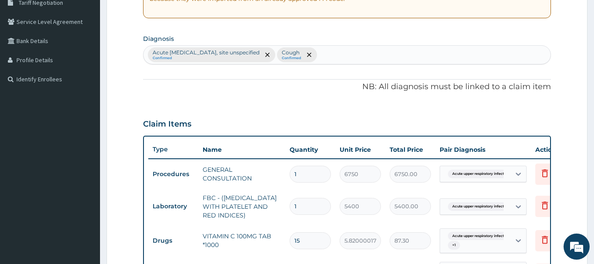
scroll to position [10, 0]
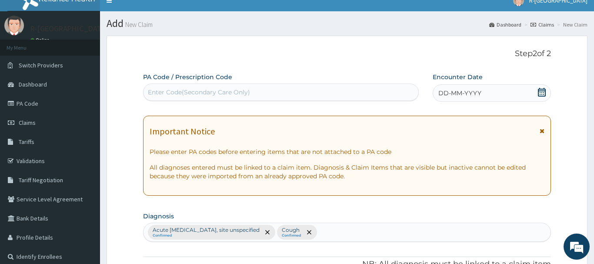
click at [539, 93] on icon at bounding box center [541, 92] width 8 height 9
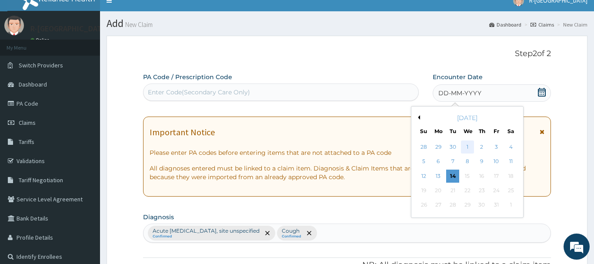
click at [470, 148] on div "1" at bounding box center [467, 146] width 13 height 13
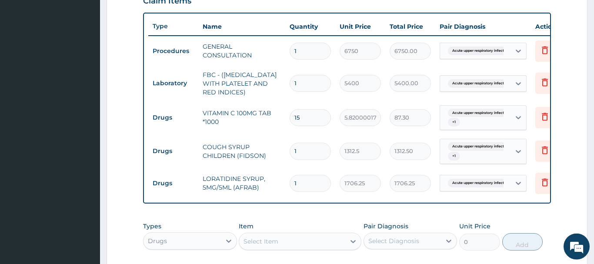
scroll to position [365, 0]
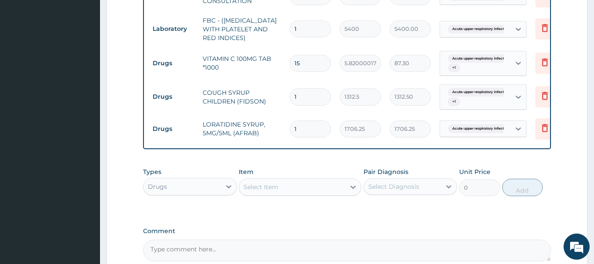
click at [256, 184] on div "Select Item" at bounding box center [260, 186] width 35 height 9
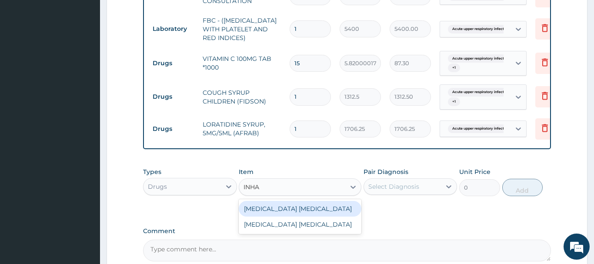
type input "INHAL"
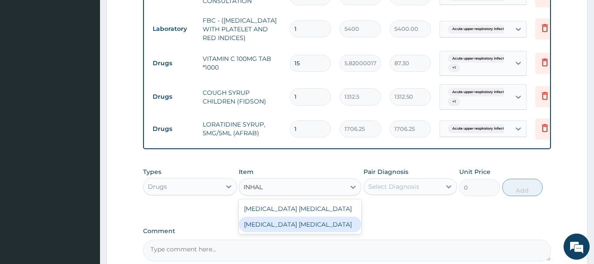
click at [300, 226] on div "SALBUTAMOL INHALER" at bounding box center [300, 224] width 123 height 16
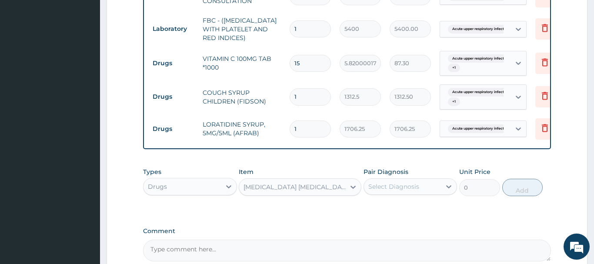
type input "7962.5"
click at [399, 189] on div "Select Diagnosis" at bounding box center [393, 186] width 51 height 9
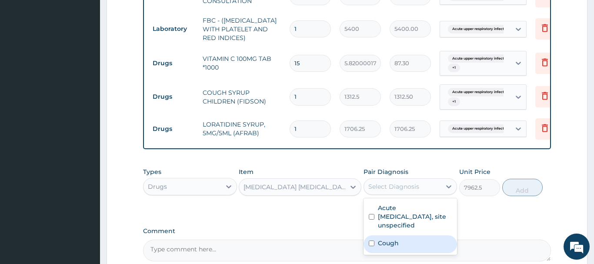
click at [398, 244] on div "Cough" at bounding box center [410, 244] width 94 height 18
checkbox input "true"
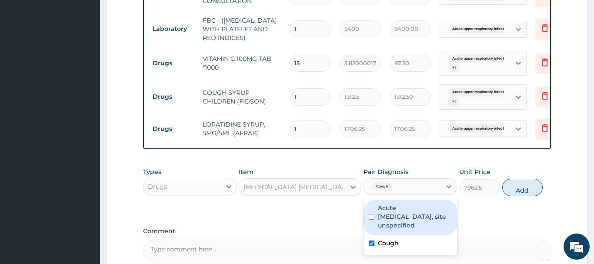
click at [407, 220] on label "Acute upper respiratory infection, site unspecified" at bounding box center [415, 216] width 74 height 26
checkbox input "true"
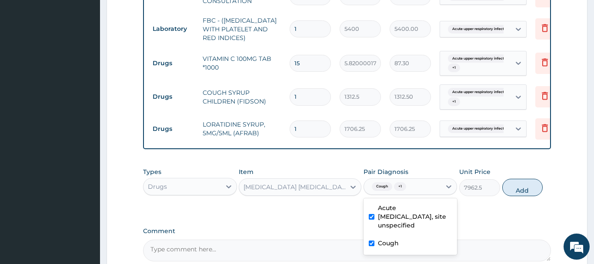
drag, startPoint x: 412, startPoint y: 247, endPoint x: 435, endPoint y: 236, distance: 25.7
click at [412, 247] on div "Cough" at bounding box center [410, 244] width 94 height 18
checkbox input "false"
click at [520, 185] on button "Add" at bounding box center [522, 187] width 41 height 17
type input "0"
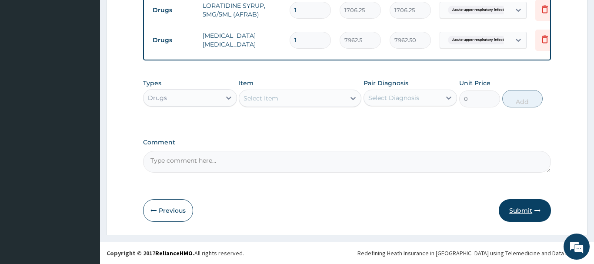
click at [522, 209] on button "Submit" at bounding box center [524, 210] width 52 height 23
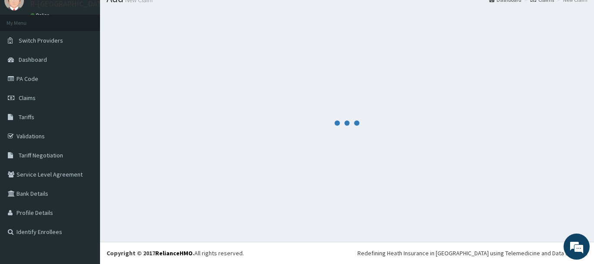
scroll to position [35, 0]
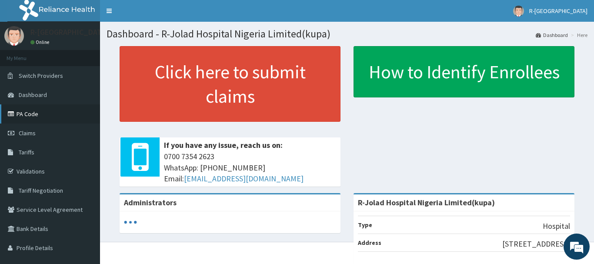
click at [27, 115] on link "PA Code" at bounding box center [50, 113] width 100 height 19
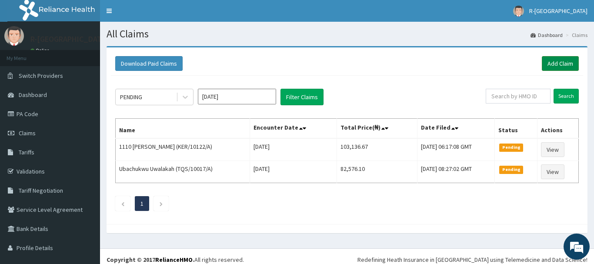
click at [558, 60] on link "Add Claim" at bounding box center [559, 63] width 37 height 15
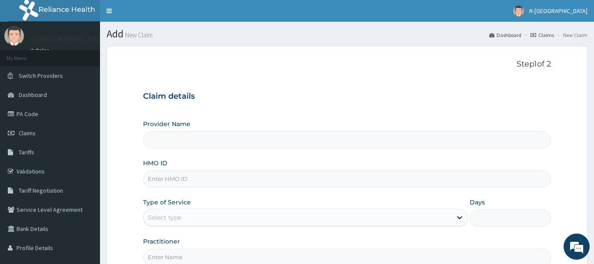
scroll to position [89, 0]
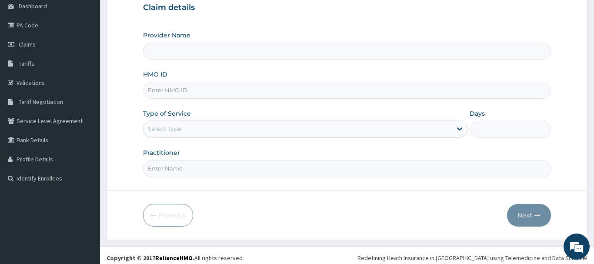
click at [159, 91] on input "HMO ID" at bounding box center [347, 90] width 408 height 17
type input "R-Jolad Hospital Nigeria Limited(kupa)"
paste input "TLN/10031/A"
type input "TLN/10031/A"
click at [162, 131] on div "Select type" at bounding box center [164, 128] width 33 height 9
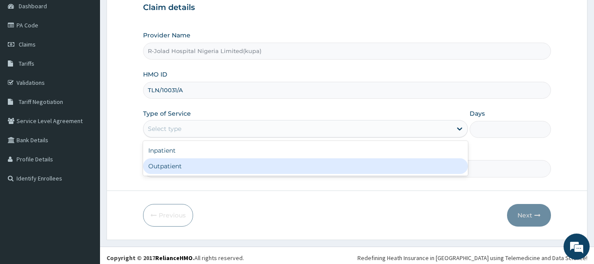
click at [165, 169] on div "Outpatient" at bounding box center [305, 166] width 325 height 16
type input "1"
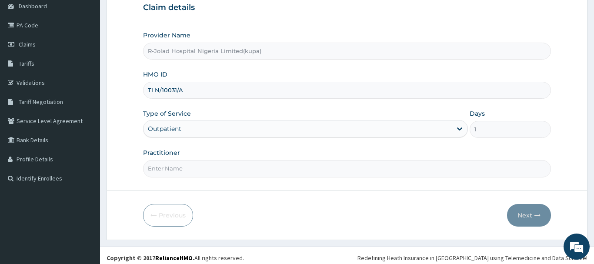
click at [168, 172] on input "Practitioner" at bounding box center [347, 168] width 408 height 17
paste input "[PERSON_NAME]"
type input "[PERSON_NAME]"
click at [527, 213] on button "Next" at bounding box center [529, 215] width 44 height 23
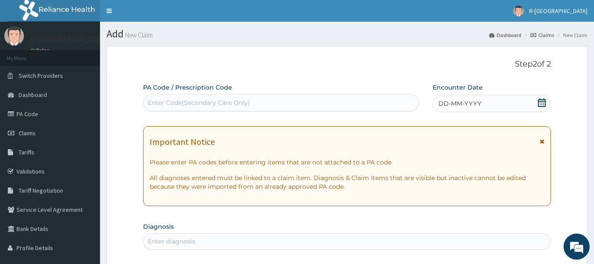
click at [158, 98] on div "Enter Code(Secondary Care Only)" at bounding box center [280, 103] width 275 height 14
paste input "PA/AE231B"
type input "PA/AE231B"
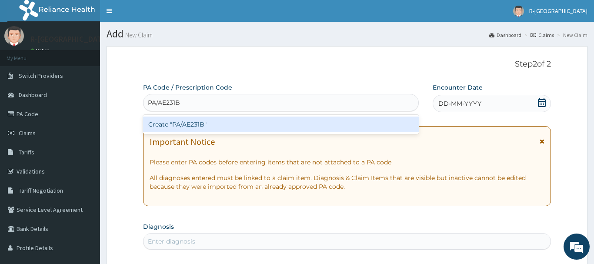
click at [187, 122] on div "Create "PA/AE231B"" at bounding box center [280, 124] width 275 height 16
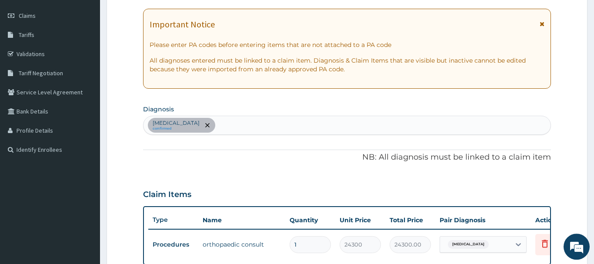
scroll to position [97, 0]
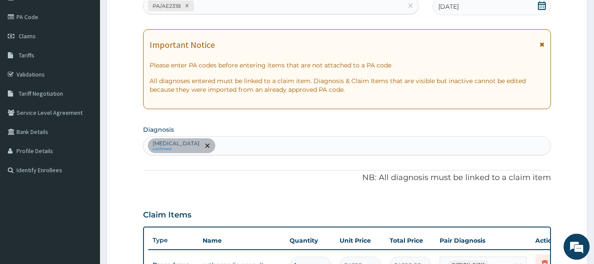
click at [210, 7] on div "PA/AE231B" at bounding box center [272, 6] width 259 height 14
paste input "PA/556AD9"
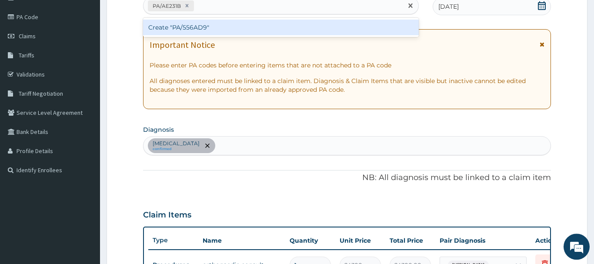
type input "PA/556AD9"
click at [200, 26] on div "Create "PA/556AD9"" at bounding box center [280, 28] width 275 height 16
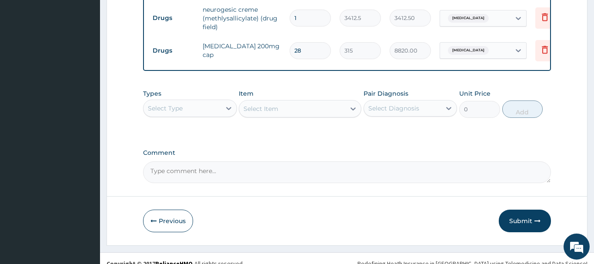
scroll to position [386, 0]
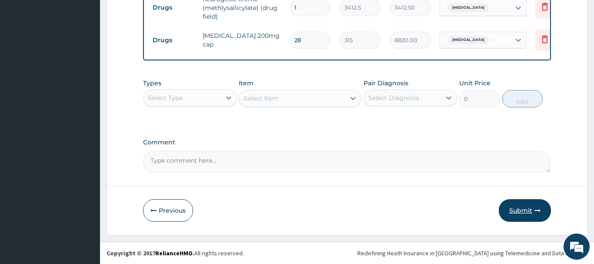
click at [527, 212] on button "Submit" at bounding box center [524, 210] width 52 height 23
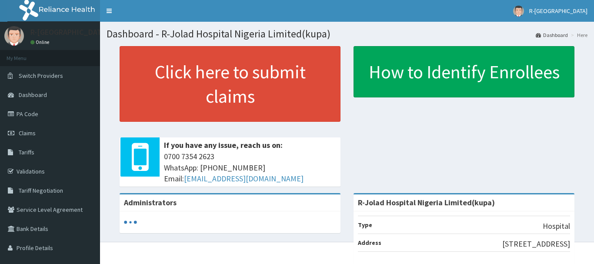
click at [27, 111] on link "PA Code" at bounding box center [50, 113] width 100 height 19
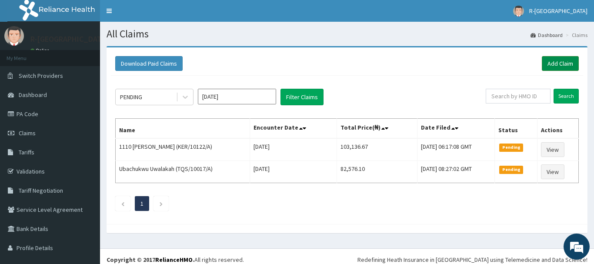
click at [558, 65] on link "Add Claim" at bounding box center [559, 63] width 37 height 15
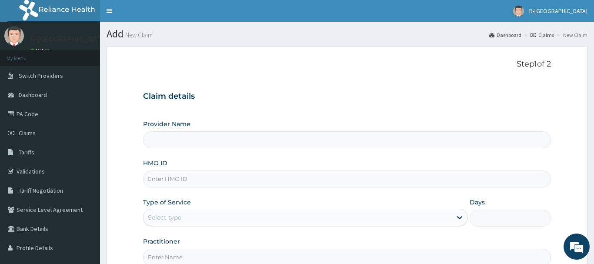
scroll to position [89, 0]
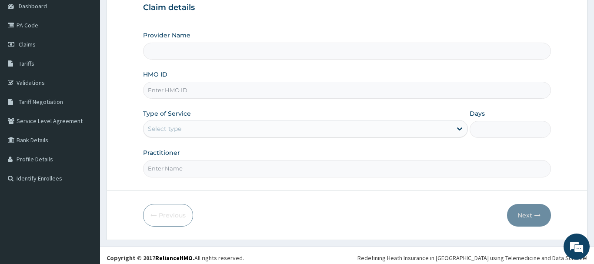
click at [157, 90] on input "HMO ID" at bounding box center [347, 90] width 408 height 17
type input "R-Jolad Hospital Nigeria Limited(kupa)"
paste input "TLN/10031/A"
type input "TLN/10031/A"
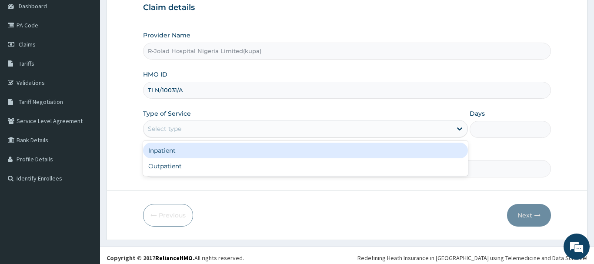
drag, startPoint x: 165, startPoint y: 133, endPoint x: 184, endPoint y: 151, distance: 25.8
click at [166, 133] on div "Select type" at bounding box center [297, 129] width 309 height 14
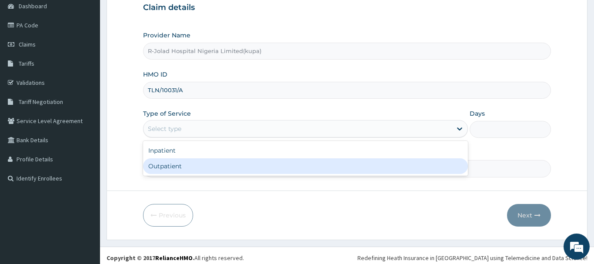
drag, startPoint x: 165, startPoint y: 164, endPoint x: 171, endPoint y: 159, distance: 8.3
click at [165, 165] on div "Outpatient" at bounding box center [305, 166] width 325 height 16
type input "1"
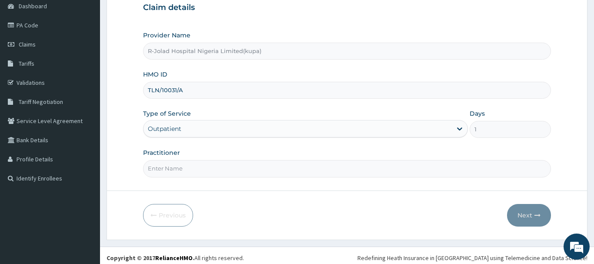
scroll to position [93, 0]
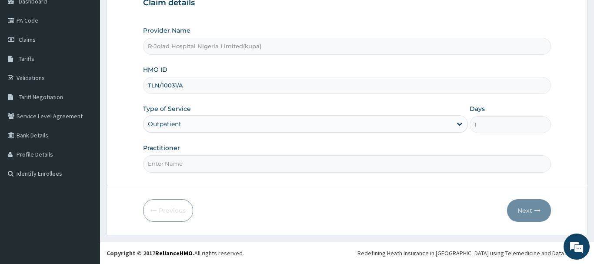
click at [158, 164] on input "Practitioner" at bounding box center [347, 163] width 408 height 17
paste input "[PERSON_NAME]"
type input "[PERSON_NAME]"
click at [524, 209] on button "Next" at bounding box center [529, 210] width 44 height 23
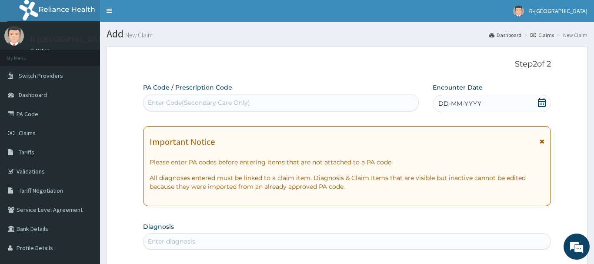
click at [165, 100] on div "Enter Code(Secondary Care Only)" at bounding box center [199, 102] width 102 height 9
paste input "PA/B1E340"
type input "PA/B1E340"
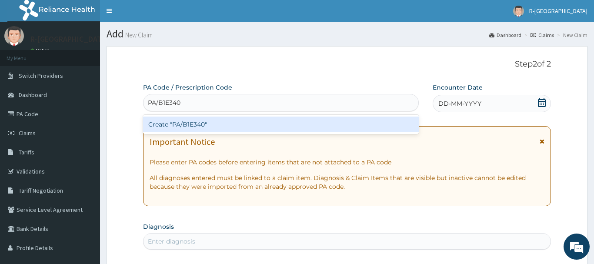
click at [195, 124] on div "Create "PA/B1E340"" at bounding box center [280, 124] width 275 height 16
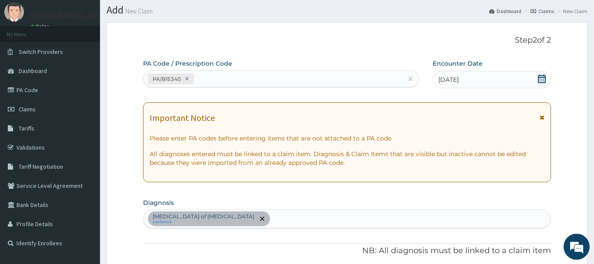
scroll to position [8, 0]
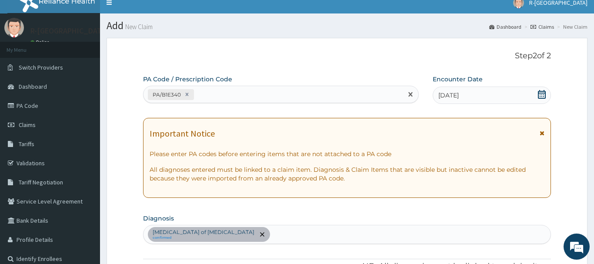
click at [212, 94] on div "PA/B1E340" at bounding box center [272, 94] width 259 height 14
paste input "PA/DE40AD"
type input "PA/DE40AD"
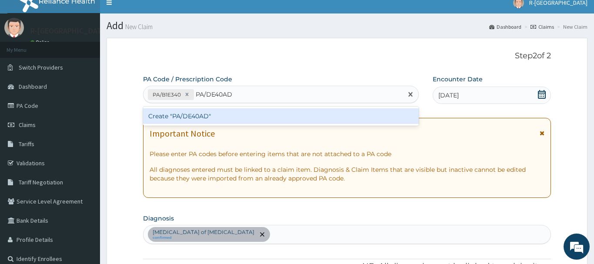
click at [196, 116] on div "Create "PA/DE40AD"" at bounding box center [280, 116] width 275 height 16
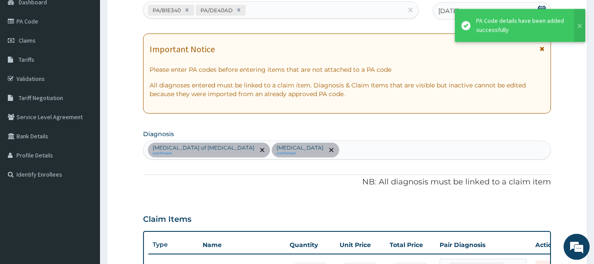
scroll to position [54, 0]
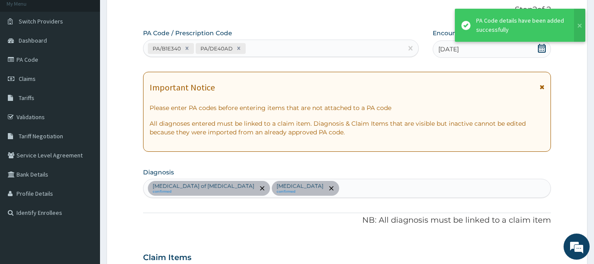
click at [240, 47] on icon at bounding box center [239, 48] width 6 height 6
type input "1"
type input "36000.00"
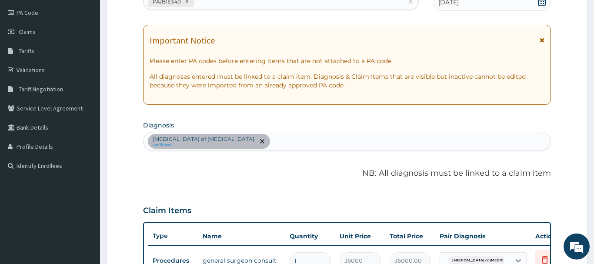
scroll to position [0, 0]
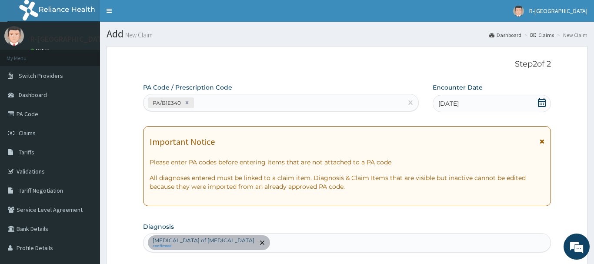
click at [216, 104] on div "PA/B1E340" at bounding box center [272, 103] width 259 height 14
paste input "PA/B08945"
type input "PA/B08945"
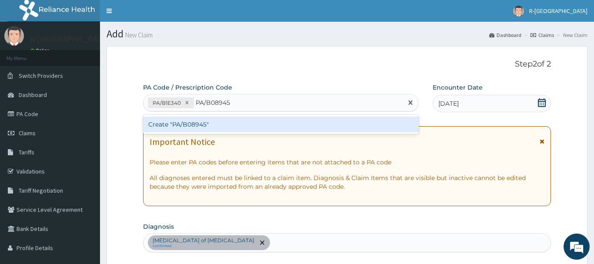
click at [192, 122] on div "Create "PA/B08945"" at bounding box center [280, 124] width 275 height 16
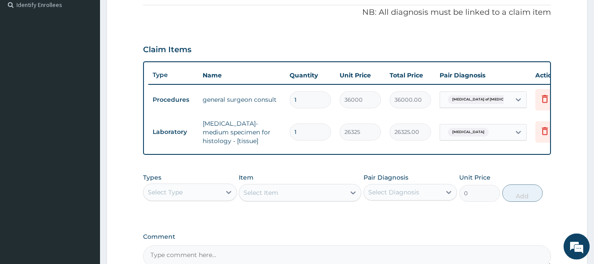
scroll to position [306, 0]
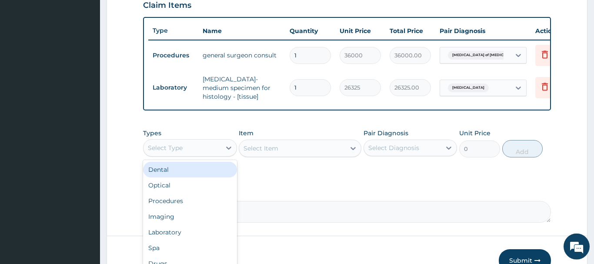
click at [182, 149] on div "Select Type" at bounding box center [165, 147] width 35 height 9
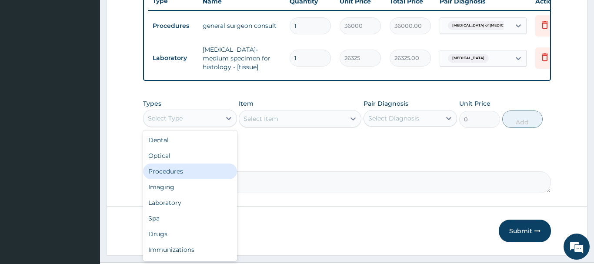
scroll to position [351, 0]
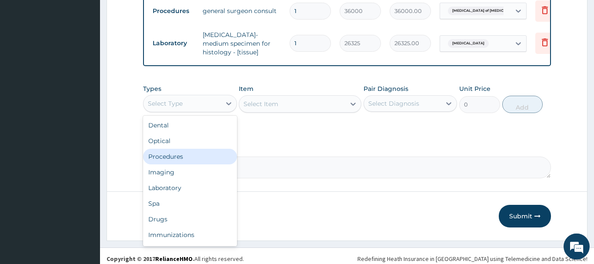
drag, startPoint x: 169, startPoint y: 156, endPoint x: 175, endPoint y: 169, distance: 13.8
click at [169, 156] on div "Procedures" at bounding box center [190, 157] width 94 height 16
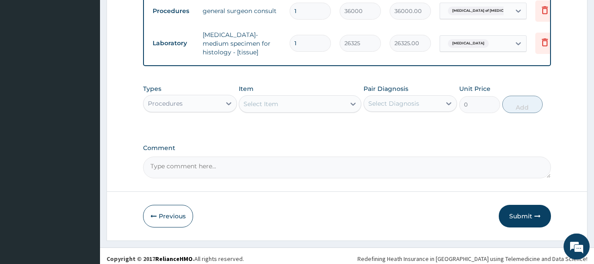
click at [260, 100] on div "Select Item" at bounding box center [260, 104] width 35 height 9
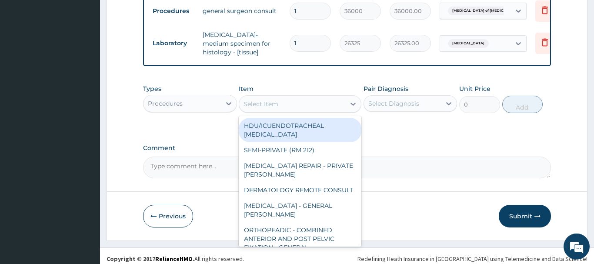
paste input "MINOR WOUND DRESSING"
type input "MINOR WOUND DRESSING"
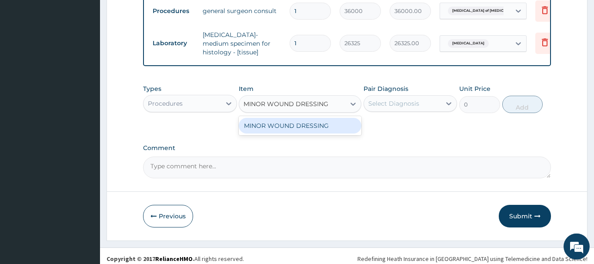
click at [322, 126] on div "MINOR WOUND DRESSING" at bounding box center [300, 126] width 123 height 16
type input "7200"
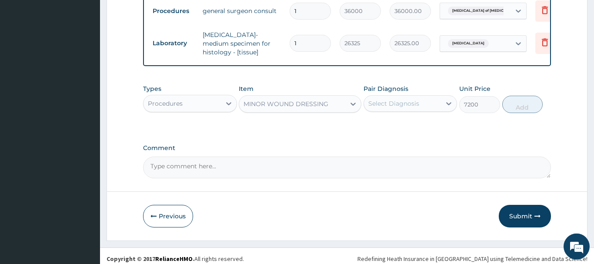
click at [408, 101] on div "Select Diagnosis" at bounding box center [393, 103] width 51 height 9
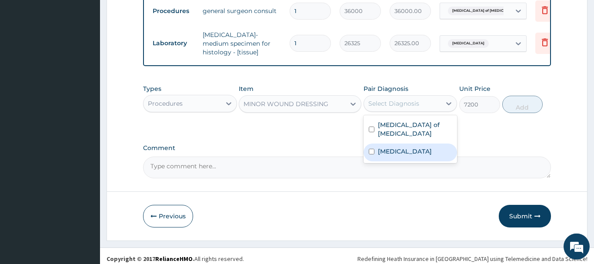
click at [396, 149] on div "[MEDICAL_DATA]" at bounding box center [410, 152] width 94 height 18
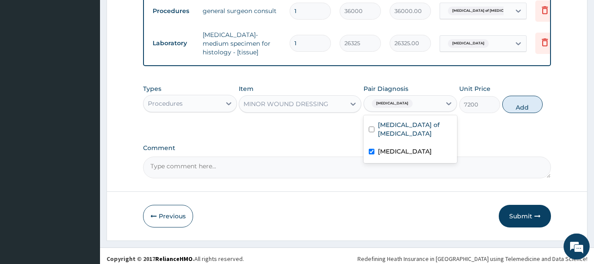
checkbox input "true"
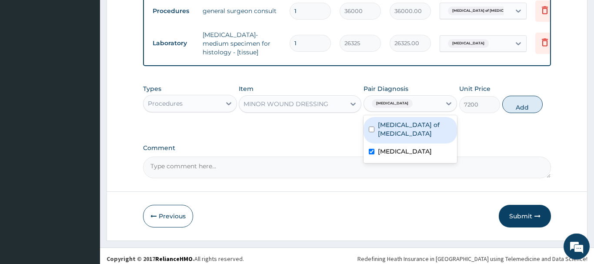
click at [420, 126] on label "Lipoma of lower leg" at bounding box center [415, 128] width 74 height 17
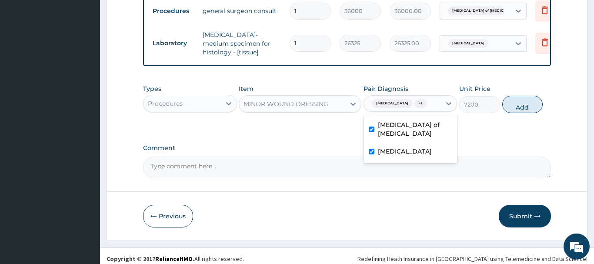
checkbox input "true"
click at [520, 103] on button "Add" at bounding box center [522, 104] width 41 height 17
type input "0"
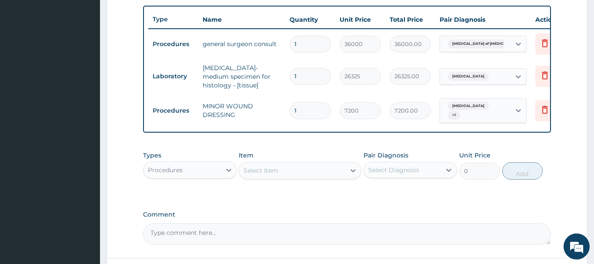
scroll to position [306, 0]
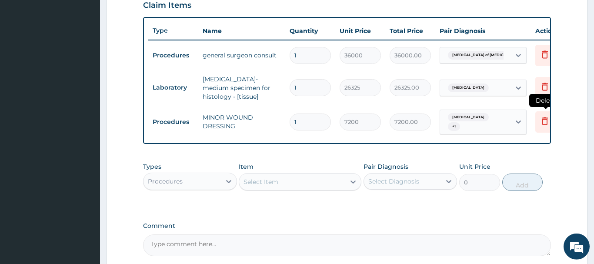
click at [546, 119] on icon at bounding box center [544, 121] width 10 height 10
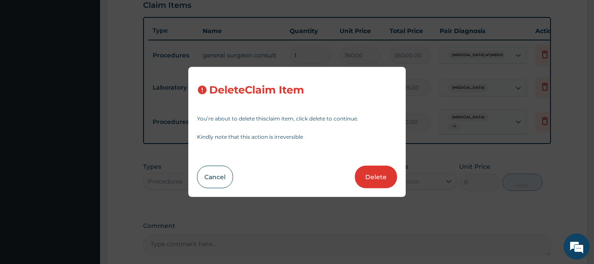
click at [378, 176] on button "Delete" at bounding box center [376, 177] width 42 height 23
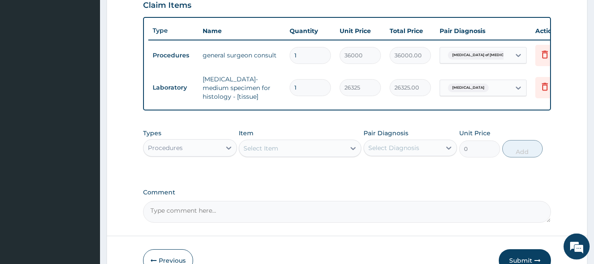
drag, startPoint x: 169, startPoint y: 149, endPoint x: 169, endPoint y: 139, distance: 10.9
click at [168, 149] on div "Procedures" at bounding box center [165, 147] width 35 height 9
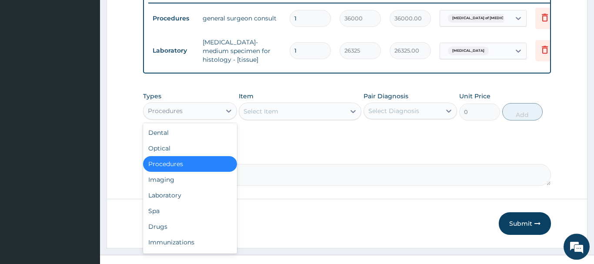
scroll to position [351, 0]
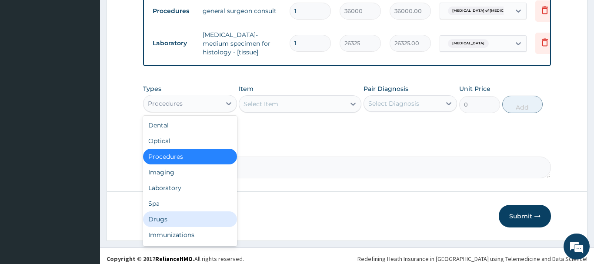
click at [162, 217] on div "Drugs" at bounding box center [190, 219] width 94 height 16
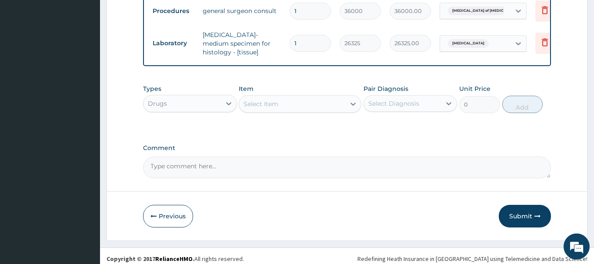
click at [267, 109] on div "Select Item" at bounding box center [292, 104] width 106 height 14
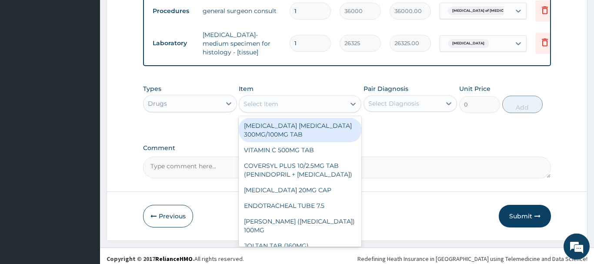
paste input "VITAMIN C 100MG TA"
type input "VITAMIN C 100MG TA"
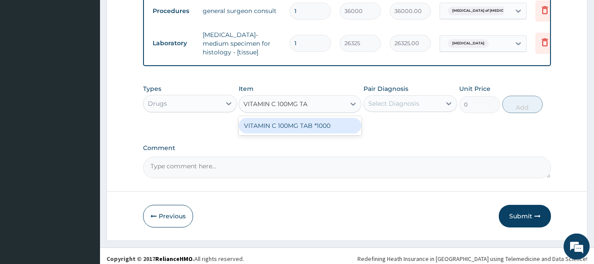
click at [298, 128] on div "VITAMIN C 100MG TAB *1000" at bounding box center [300, 126] width 123 height 16
type input "5.820000171661377"
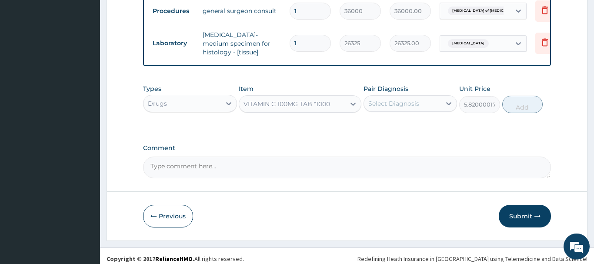
drag, startPoint x: 387, startPoint y: 105, endPoint x: 394, endPoint y: 114, distance: 11.1
click at [387, 105] on div "Select Diagnosis" at bounding box center [393, 103] width 51 height 9
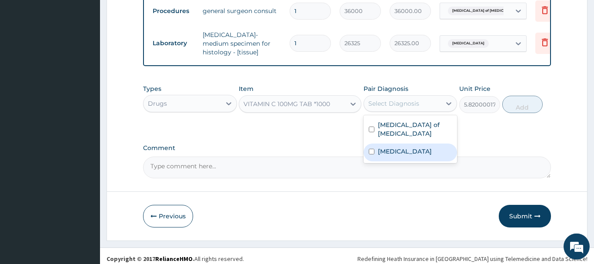
drag, startPoint x: 410, startPoint y: 146, endPoint x: 404, endPoint y: 146, distance: 5.7
click at [408, 146] on div "[MEDICAL_DATA]" at bounding box center [410, 152] width 94 height 18
checkbox input "true"
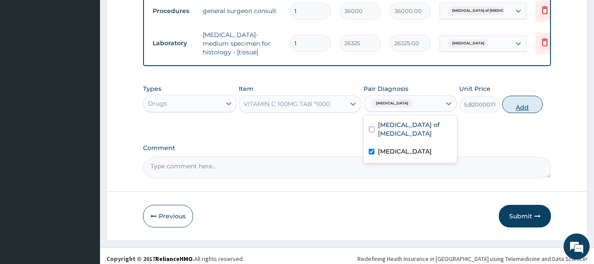
click at [524, 106] on button "Add" at bounding box center [522, 104] width 41 height 17
type input "0"
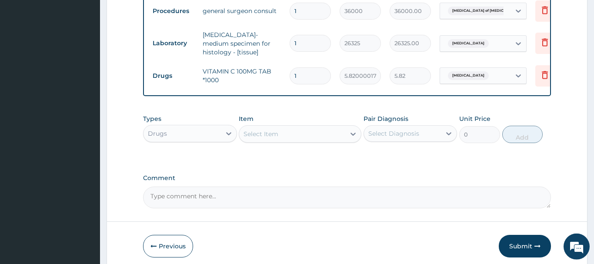
drag, startPoint x: 301, startPoint y: 76, endPoint x: 287, endPoint y: 79, distance: 14.3
click at [289, 79] on input "1" at bounding box center [309, 75] width 41 height 17
type input "4"
type input "23.28"
type input "42"
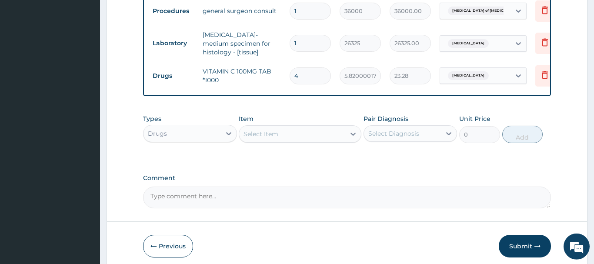
type input "244.44"
type input "42"
click at [265, 130] on div "Select Item" at bounding box center [260, 133] width 35 height 9
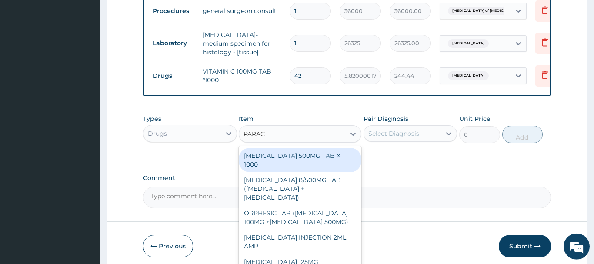
type input "PARACE"
drag, startPoint x: 323, startPoint y: 155, endPoint x: 345, endPoint y: 158, distance: 22.4
click at [323, 156] on div "PARACETAMOL 500MG TAB X 1000" at bounding box center [300, 160] width 123 height 24
type input "22.39999961853027"
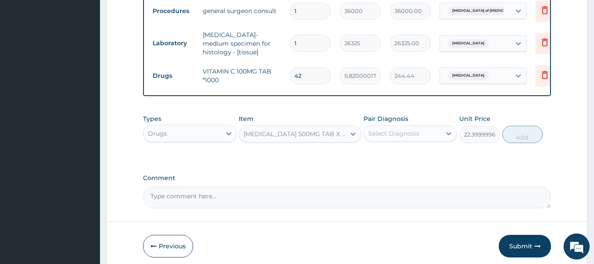
click at [402, 135] on div "Select Diagnosis" at bounding box center [393, 133] width 51 height 9
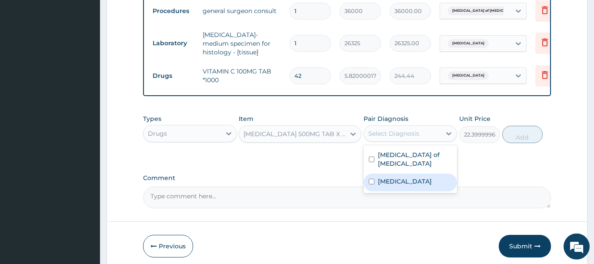
click at [395, 177] on label "Lipoma" at bounding box center [405, 181] width 54 height 9
checkbox input "true"
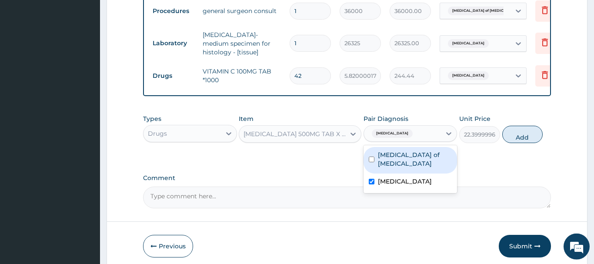
click at [403, 158] on label "Lipoma of lower leg" at bounding box center [415, 158] width 74 height 17
checkbox input "true"
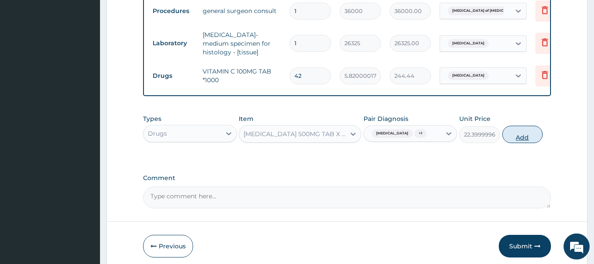
click at [511, 134] on button "Add" at bounding box center [522, 134] width 41 height 17
type input "0"
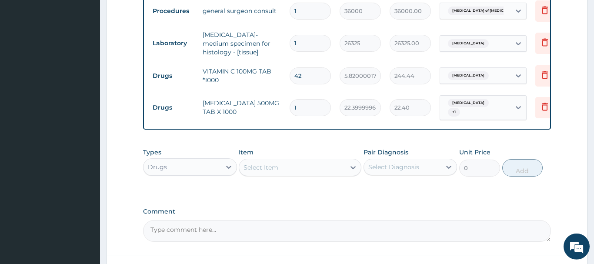
click at [307, 107] on input "1" at bounding box center [309, 107] width 41 height 17
type input "18"
type input "403.20"
drag, startPoint x: 305, startPoint y: 104, endPoint x: 284, endPoint y: 110, distance: 22.1
click at [289, 110] on input "18" at bounding box center [309, 107] width 41 height 17
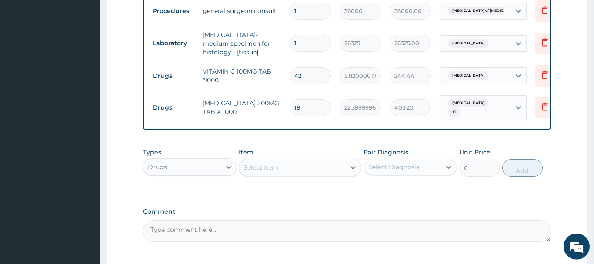
type input "4"
type input "89.60"
type input "42"
type input "940.80"
type input "42"
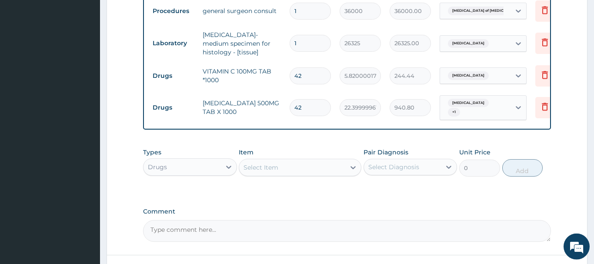
click at [274, 164] on div "Select Item" at bounding box center [260, 167] width 35 height 9
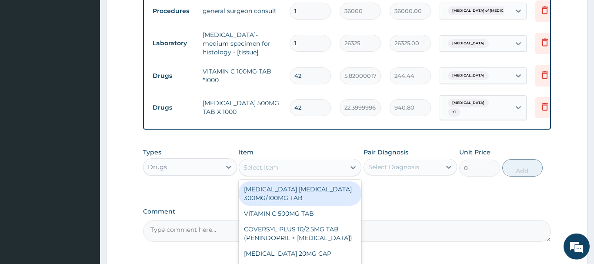
paste input "DICLOFENAC 50MG TAB"
type input "DICLOFENAC 50MG TAB"
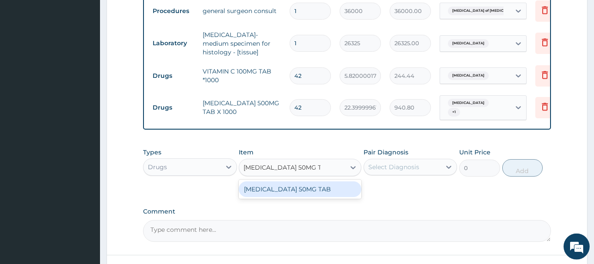
drag, startPoint x: 302, startPoint y: 182, endPoint x: 309, endPoint y: 186, distance: 8.6
click at [307, 186] on div "DICLOFENAC 50MG TAB" at bounding box center [300, 189] width 123 height 16
type input "38.5"
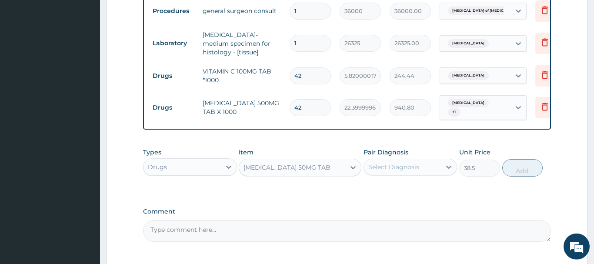
click at [401, 165] on div "Select Diagnosis" at bounding box center [393, 167] width 51 height 9
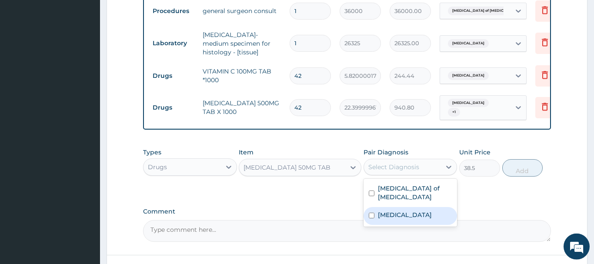
drag, startPoint x: 394, startPoint y: 201, endPoint x: 407, endPoint y: 201, distance: 12.6
click at [394, 210] on label "Lipoma" at bounding box center [405, 214] width 54 height 9
checkbox input "true"
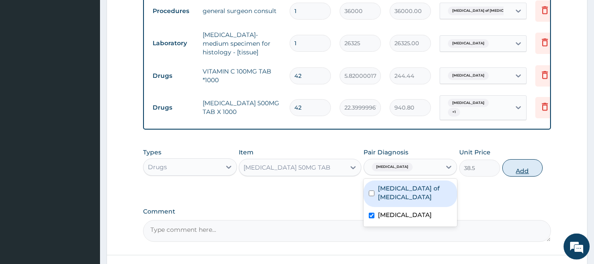
click at [527, 159] on button "Add" at bounding box center [522, 167] width 41 height 17
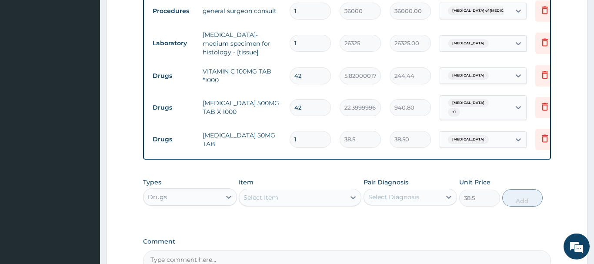
type input "0"
click at [310, 134] on input "1" at bounding box center [309, 139] width 41 height 17
type input "14"
type input "539.00"
type input "14"
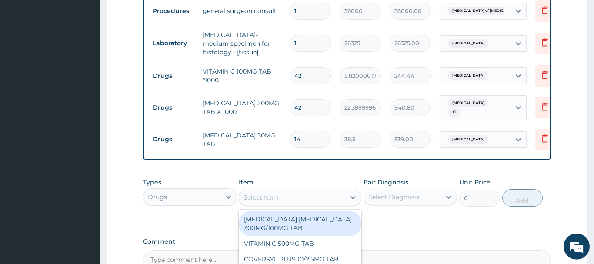
click at [256, 196] on div "Select Item" at bounding box center [260, 197] width 35 height 9
paste input "LIDOCAINE ADRENALINE 50ML IN"
type input "LIDOCAINE ADRENALINE 50ML IN"
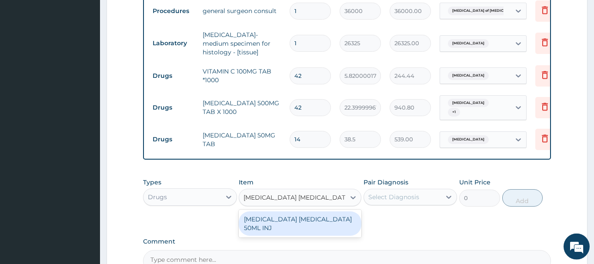
scroll to position [0, 4]
click at [312, 219] on div "LIDOCAINE ADRENALINE 50ML INJ" at bounding box center [300, 223] width 123 height 24
type input "3120"
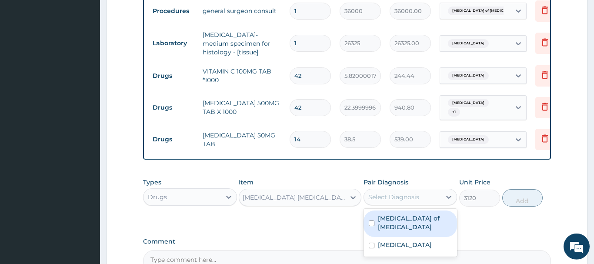
click at [398, 190] on div "Select Diagnosis" at bounding box center [402, 197] width 77 height 14
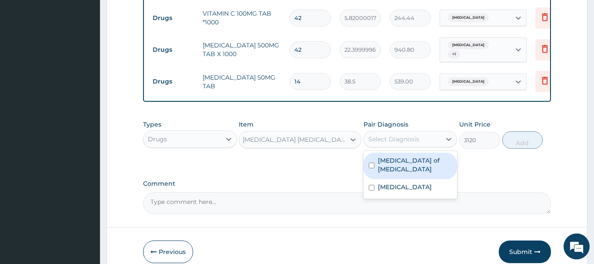
scroll to position [439, 0]
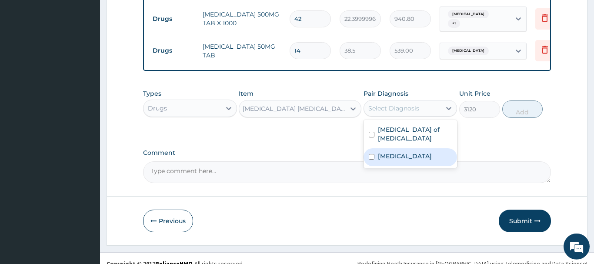
click at [414, 148] on div "Lipoma" at bounding box center [410, 157] width 94 height 18
checkbox input "true"
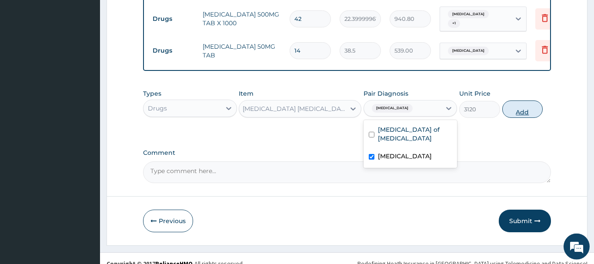
click at [518, 102] on button "Add" at bounding box center [522, 108] width 41 height 17
type input "0"
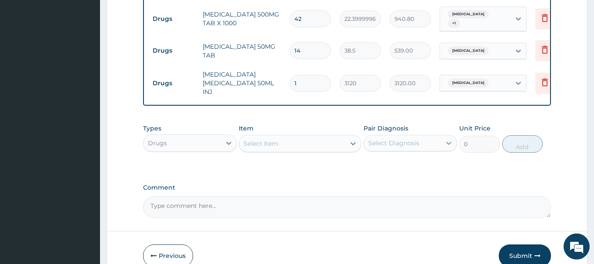
scroll to position [0, 0]
click at [262, 139] on div "Select Item" at bounding box center [260, 143] width 35 height 9
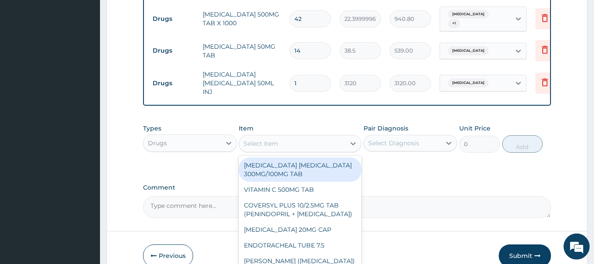
paste input "ADHESIVE DRAPE"
type input "ADHESIVE DRAPE"
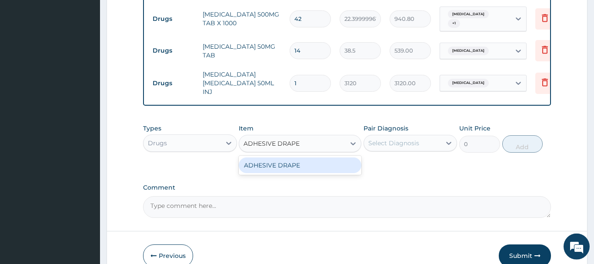
click at [279, 159] on div "ADHESIVE DRAPE" at bounding box center [300, 165] width 123 height 16
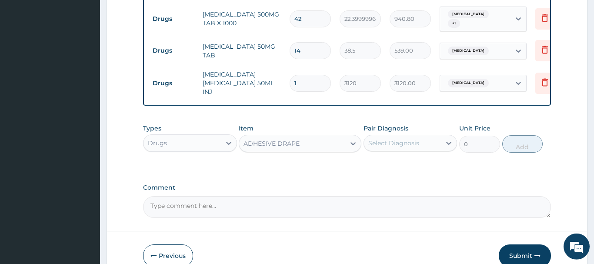
type input "7875"
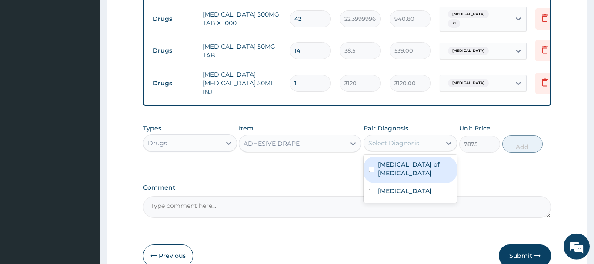
click at [382, 139] on div "Select Diagnosis" at bounding box center [393, 143] width 51 height 9
drag, startPoint x: 416, startPoint y: 156, endPoint x: 411, endPoint y: 177, distance: 21.8
click at [416, 160] on div "Lipoma of lower leg" at bounding box center [410, 169] width 94 height 27
checkbox input "true"
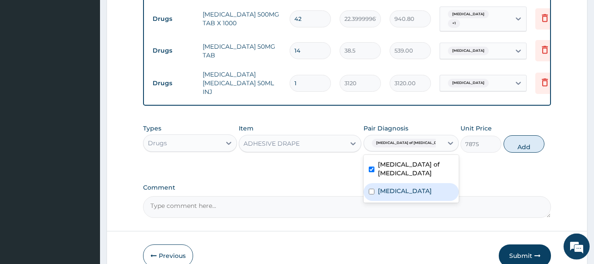
drag, startPoint x: 411, startPoint y: 177, endPoint x: 405, endPoint y: 177, distance: 6.1
click at [411, 183] on div "Lipoma" at bounding box center [410, 192] width 95 height 18
checkbox input "true"
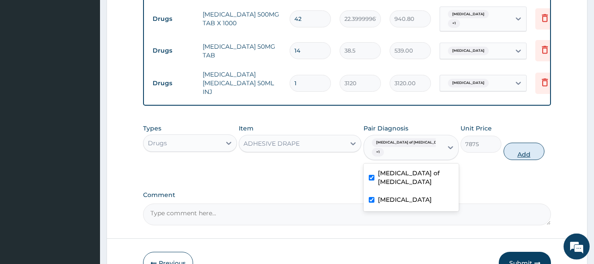
click at [518, 143] on button "Add" at bounding box center [523, 151] width 41 height 17
type input "0"
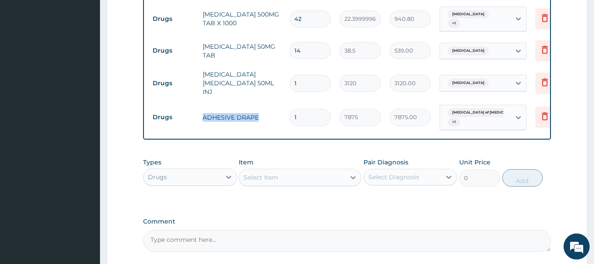
drag, startPoint x: 203, startPoint y: 109, endPoint x: 258, endPoint y: 109, distance: 55.2
click at [258, 109] on td "ADHESIVE DRAPE" at bounding box center [241, 117] width 87 height 17
copy td "ADHESIVE DRAPE"
click at [264, 173] on div "Select Item" at bounding box center [260, 177] width 35 height 9
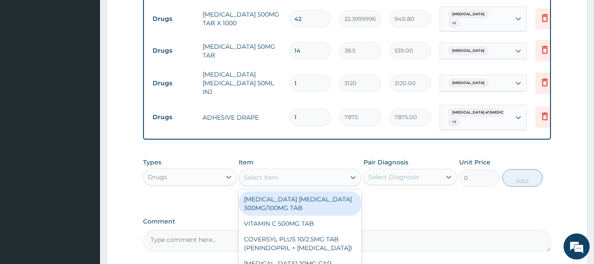
paste input "PLAIN MARCAINE INJ"
type input "PLAIN MARCAINE INJ"
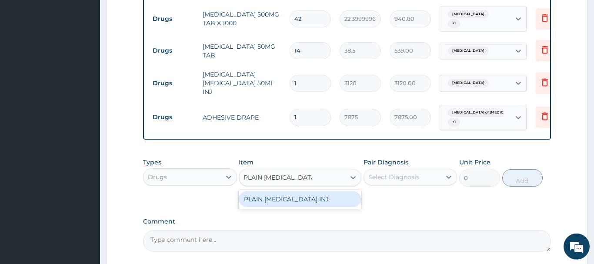
click at [299, 191] on div "PLAIN MARCAINE INJ" at bounding box center [300, 199] width 123 height 16
type input "14300"
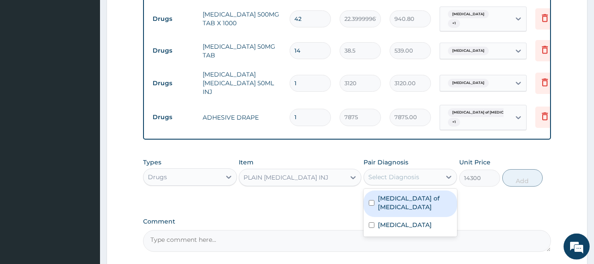
click at [392, 173] on div "Select Diagnosis" at bounding box center [393, 177] width 51 height 9
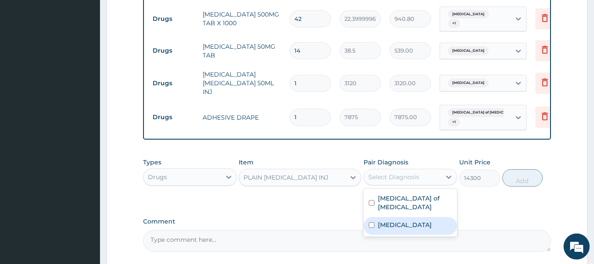
click at [404, 217] on div "Lipoma" at bounding box center [410, 226] width 94 height 18
checkbox input "true"
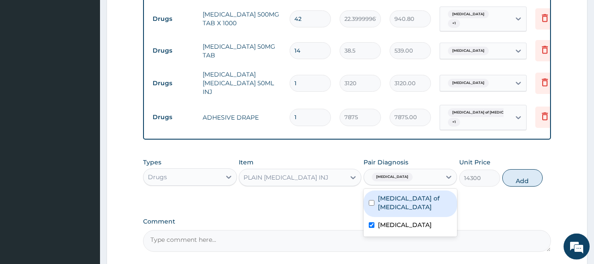
click at [410, 194] on label "Lipoma of lower leg" at bounding box center [415, 202] width 74 height 17
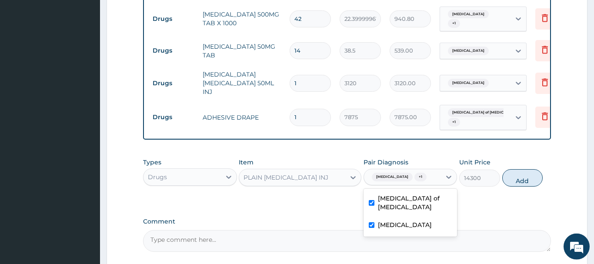
checkbox input "true"
click at [519, 170] on button "Add" at bounding box center [522, 177] width 41 height 17
type input "0"
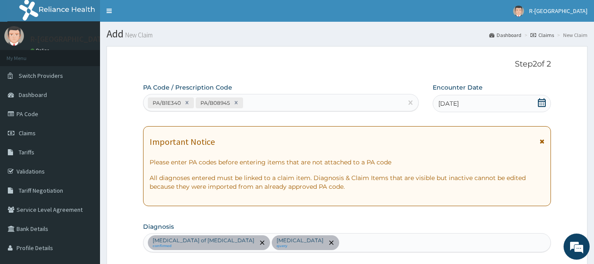
click at [274, 100] on div "PA/B1E340 PA/B08945" at bounding box center [272, 103] width 259 height 14
paste input "PA/888386"
type input "PA/888386"
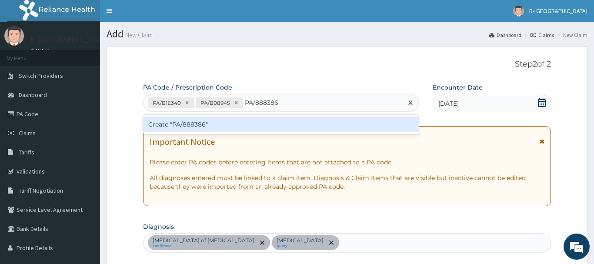
click at [181, 123] on div "Create "PA/888386"" at bounding box center [280, 124] width 275 height 16
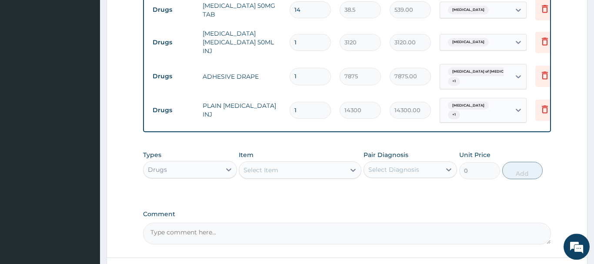
scroll to position [503, 0]
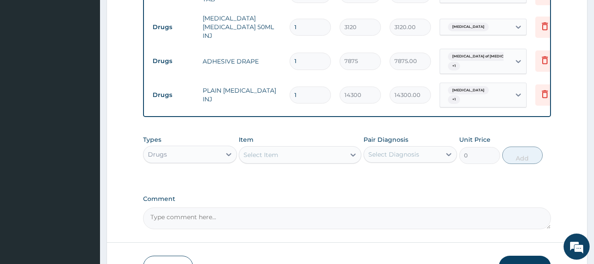
click at [182, 147] on div "Drugs" at bounding box center [181, 154] width 77 height 14
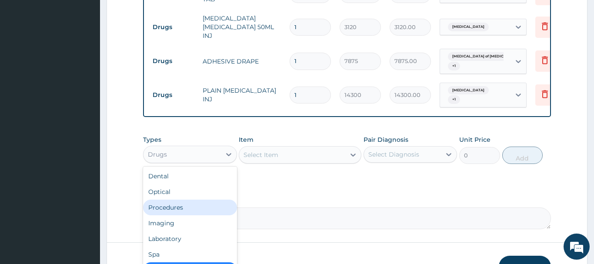
click at [165, 199] on div "Procedures" at bounding box center [190, 207] width 94 height 16
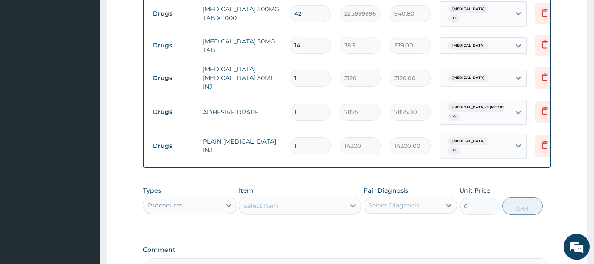
scroll to position [459, 0]
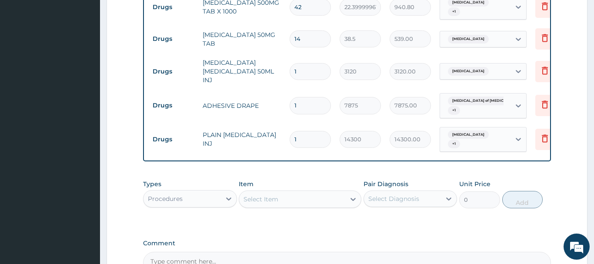
click at [256, 195] on div "Select Item" at bounding box center [260, 199] width 35 height 9
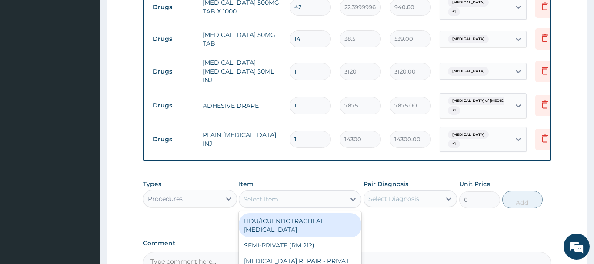
paste input "Surgical Excision Of Lipoma"
type input "Surgical Excision Of Lipoma"
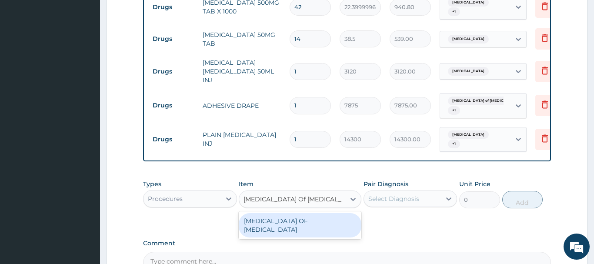
drag, startPoint x: 307, startPoint y: 207, endPoint x: 300, endPoint y: 205, distance: 7.3
click at [307, 213] on div "[MEDICAL_DATA] OF [MEDICAL_DATA]" at bounding box center [300, 225] width 123 height 24
type input "30712.5"
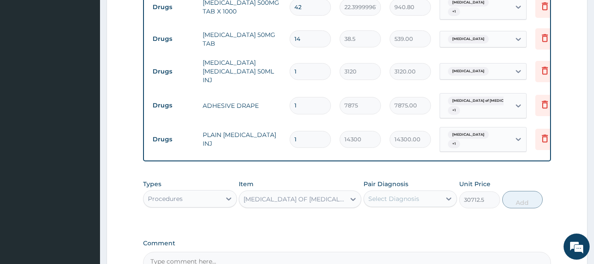
click at [395, 194] on div "Select Diagnosis" at bounding box center [393, 198] width 51 height 9
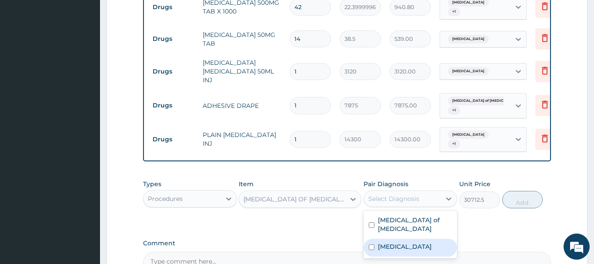
click at [405, 239] on div "Lipoma" at bounding box center [410, 248] width 94 height 18
checkbox input "true"
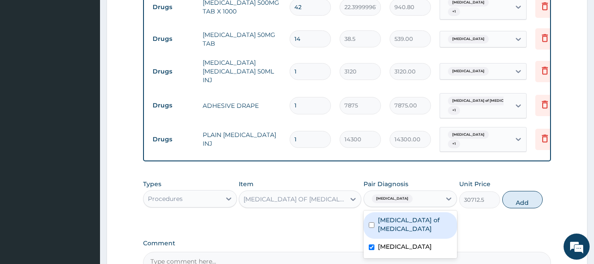
click at [427, 212] on div "Lipoma of lower leg" at bounding box center [410, 225] width 94 height 27
checkbox input "true"
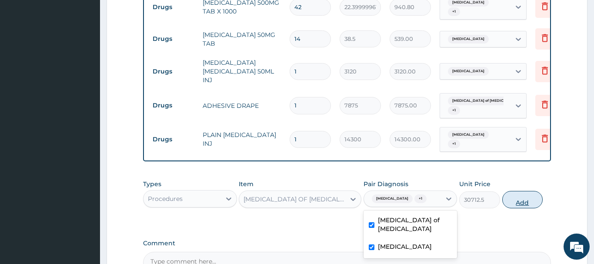
click at [520, 191] on button "Add" at bounding box center [522, 199] width 41 height 17
type input "0"
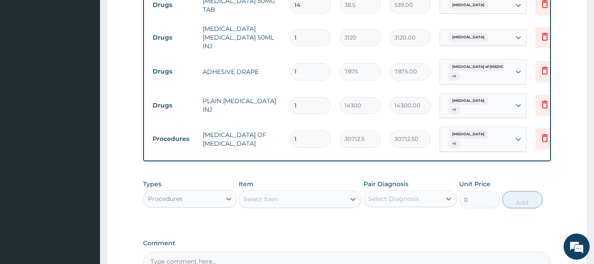
scroll to position [489, 0]
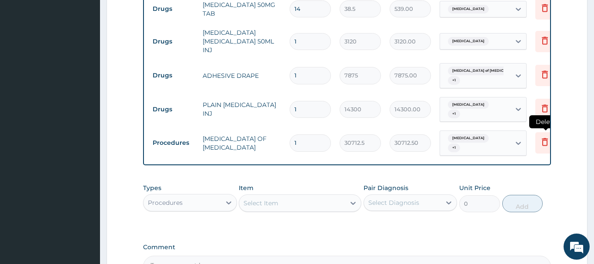
click at [545, 136] on icon at bounding box center [544, 141] width 10 height 10
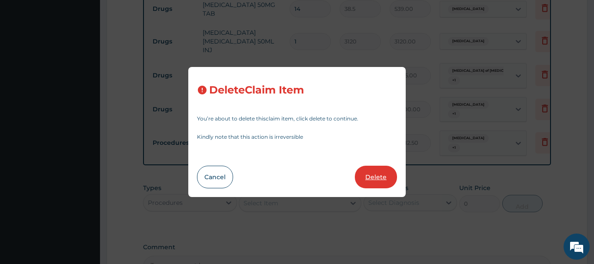
click at [378, 177] on button "Delete" at bounding box center [376, 177] width 42 height 23
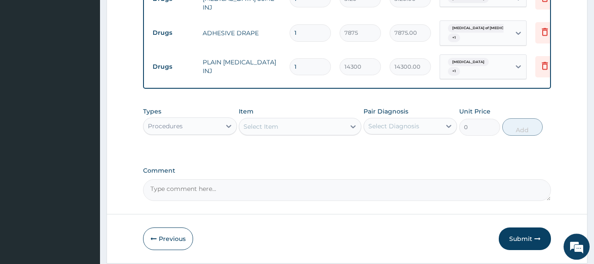
scroll to position [547, 0]
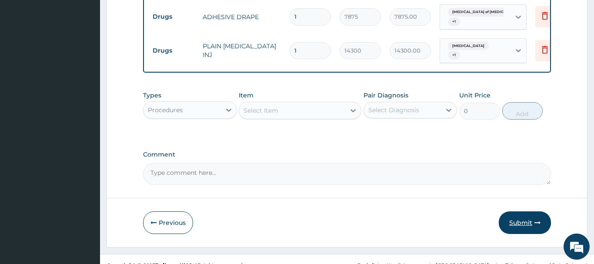
click at [528, 213] on button "Submit" at bounding box center [524, 222] width 52 height 23
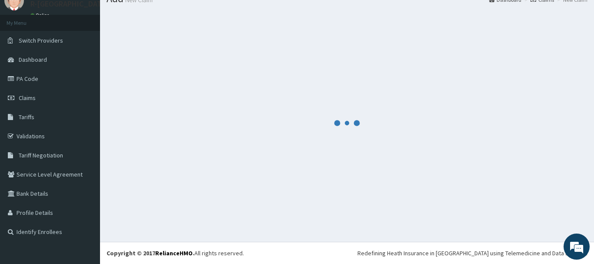
scroll to position [35, 0]
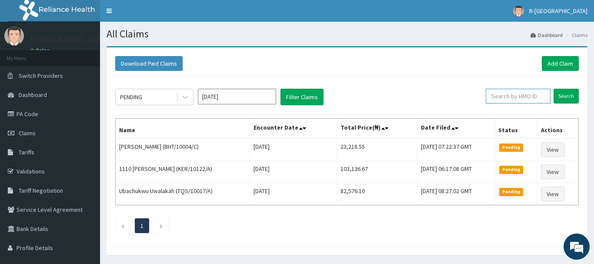
paste input "TLN/10031/A"
type input "TLN/10031/A"
click at [564, 94] on input "Search" at bounding box center [565, 96] width 25 height 15
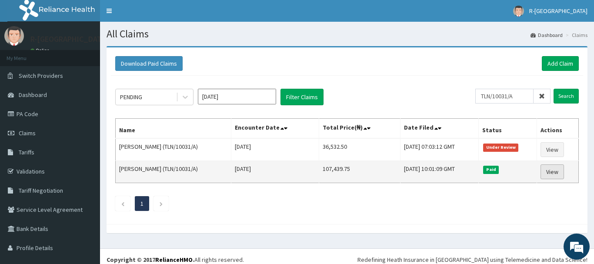
click at [555, 173] on link "View" at bounding box center [551, 171] width 23 height 15
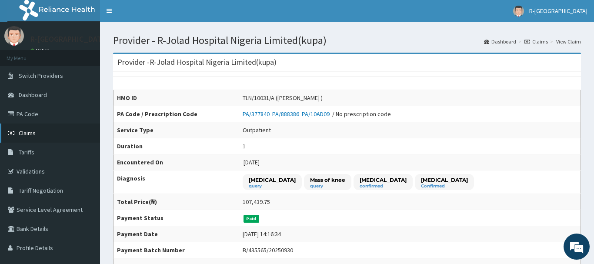
click at [30, 134] on span "Claims" at bounding box center [27, 133] width 17 height 8
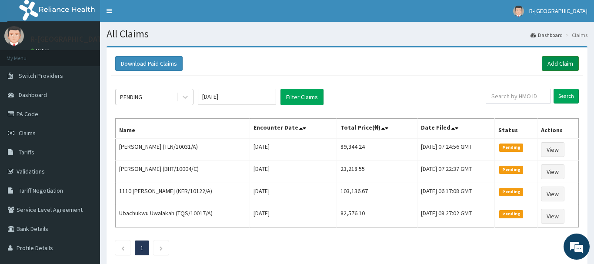
click at [551, 62] on link "Add Claim" at bounding box center [559, 63] width 37 height 15
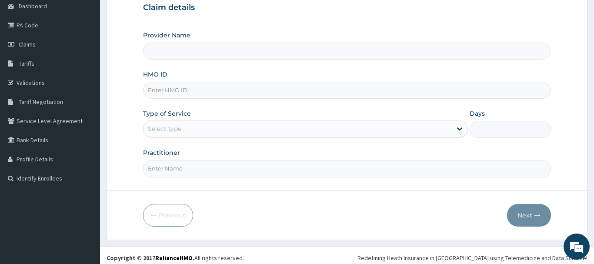
scroll to position [89, 0]
click at [162, 94] on input "HMO ID" at bounding box center [347, 90] width 408 height 17
paste input "BHT/10004/A"
type input "BHT/10004/A"
drag, startPoint x: 159, startPoint y: 130, endPoint x: 162, endPoint y: 137, distance: 7.6
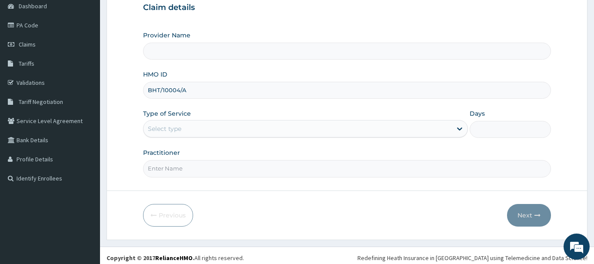
click at [159, 130] on div "Select type" at bounding box center [164, 128] width 33 height 9
type input "R-Jolad Hospital Nigeria Limited(kupa)"
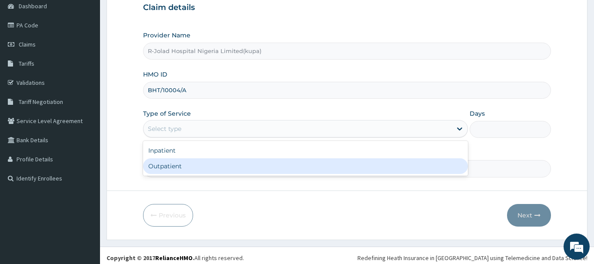
click at [169, 169] on div "Outpatient" at bounding box center [305, 166] width 325 height 16
type input "1"
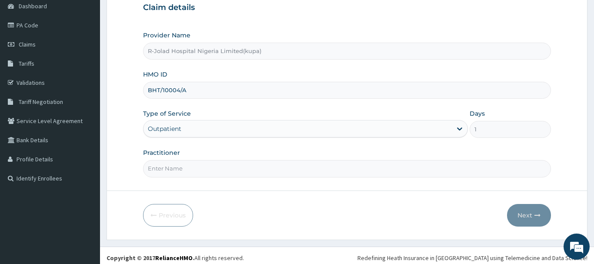
click at [161, 168] on input "Practitioner" at bounding box center [347, 168] width 408 height 17
paste input "[PERSON_NAME]"
type input "[PERSON_NAME]"
click at [526, 216] on button "Next" at bounding box center [529, 215] width 44 height 23
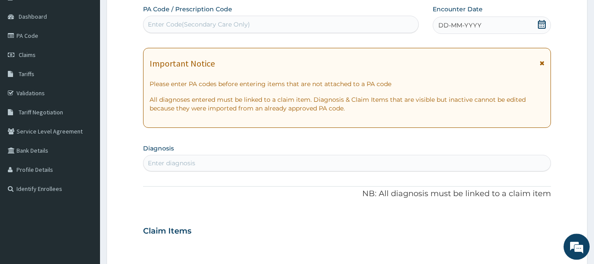
scroll to position [0, 0]
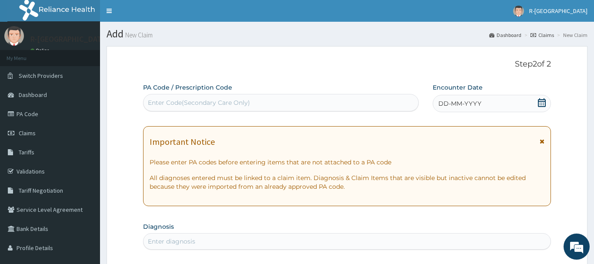
drag, startPoint x: 154, startPoint y: 99, endPoint x: 151, endPoint y: 107, distance: 8.4
click at [146, 100] on div "Enter Code(Secondary Care Only)" at bounding box center [280, 103] width 275 height 14
paste input "PA/7A7643"
type input "PA/7A7643"
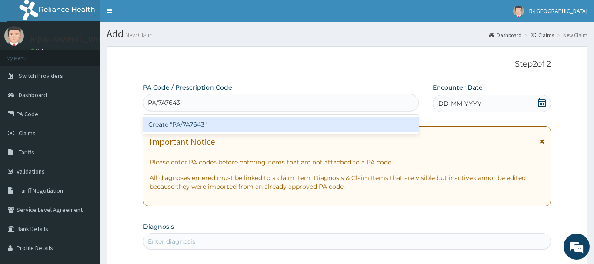
click at [189, 120] on div "Create "PA/7A7643"" at bounding box center [280, 124] width 275 height 16
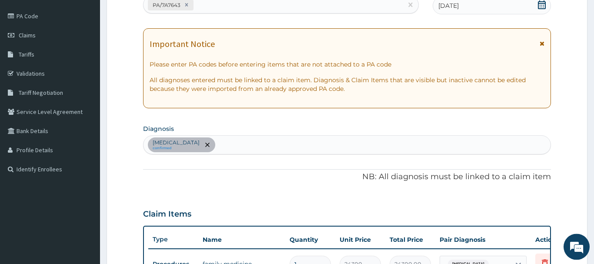
scroll to position [97, 0]
click at [204, 8] on div "PA/7A7643" at bounding box center [272, 6] width 259 height 14
paste input "PA/73766E"
type input "PA/73766E"
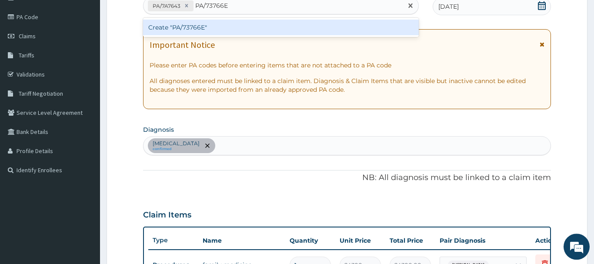
click at [180, 27] on div "Create "PA/73766E"" at bounding box center [280, 28] width 275 height 16
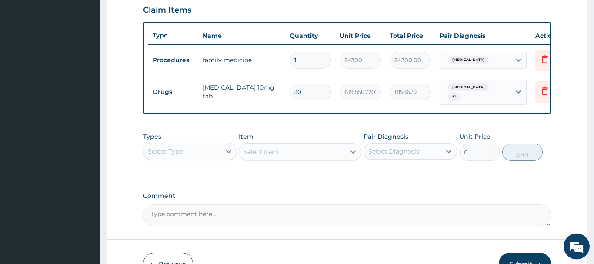
scroll to position [310, 0]
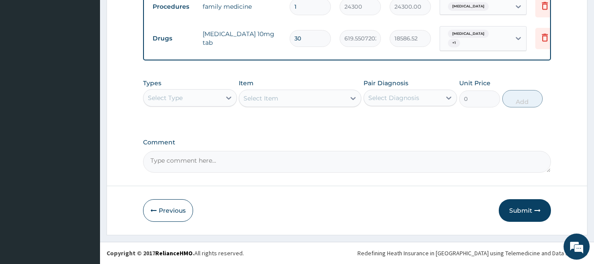
click at [528, 209] on button "Submit" at bounding box center [524, 210] width 52 height 23
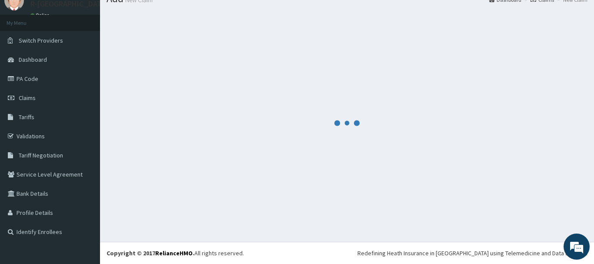
scroll to position [35, 0]
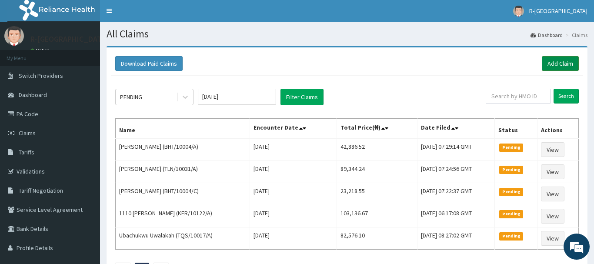
click at [564, 60] on link "Add Claim" at bounding box center [559, 63] width 37 height 15
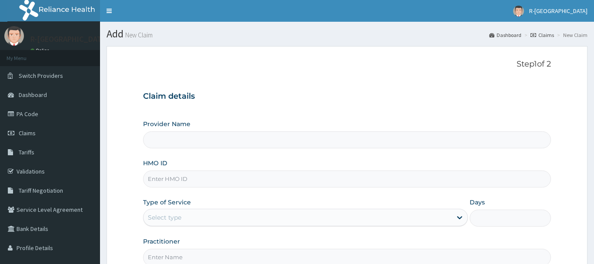
type input "CIR/10013/A"
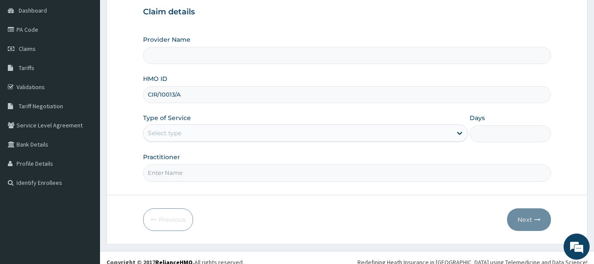
scroll to position [89, 0]
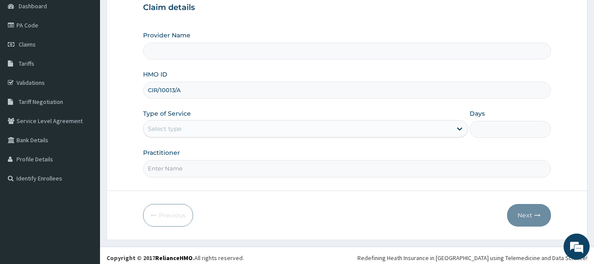
type input "R-Jolad Hospital Nigeria Limited(kupa)"
type input "CIR/10013/A"
click at [167, 129] on div "Select type" at bounding box center [164, 128] width 33 height 9
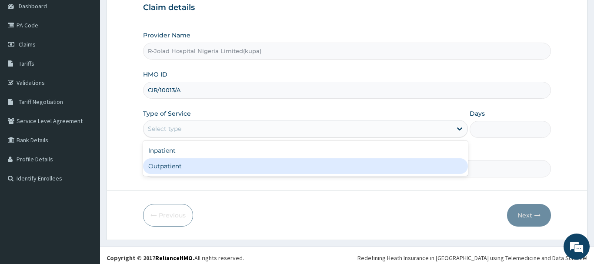
drag, startPoint x: 164, startPoint y: 165, endPoint x: 163, endPoint y: 170, distance: 5.3
click at [163, 168] on div "Outpatient" at bounding box center [305, 166] width 325 height 16
type input "1"
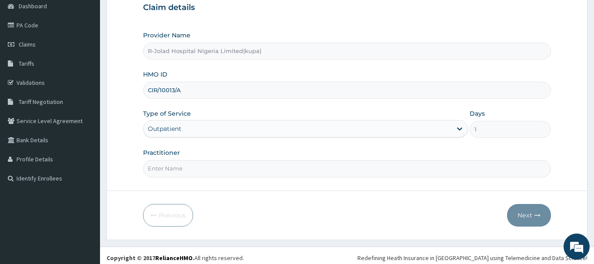
click at [163, 172] on input "Practitioner" at bounding box center [347, 168] width 408 height 17
paste input "Elrufai Adike"
type input "Elrufai Adike"
click at [527, 210] on button "Next" at bounding box center [529, 215] width 44 height 23
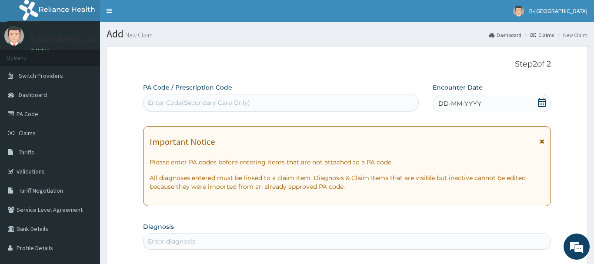
click at [540, 98] on icon at bounding box center [541, 102] width 8 height 9
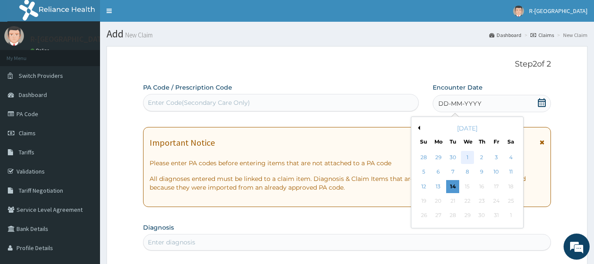
click at [467, 155] on div "1" at bounding box center [467, 157] width 13 height 13
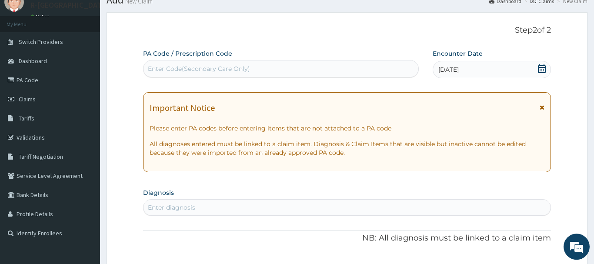
scroll to position [89, 0]
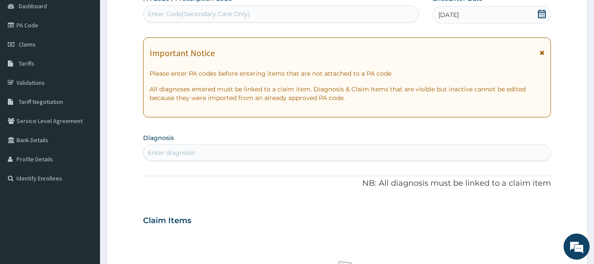
drag, startPoint x: 158, startPoint y: 153, endPoint x: 148, endPoint y: 153, distance: 10.4
click at [157, 153] on div "Enter diagnosis" at bounding box center [171, 152] width 47 height 9
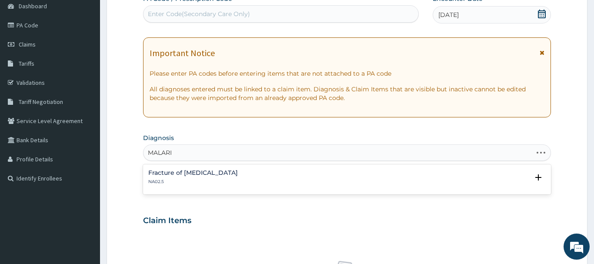
type input "MALARIA"
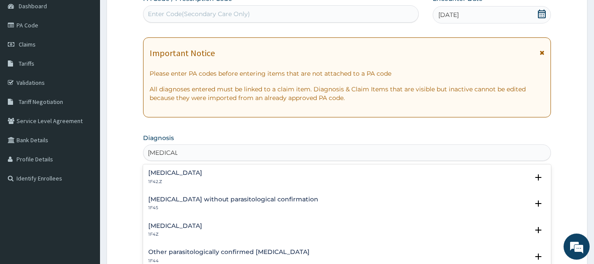
click at [168, 224] on h4 "Malaria, unspecified" at bounding box center [175, 225] width 54 height 7
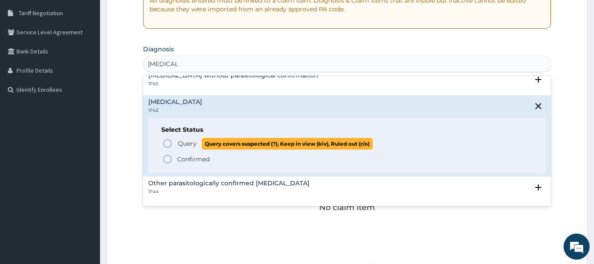
scroll to position [47, 0]
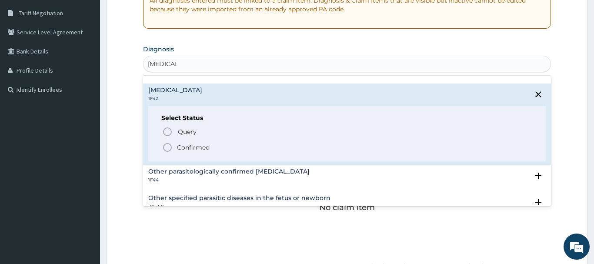
click at [166, 148] on icon "status option filled" at bounding box center [167, 147] width 10 height 10
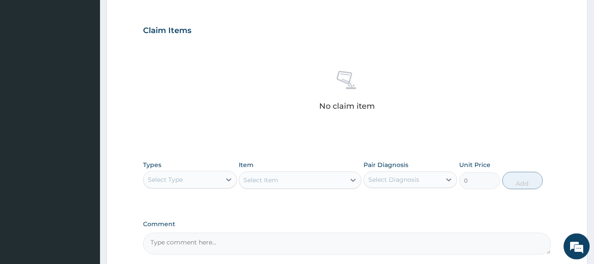
scroll to position [266, 0]
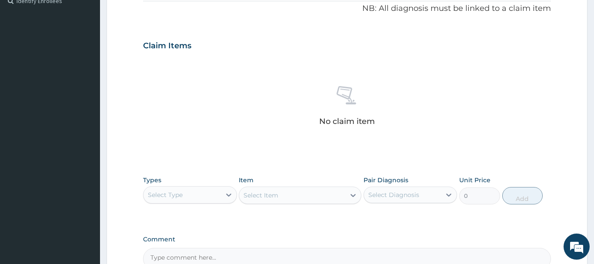
drag, startPoint x: 181, startPoint y: 197, endPoint x: 184, endPoint y: 194, distance: 4.6
click at [184, 195] on div "Select Type" at bounding box center [181, 195] width 77 height 14
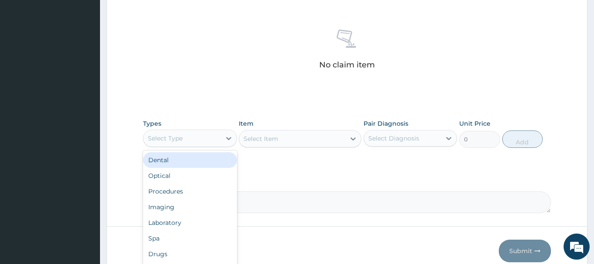
scroll to position [355, 0]
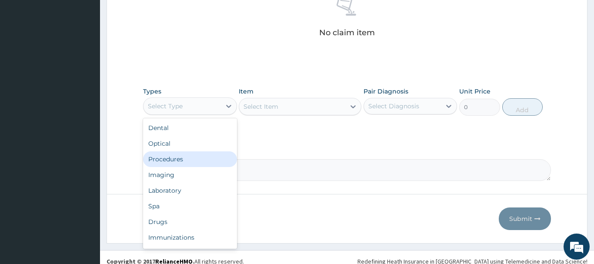
click at [167, 161] on div "Procedures" at bounding box center [190, 159] width 94 height 16
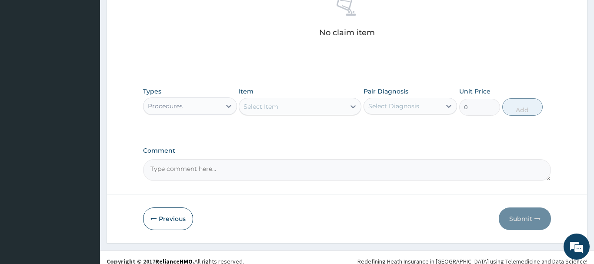
click at [279, 108] on div "Select Item" at bounding box center [292, 107] width 106 height 14
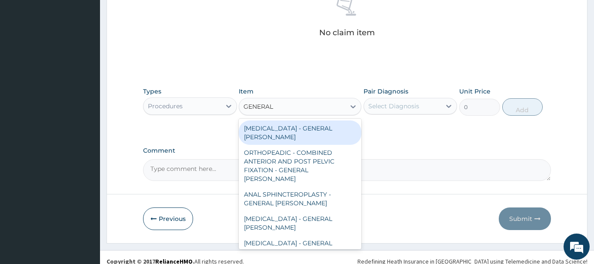
type input "GENERAL C"
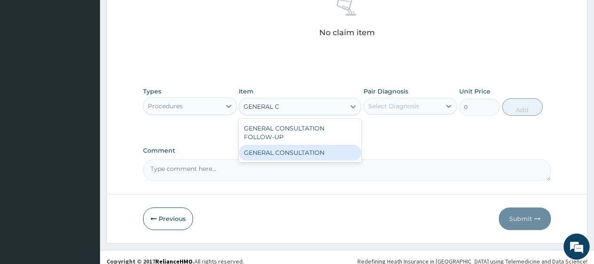
drag, startPoint x: 328, startPoint y: 153, endPoint x: 364, endPoint y: 134, distance: 40.4
click at [330, 153] on div "GENERAL CONSULTATION" at bounding box center [300, 153] width 123 height 16
type input "6750"
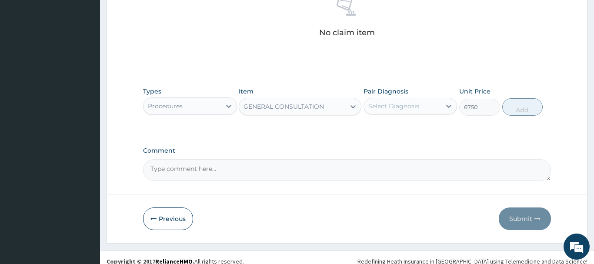
drag, startPoint x: 396, startPoint y: 103, endPoint x: 398, endPoint y: 110, distance: 7.6
click at [397, 105] on div "Select Diagnosis" at bounding box center [393, 106] width 51 height 9
click at [408, 130] on label "[MEDICAL_DATA]" at bounding box center [405, 127] width 54 height 9
checkbox input "true"
drag, startPoint x: 519, startPoint y: 103, endPoint x: 519, endPoint y: 109, distance: 6.1
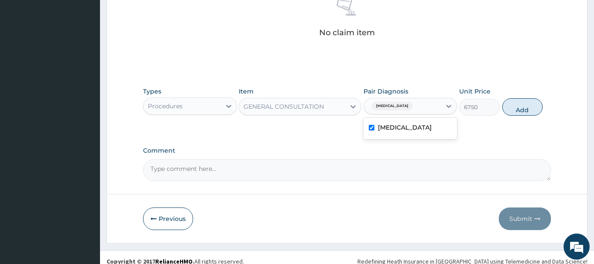
click at [519, 104] on button "Add" at bounding box center [522, 106] width 41 height 17
type input "0"
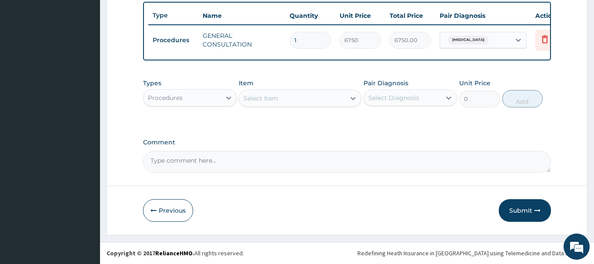
scroll to position [322, 0]
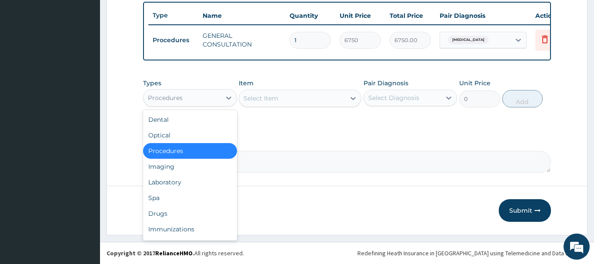
click at [182, 100] on div "Procedures" at bounding box center [165, 97] width 35 height 9
click at [166, 182] on div "Laboratory" at bounding box center [190, 182] width 94 height 16
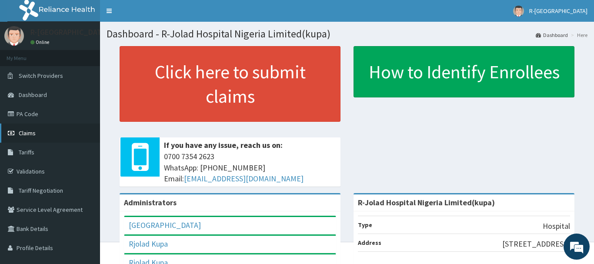
click at [32, 130] on span "Claims" at bounding box center [27, 133] width 17 height 8
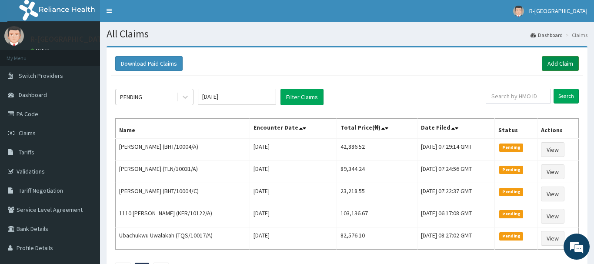
click at [556, 63] on link "Add Claim" at bounding box center [559, 63] width 37 height 15
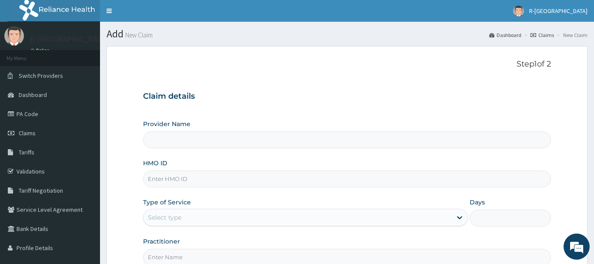
scroll to position [89, 0]
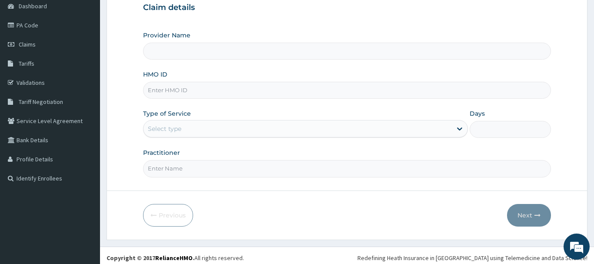
click at [159, 93] on input "HMO ID" at bounding box center [347, 90] width 408 height 17
type input "R-Jolad Hospital Nigeria Limited(kupa)"
paste input "CIR/10013/A"
type input "CIR/10013/A"
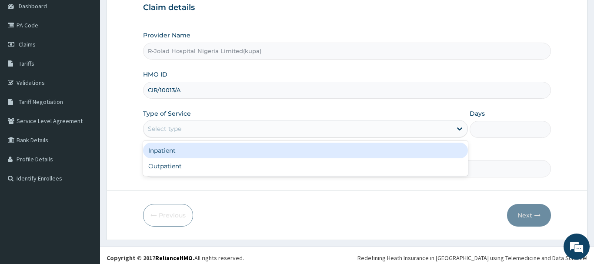
click at [160, 132] on div "Select type" at bounding box center [164, 128] width 33 height 9
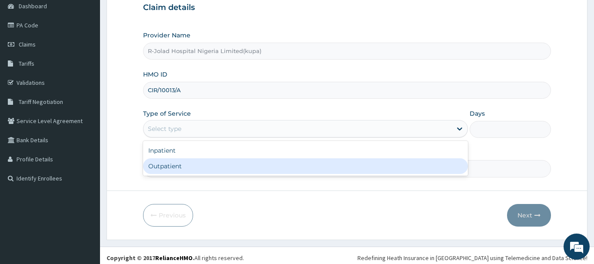
click at [161, 169] on div "Outpatient" at bounding box center [305, 166] width 325 height 16
type input "1"
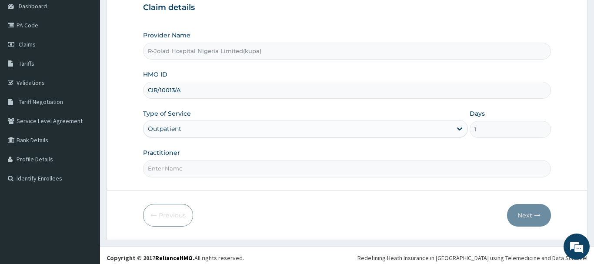
click at [162, 169] on input "Practitioner" at bounding box center [347, 168] width 408 height 17
paste input "Elrufai Adike"
type input "Elrufai Adike"
drag, startPoint x: 527, startPoint y: 210, endPoint x: 520, endPoint y: 215, distance: 8.2
click at [520, 215] on button "Next" at bounding box center [529, 215] width 44 height 23
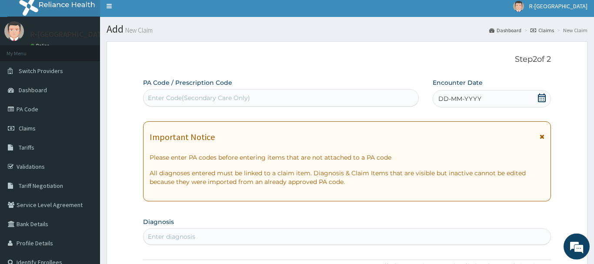
scroll to position [0, 0]
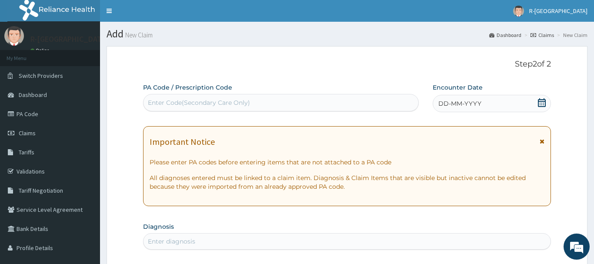
click at [544, 100] on icon at bounding box center [541, 102] width 8 height 9
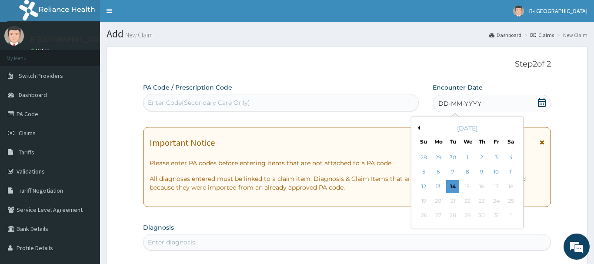
drag, startPoint x: 470, startPoint y: 159, endPoint x: 423, endPoint y: 160, distance: 46.5
click at [469, 159] on div "1" at bounding box center [467, 157] width 13 height 13
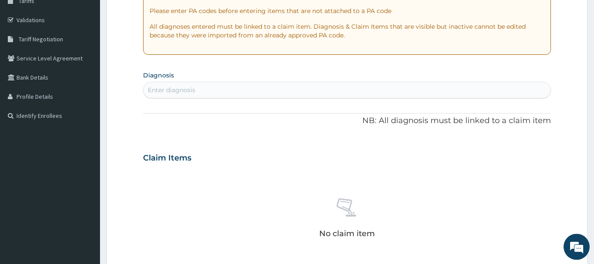
scroll to position [177, 0]
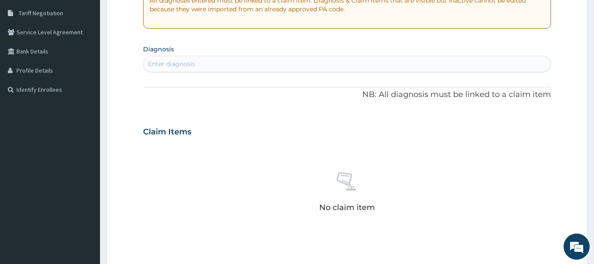
click at [168, 69] on div "Enter diagnosis" at bounding box center [346, 64] width 407 height 14
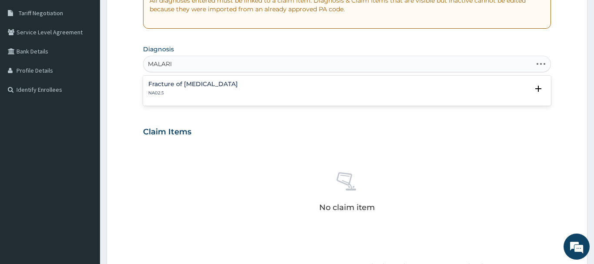
type input "MALARIA"
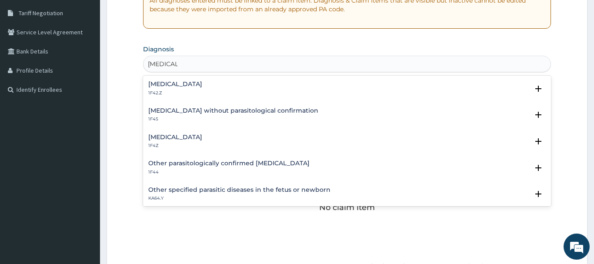
click at [169, 140] on h4 "Malaria, unspecified" at bounding box center [175, 137] width 54 height 7
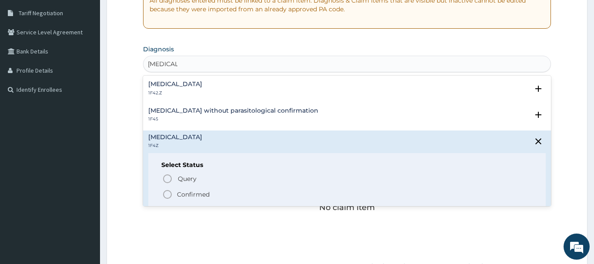
click at [169, 193] on icon "status option filled" at bounding box center [167, 194] width 10 height 10
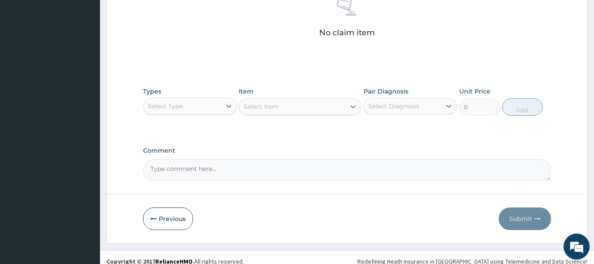
scroll to position [357, 0]
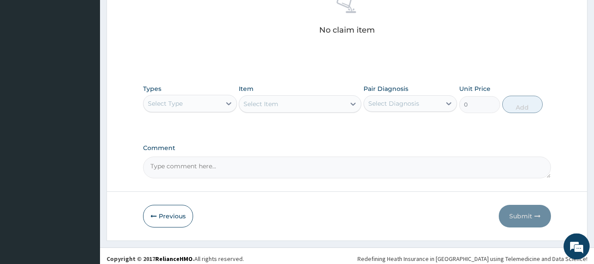
click at [171, 105] on div "Select Type" at bounding box center [165, 103] width 35 height 9
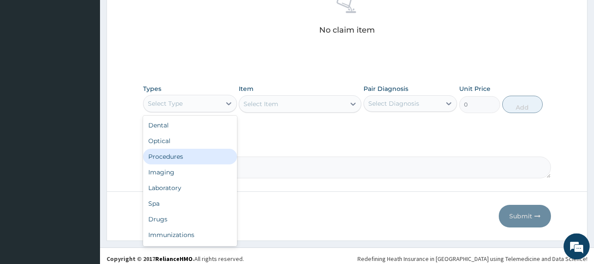
click at [168, 153] on div "Procedures" at bounding box center [190, 157] width 94 height 16
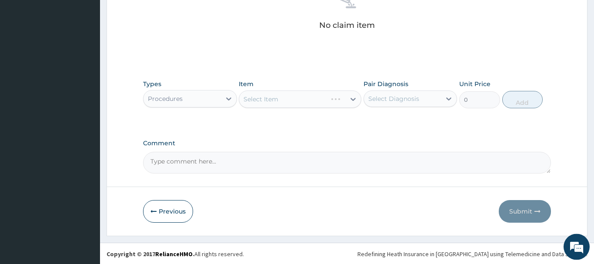
scroll to position [363, 0]
click at [265, 100] on div "Select Item" at bounding box center [260, 98] width 35 height 9
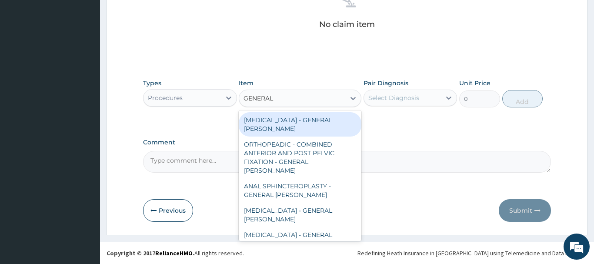
type input "GENERAL C"
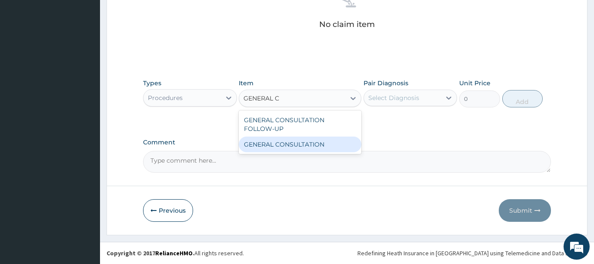
click at [324, 149] on div "GENERAL CONSULTATION" at bounding box center [300, 144] width 123 height 16
type input "6750"
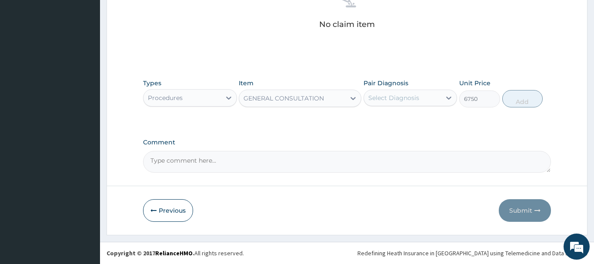
click at [378, 99] on div "Select Diagnosis" at bounding box center [393, 97] width 51 height 9
drag, startPoint x: 382, startPoint y: 121, endPoint x: 458, endPoint y: 120, distance: 75.2
click at [385, 121] on label "Malaria, unspecified" at bounding box center [405, 119] width 54 height 9
checkbox input "true"
click at [521, 98] on button "Add" at bounding box center [522, 98] width 41 height 17
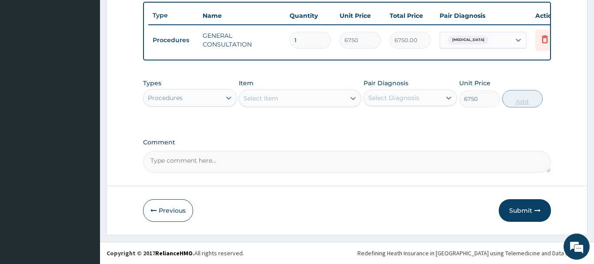
type input "0"
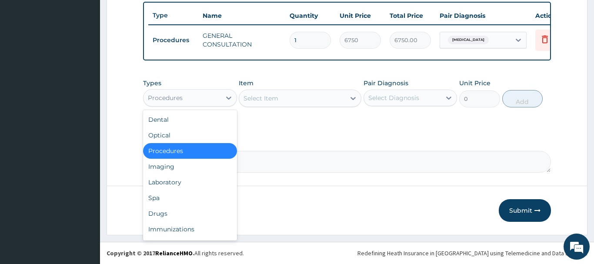
drag, startPoint x: 166, startPoint y: 95, endPoint x: 168, endPoint y: 177, distance: 82.1
click at [166, 96] on div "Procedures" at bounding box center [165, 97] width 35 height 9
click at [160, 213] on div "Drugs" at bounding box center [190, 214] width 94 height 16
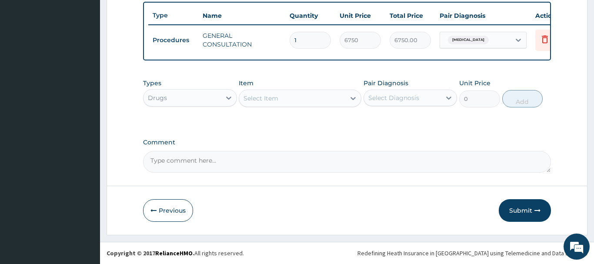
click at [267, 104] on div "Select Item" at bounding box center [292, 98] width 106 height 14
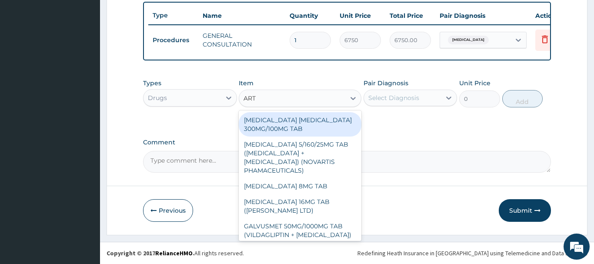
type input "ARTE"
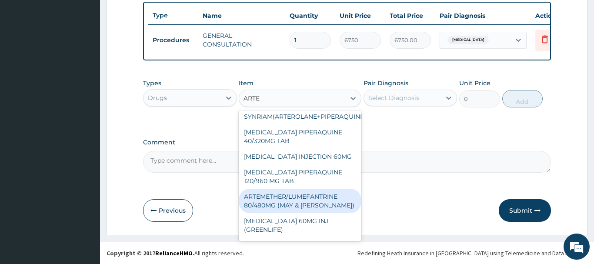
scroll to position [188, 0]
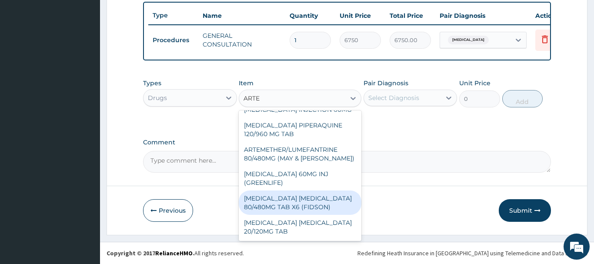
click at [325, 203] on div "ARTEMETHER LUMEFANTRINE 80/480MG TAB X6 (FIDSON)" at bounding box center [300, 202] width 123 height 24
type input "322.2992553710938"
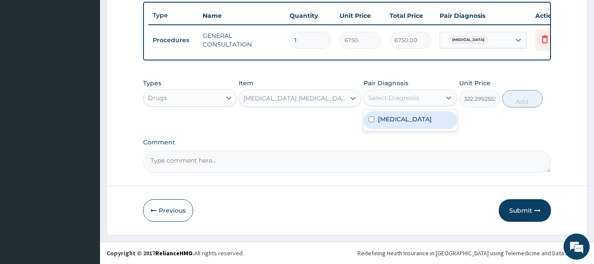
drag, startPoint x: 404, startPoint y: 101, endPoint x: 403, endPoint y: 135, distance: 33.5
click at [405, 101] on div "Select Diagnosis" at bounding box center [393, 97] width 51 height 9
click at [410, 123] on label "Malaria, unspecified" at bounding box center [405, 119] width 54 height 9
checkbox input "true"
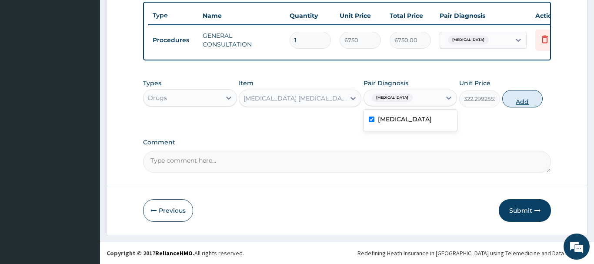
click at [516, 97] on button "Add" at bounding box center [522, 98] width 41 height 17
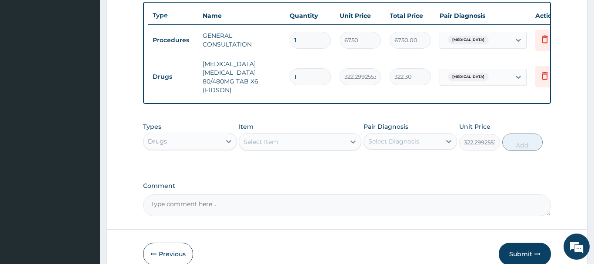
type input "0"
drag, startPoint x: 309, startPoint y: 76, endPoint x: 282, endPoint y: 79, distance: 26.7
click at [289, 79] on input "1" at bounding box center [309, 76] width 41 height 17
type input "6"
type input "1933.80"
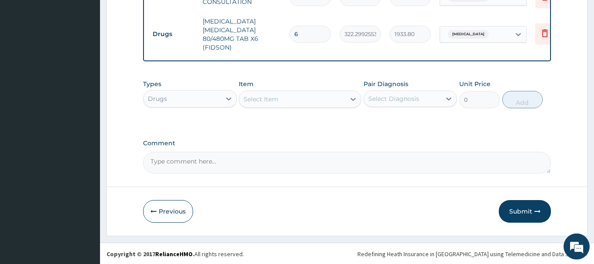
scroll to position [365, 0]
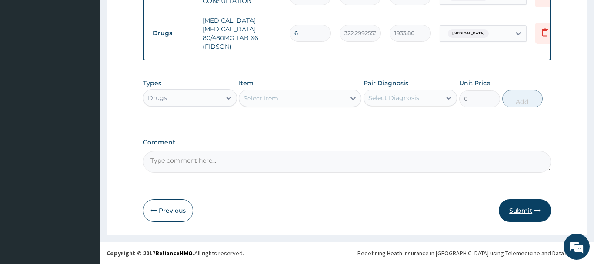
type input "6"
click at [525, 211] on button "Submit" at bounding box center [524, 210] width 52 height 23
